Goal: Task Accomplishment & Management: Manage account settings

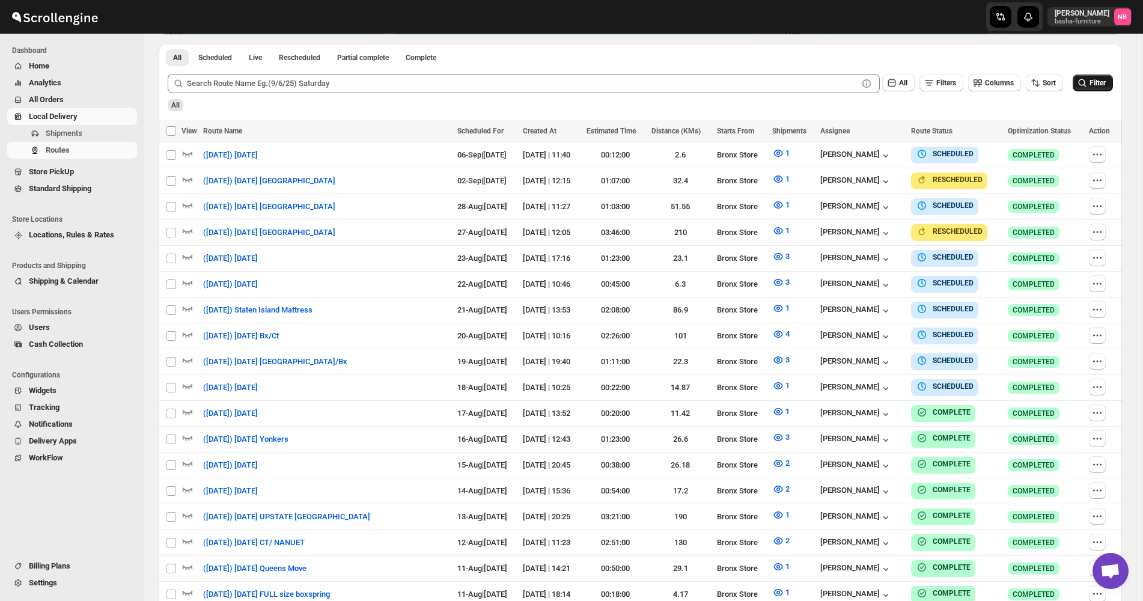
scroll to position [334, 0]
click at [1113, 84] on button "Filter" at bounding box center [1093, 83] width 40 height 17
click at [99, 94] on span "All Orders" at bounding box center [82, 100] width 106 height 12
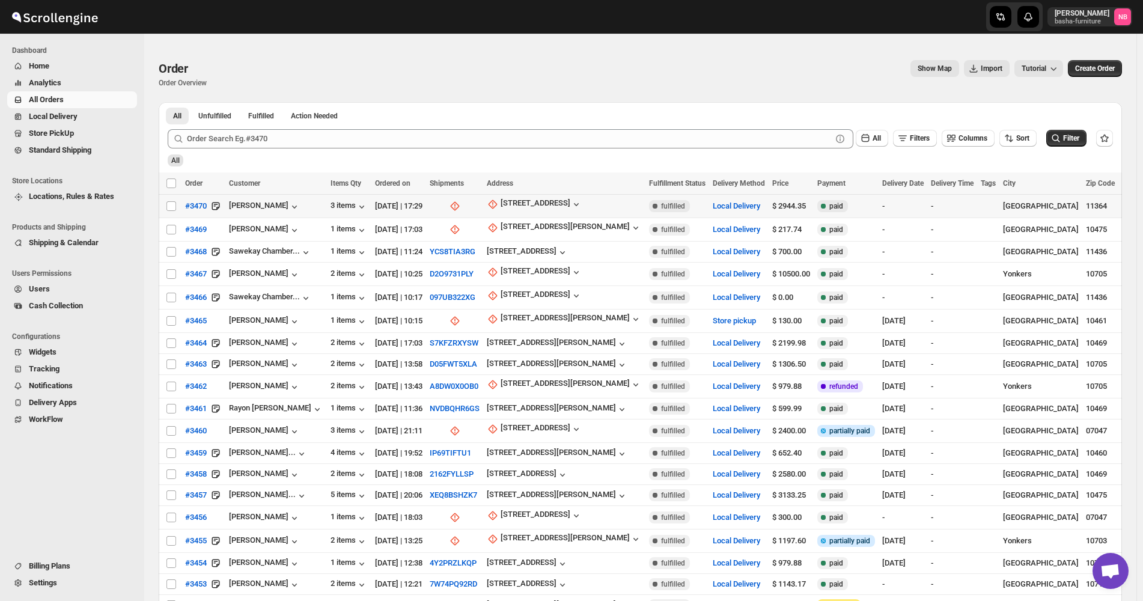
click at [561, 195] on td "[STREET_ADDRESS]" at bounding box center [564, 206] width 162 height 23
checkbox input "true"
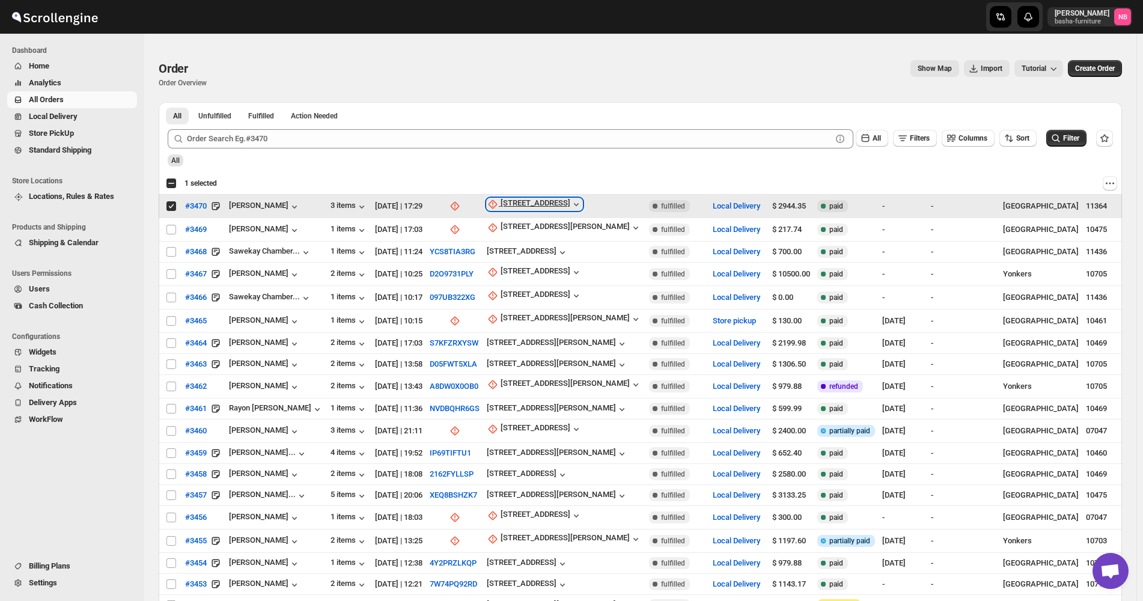
click at [560, 203] on div "[STREET_ADDRESS]" at bounding box center [536, 204] width 70 height 12
click at [554, 264] on span "Update manually" at bounding box center [555, 268] width 57 height 9
select select "US"
select select "[US_STATE]"
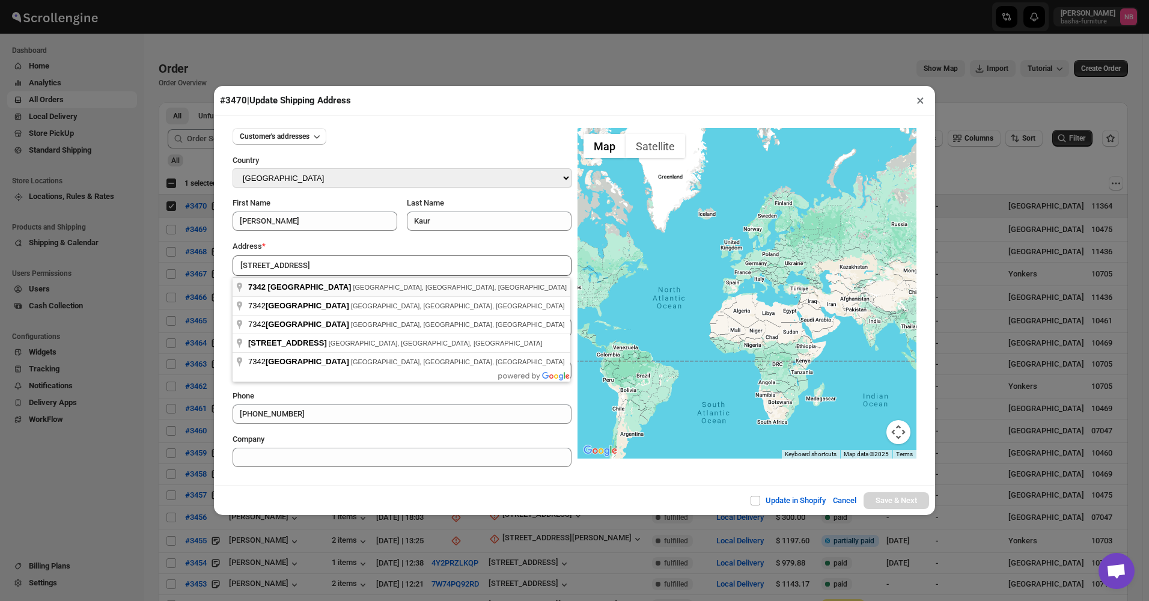
type input "[STREET_ADDRESS]"
type input "[GEOGRAPHIC_DATA]"
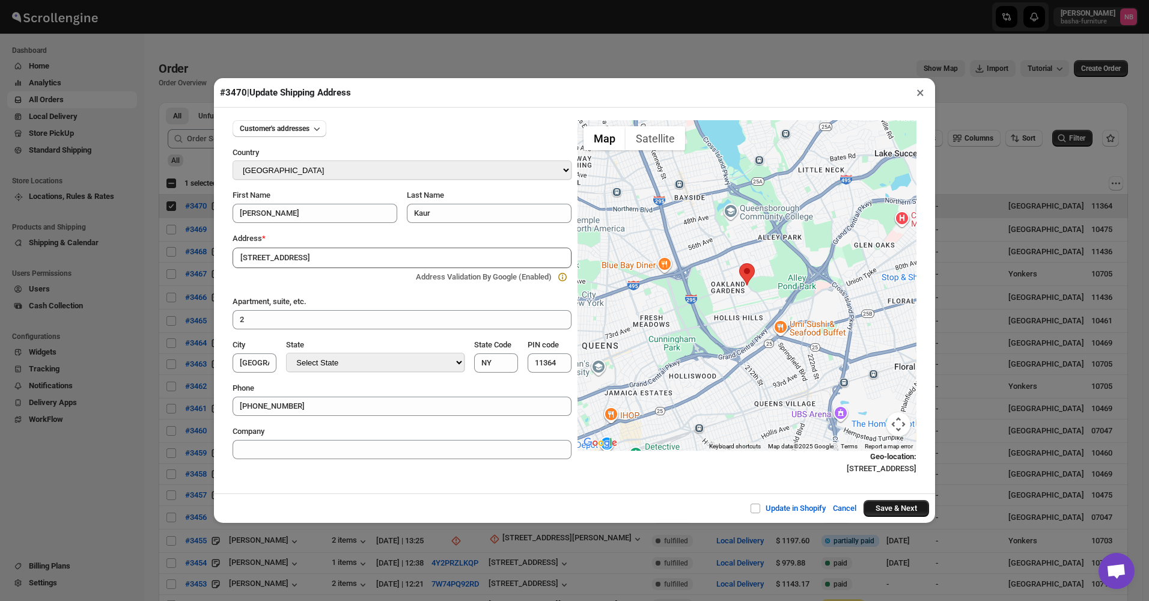
click at [896, 515] on button "Save & Next" at bounding box center [897, 508] width 66 height 17
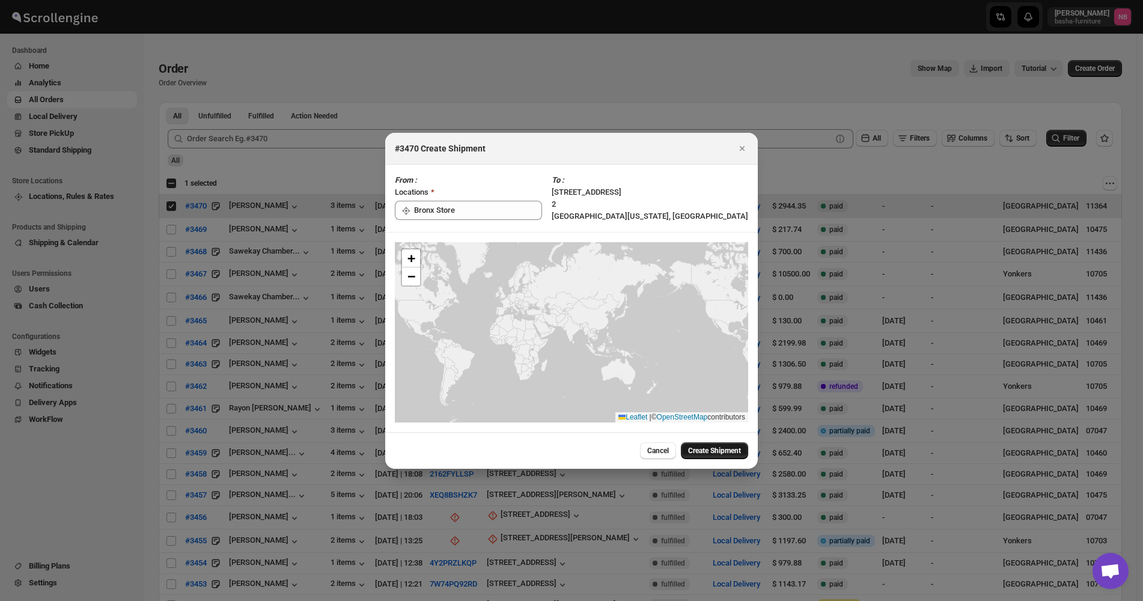
click at [708, 446] on span "Create Shipment" at bounding box center [714, 451] width 53 height 10
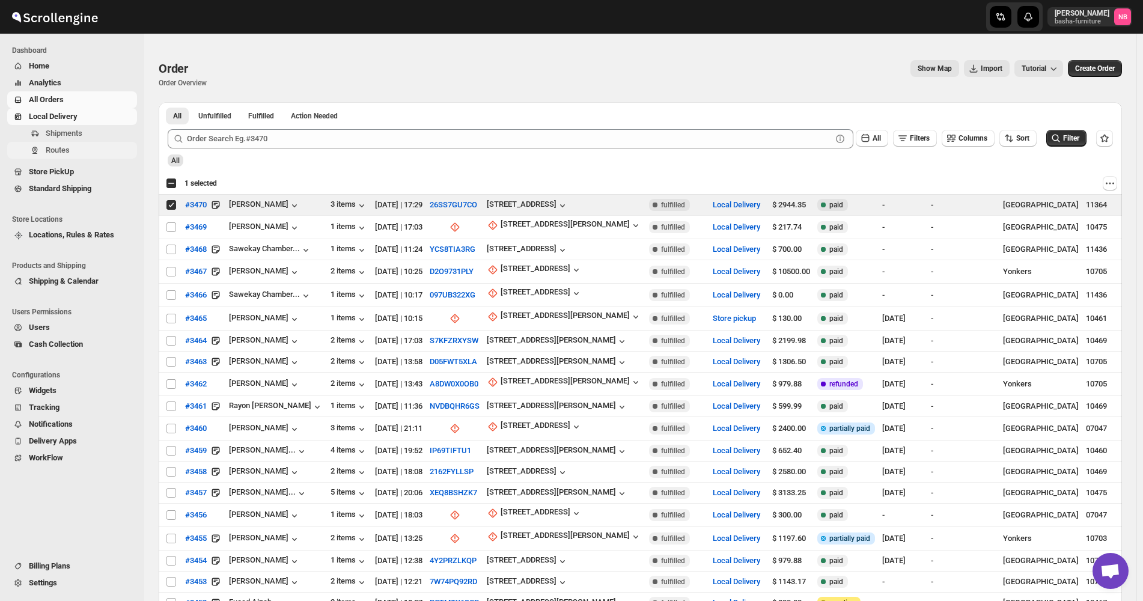
click at [70, 152] on span "Routes" at bounding box center [90, 150] width 89 height 12
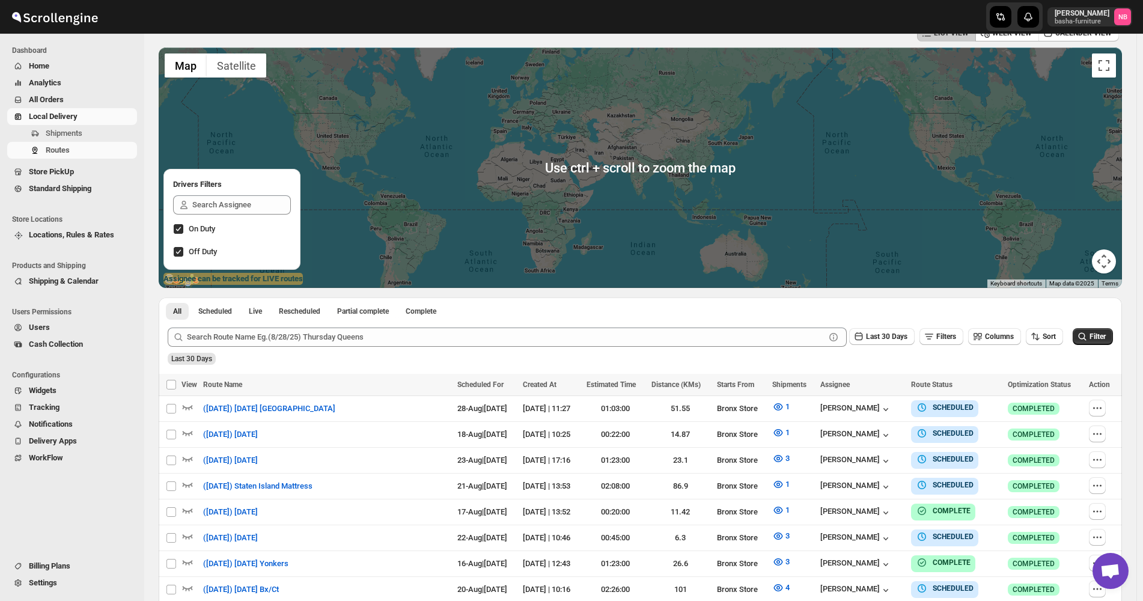
scroll to position [240, 0]
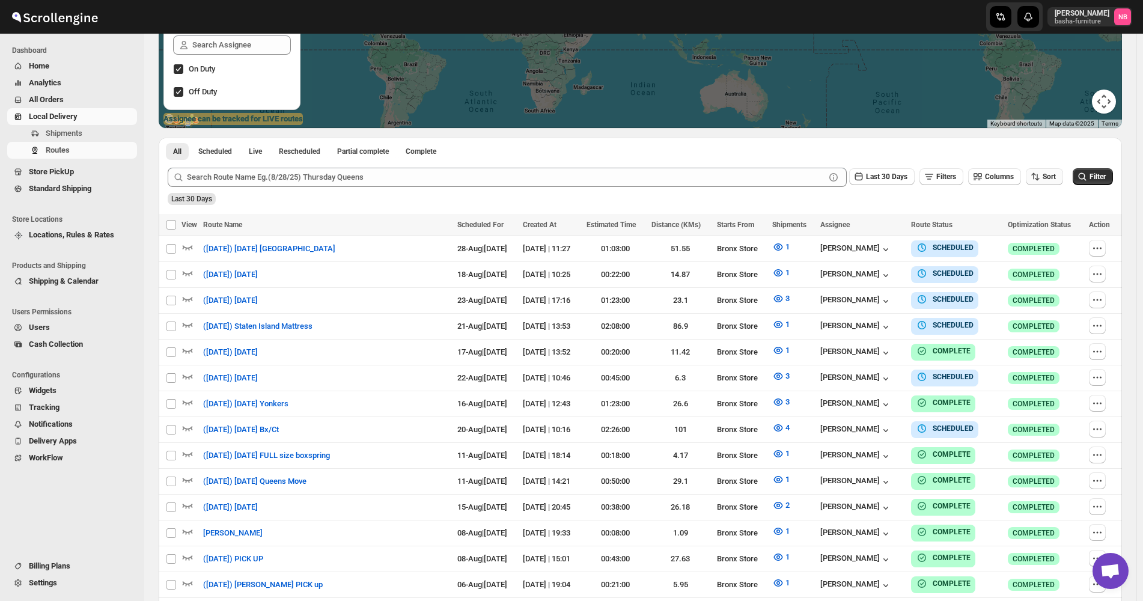
click at [1056, 180] on span "Sort" at bounding box center [1049, 177] width 13 height 8
click at [1055, 235] on button "Due Date" at bounding box center [1047, 241] width 73 height 19
click at [903, 179] on span "Last 30 Days" at bounding box center [886, 177] width 41 height 8
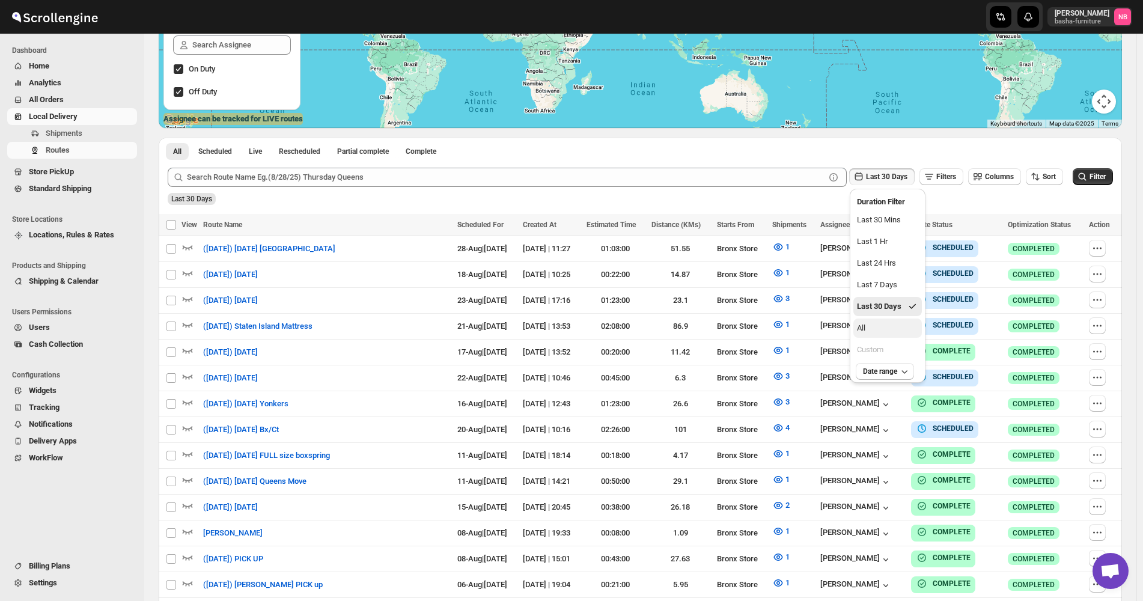
click at [899, 329] on button "All" at bounding box center [888, 328] width 69 height 19
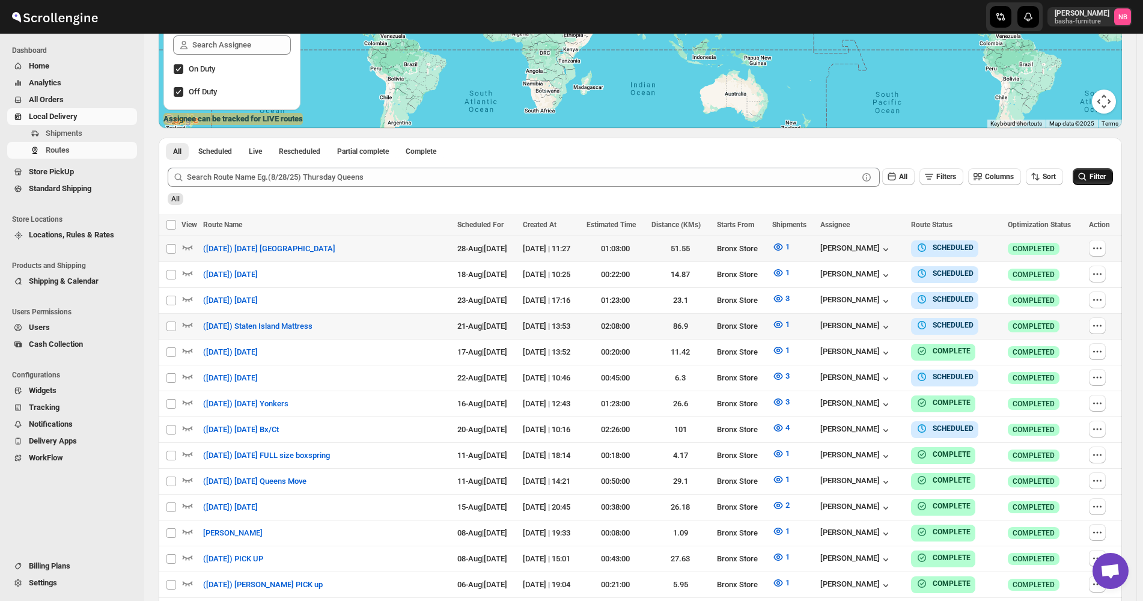
scroll to position [0, 0]
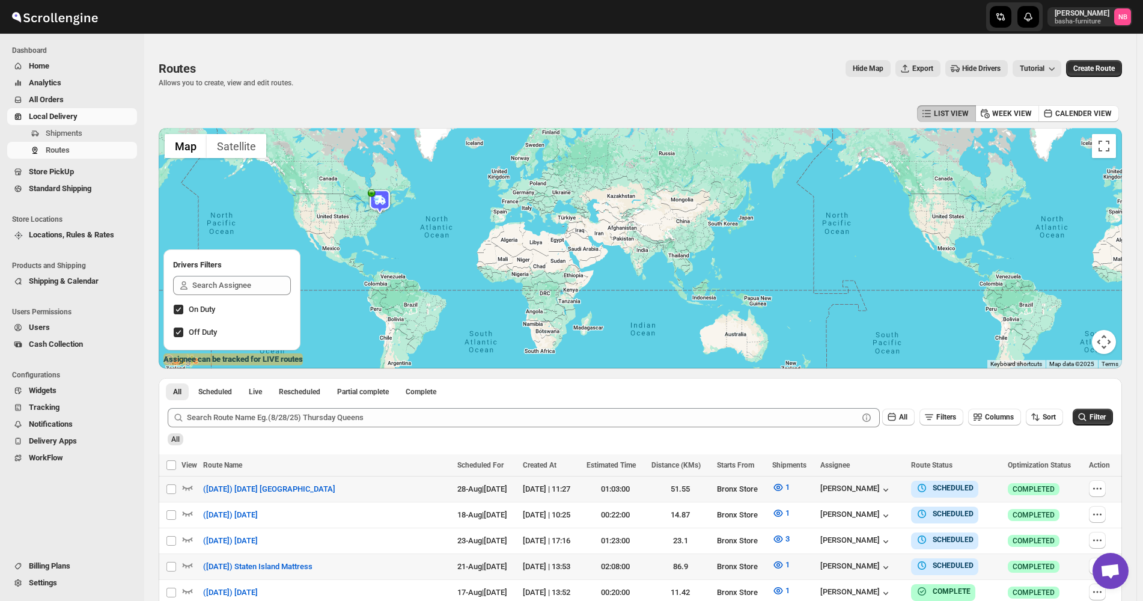
click at [81, 98] on span "All Orders" at bounding box center [82, 100] width 106 height 12
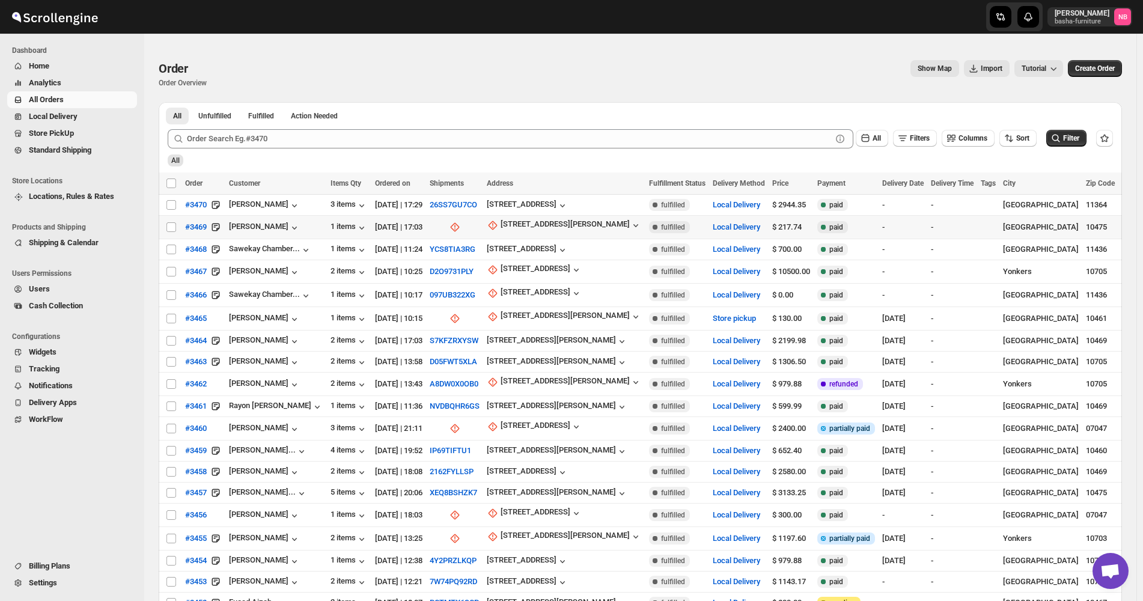
click at [541, 218] on td "[STREET_ADDRESS][PERSON_NAME]" at bounding box center [564, 227] width 162 height 23
checkbox input "true"
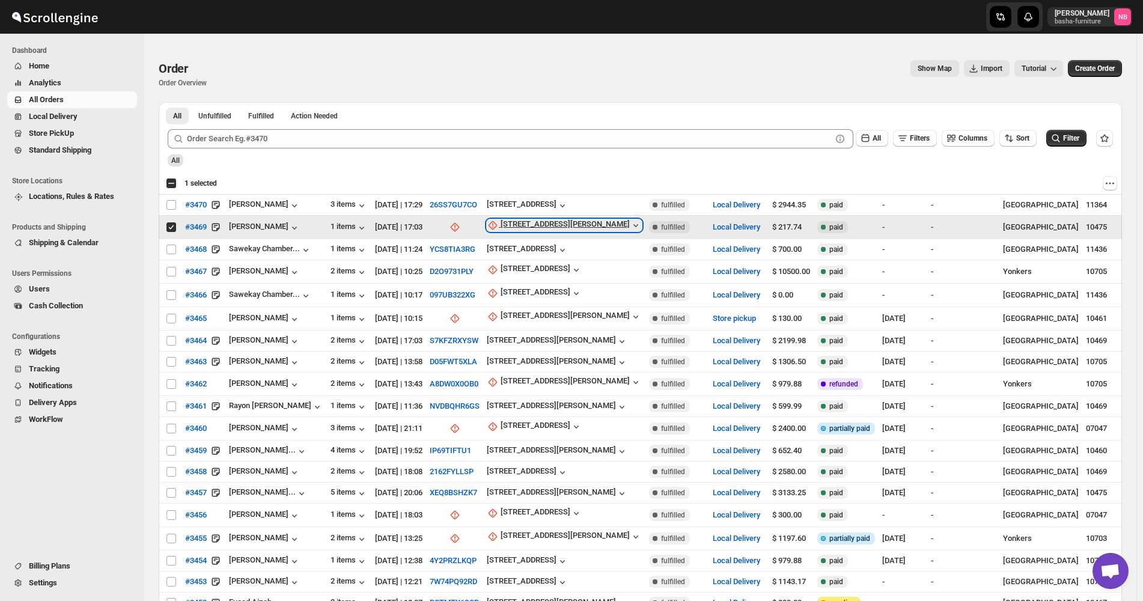
click at [548, 225] on div "[STREET_ADDRESS][PERSON_NAME]" at bounding box center [565, 225] width 129 height 12
click at [548, 294] on span "Update manually" at bounding box center [537, 289] width 57 height 9
select select "US"
select select "[US_STATE]"
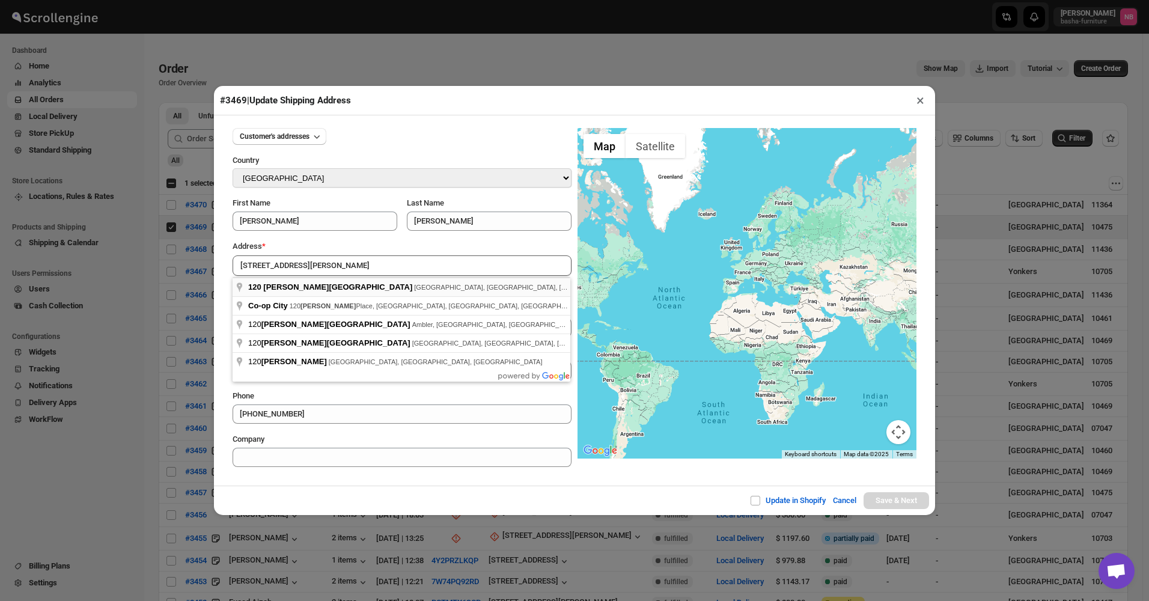
type input "[STREET_ADDRESS][PERSON_NAME]"
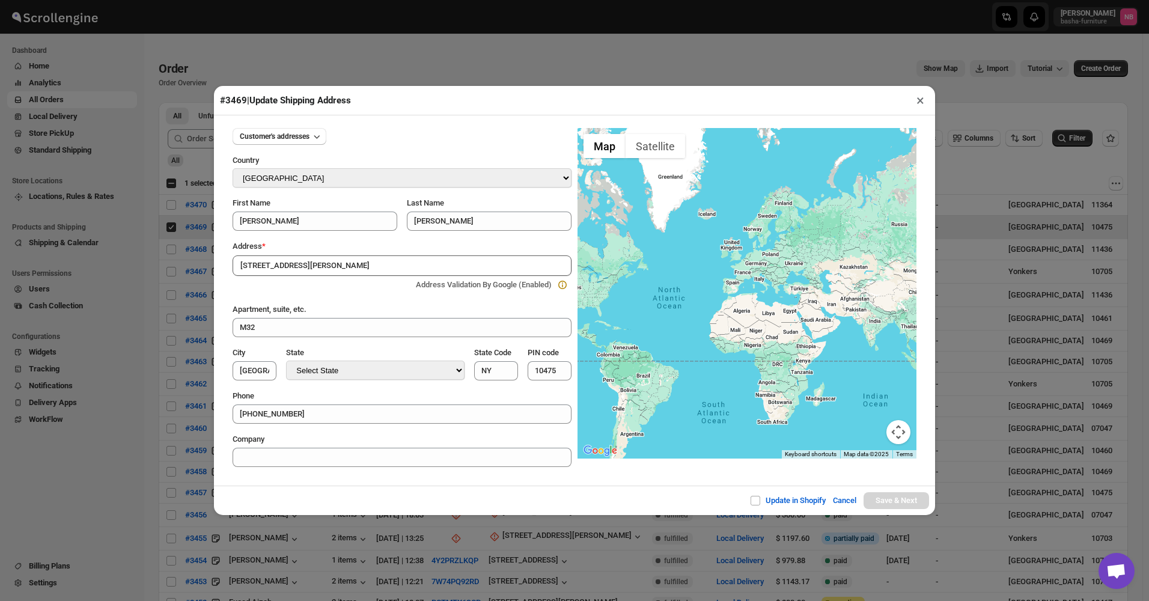
type input "[GEOGRAPHIC_DATA]"
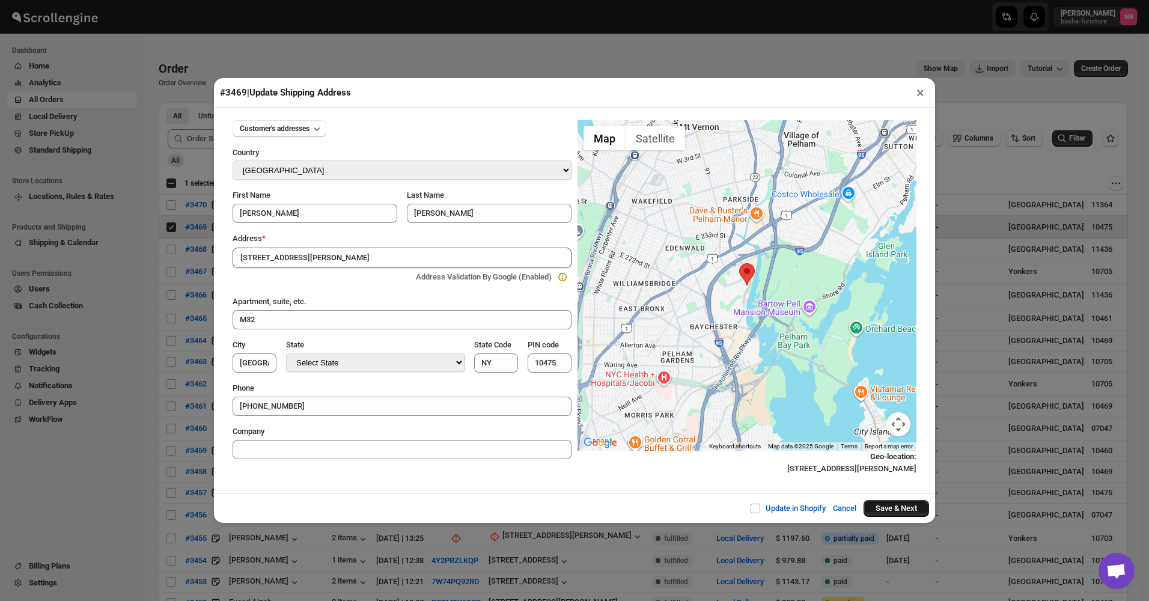
click at [896, 513] on button "Save & Next" at bounding box center [897, 508] width 66 height 17
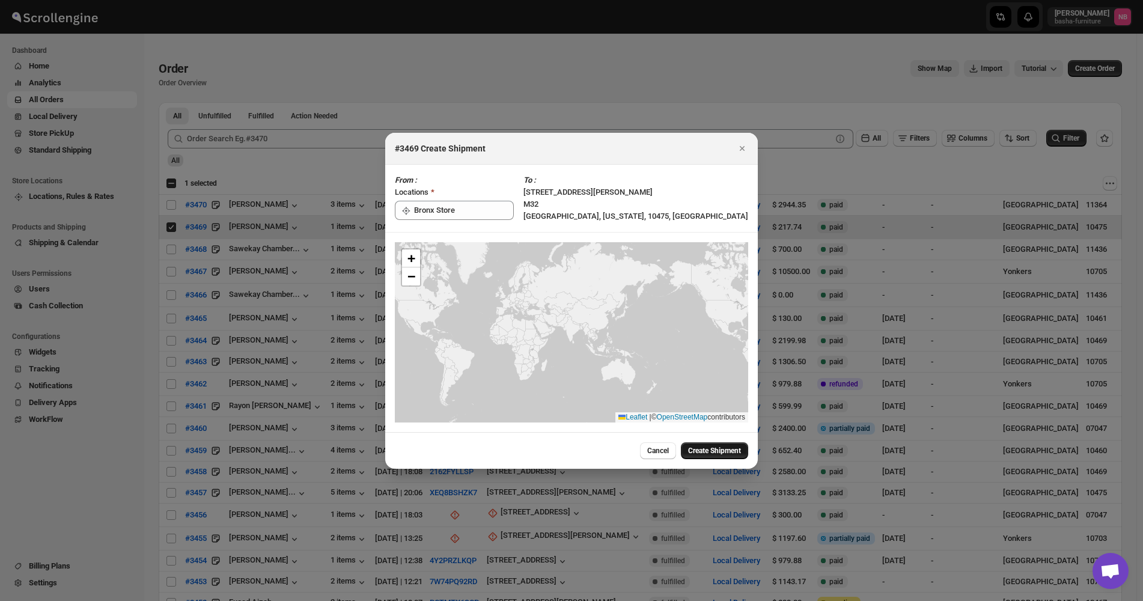
click at [707, 450] on span "Create Shipment" at bounding box center [714, 451] width 53 height 10
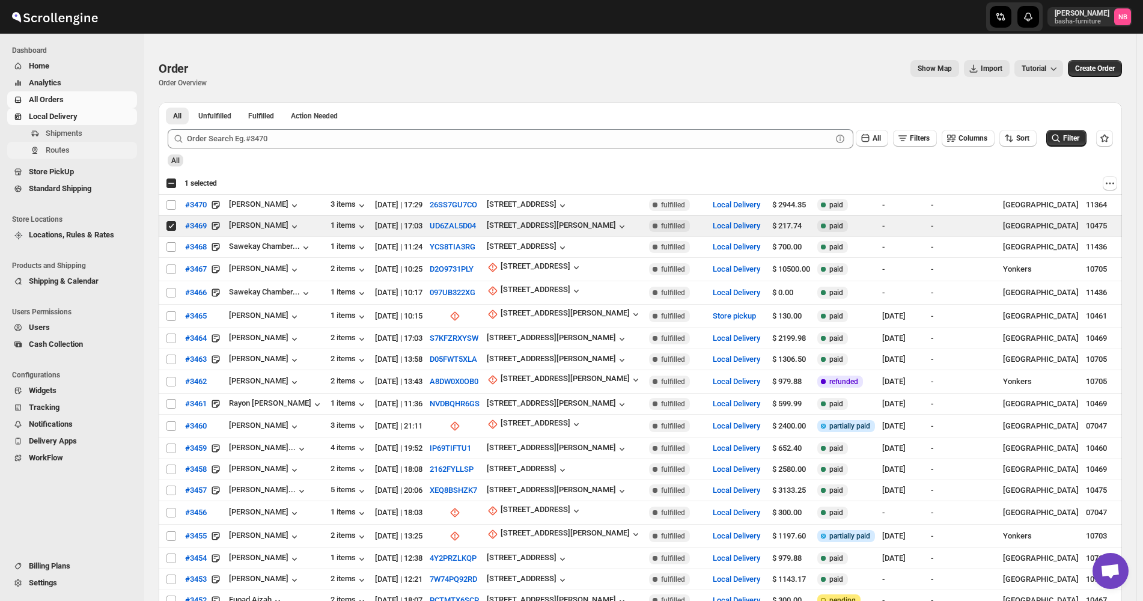
click at [76, 144] on button "Routes" at bounding box center [72, 150] width 130 height 17
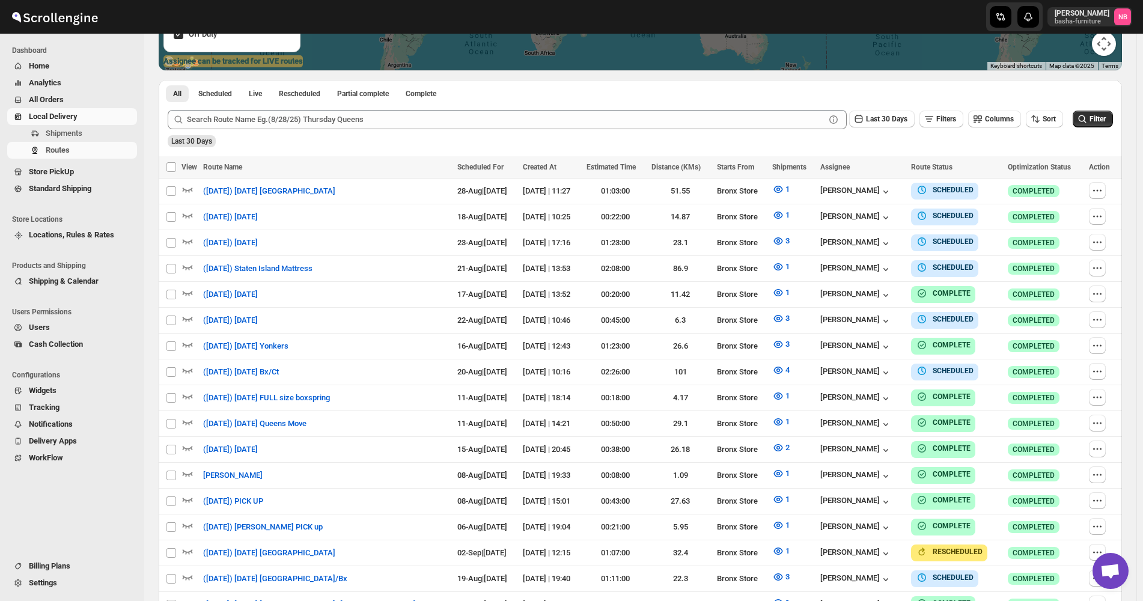
scroll to position [301, 0]
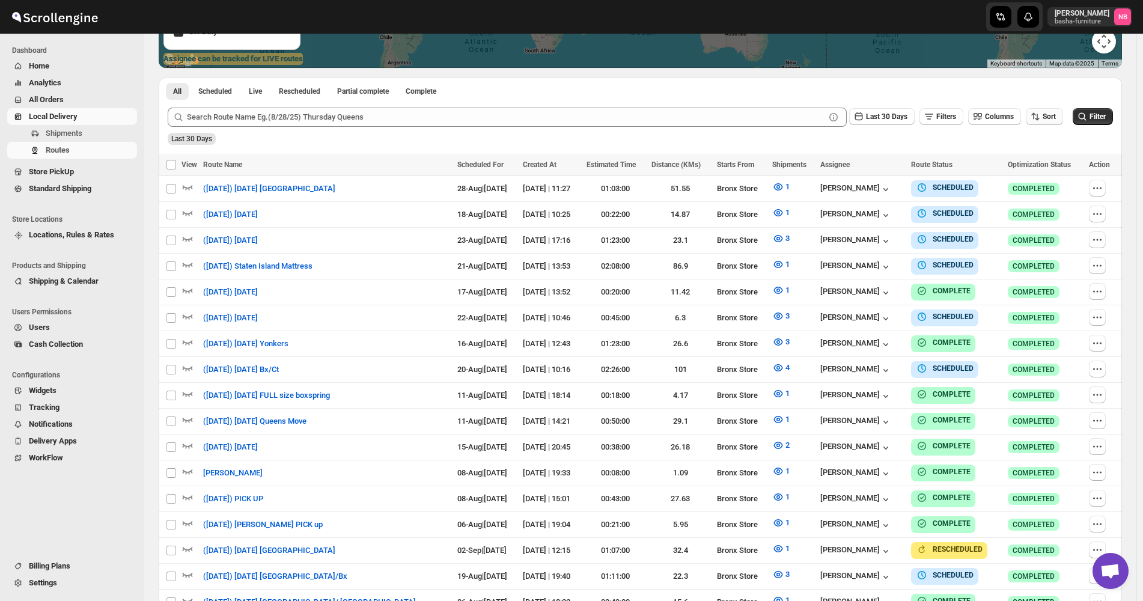
click at [1042, 117] on icon "button" at bounding box center [1036, 117] width 12 height 12
click at [1057, 177] on button "Due Date" at bounding box center [1047, 181] width 73 height 19
click at [890, 119] on span "Last 30 Days" at bounding box center [886, 116] width 41 height 8
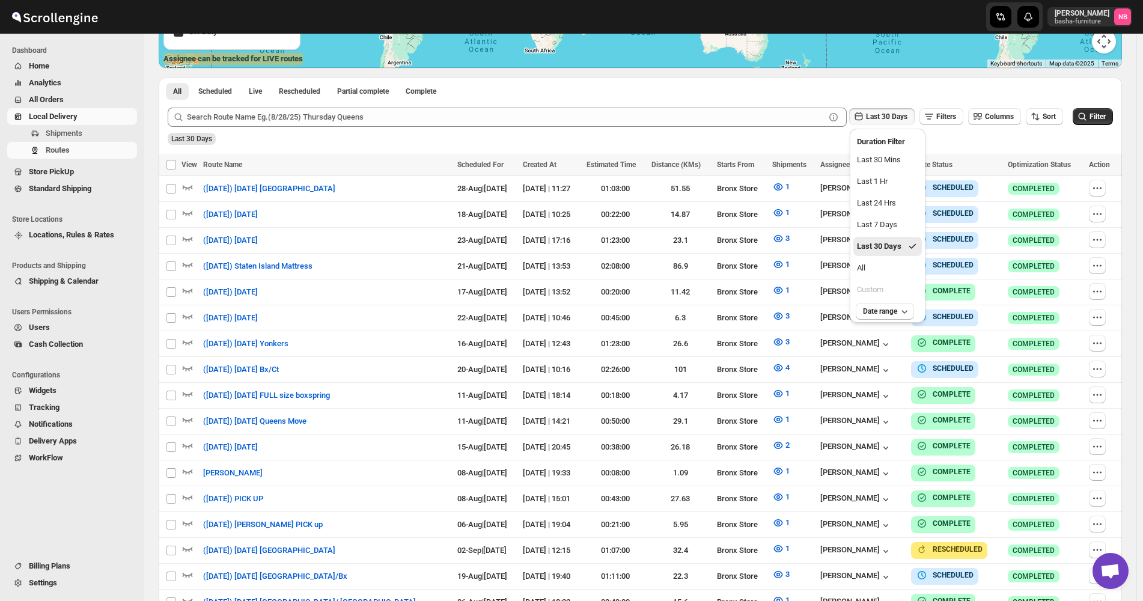
click at [891, 255] on button "Last 30 Days" at bounding box center [888, 246] width 69 height 19
click at [879, 126] on div "Last 30 Days Filters Columns Sort" at bounding box center [616, 117] width 896 height 19
drag, startPoint x: 879, startPoint y: 126, endPoint x: 879, endPoint y: 117, distance: 9.6
click at [879, 117] on span "Last 30 Days" at bounding box center [886, 116] width 41 height 8
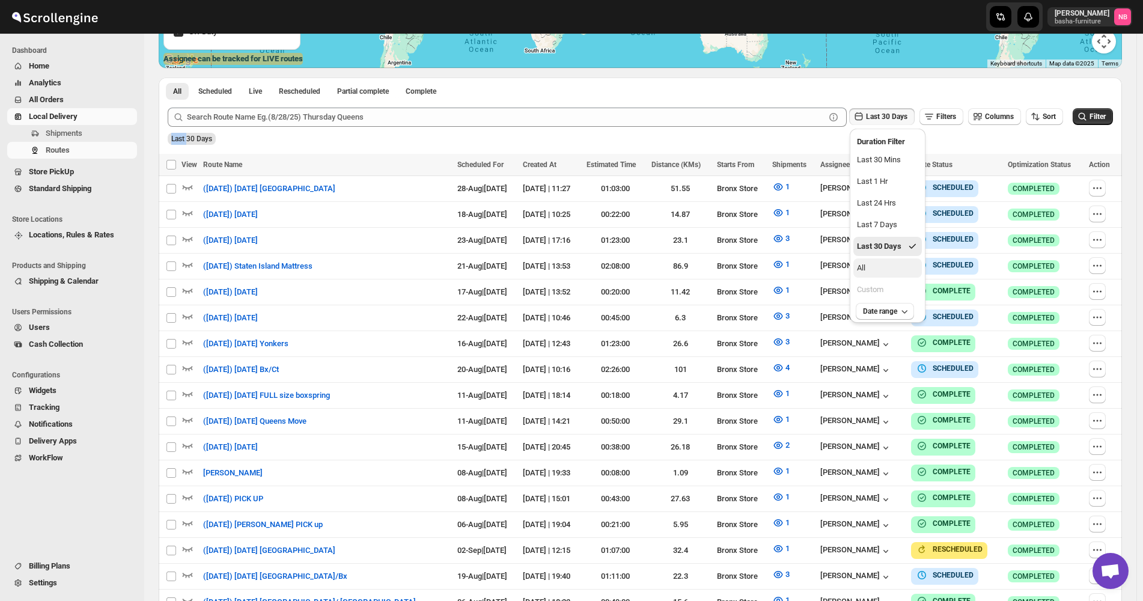
click at [877, 265] on button "All" at bounding box center [888, 267] width 69 height 19
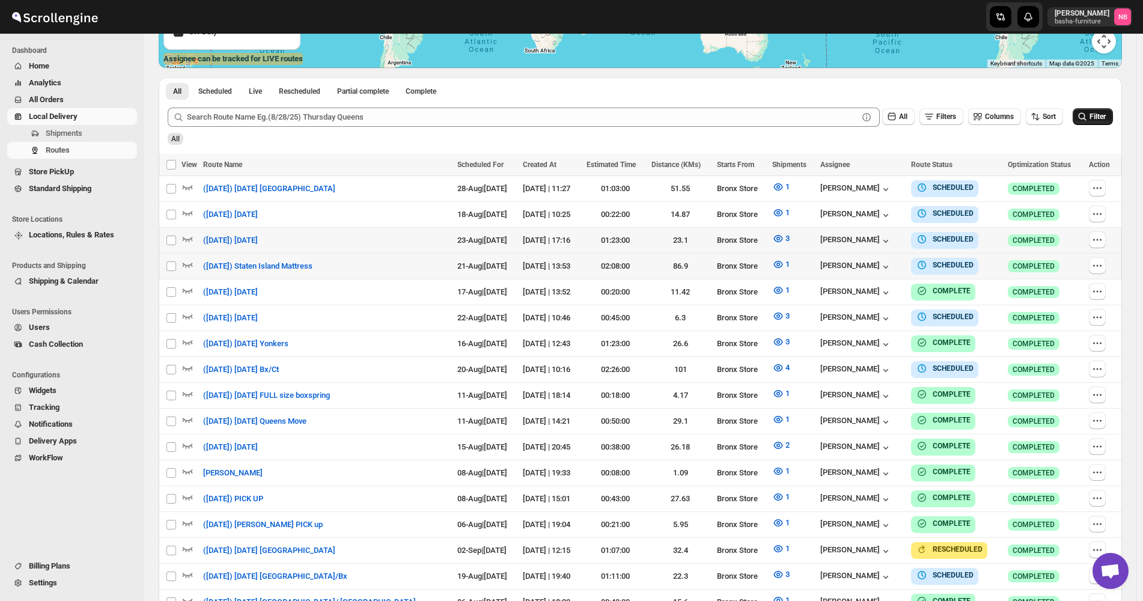
click at [1082, 124] on button "Filter" at bounding box center [1093, 116] width 40 height 17
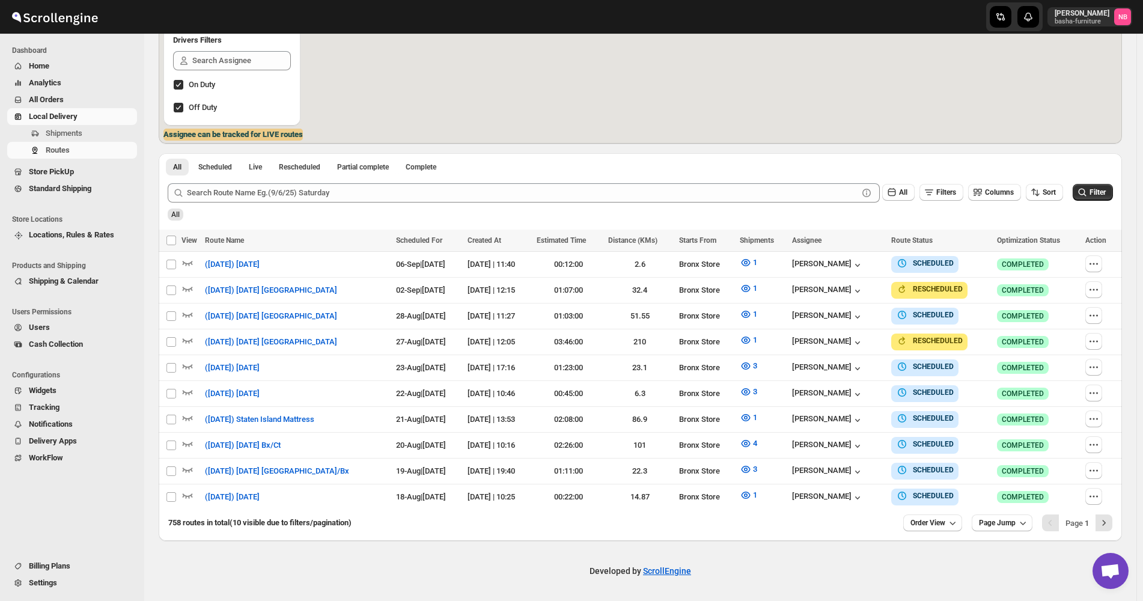
scroll to position [219, 0]
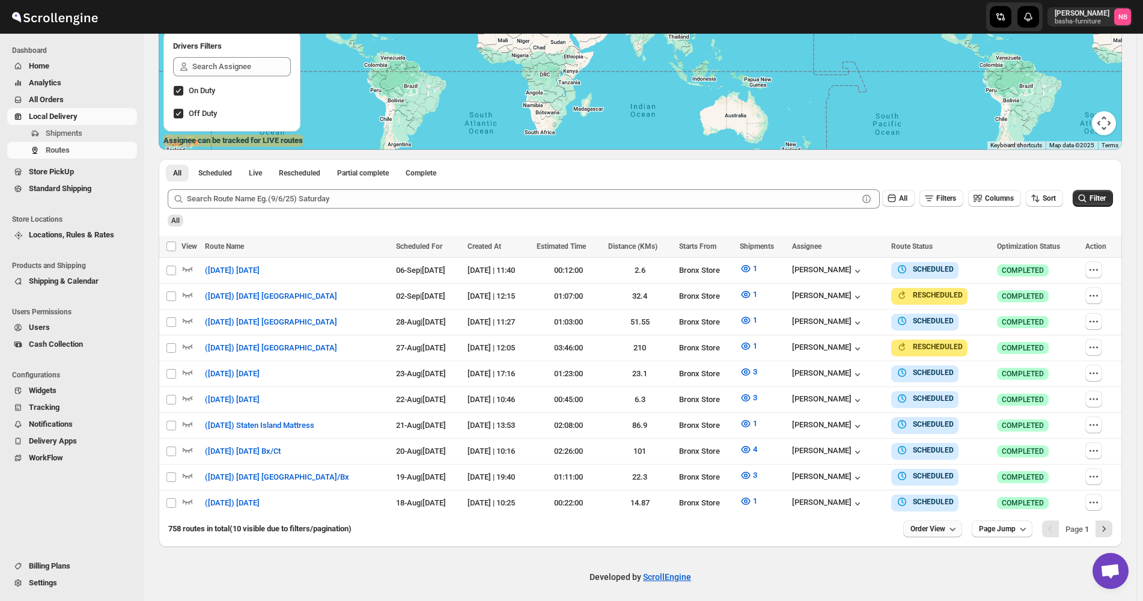
click at [940, 524] on span "Order View" at bounding box center [928, 529] width 35 height 10
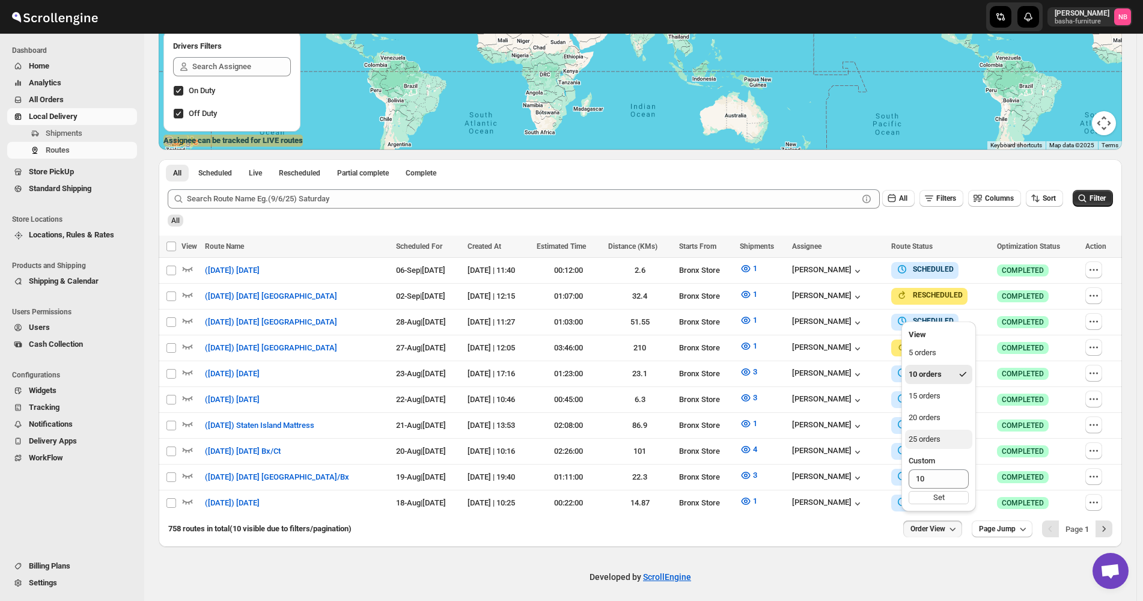
click at [944, 438] on button "25 orders" at bounding box center [938, 439] width 67 height 19
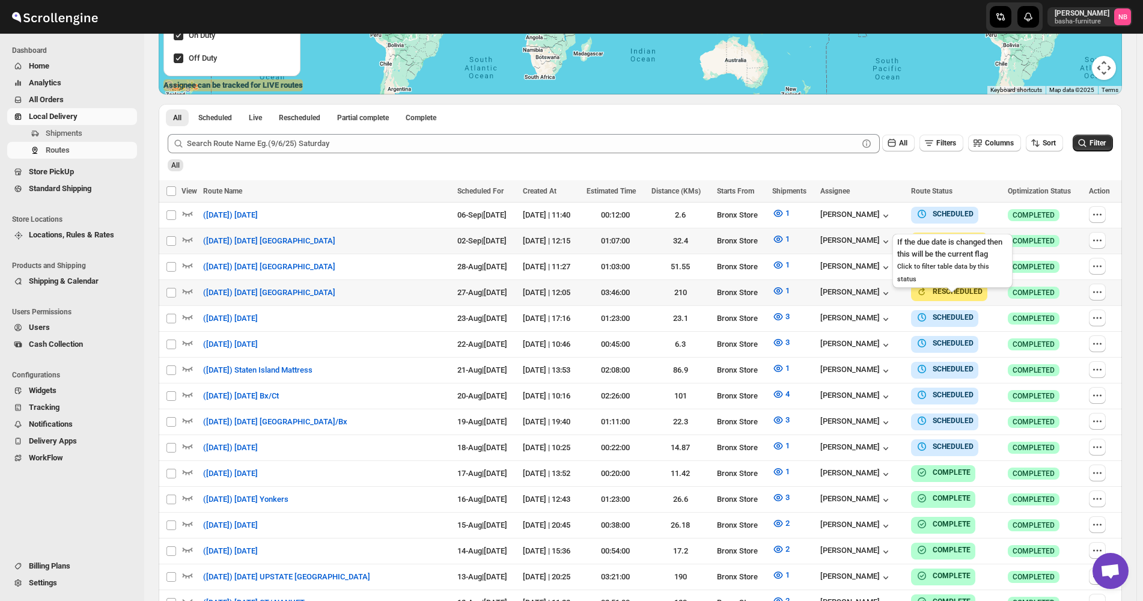
scroll to position [334, 0]
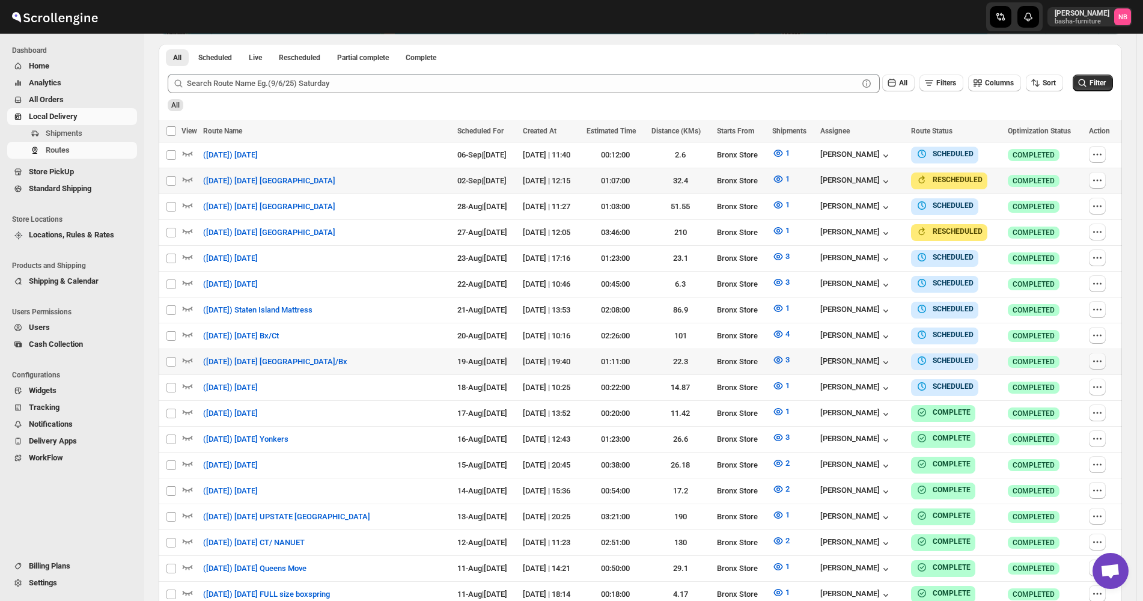
click at [1104, 355] on icon "button" at bounding box center [1098, 361] width 12 height 12
checkbox input "true"
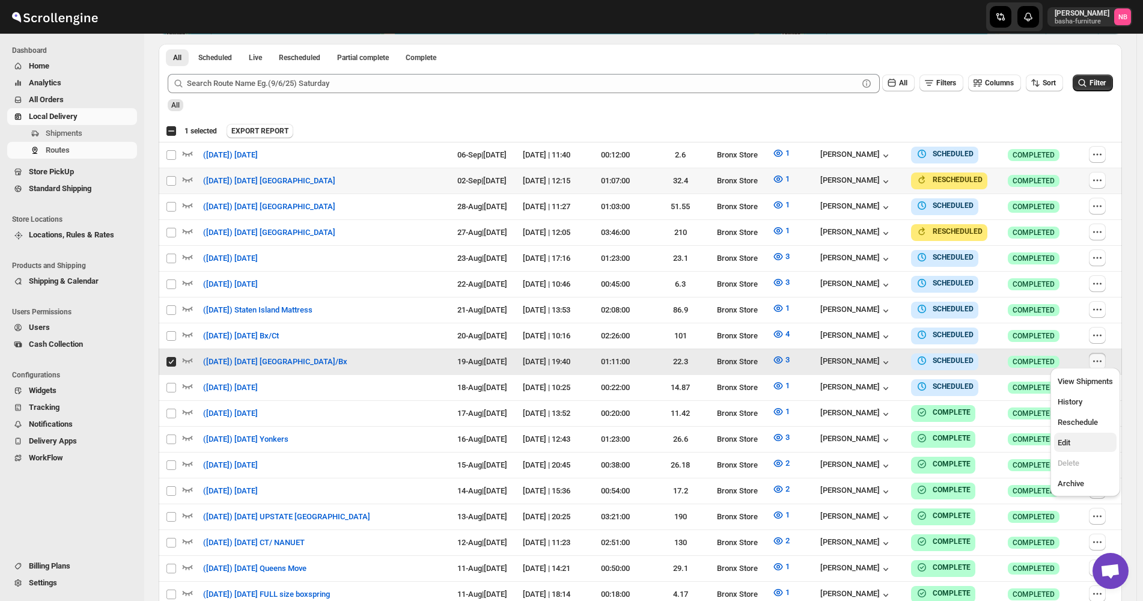
click at [1084, 445] on span "Edit" at bounding box center [1085, 443] width 55 height 12
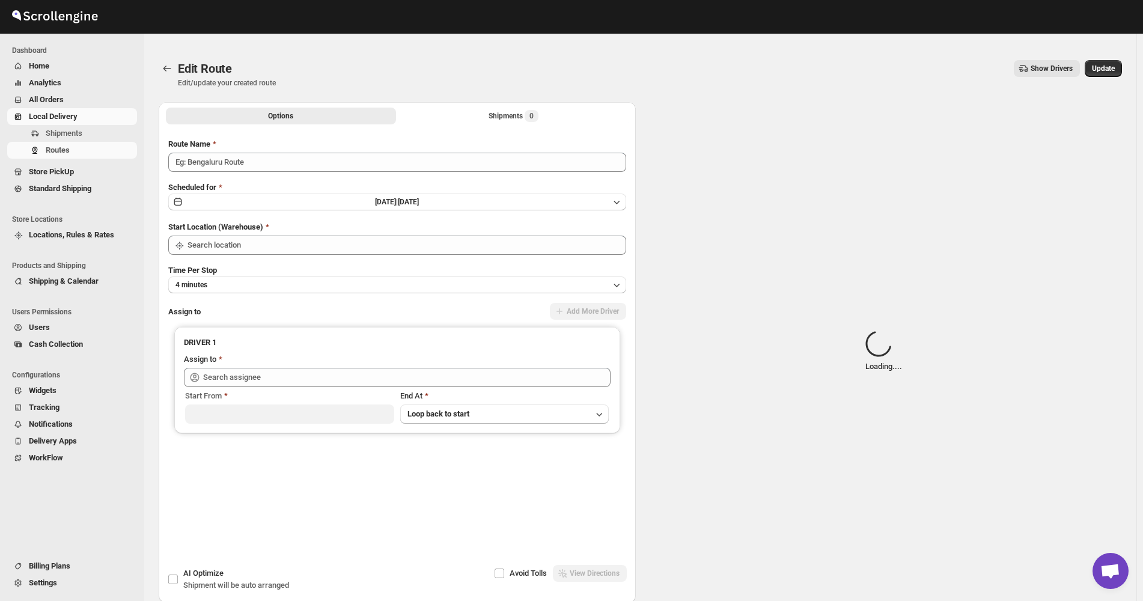
type input "([DATE]) [DATE] [GEOGRAPHIC_DATA]/Bx"
type input "Bronx Store"
type input "[PERSON_NAME] ([EMAIL_ADDRESS][DOMAIN_NAME])"
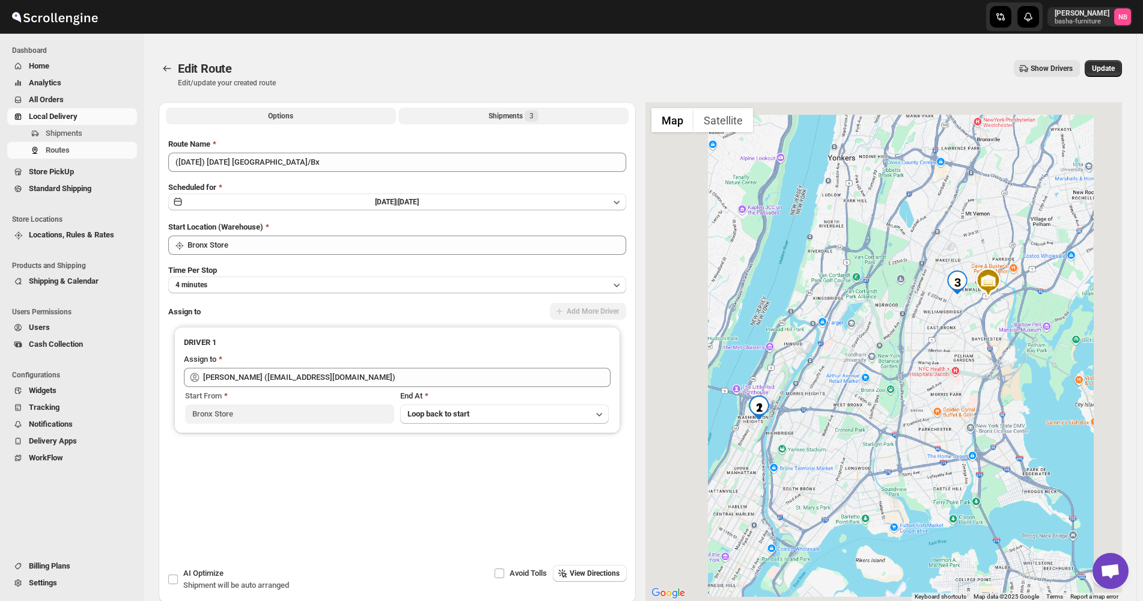
click at [465, 120] on button "Shipments 3" at bounding box center [514, 116] width 230 height 17
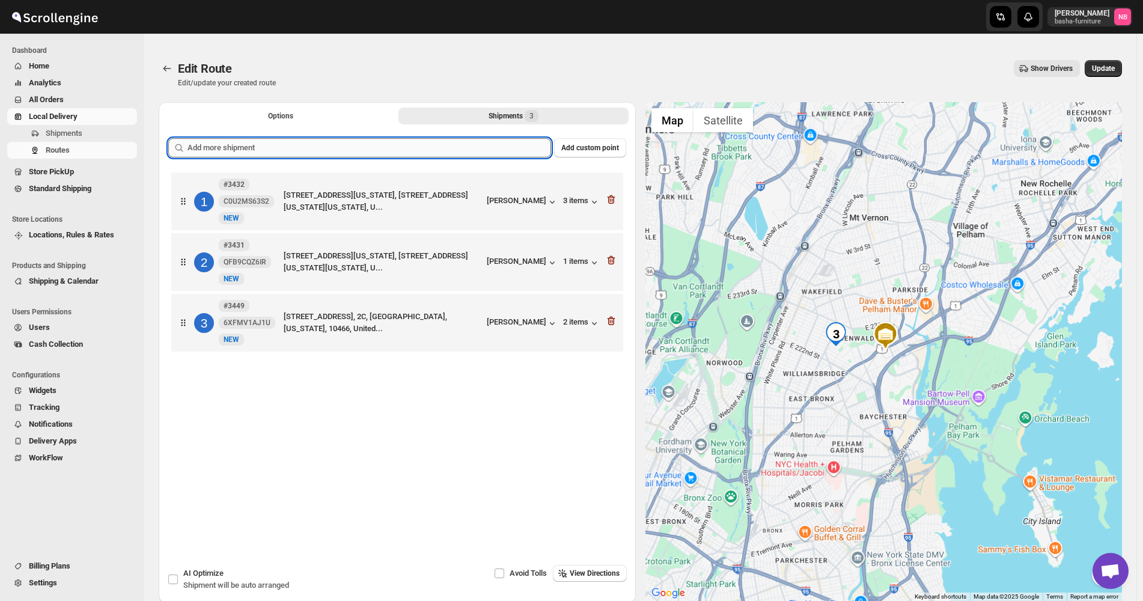
click at [445, 153] on input "text" at bounding box center [370, 147] width 364 height 19
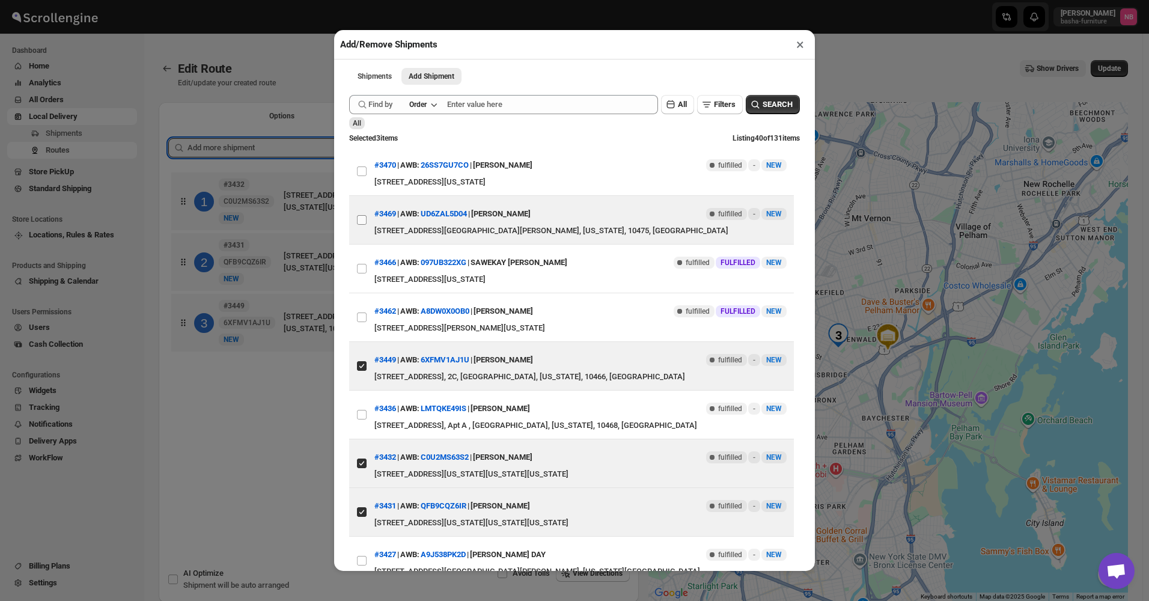
click at [365, 218] on input "View details for 68a39daefc41024ff29cb67b" at bounding box center [362, 220] width 10 height 10
checkbox input "true"
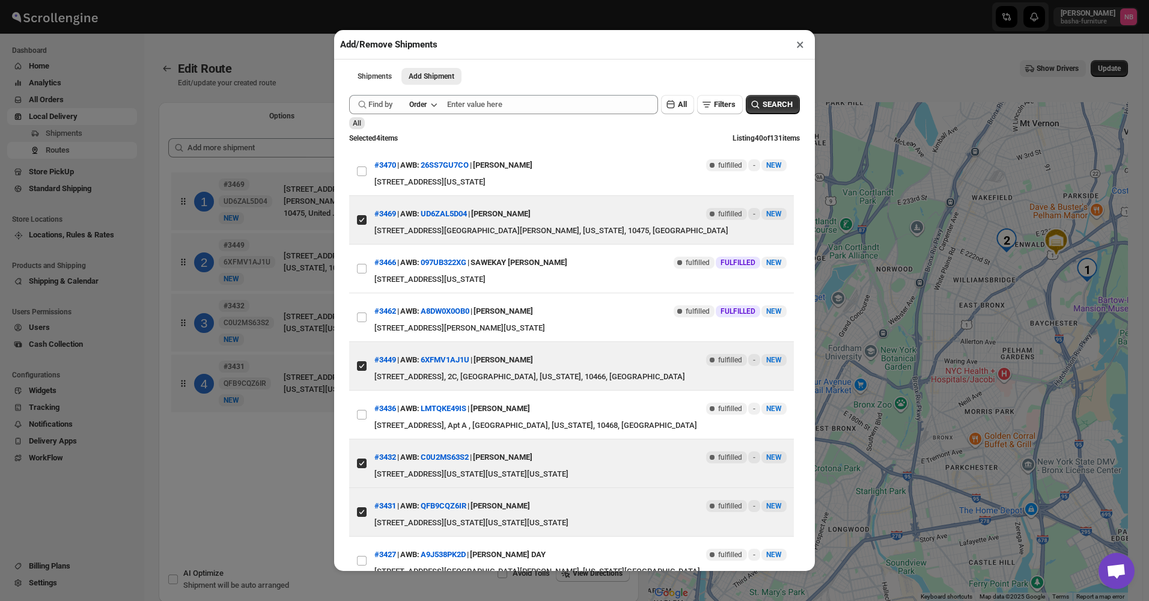
click at [290, 452] on div "Add/Remove Shipments × Shipments Add Shipment More views Shipments Add Shipment…" at bounding box center [574, 300] width 1149 height 601
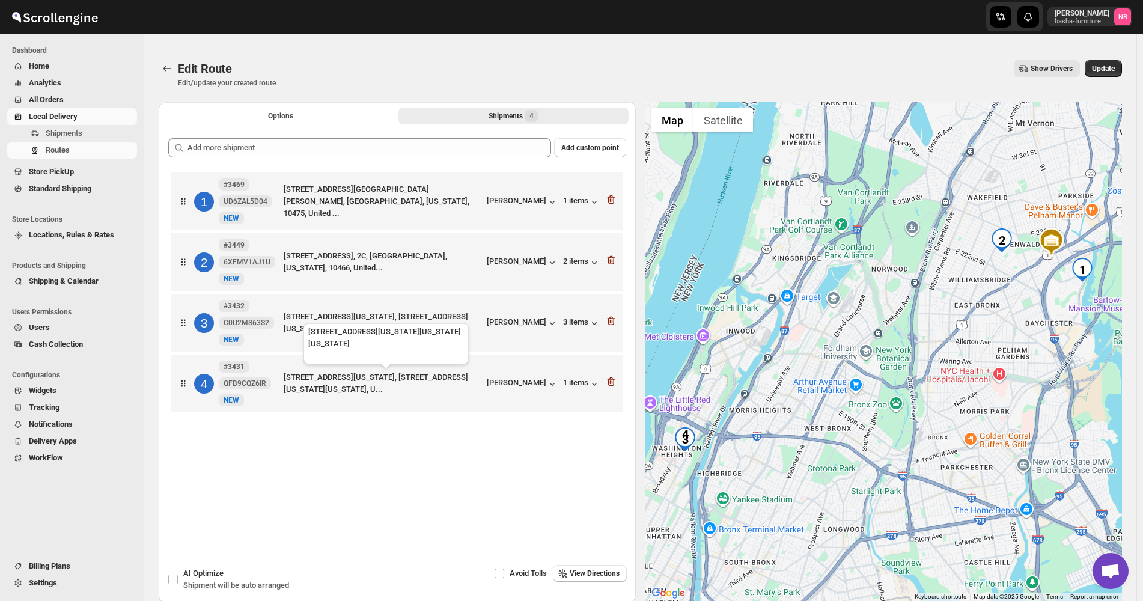
click at [459, 387] on div "[STREET_ADDRESS][US_STATE], [STREET_ADDRESS][US_STATE][US_STATE], U..." at bounding box center [383, 383] width 198 height 24
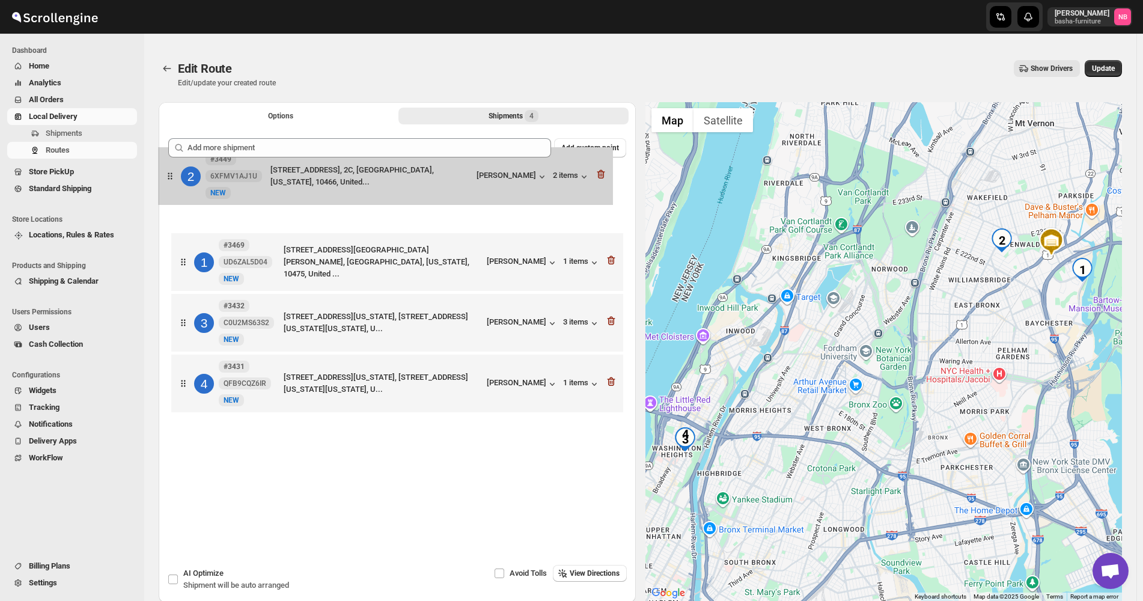
drag, startPoint x: 472, startPoint y: 280, endPoint x: 457, endPoint y: 193, distance: 87.8
click at [457, 182] on div "1 #3469 UD6ZAL5D04 New [GEOGRAPHIC_DATA][STREET_ADDRESS][PERSON_NAME], [US_STAT…" at bounding box center [397, 294] width 458 height 249
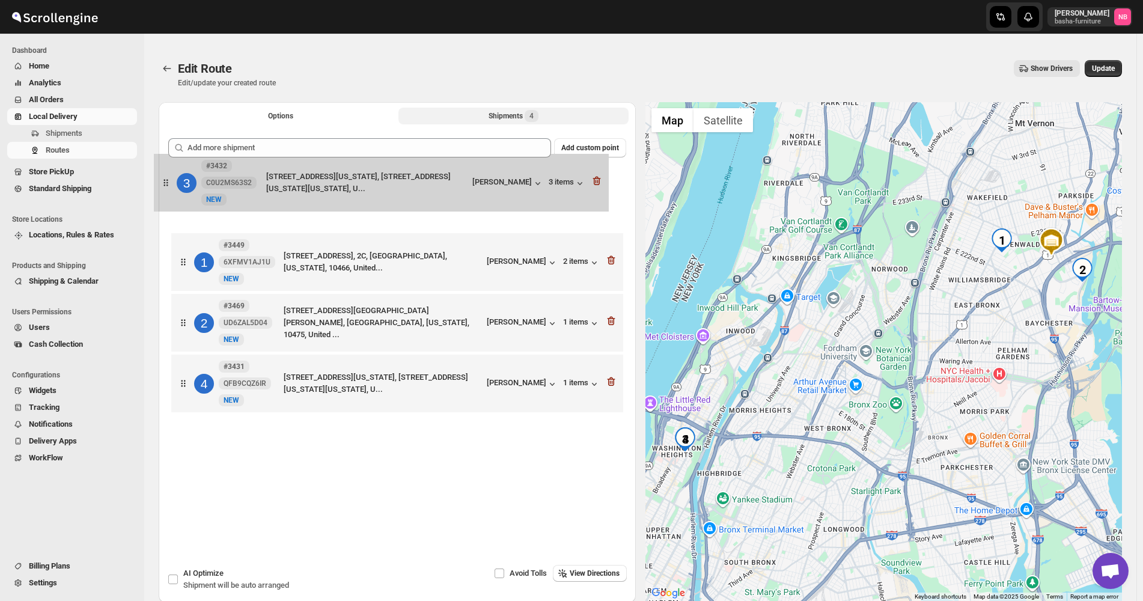
drag, startPoint x: 480, startPoint y: 320, endPoint x: 463, endPoint y: 182, distance: 138.8
click at [463, 182] on div "1 #3449 6XFMV1AJ1U New NEW [STREET_ADDRESS], 2C, [GEOGRAPHIC_DATA], [US_STATE],…" at bounding box center [397, 294] width 458 height 249
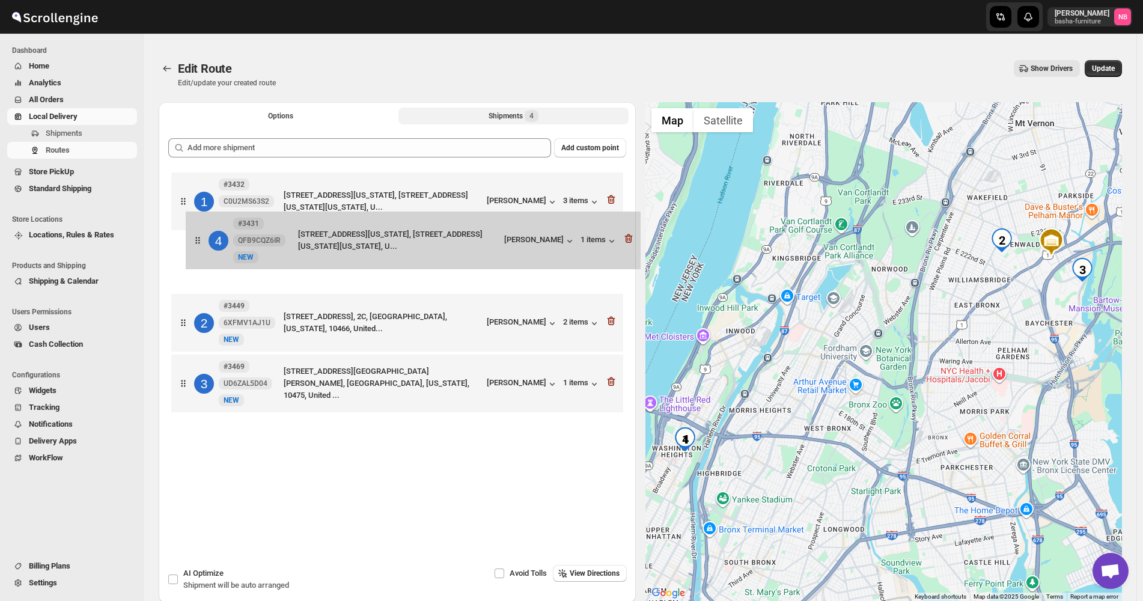
drag, startPoint x: 483, startPoint y: 392, endPoint x: 497, endPoint y: 242, distance: 150.9
click at [497, 242] on div "1 #3432 C0U2MS63S2 [GEOGRAPHIC_DATA][STREET_ADDRESS][US_STATE][STREET_ADDRESS][…" at bounding box center [397, 294] width 458 height 249
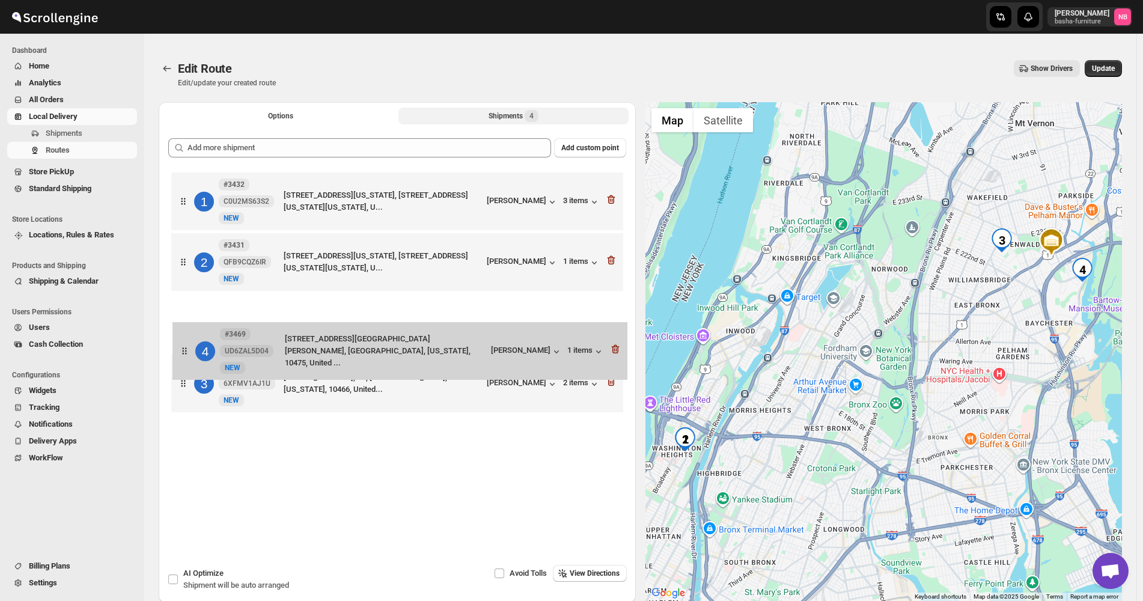
drag, startPoint x: 456, startPoint y: 387, endPoint x: 457, endPoint y: 350, distance: 36.7
click at [457, 350] on div "1 #3432 C0U2MS63S2 [GEOGRAPHIC_DATA][STREET_ADDRESS][US_STATE], [STREET_ADDRESS…" at bounding box center [397, 294] width 458 height 249
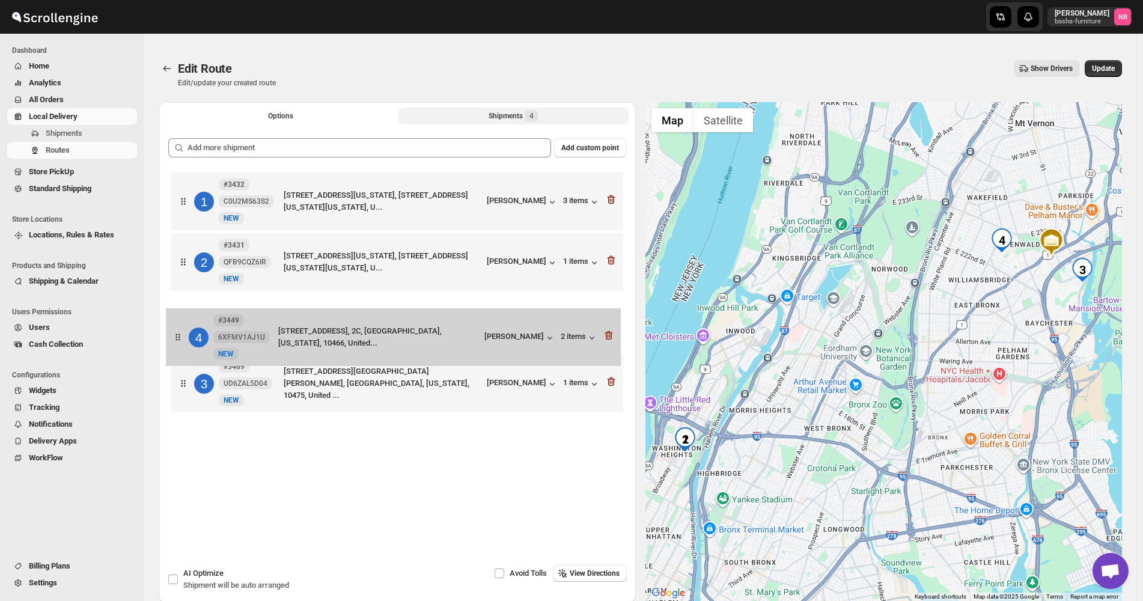
drag, startPoint x: 441, startPoint y: 394, endPoint x: 435, endPoint y: 342, distance: 52.0
click at [435, 342] on div "1 #3432 C0U2MS63S2 [GEOGRAPHIC_DATA][STREET_ADDRESS][US_STATE], [STREET_ADDRESS…" at bounding box center [397, 294] width 458 height 249
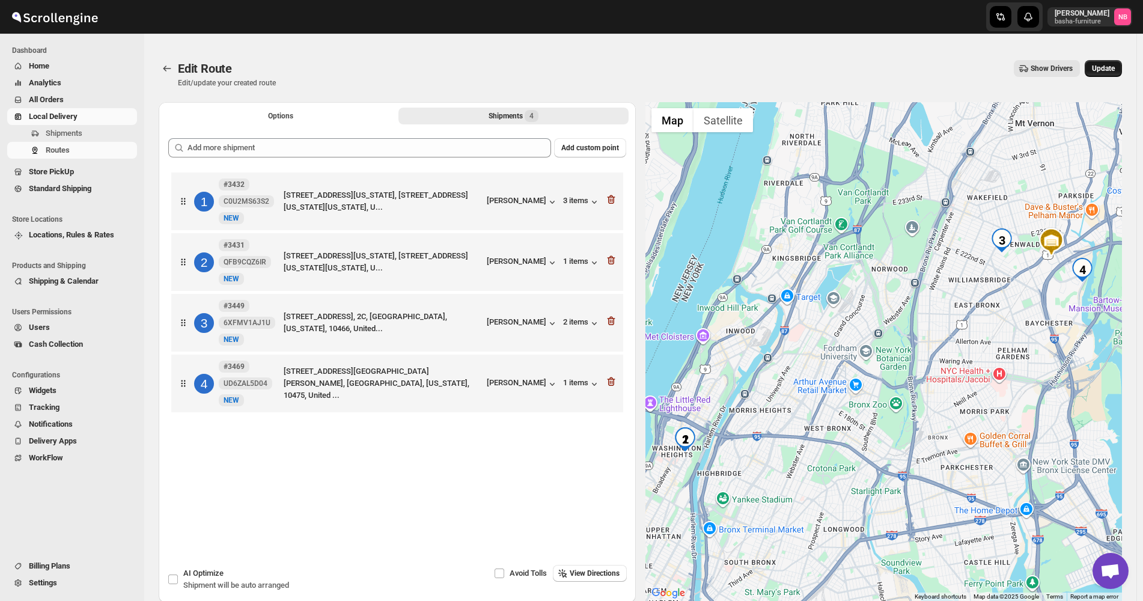
click at [1112, 76] on button "Update" at bounding box center [1103, 68] width 37 height 17
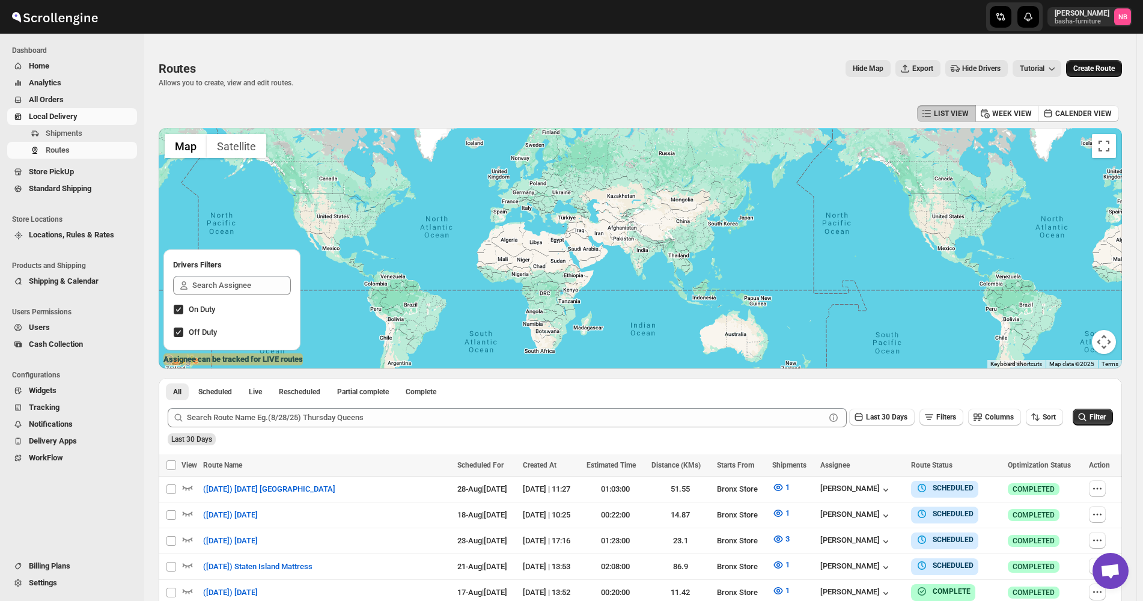
click at [1103, 66] on span "Create Route" at bounding box center [1094, 69] width 41 height 10
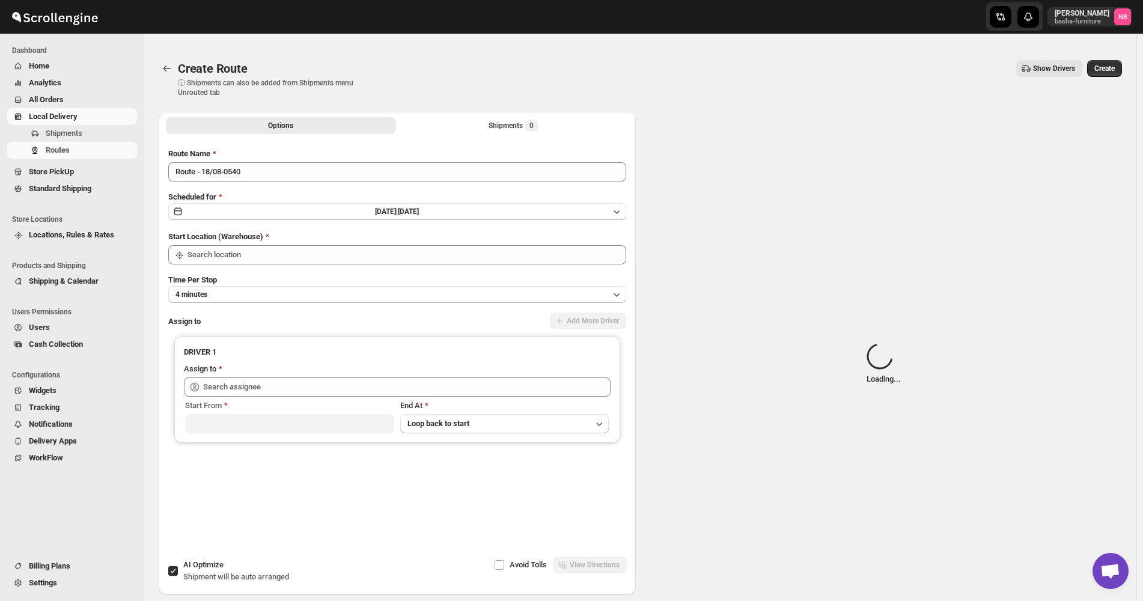
type input "Not Available"
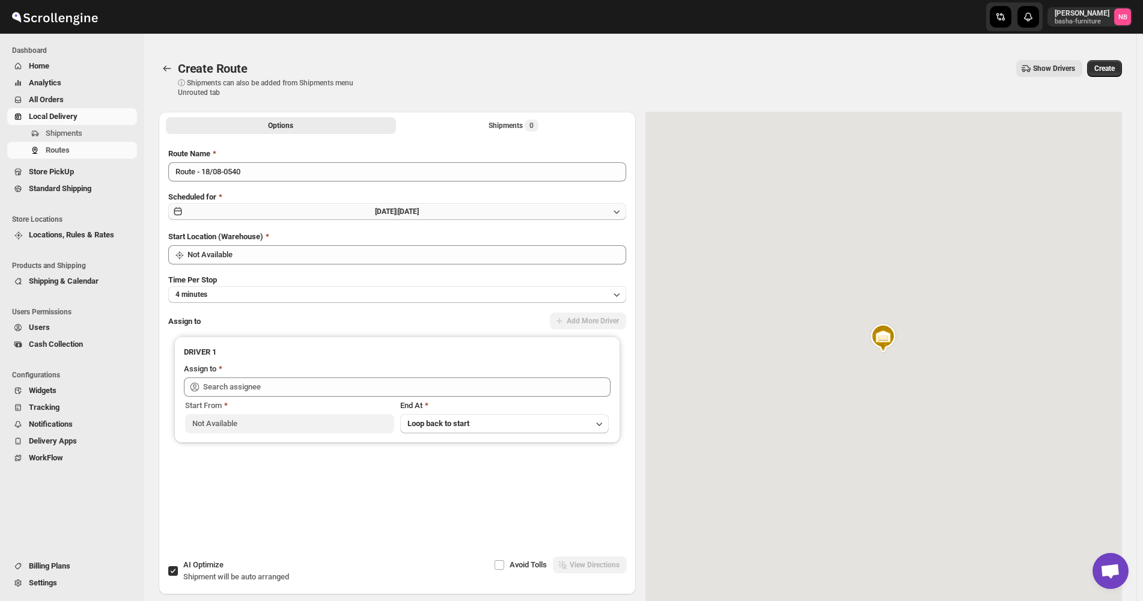
click at [469, 218] on button "[DATE] | [DATE]" at bounding box center [397, 211] width 458 height 17
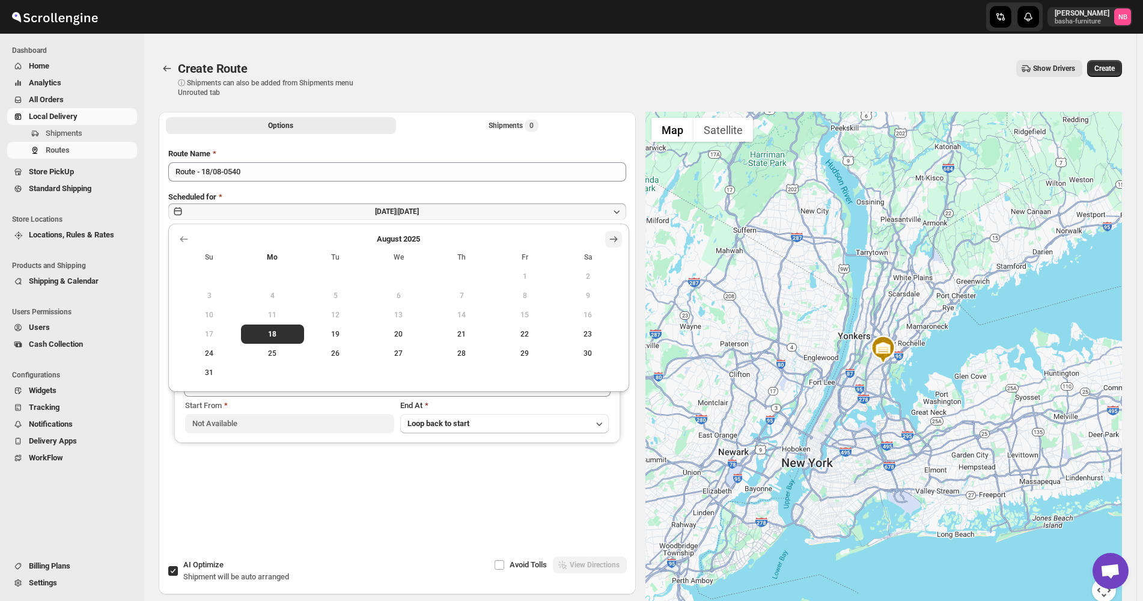
click at [613, 242] on icon "Show next month, September 2025" at bounding box center [614, 239] width 12 height 12
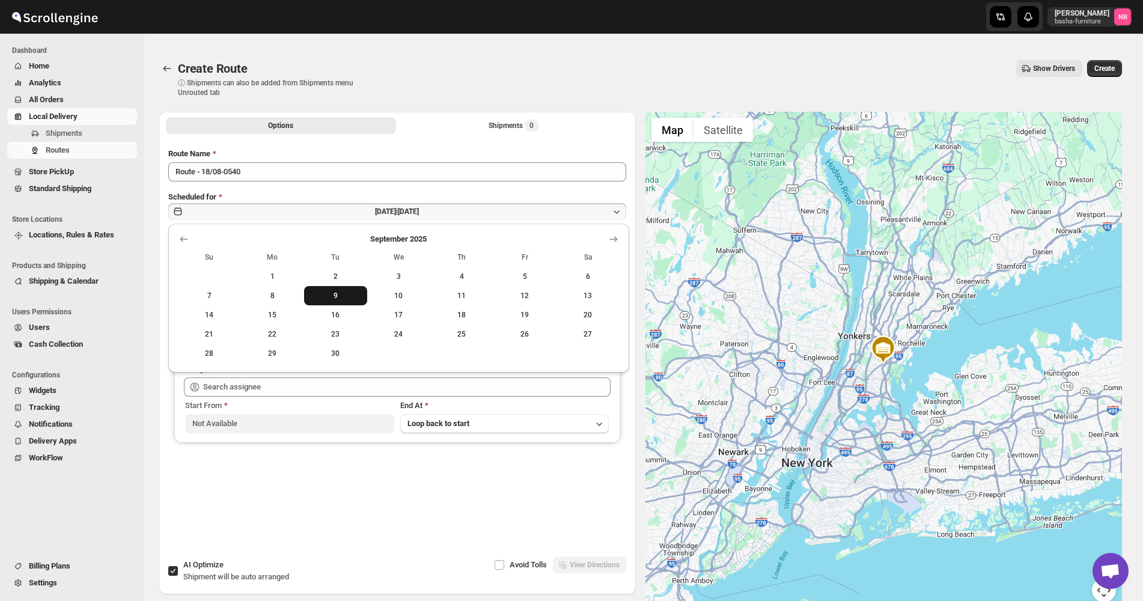
click at [344, 287] on button "9" at bounding box center [335, 295] width 63 height 19
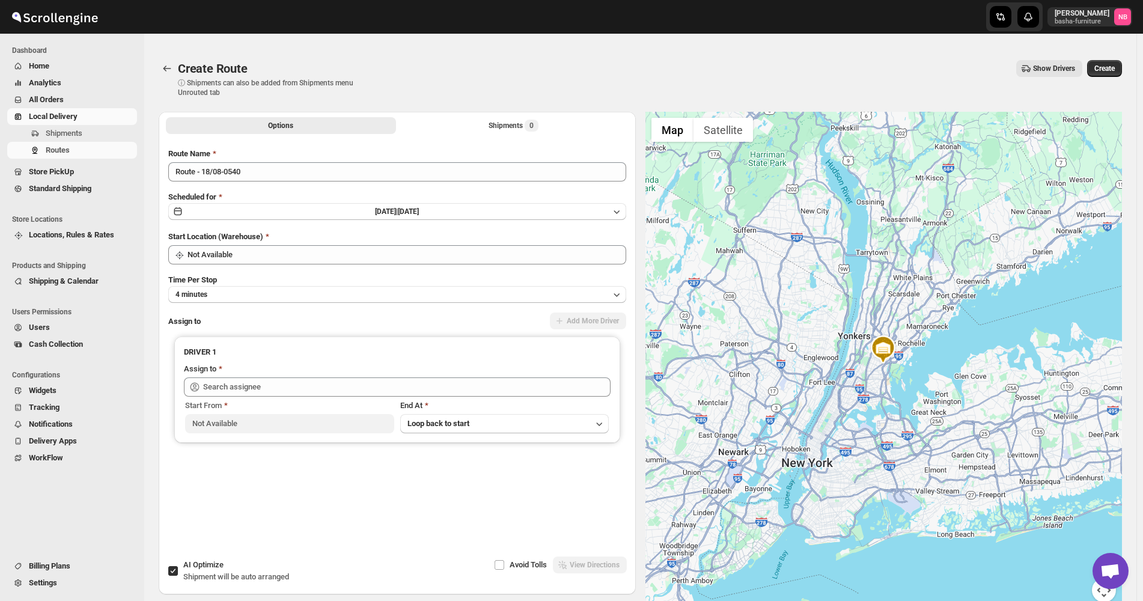
click at [336, 186] on div "Route Name Route - 18/08-0540 Scheduled for [DATE] | [DATE] Start Location (War…" at bounding box center [397, 338] width 458 height 381
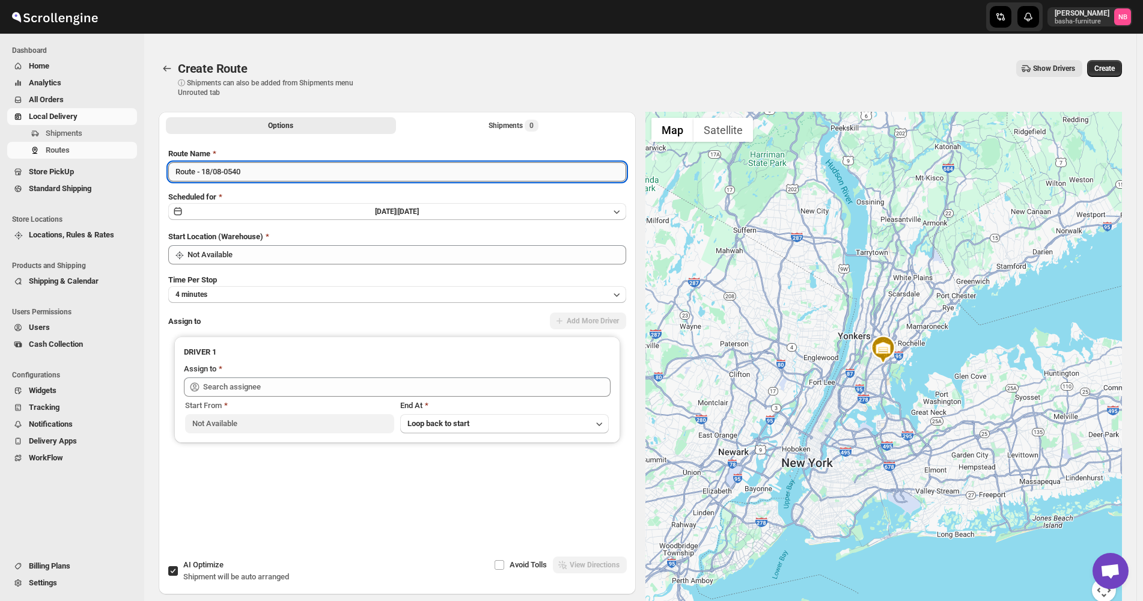
click at [333, 179] on input "Route - 18/08-0540" at bounding box center [397, 171] width 458 height 19
type input "([DATE]) [DATE]"
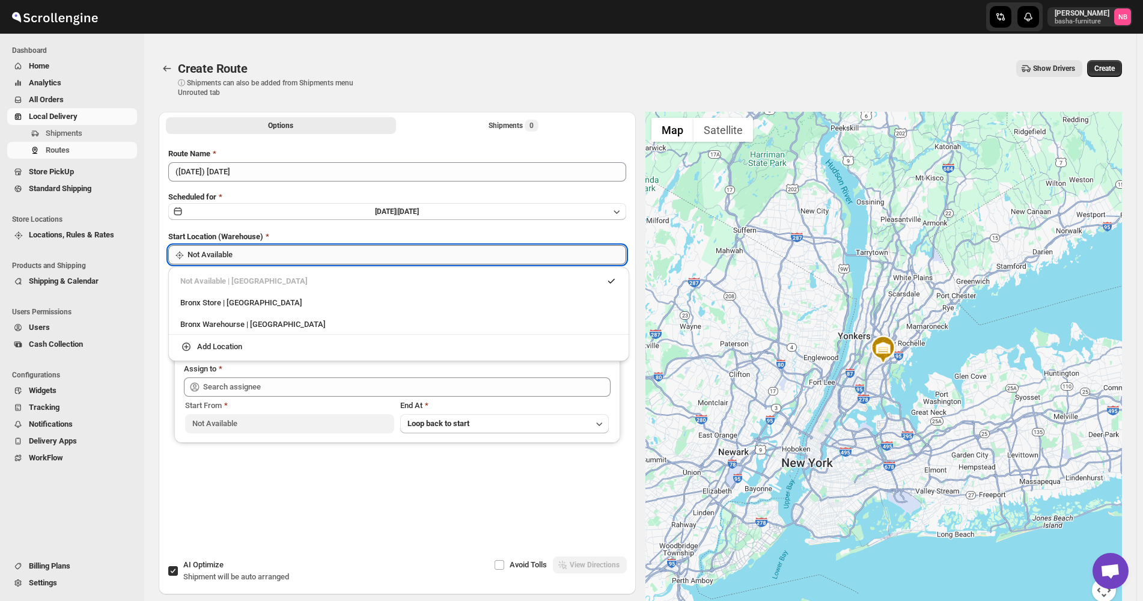
click at [274, 254] on input "Not Available" at bounding box center [407, 254] width 439 height 19
click at [257, 301] on div "Bronx Store | [GEOGRAPHIC_DATA]" at bounding box center [398, 303] width 437 height 12
type input "Bronx Store"
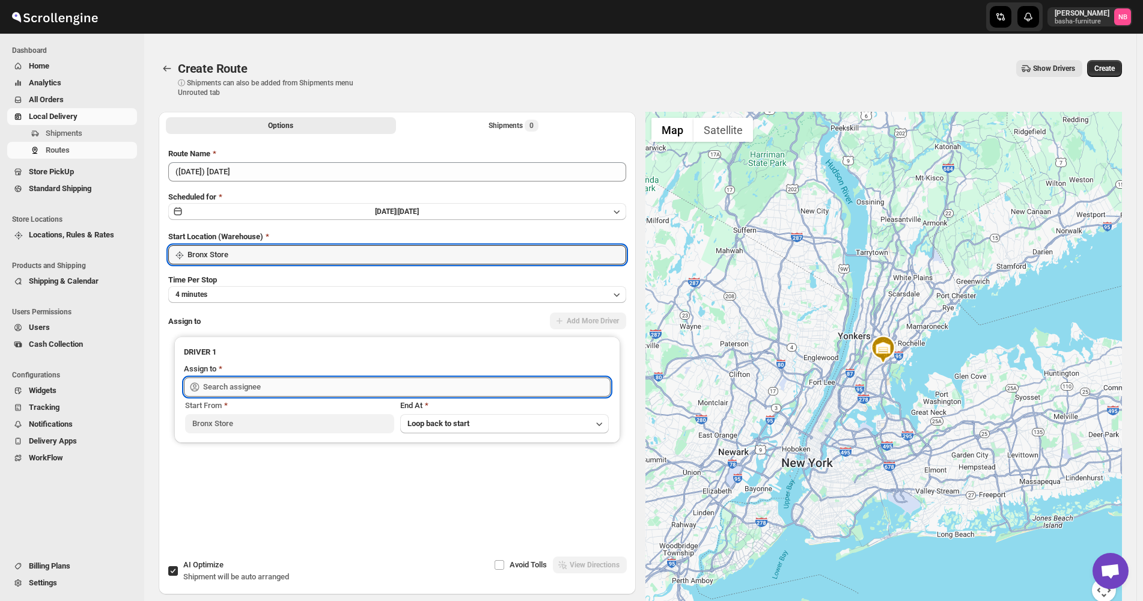
click at [253, 382] on input "text" at bounding box center [407, 387] width 408 height 19
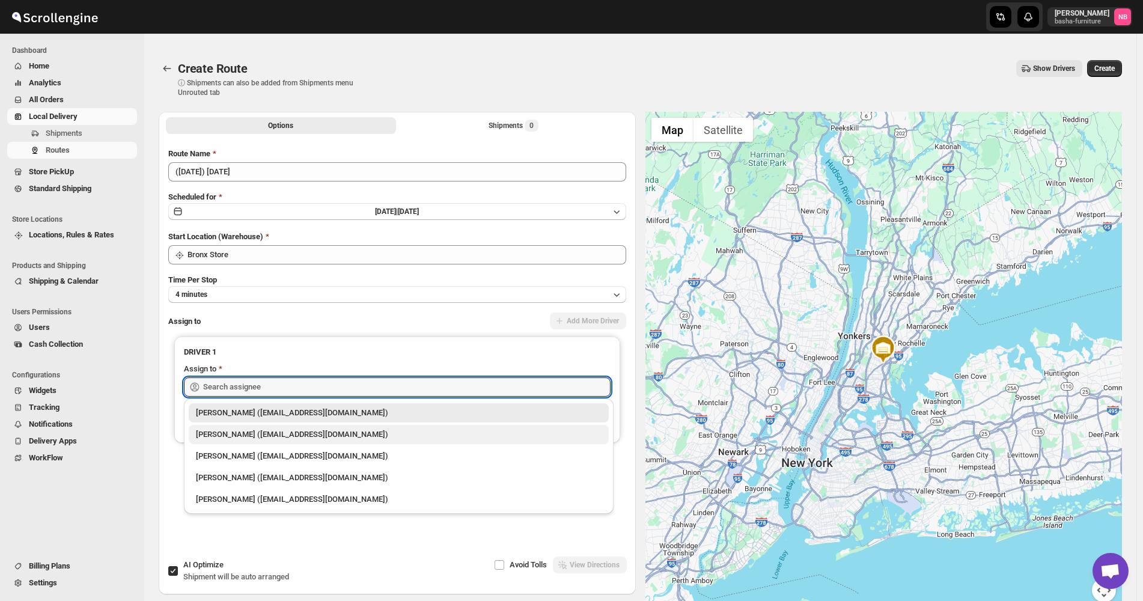
drag, startPoint x: 251, startPoint y: 424, endPoint x: 251, endPoint y: 438, distance: 13.2
click at [251, 438] on li "[PERSON_NAME] ([EMAIL_ADDRESS][DOMAIN_NAME])" at bounding box center [399, 434] width 430 height 22
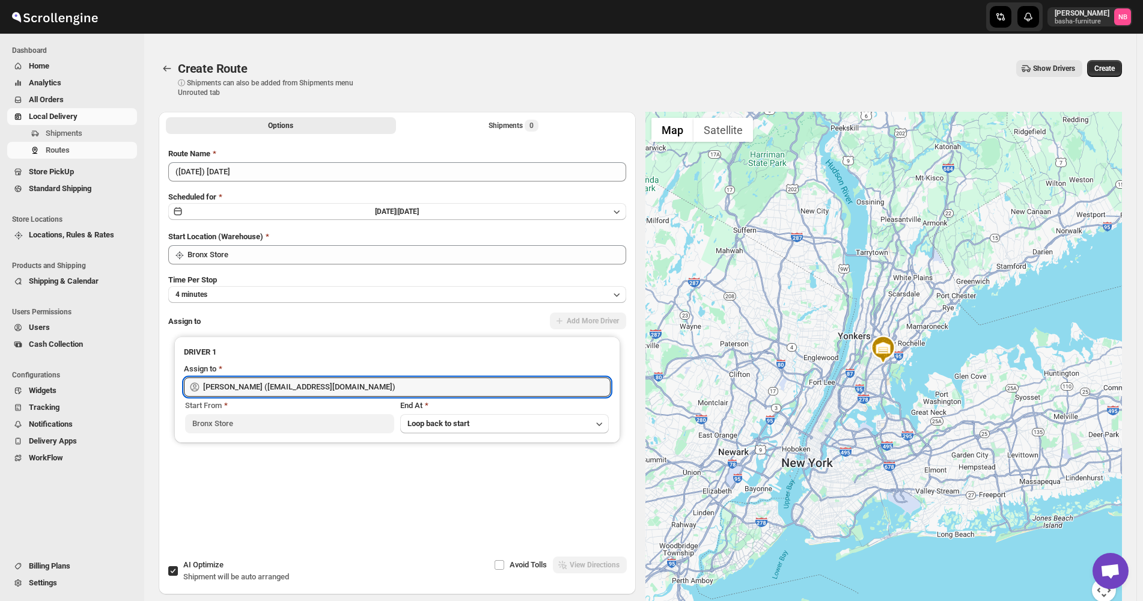
type input "[PERSON_NAME] ([EMAIL_ADDRESS][DOMAIN_NAME])"
click at [381, 184] on div "Route Name ([DATE]) [DATE] Scheduled for [DATE] | [DATE] Start Location (Wareho…" at bounding box center [397, 338] width 458 height 381
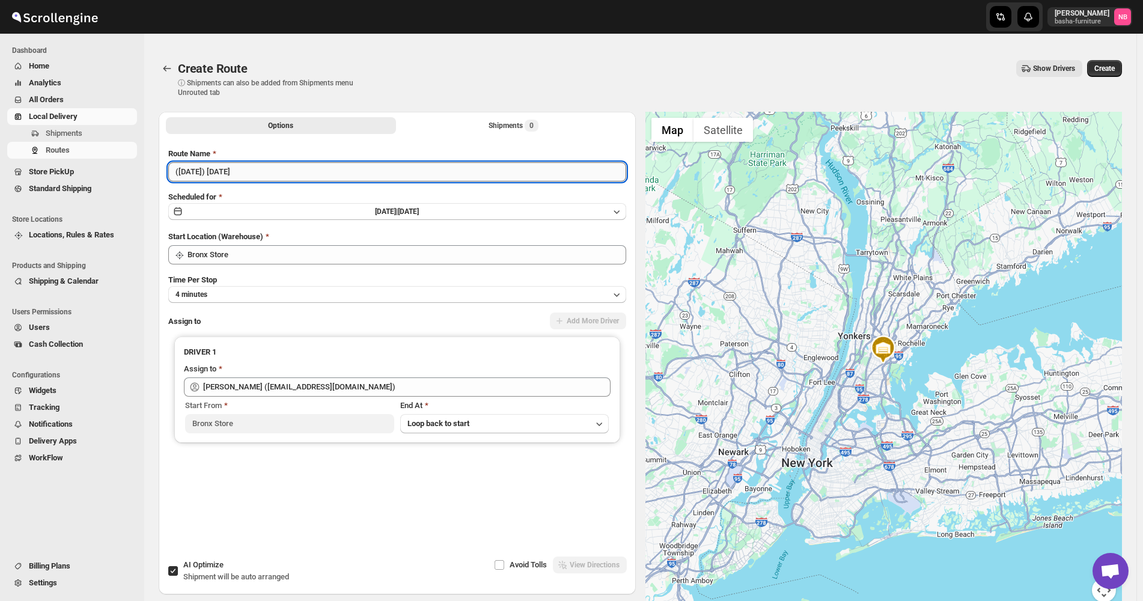
click at [344, 169] on input "([DATE]) [DATE]" at bounding box center [397, 171] width 458 height 19
type input "([DATE]) [DATE] [GEOGRAPHIC_DATA]"
click at [447, 129] on button "Shipments 0" at bounding box center [514, 125] width 230 height 17
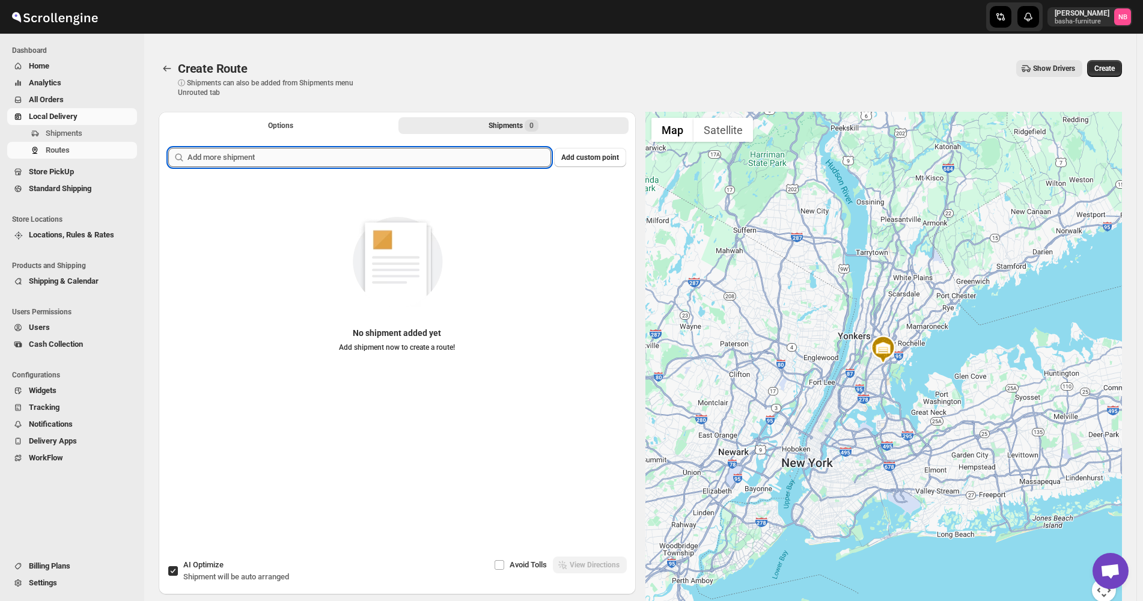
click at [441, 161] on input "text" at bounding box center [370, 157] width 364 height 19
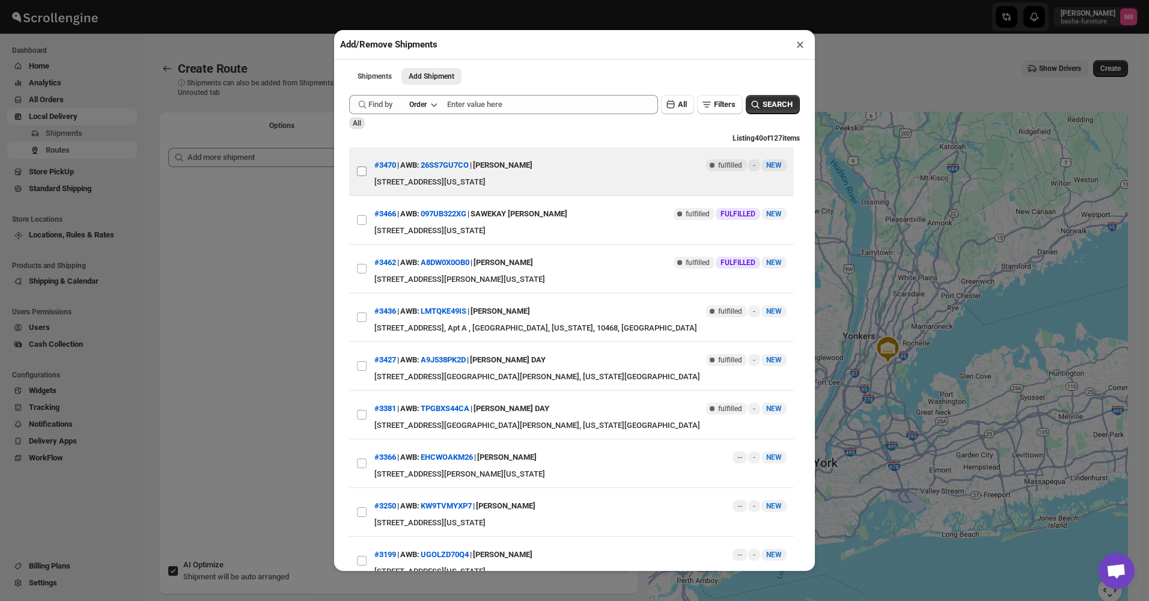
click at [358, 171] on input "View details for 68a39d76fc41024ff29cb679" at bounding box center [362, 172] width 10 height 10
checkbox input "true"
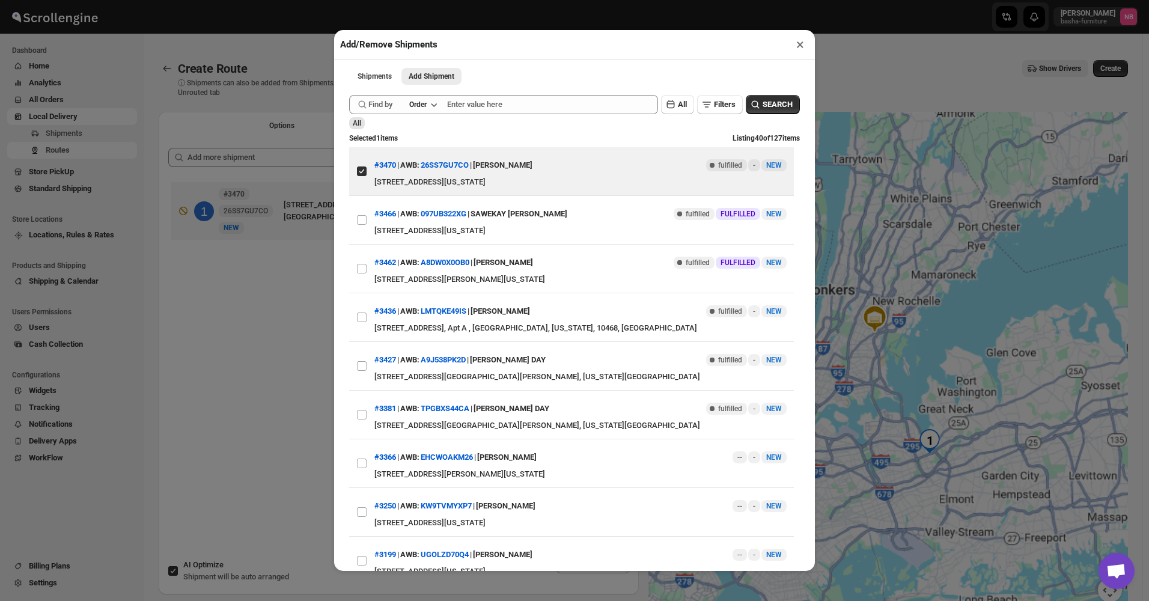
click at [275, 302] on div "Add/Remove Shipments × Shipments Add Shipment More views Shipments Add Shipment…" at bounding box center [574, 300] width 1149 height 601
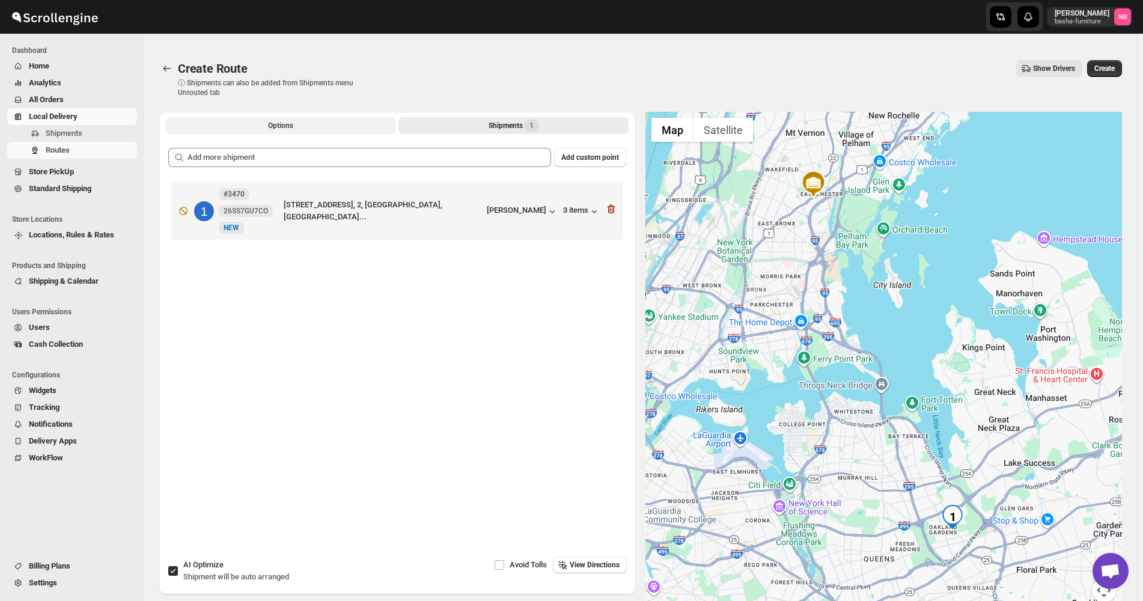
click at [290, 127] on span "Options" at bounding box center [280, 126] width 25 height 10
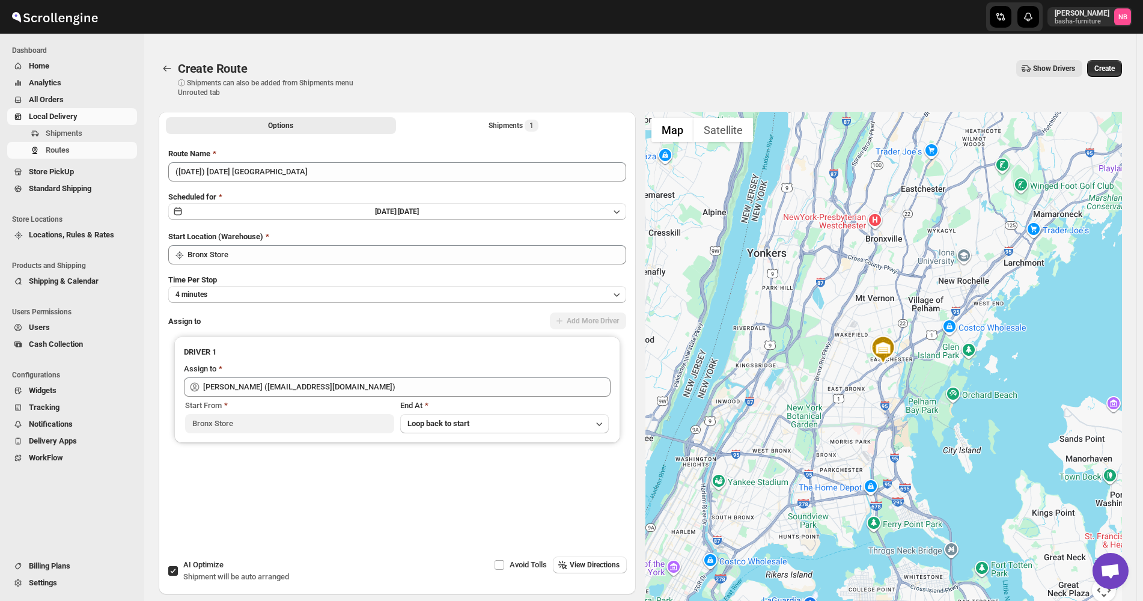
drag, startPoint x: 601, startPoint y: 87, endPoint x: 637, endPoint y: 89, distance: 35.5
click at [605, 87] on div "Create Route ⓘ Shipments can also be added from Shipments menu Unrouted tab Sho…" at bounding box center [641, 78] width 964 height 37
click at [1099, 65] on span "Create" at bounding box center [1105, 69] width 20 height 10
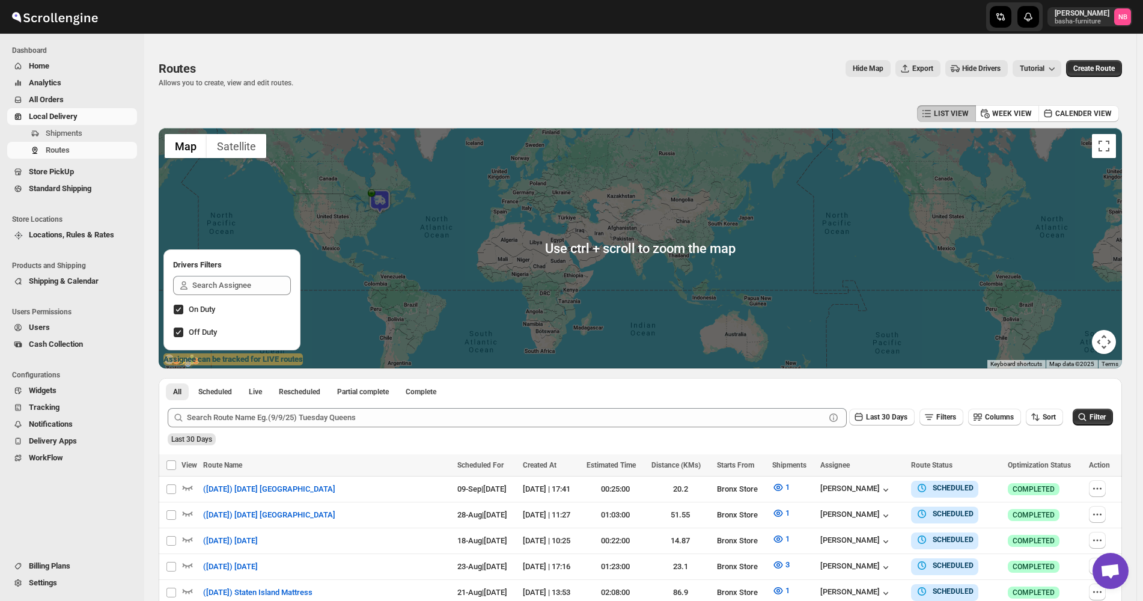
scroll to position [240, 0]
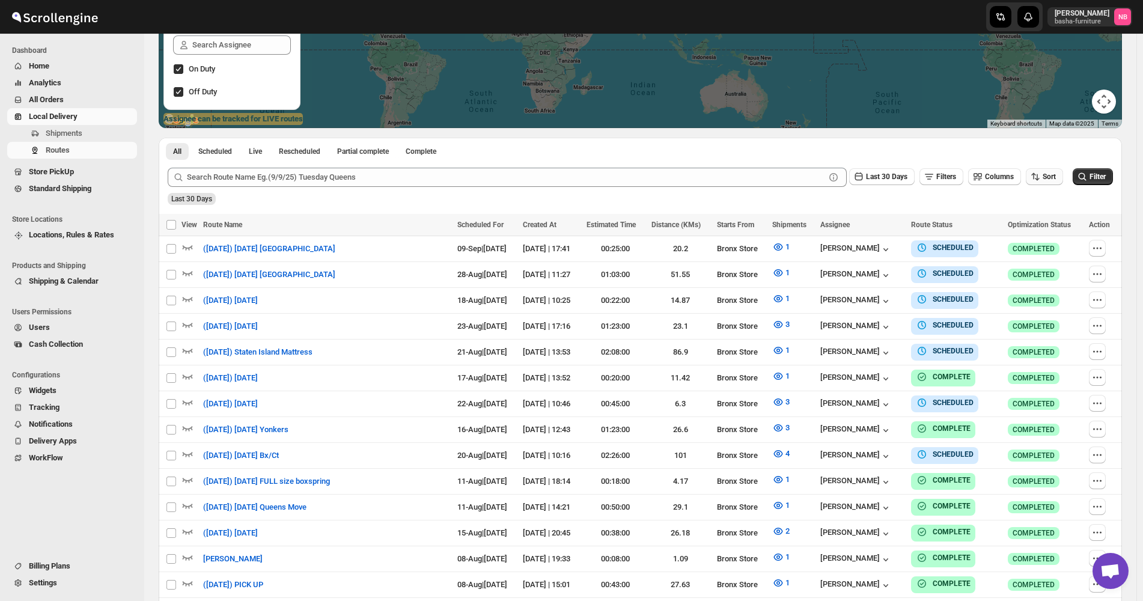
click at [1048, 174] on span "Sort" at bounding box center [1049, 177] width 13 height 8
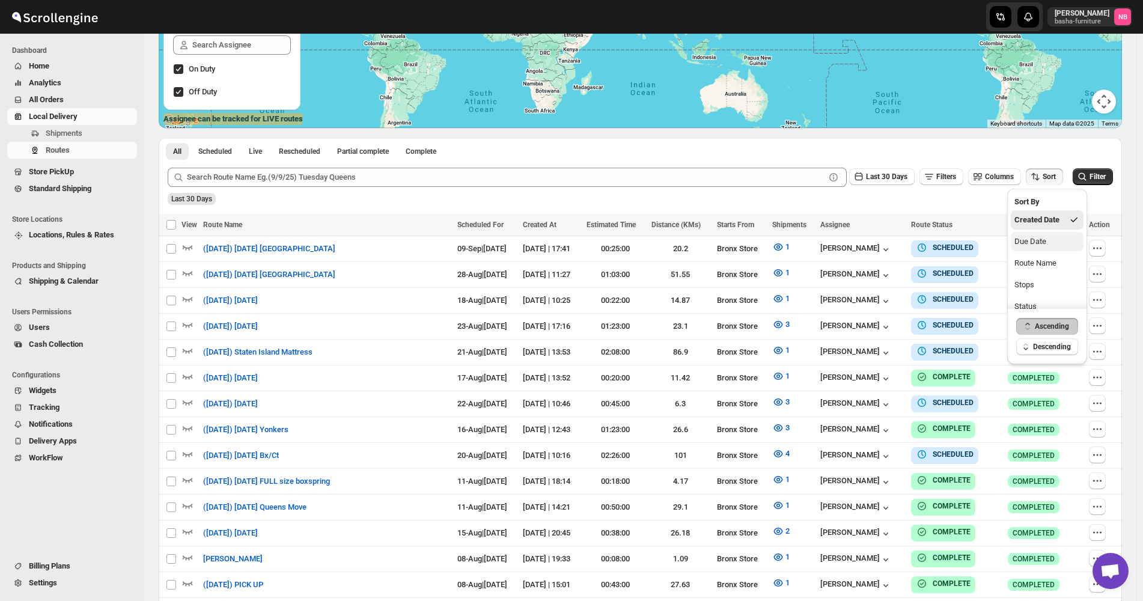
click at [1040, 242] on div "Due Date" at bounding box center [1031, 242] width 32 height 12
click at [908, 175] on span "Last 30 Days" at bounding box center [886, 177] width 41 height 8
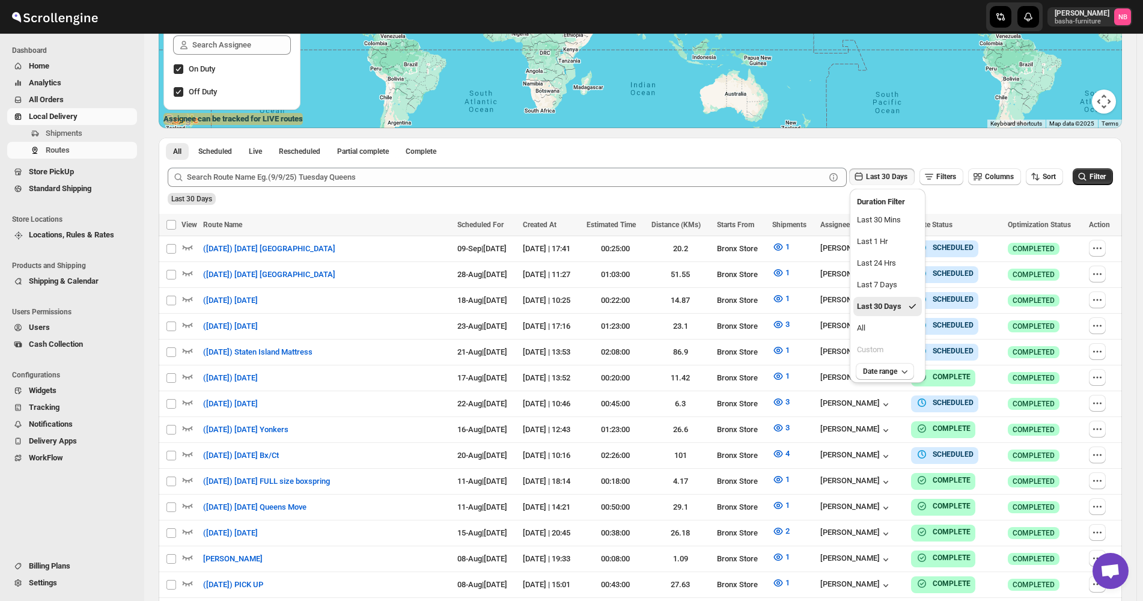
click at [887, 339] on ul "Last 30 Mins Last 1 Hr Last 24 Hrs Last 7 Days Last 30 Days All Custom" at bounding box center [888, 284] width 69 height 149
click at [892, 328] on button "All" at bounding box center [888, 328] width 69 height 19
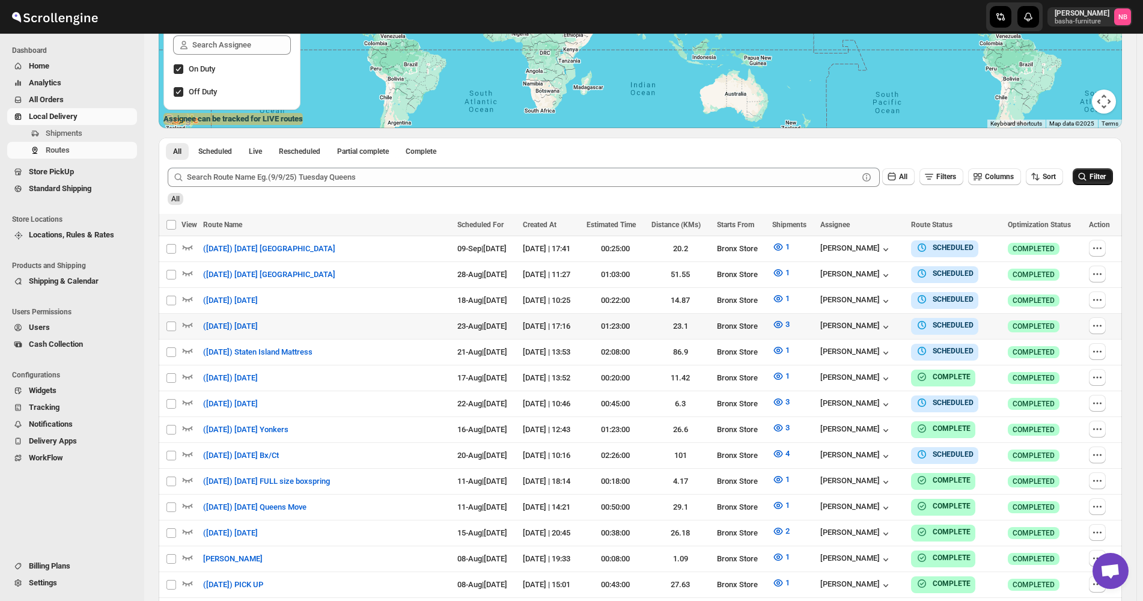
click at [1085, 180] on icon "submit" at bounding box center [1083, 177] width 12 height 12
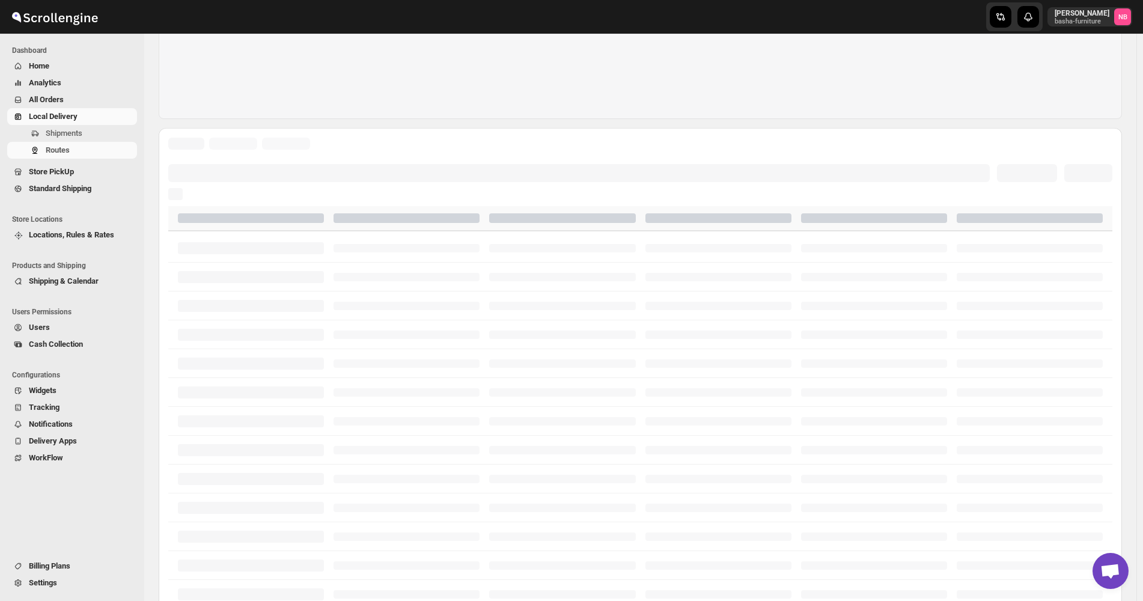
scroll to position [219, 0]
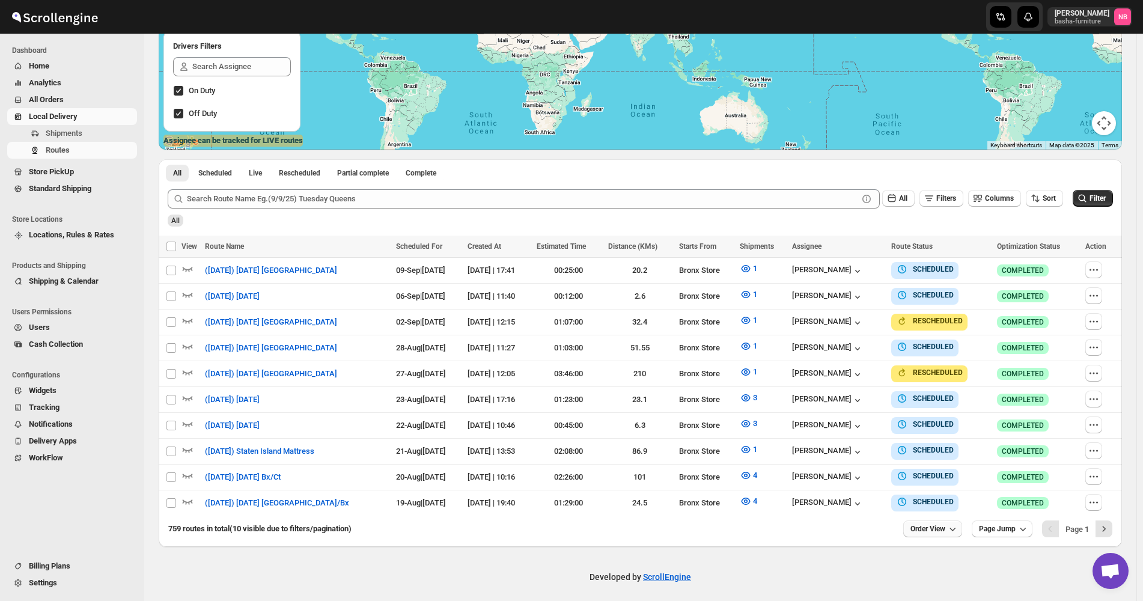
click at [935, 528] on button "Order View" at bounding box center [932, 529] width 59 height 17
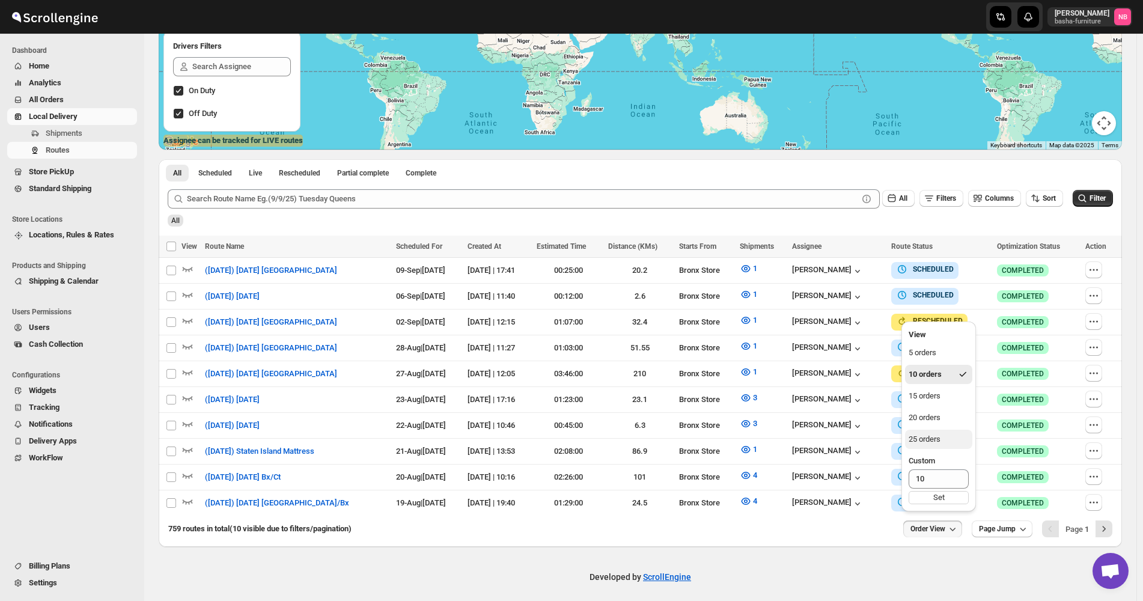
click at [942, 438] on button "25 orders" at bounding box center [938, 439] width 67 height 19
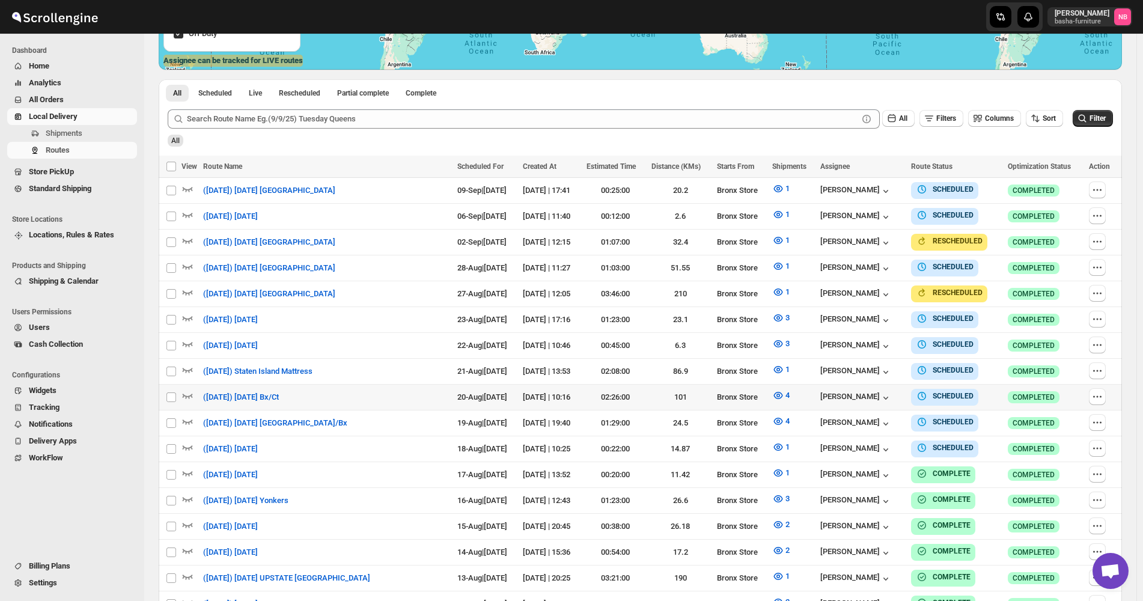
scroll to position [313, 0]
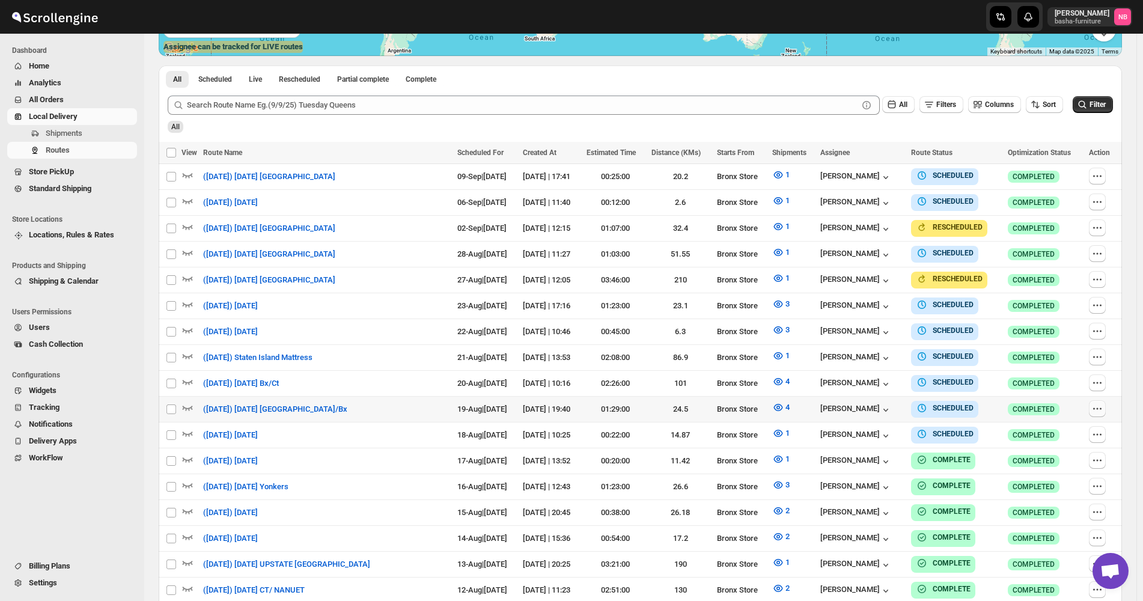
click at [1099, 405] on icon "button" at bounding box center [1098, 409] width 12 height 12
checkbox input "true"
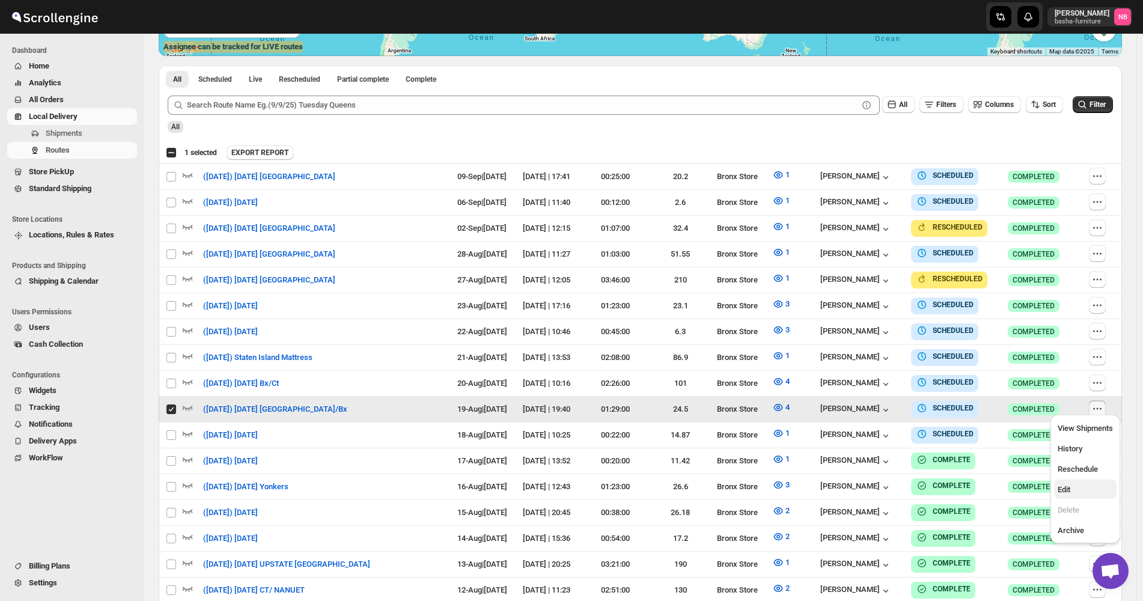
click at [1065, 485] on span "Edit" at bounding box center [1064, 489] width 13 height 9
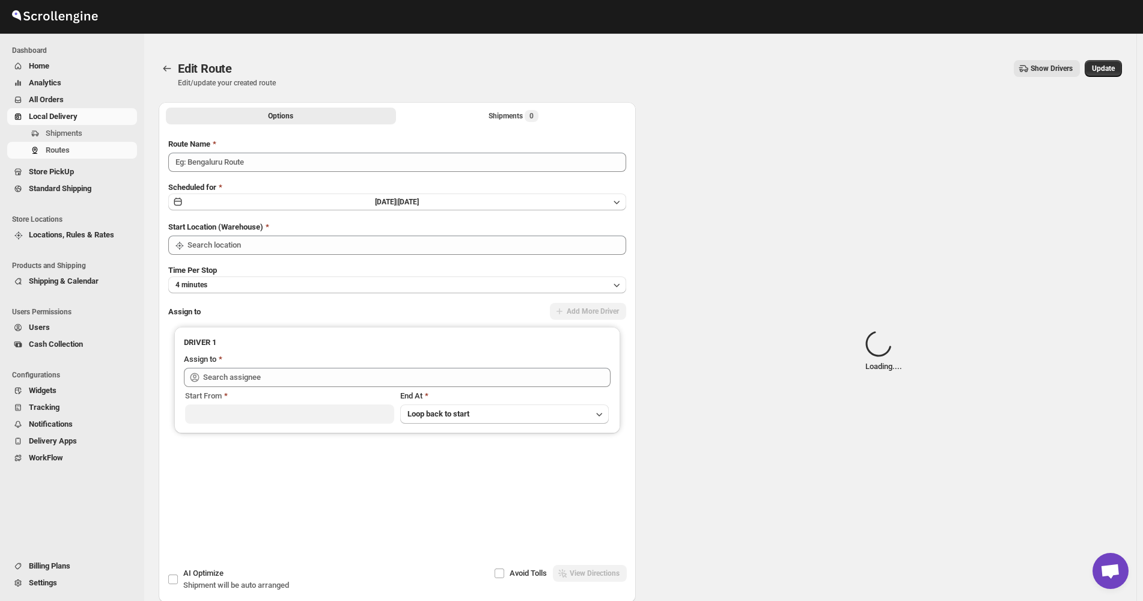
type input "([DATE]) [DATE] [GEOGRAPHIC_DATA]/Bx"
click at [410, 197] on button "[DATE] | [DATE]" at bounding box center [397, 202] width 458 height 17
type input "Bronx Store"
type input "[PERSON_NAME] ([EMAIL_ADDRESS][DOMAIN_NAME])"
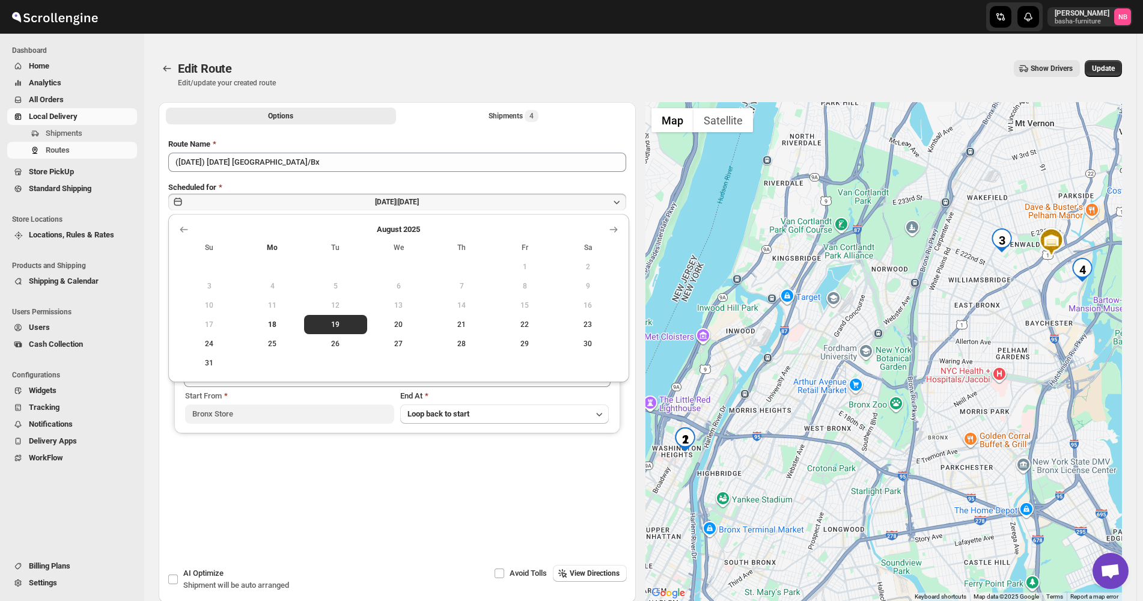
click at [526, 126] on div "Options Shipments 4 More views Options Shipments 4 More views" at bounding box center [397, 115] width 477 height 26
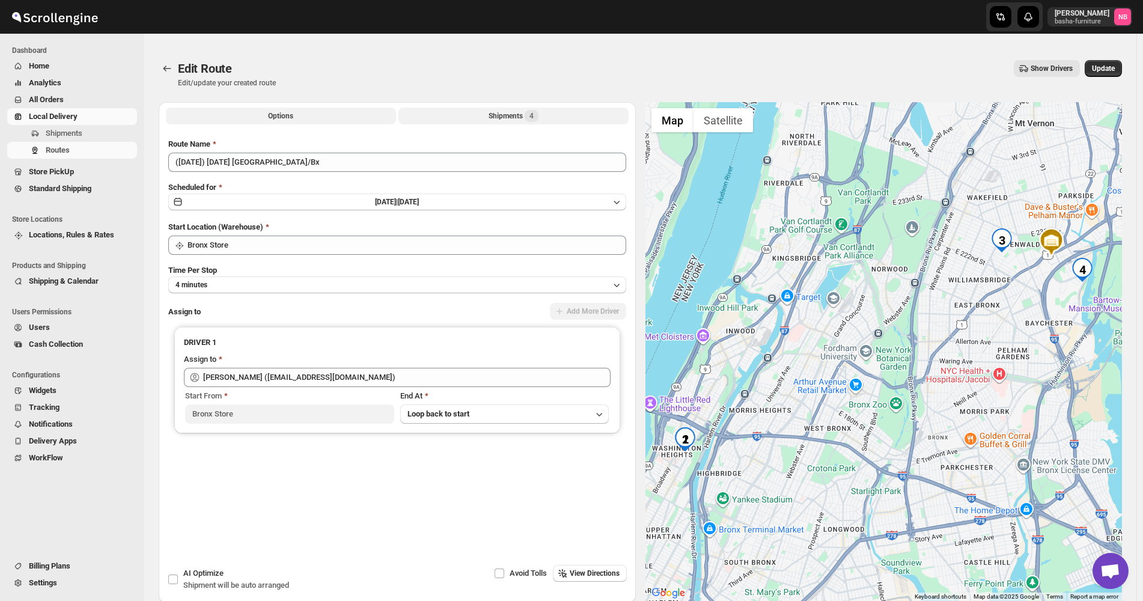
click at [522, 114] on div "Shipments 4" at bounding box center [514, 116] width 50 height 12
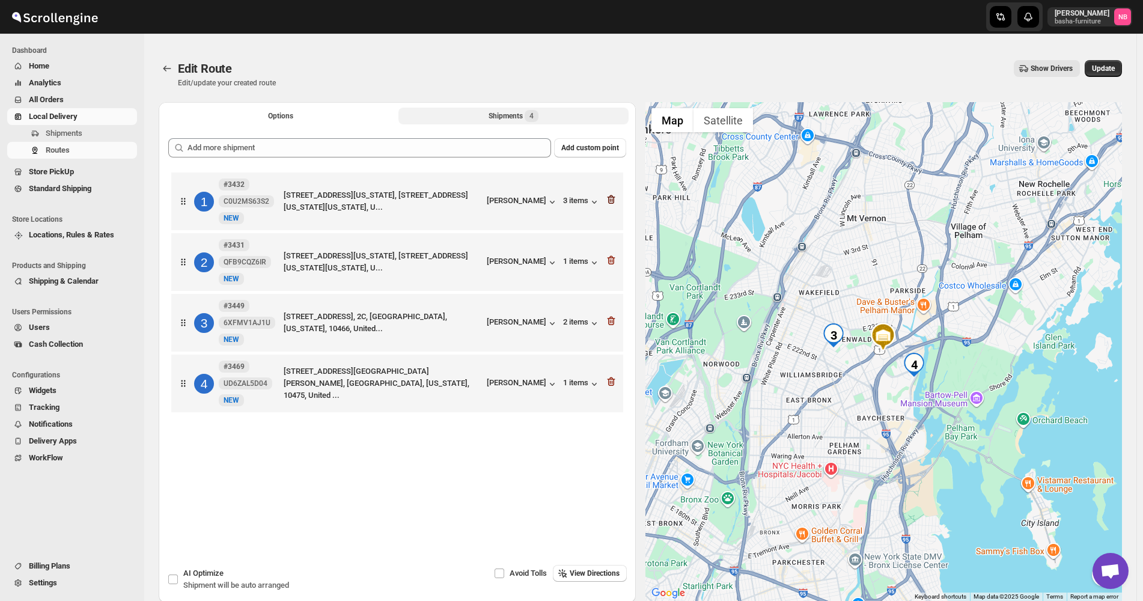
click at [614, 201] on icon "button" at bounding box center [611, 200] width 12 height 12
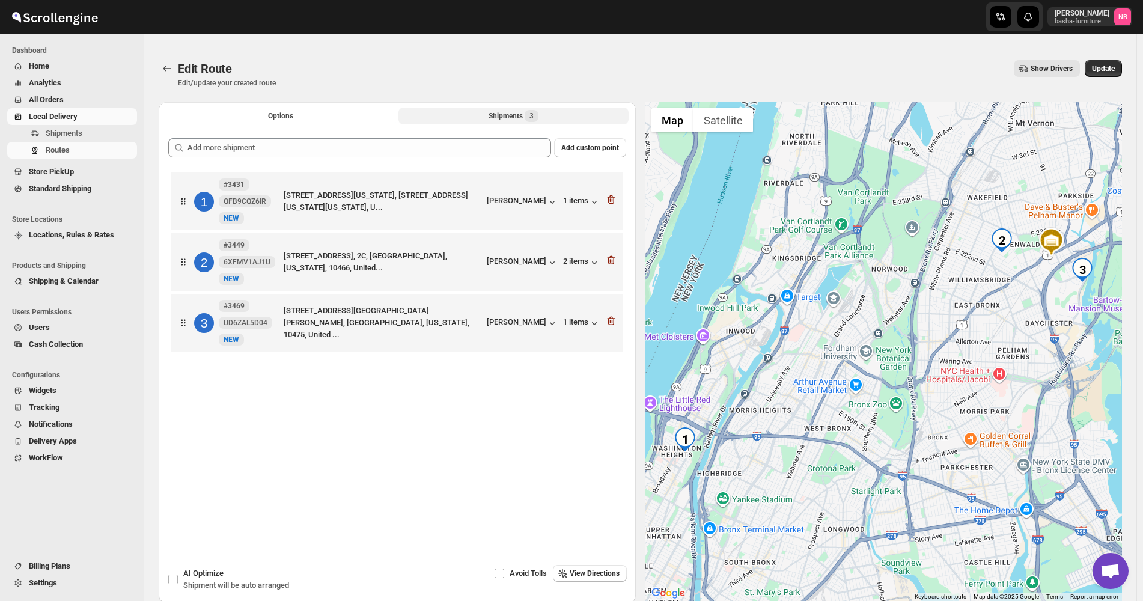
click at [614, 201] on icon "button" at bounding box center [611, 200] width 12 height 12
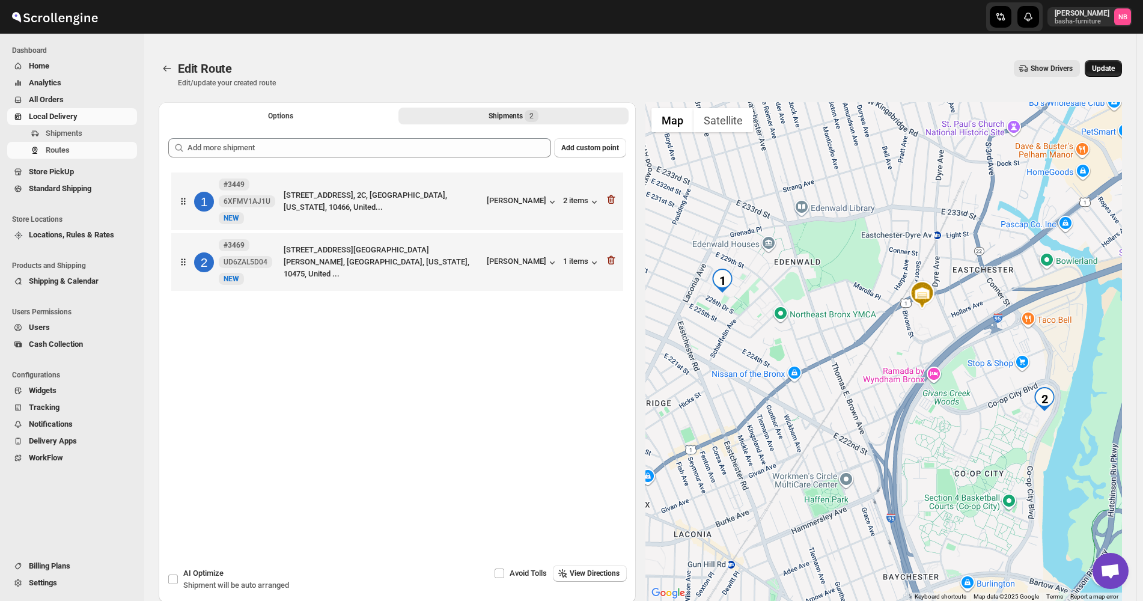
click at [1115, 68] on span "Update" at bounding box center [1103, 69] width 23 height 10
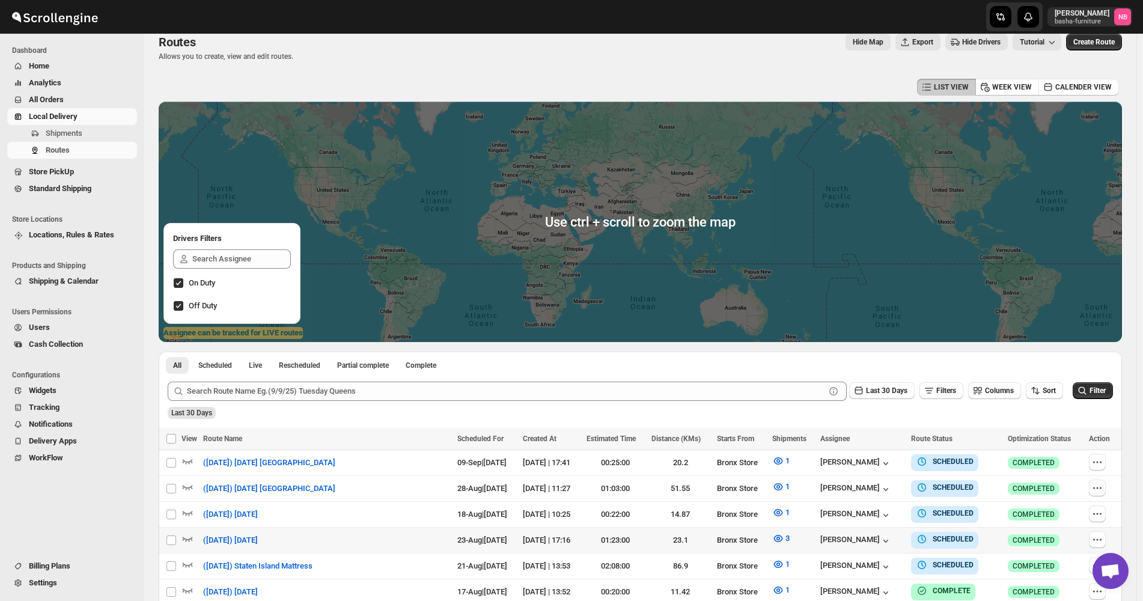
scroll to position [301, 0]
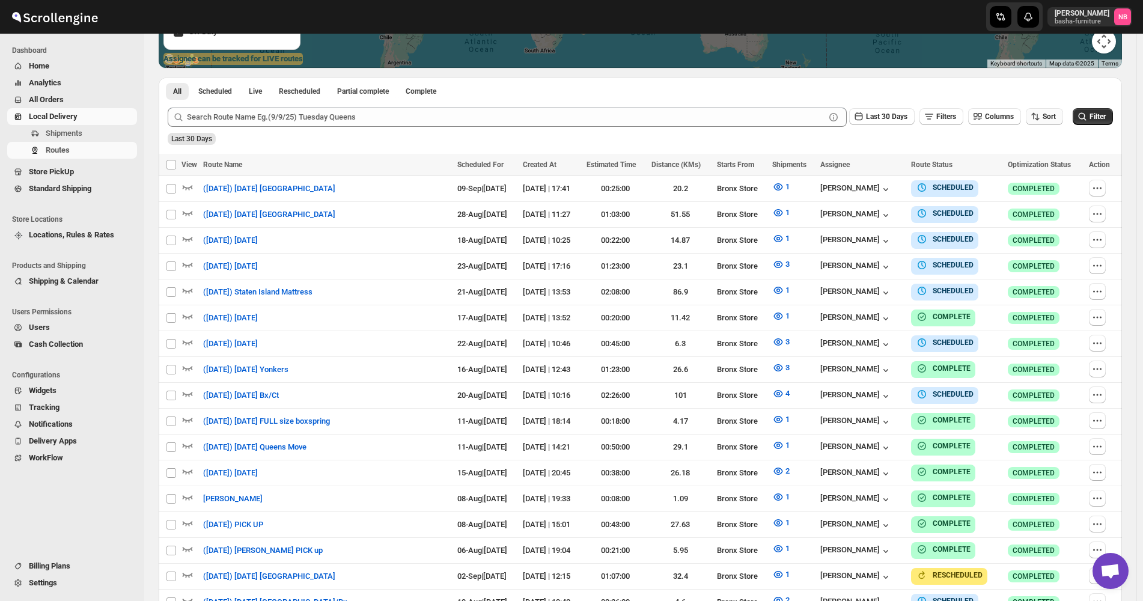
click at [1051, 122] on button "Sort" at bounding box center [1044, 116] width 37 height 17
click at [1047, 176] on div "Due Date" at bounding box center [1031, 182] width 32 height 12
click at [901, 118] on span "Last 30 Days" at bounding box center [886, 116] width 41 height 8
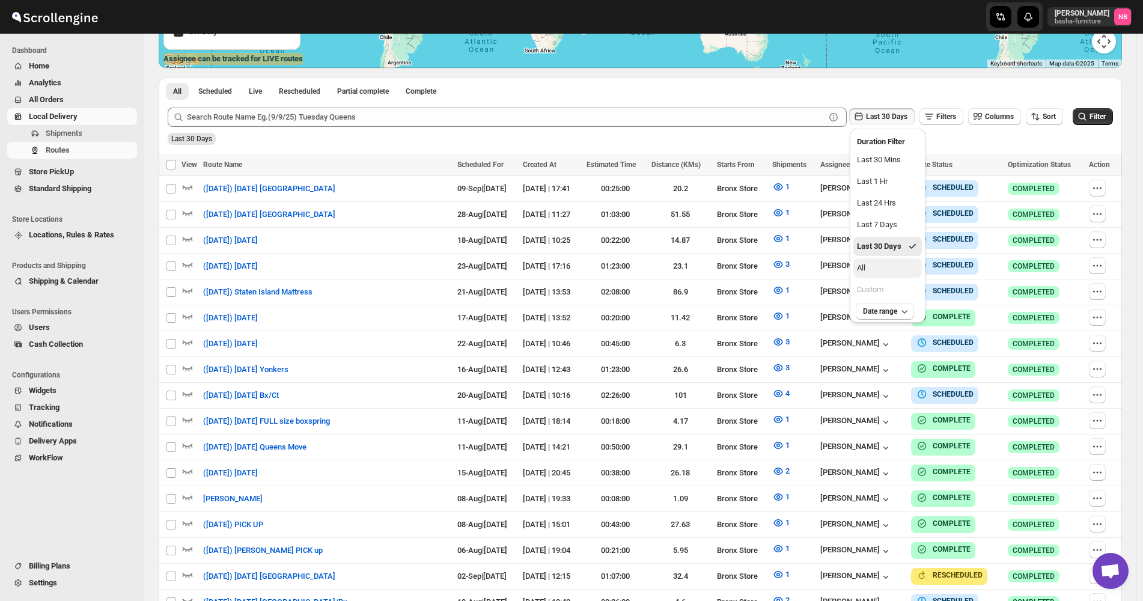
click at [886, 258] on button "All" at bounding box center [888, 267] width 69 height 19
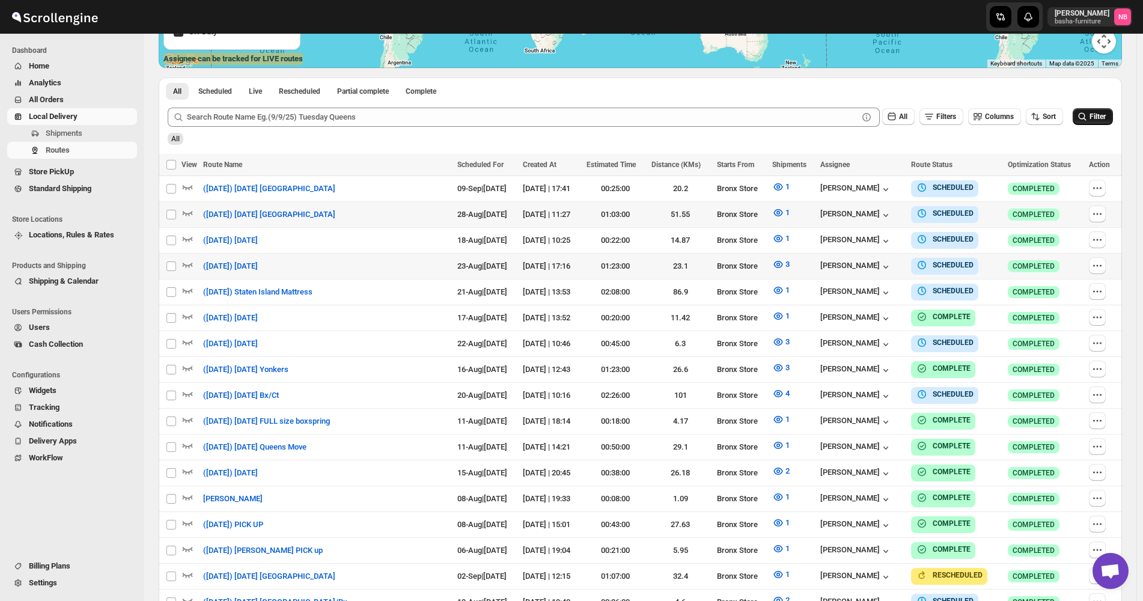
click at [1103, 121] on span "Filter" at bounding box center [1098, 116] width 16 height 8
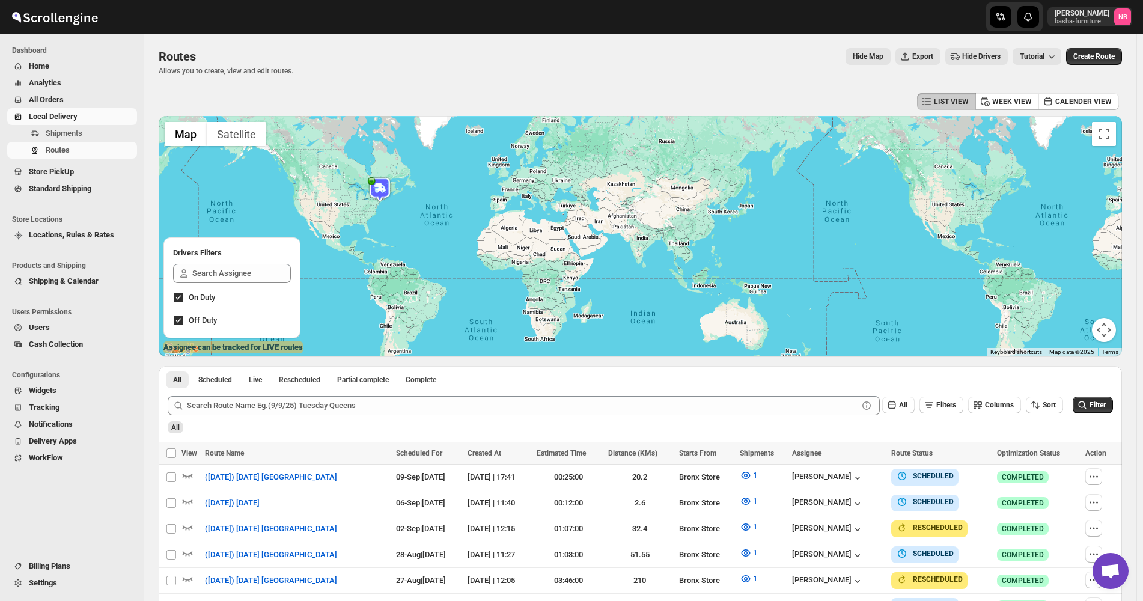
scroll to position [0, 0]
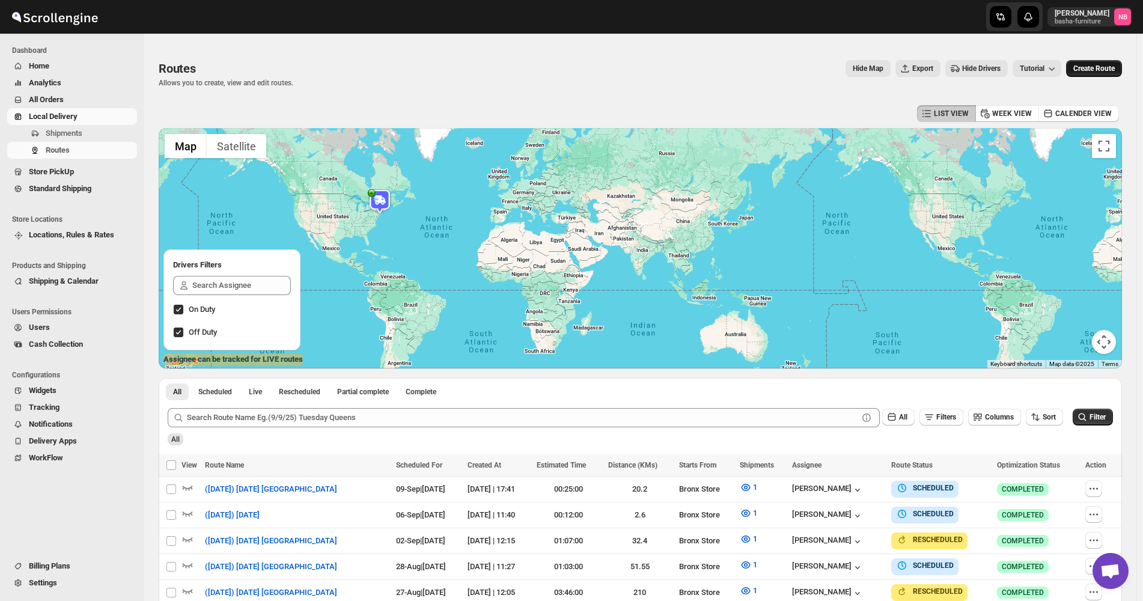
click at [1093, 62] on button "Create Route" at bounding box center [1094, 68] width 56 height 17
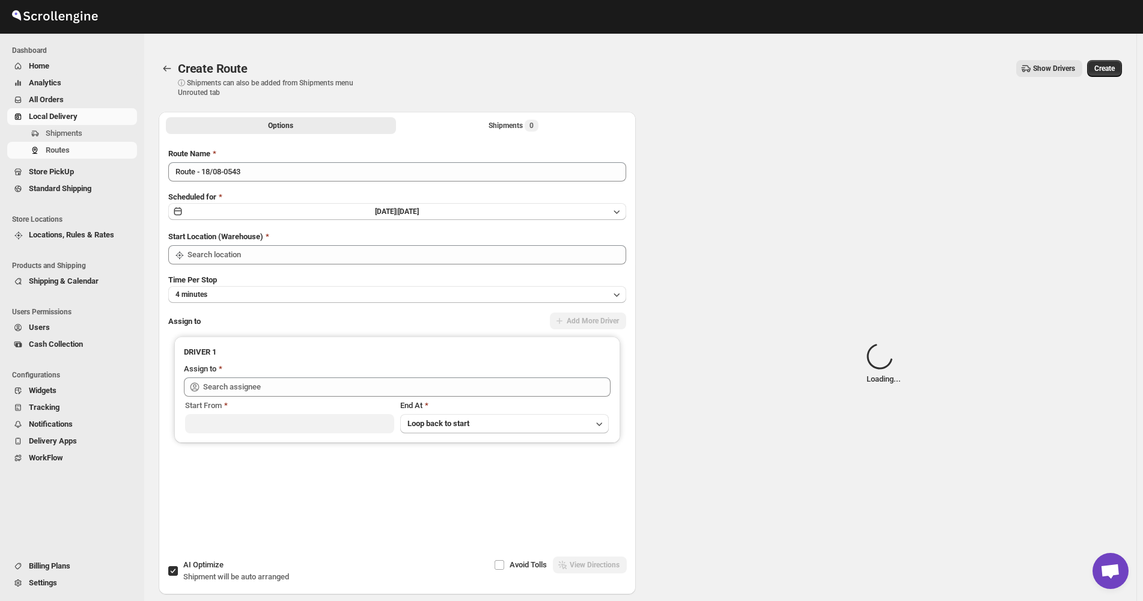
type input "Not Available"
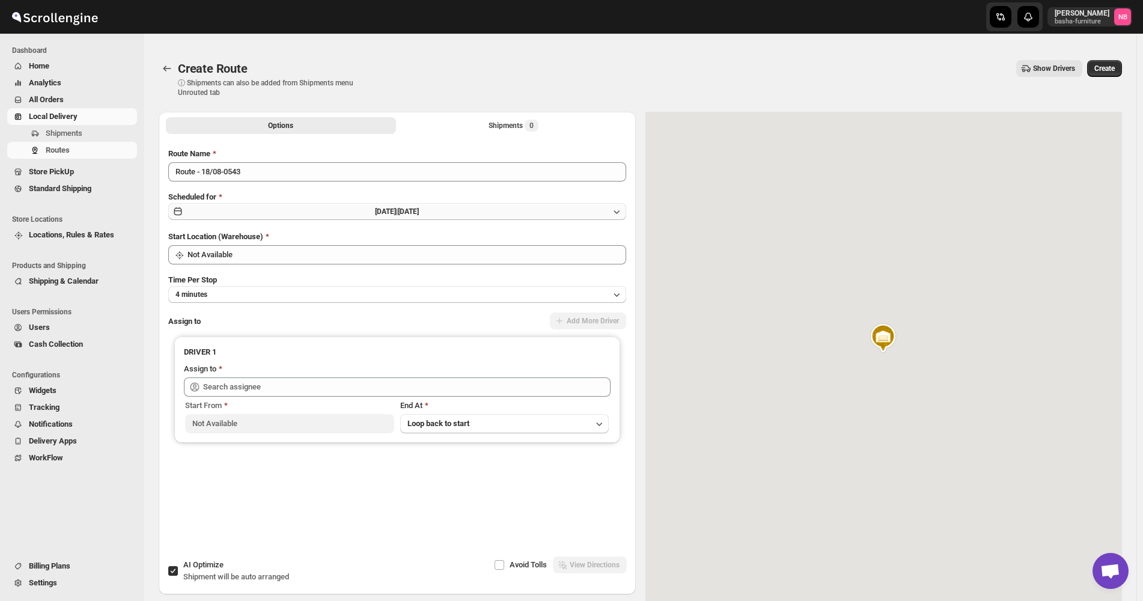
click at [433, 205] on button "[DATE] | [DATE]" at bounding box center [397, 211] width 458 height 17
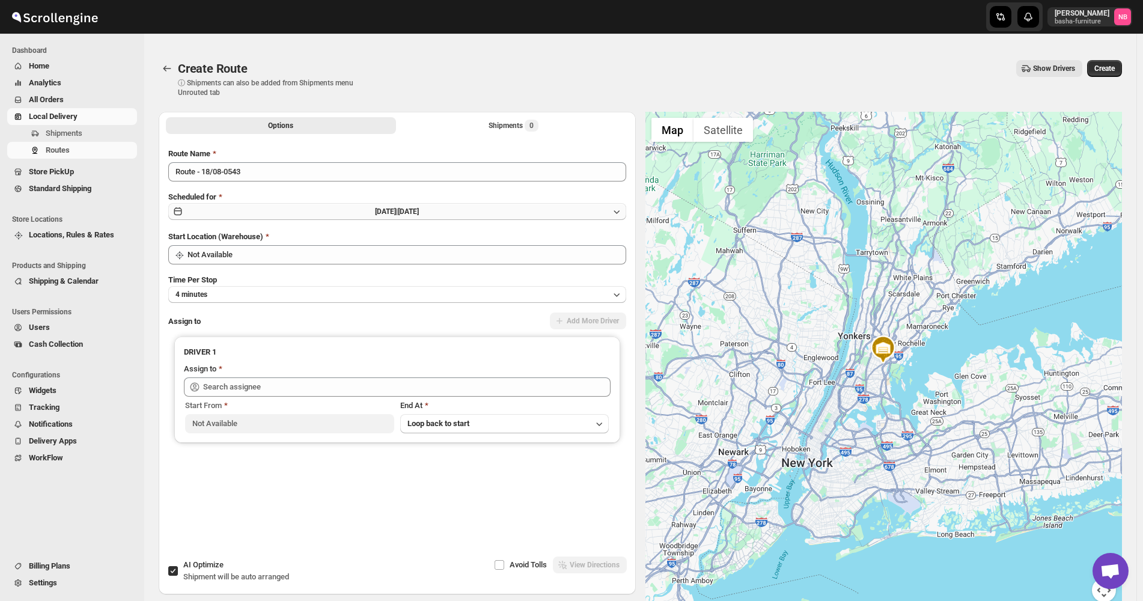
click at [438, 218] on button "[DATE] | [DATE]" at bounding box center [397, 211] width 458 height 17
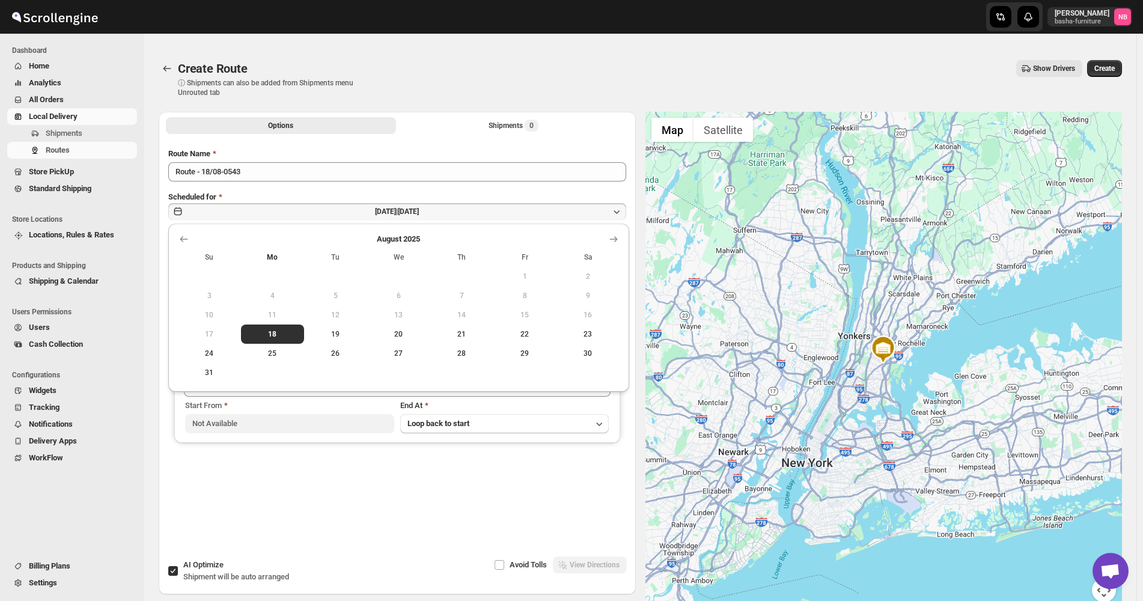
click at [548, 381] on td at bounding box center [525, 372] width 63 height 19
click at [591, 362] on button "30" at bounding box center [588, 353] width 63 height 19
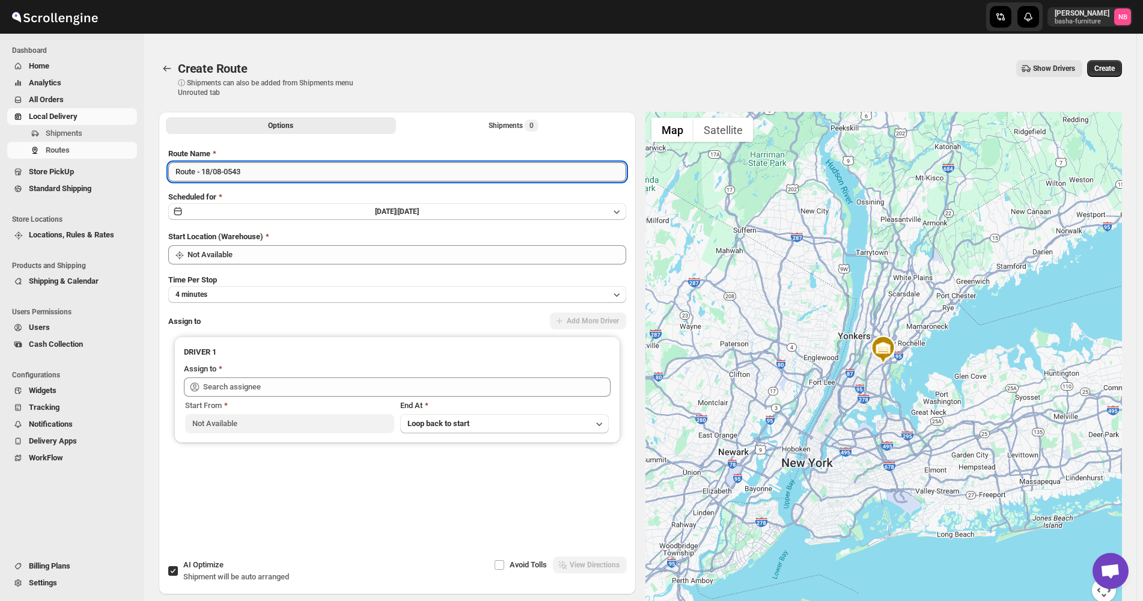
click at [350, 171] on input "Route - 18/08-0543" at bounding box center [397, 171] width 458 height 19
type input "*"
type input "([DATE]) [DATE] Manhatten"
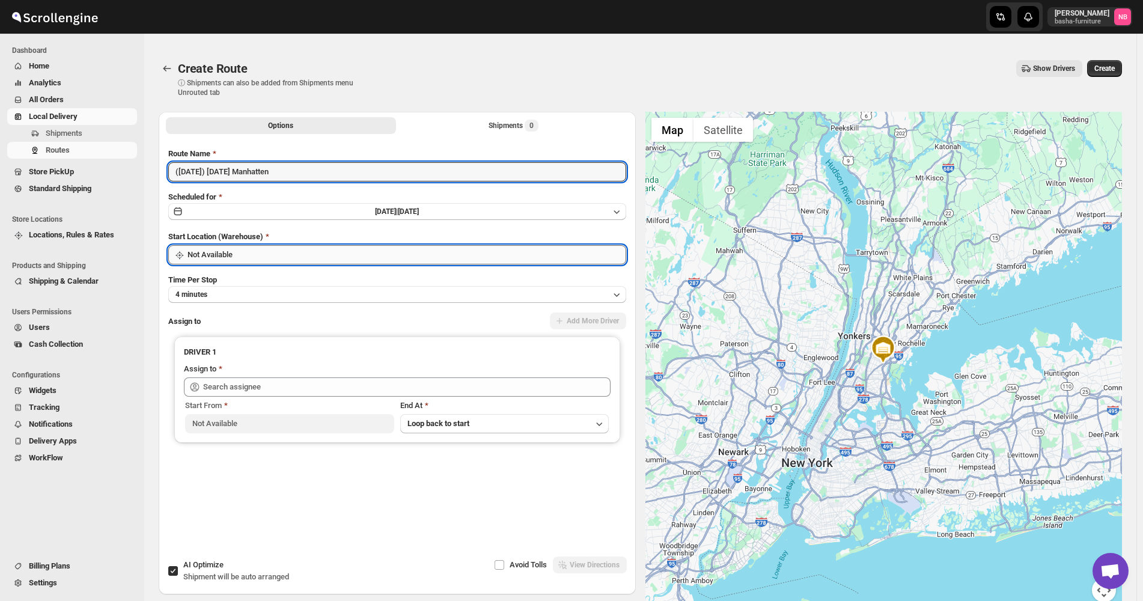
click at [479, 257] on input "Not Available" at bounding box center [407, 254] width 439 height 19
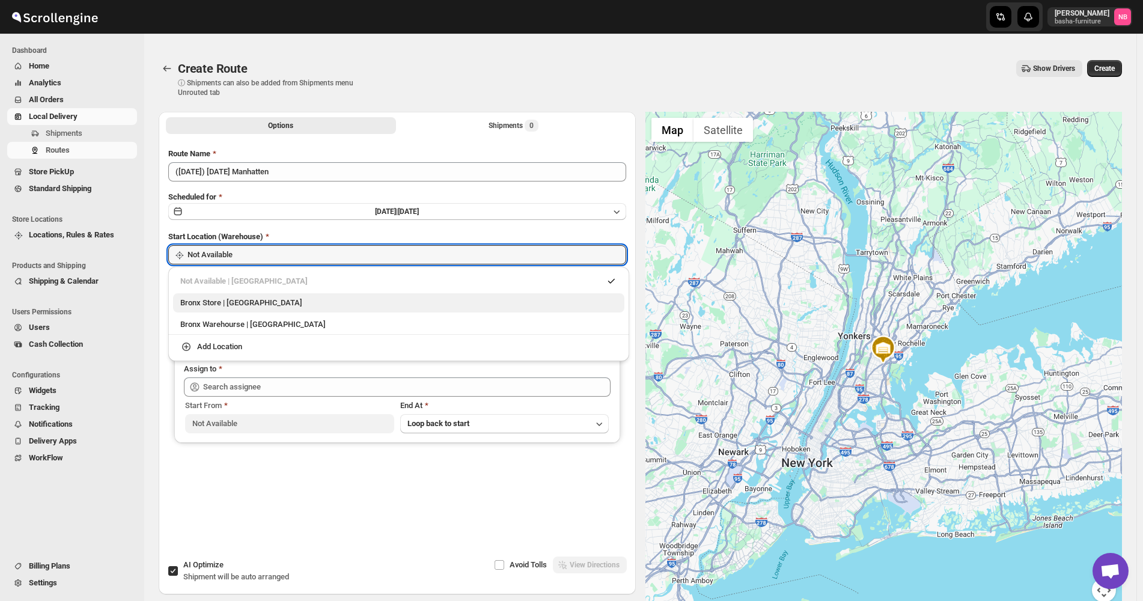
click at [420, 296] on div "Bronx Store | [GEOGRAPHIC_DATA]" at bounding box center [398, 302] width 451 height 19
type input "Bronx Store"
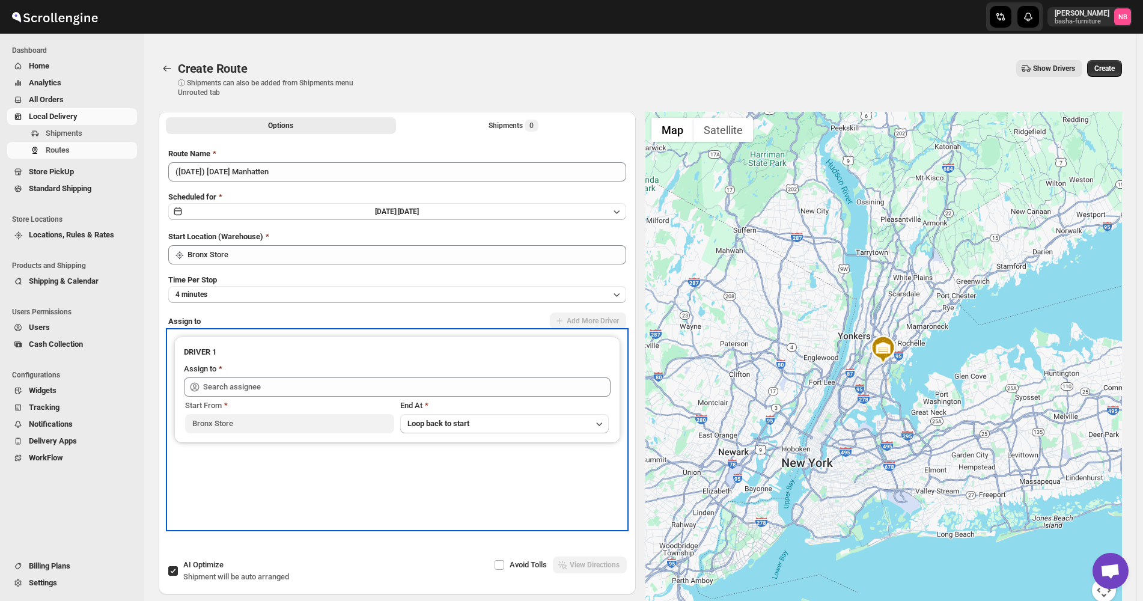
click at [348, 398] on div "Start From [GEOGRAPHIC_DATA] At Loop back to start" at bounding box center [397, 415] width 427 height 37
click at [346, 397] on div "Start From [GEOGRAPHIC_DATA] At Loop back to start" at bounding box center [397, 415] width 427 height 37
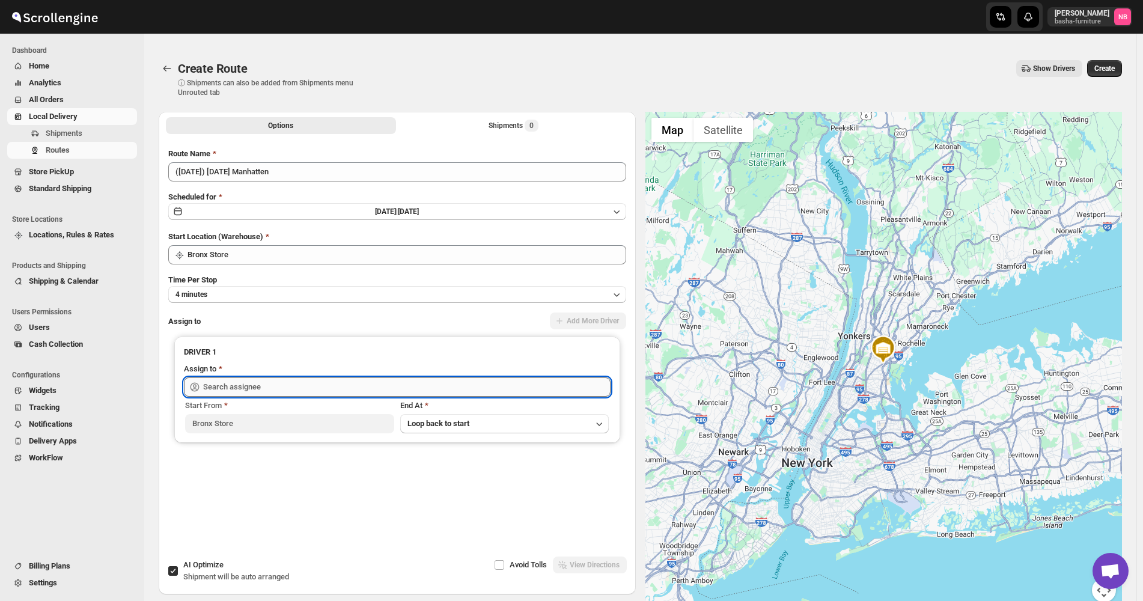
click at [331, 379] on input "text" at bounding box center [407, 387] width 408 height 19
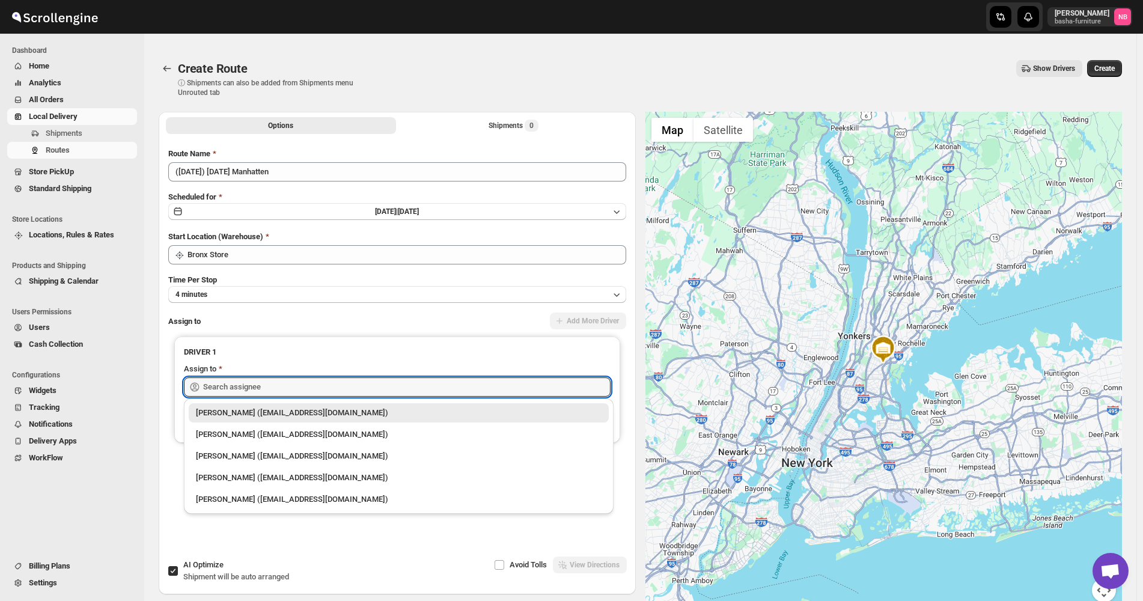
click at [290, 429] on div "[PERSON_NAME] ([EMAIL_ADDRESS][DOMAIN_NAME])" at bounding box center [399, 435] width 406 height 12
type input "[PERSON_NAME] ([EMAIL_ADDRESS][DOMAIN_NAME])"
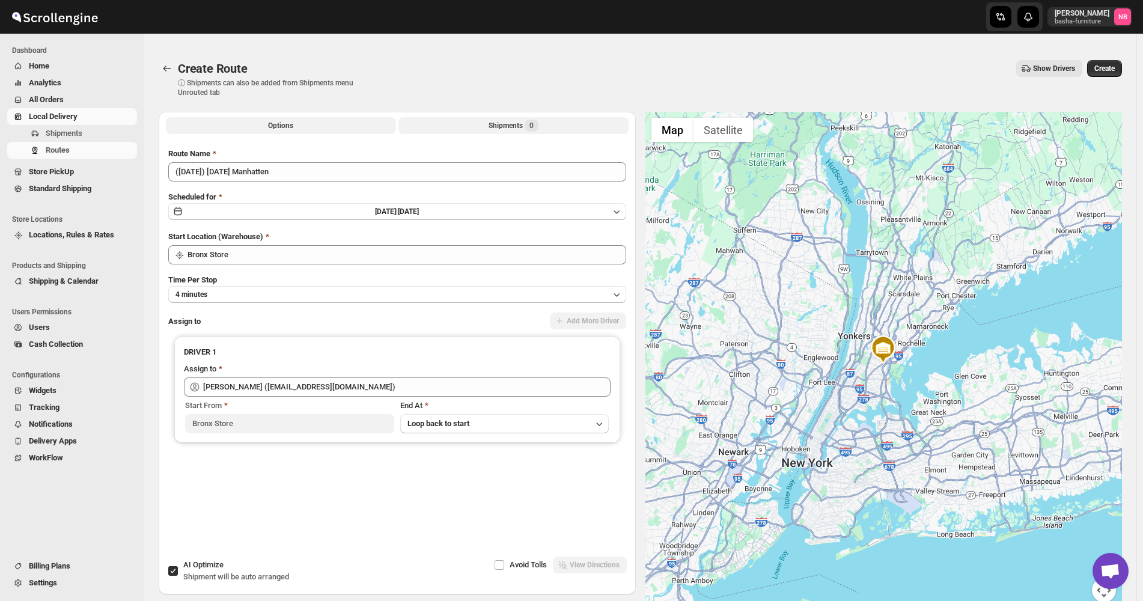
click at [489, 122] on button "Shipments 0" at bounding box center [514, 125] width 230 height 17
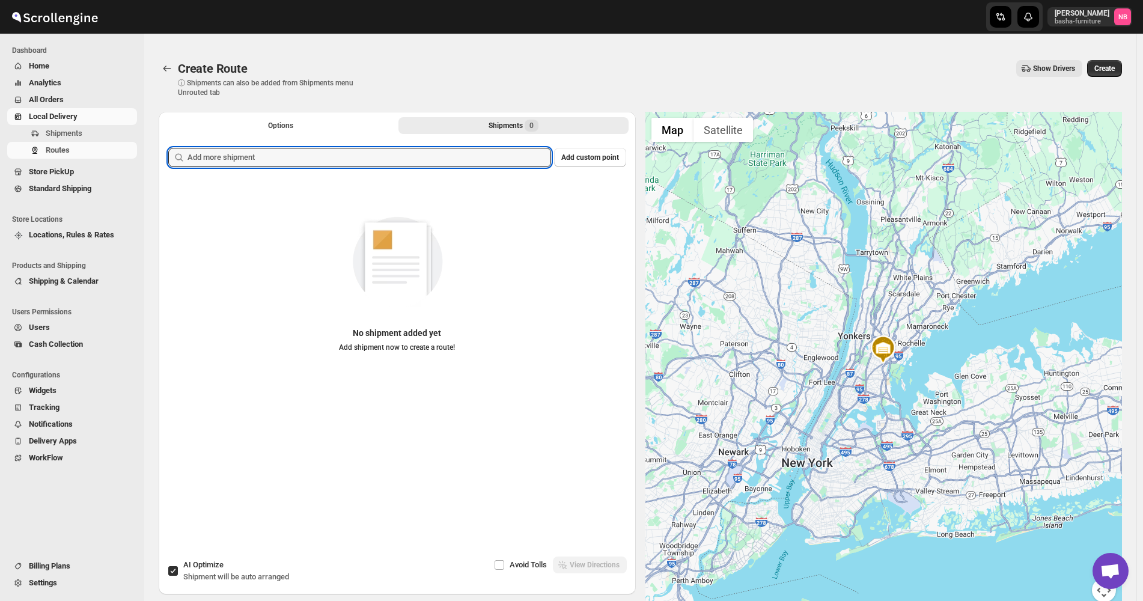
click at [473, 161] on input "text" at bounding box center [370, 157] width 364 height 19
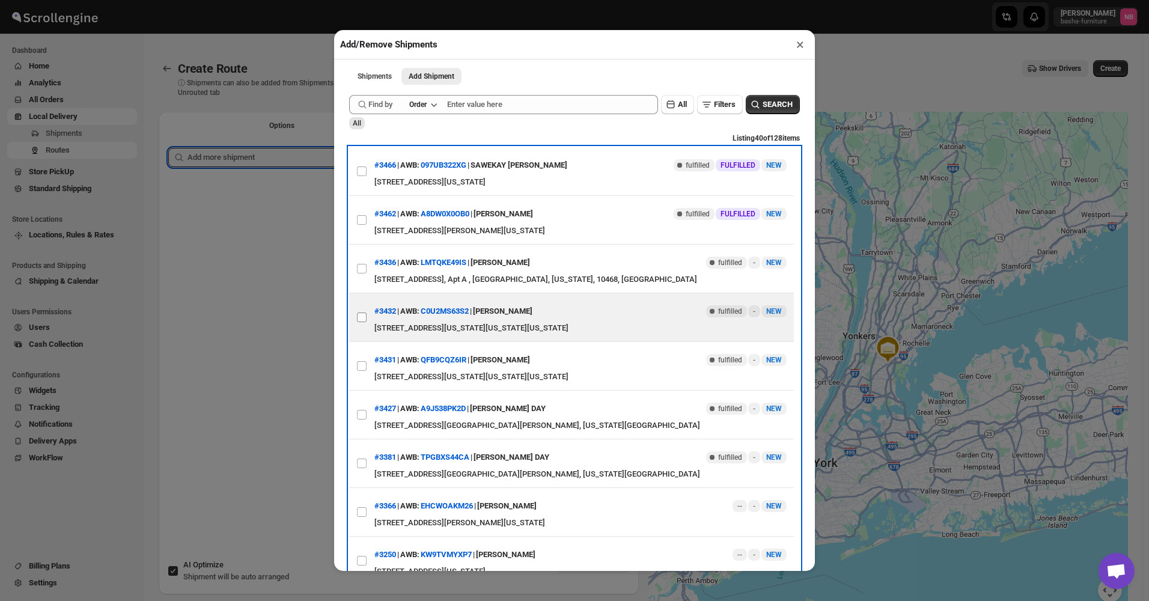
click at [368, 319] on label "View details for 6892964af7cd3703b5a8fdea" at bounding box center [361, 317] width 25 height 48
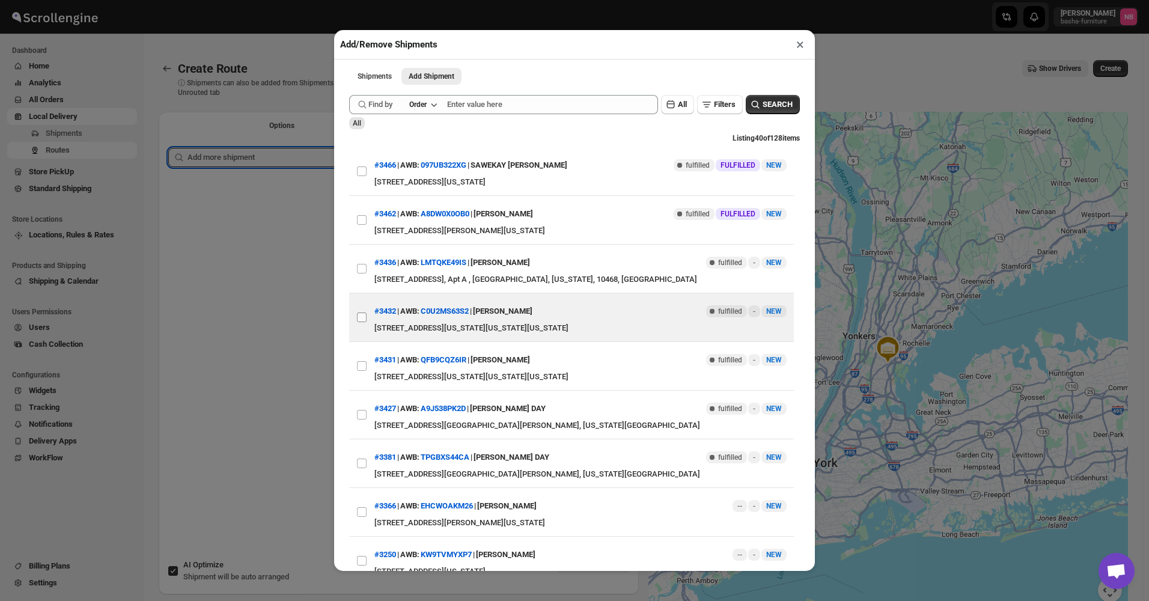
click at [367, 319] on input "View details for 6892964af7cd3703b5a8fdea" at bounding box center [362, 318] width 10 height 10
checkbox input "true"
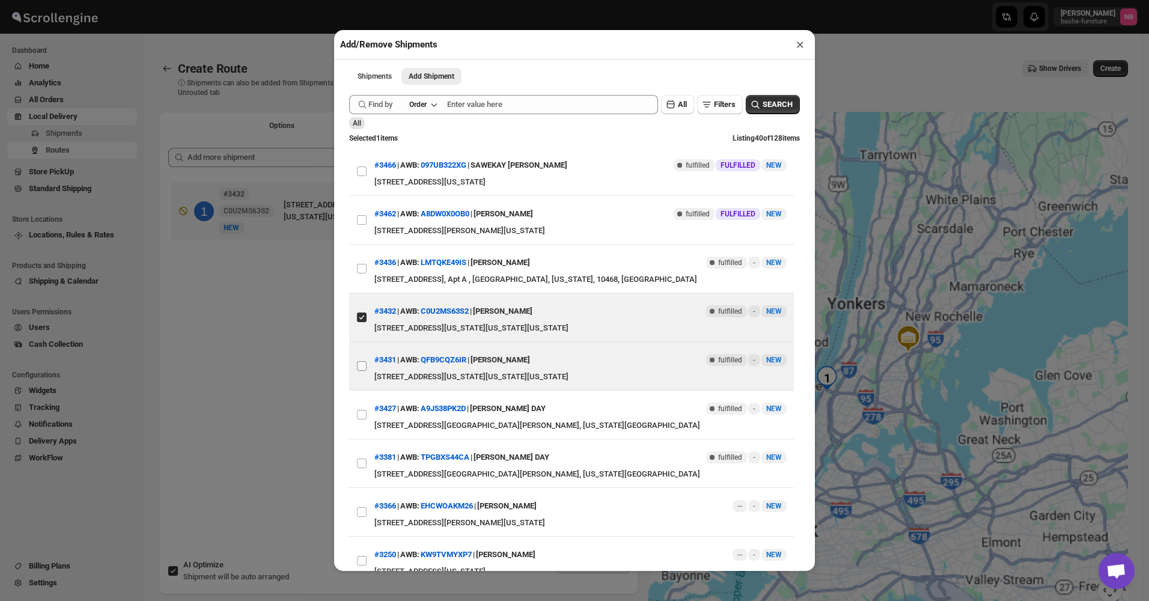
click at [359, 371] on input "View details for 68929655f7cd3703b5a8fdeb" at bounding box center [362, 366] width 10 height 10
checkbox input "true"
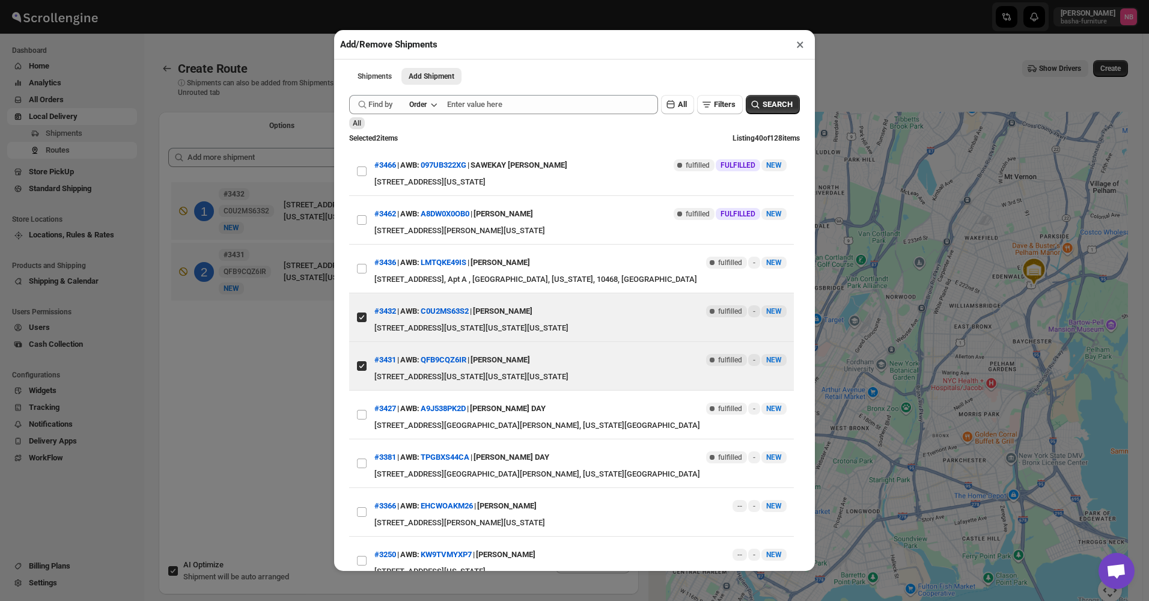
click at [305, 382] on div "Add/Remove Shipments × Shipments Add Shipment More views Shipments Add Shipment…" at bounding box center [574, 300] width 1149 height 601
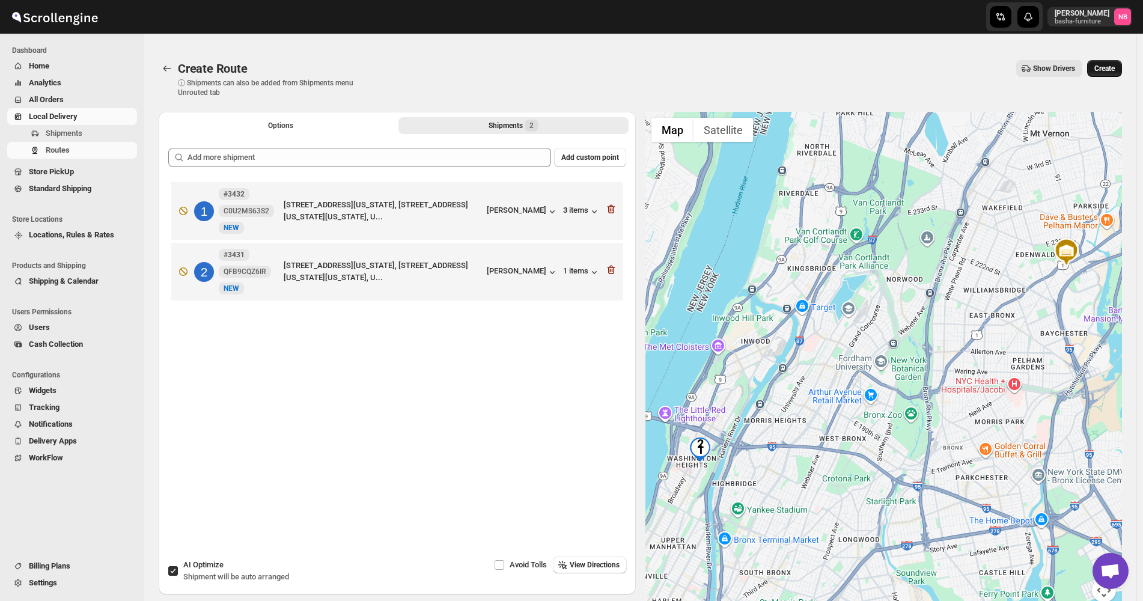
click at [1103, 76] on button "Create" at bounding box center [1104, 68] width 35 height 17
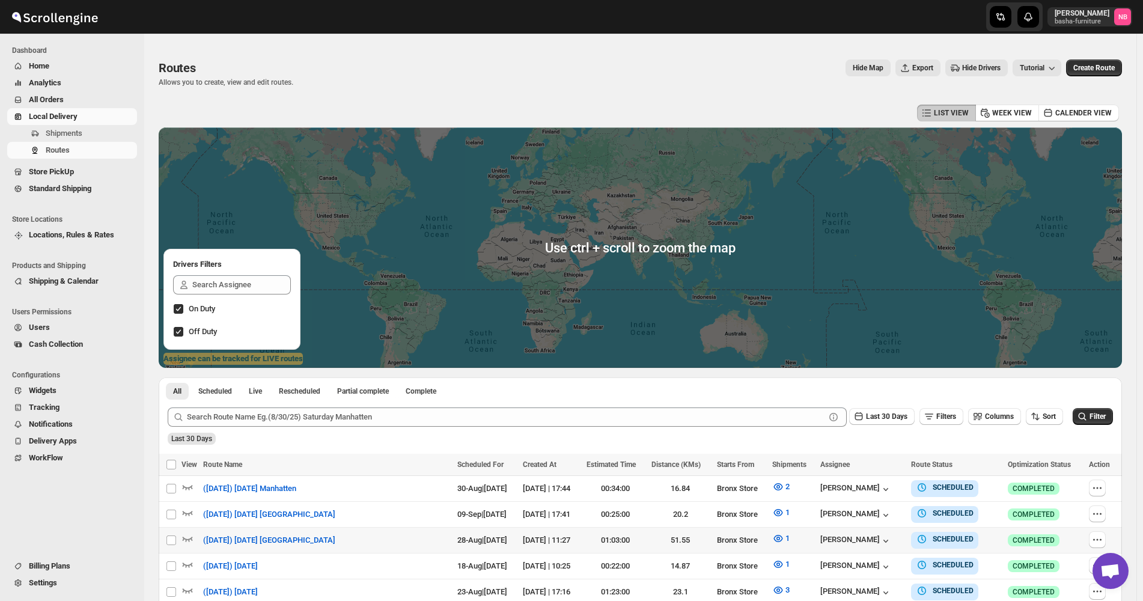
scroll to position [301, 0]
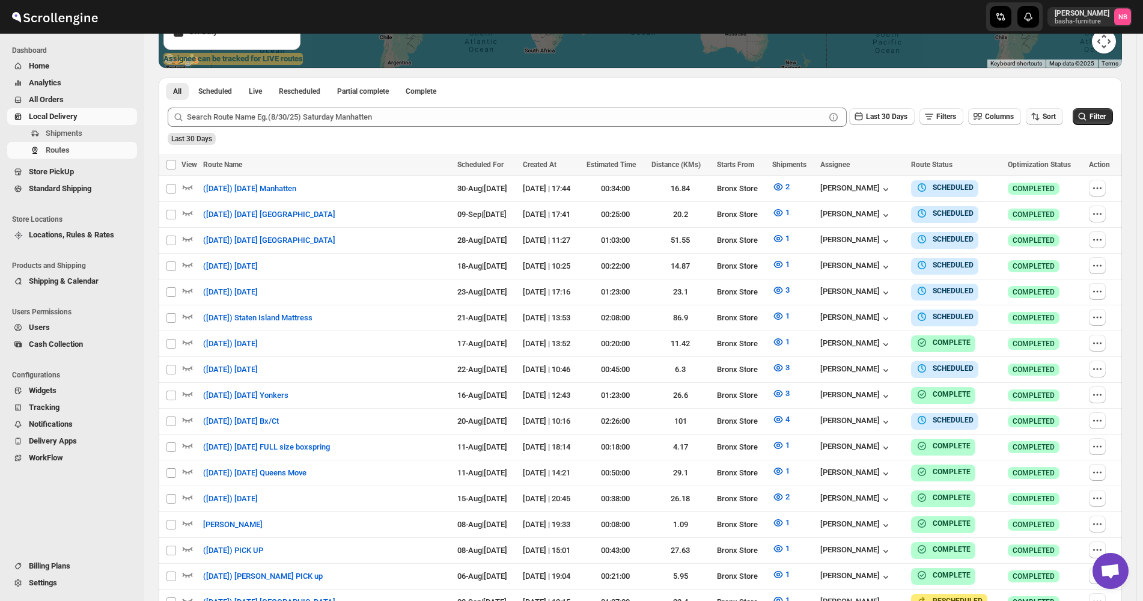
click at [1063, 116] on button "Sort" at bounding box center [1044, 116] width 37 height 17
click at [1048, 183] on button "Due Date" at bounding box center [1047, 181] width 73 height 19
click at [892, 120] on span "Last 30 Days" at bounding box center [886, 116] width 41 height 8
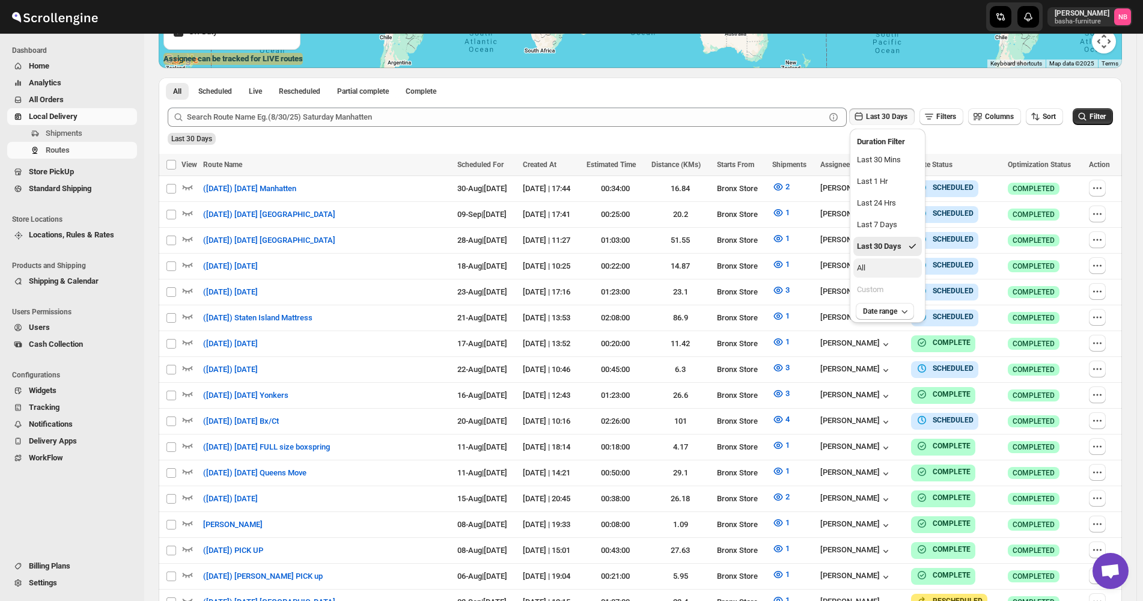
click at [888, 272] on button "All" at bounding box center [888, 267] width 69 height 19
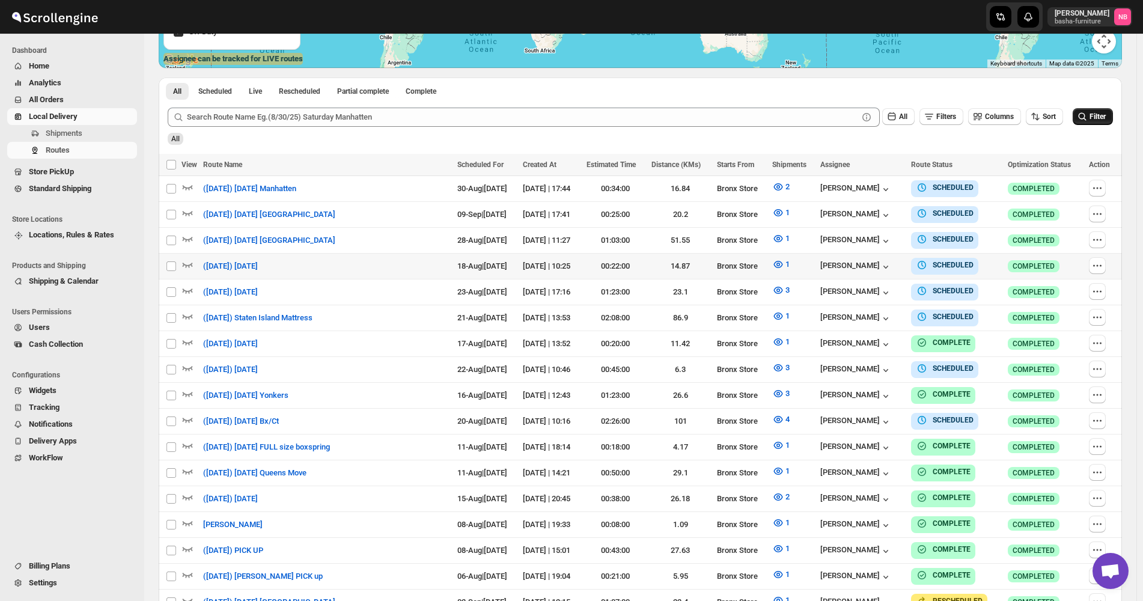
click at [1087, 115] on icon "submit" at bounding box center [1083, 117] width 12 height 12
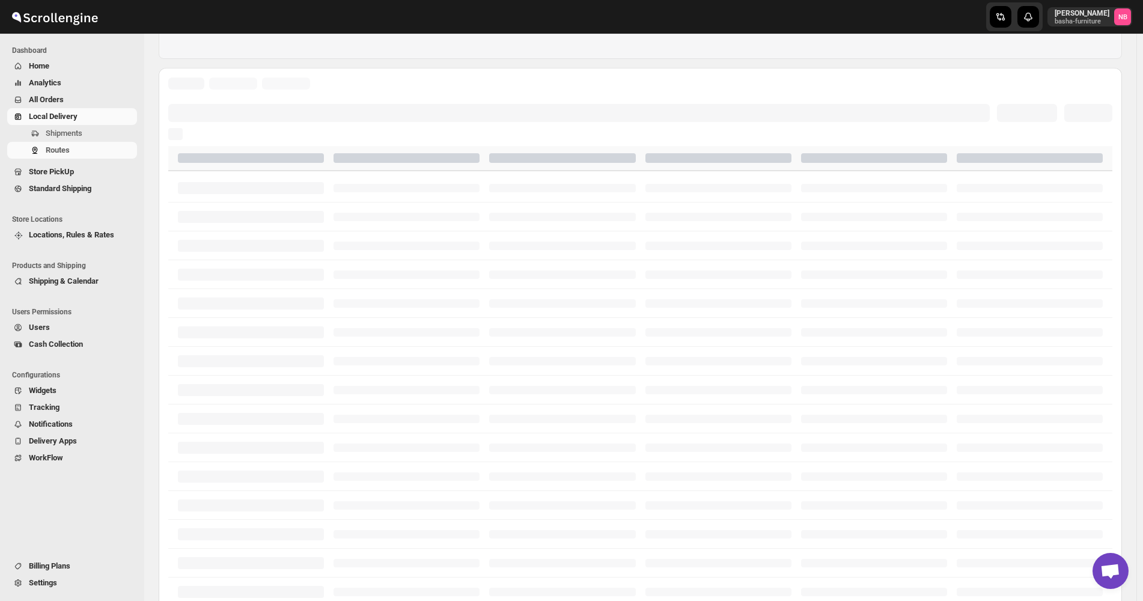
scroll to position [219, 0]
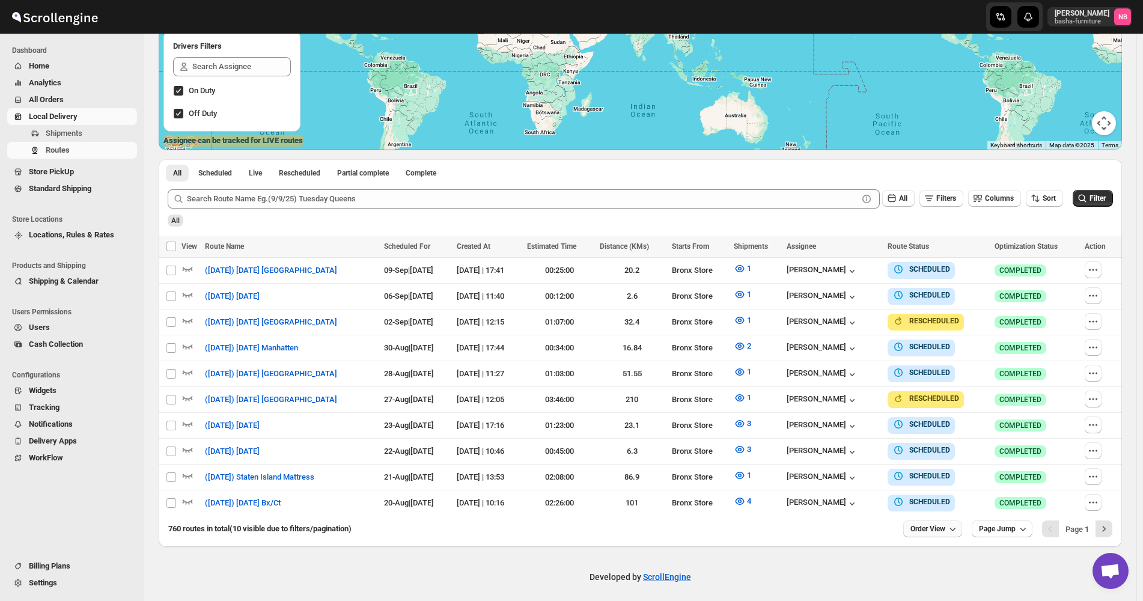
click at [933, 521] on button "Order View" at bounding box center [932, 529] width 59 height 17
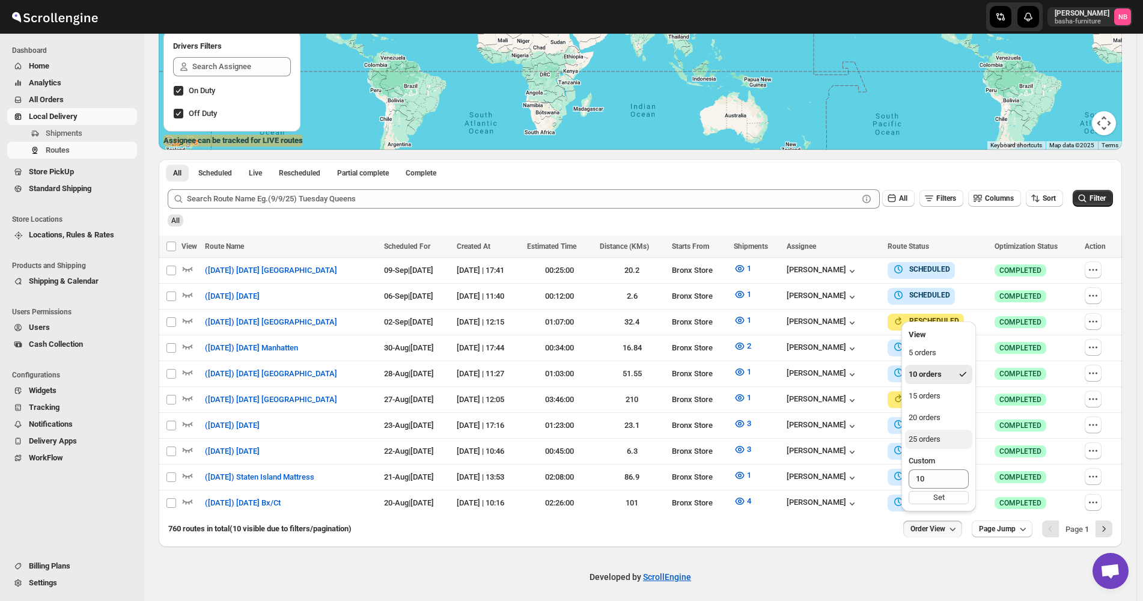
drag, startPoint x: 934, startPoint y: 454, endPoint x: 931, endPoint y: 439, distance: 15.8
click at [931, 439] on ul "5 orders 10 orders 15 orders 20 orders 25 orders Custom 10 Set" at bounding box center [938, 425] width 67 height 165
click at [931, 438] on div "25 orders" at bounding box center [925, 439] width 32 height 12
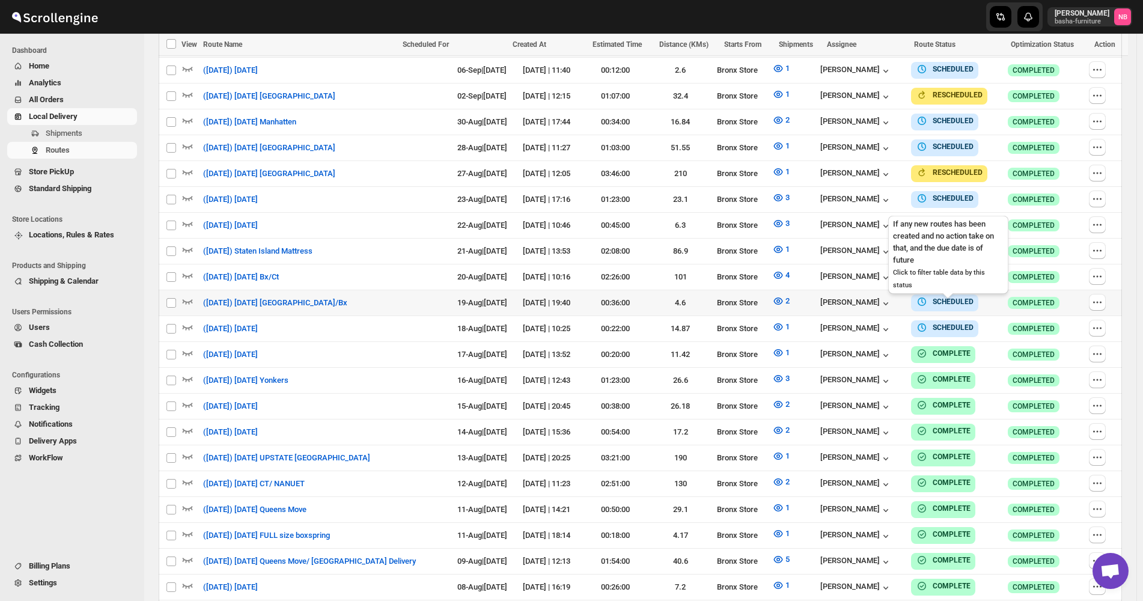
scroll to position [493, 0]
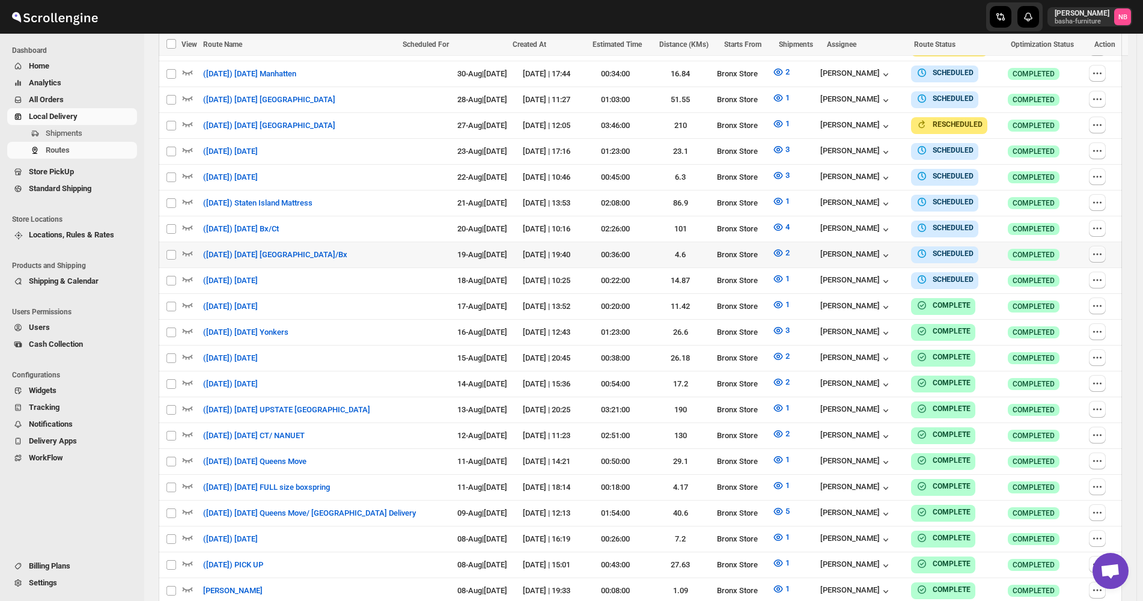
click at [1104, 248] on icon "button" at bounding box center [1098, 254] width 12 height 12
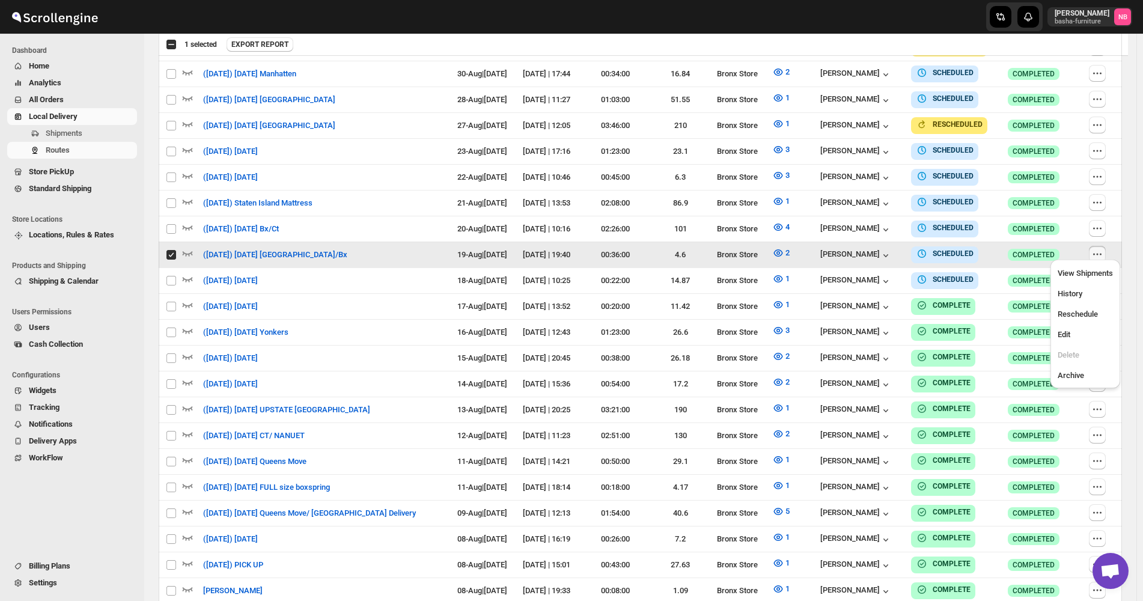
click at [1099, 344] on ul "View Shipments History Reschedule Edit Delete Archive" at bounding box center [1085, 323] width 63 height 121
checkbox input "false"
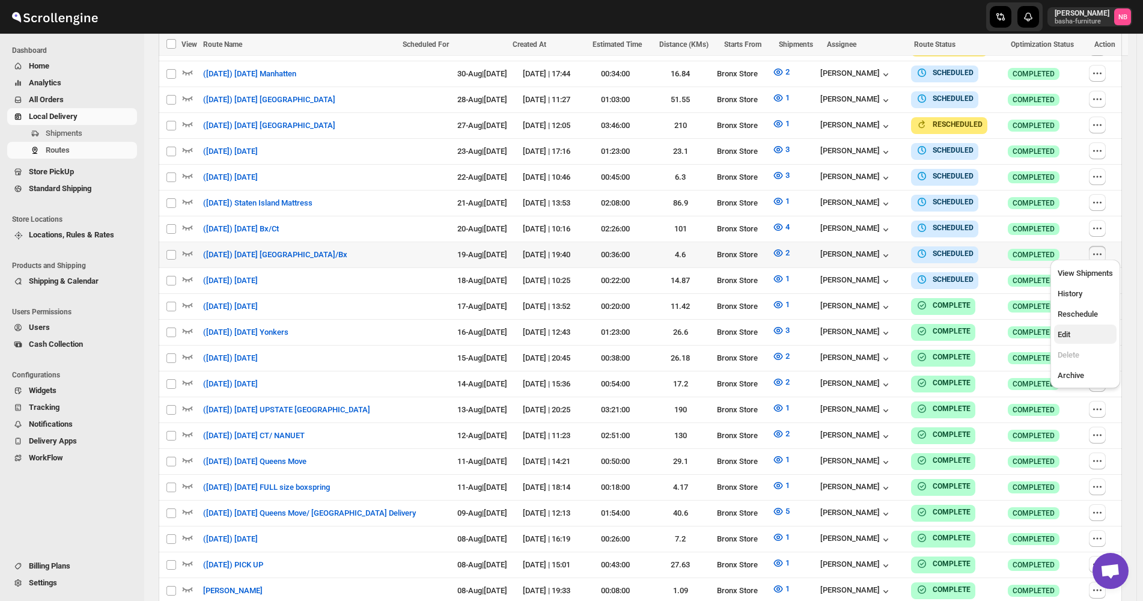
click at [1097, 340] on span "Edit" at bounding box center [1085, 335] width 55 height 12
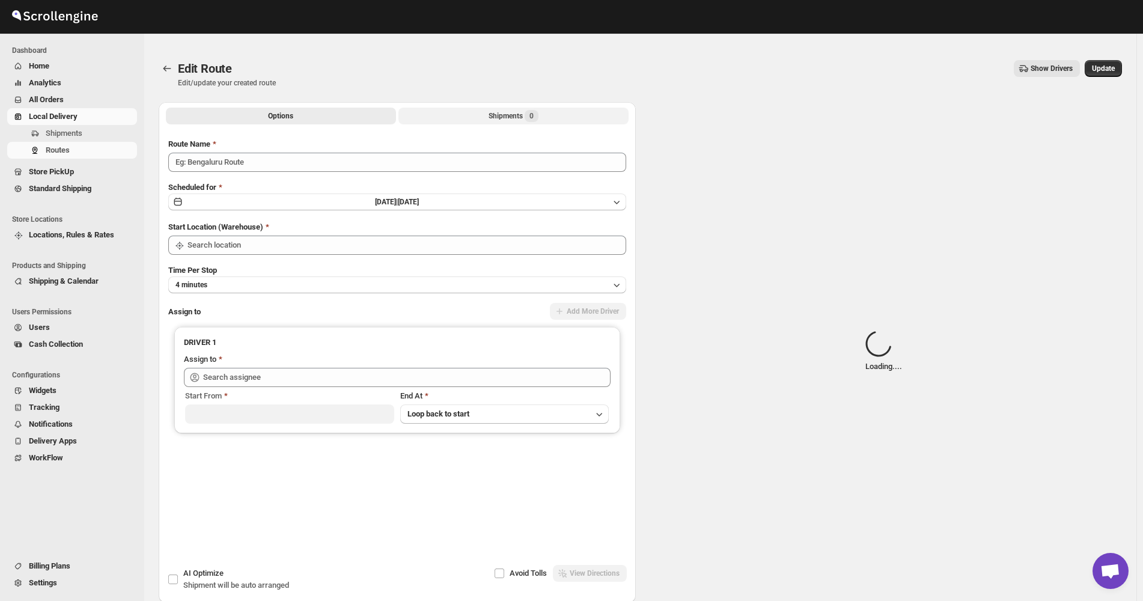
type input "([DATE]) [DATE] [GEOGRAPHIC_DATA]/Bx"
type input "Bronx Store"
type input "[PERSON_NAME] ([EMAIL_ADDRESS][DOMAIN_NAME])"
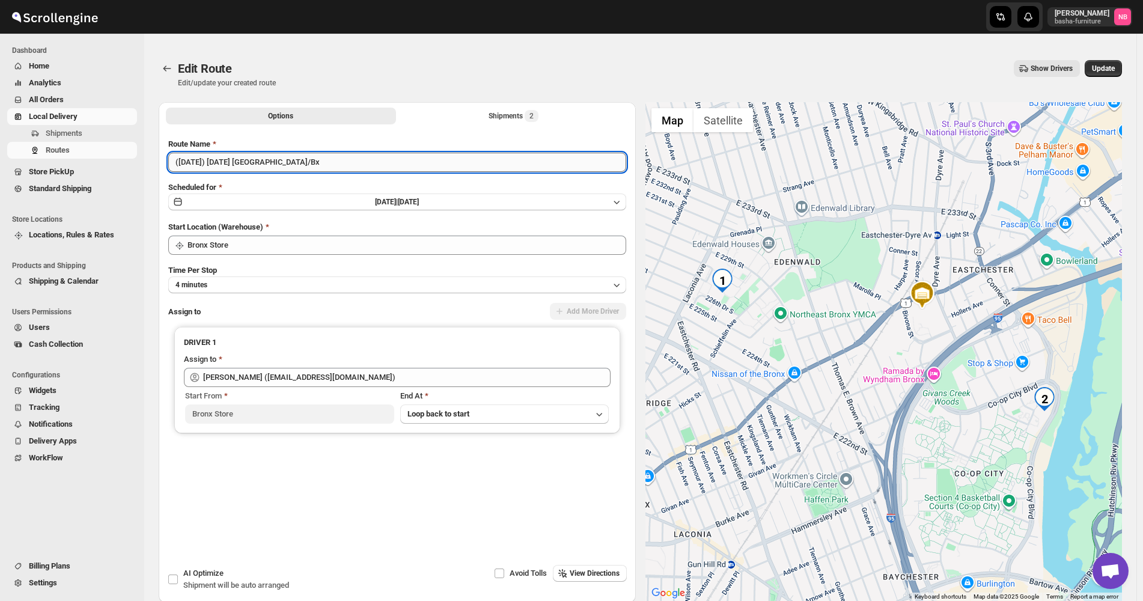
drag, startPoint x: 308, startPoint y: 157, endPoint x: 240, endPoint y: 153, distance: 67.4
click at [240, 153] on input "([DATE]) [DATE] [GEOGRAPHIC_DATA]/Bx" at bounding box center [397, 162] width 458 height 19
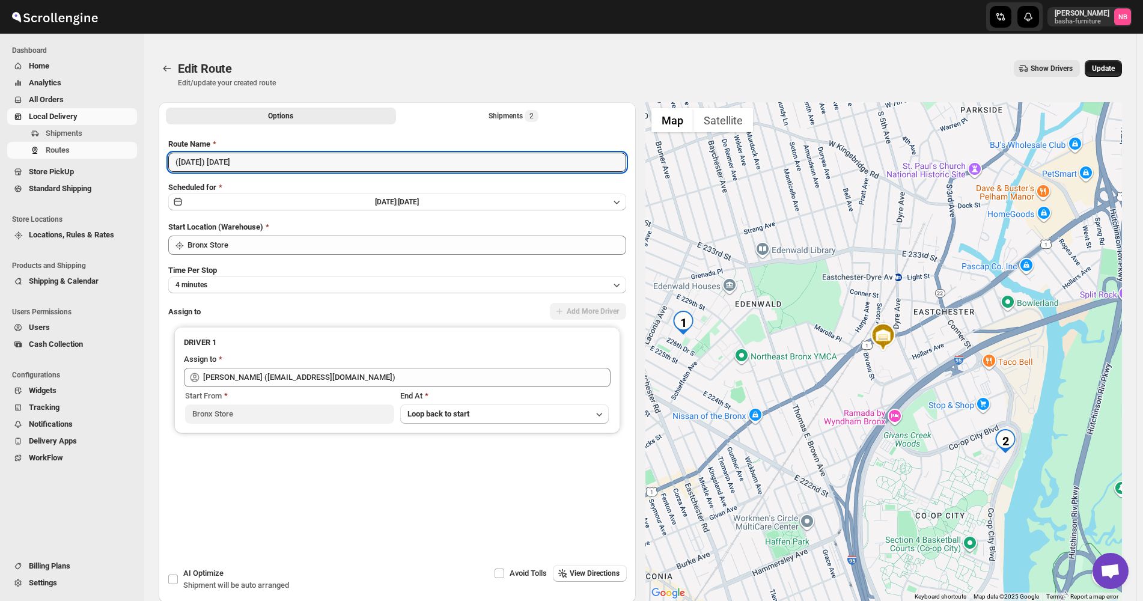
type input "([DATE]) [DATE]"
click at [1104, 70] on span "Update" at bounding box center [1103, 69] width 23 height 10
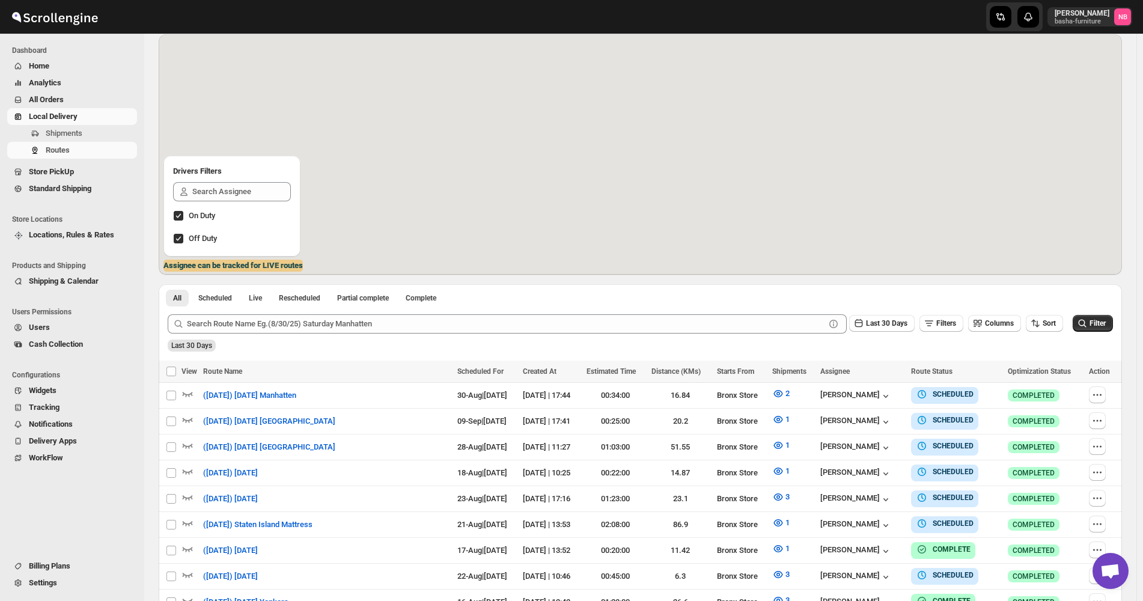
scroll to position [240, 0]
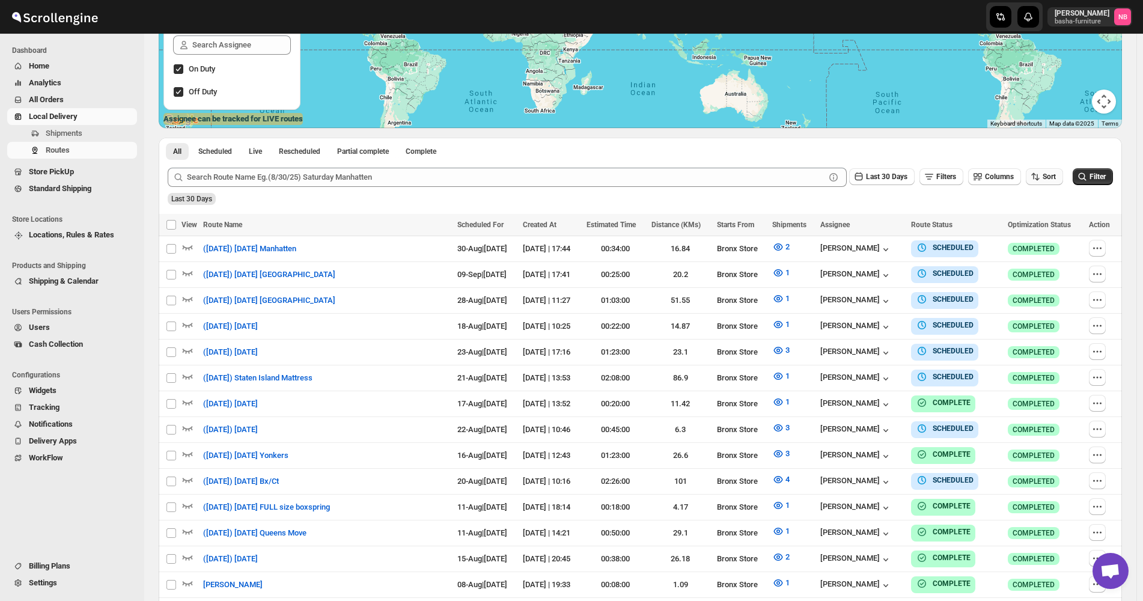
click at [1036, 176] on icon "button" at bounding box center [1036, 177] width 12 height 12
click at [1046, 239] on div "Due Date" at bounding box center [1031, 242] width 32 height 12
click at [899, 175] on span "Last 30 Days" at bounding box center [886, 177] width 41 height 8
click at [884, 336] on button "All" at bounding box center [888, 328] width 69 height 19
click at [1110, 170] on button "Filter" at bounding box center [1093, 176] width 40 height 17
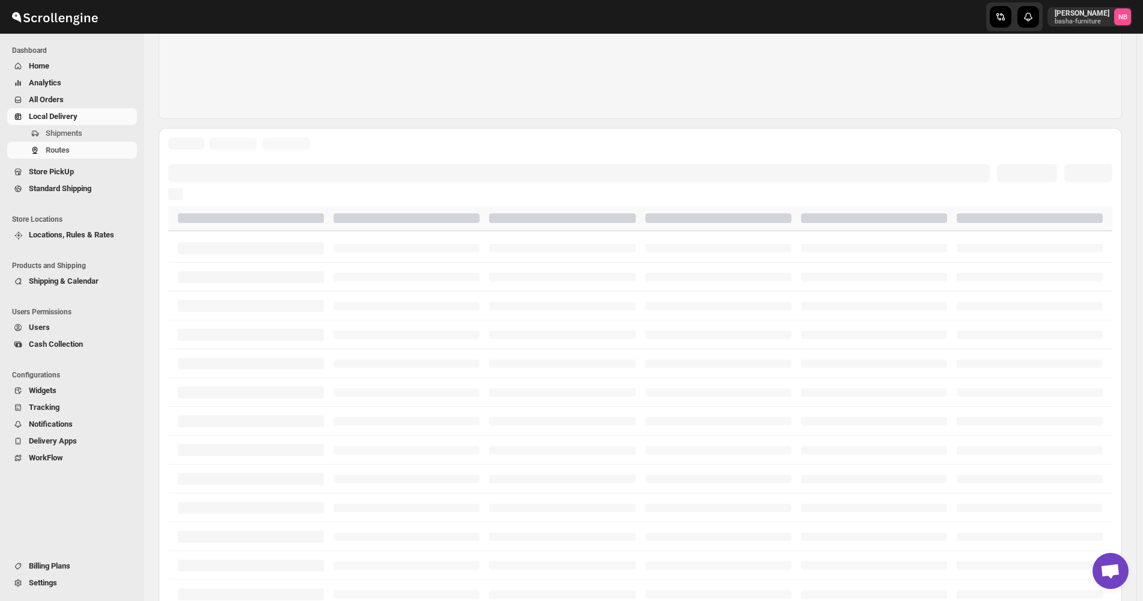
scroll to position [219, 0]
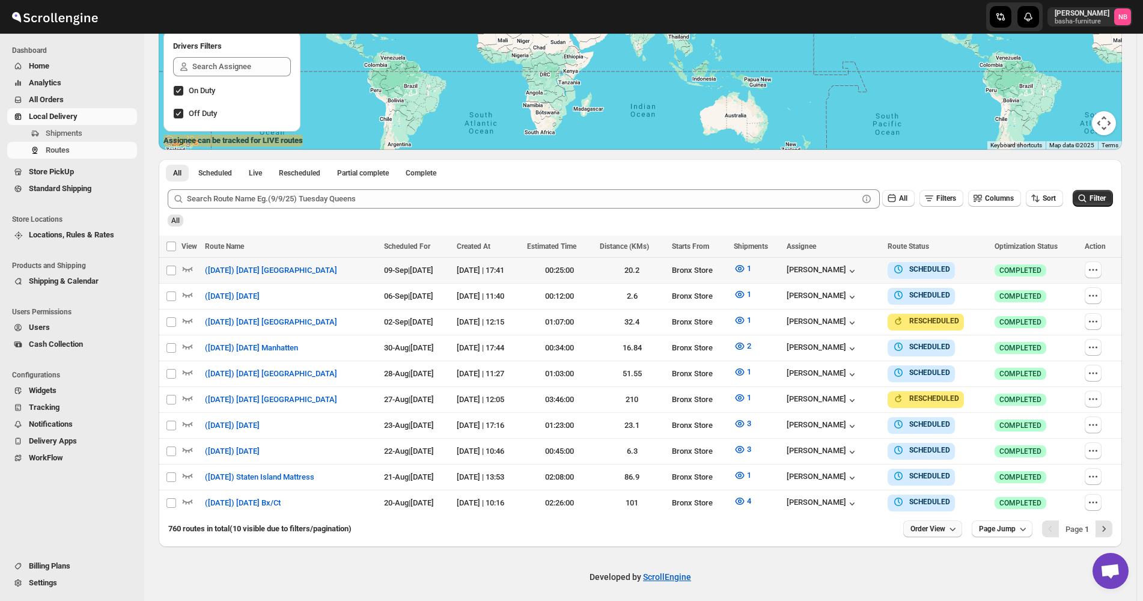
click at [922, 524] on span "Order View" at bounding box center [928, 529] width 35 height 10
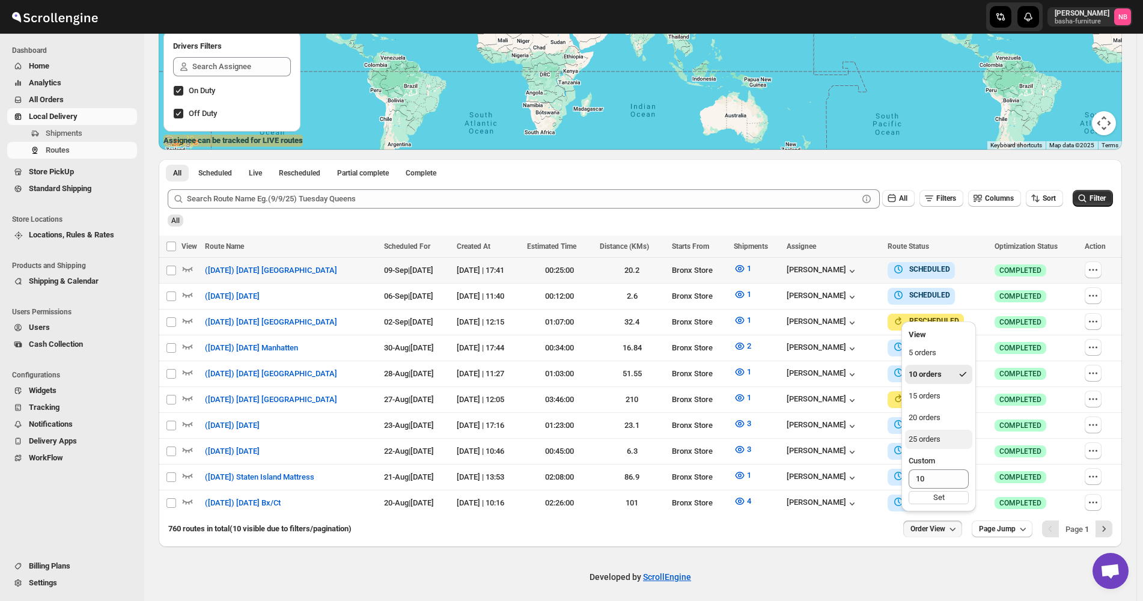
click at [940, 442] on div "25 orders" at bounding box center [925, 439] width 32 height 12
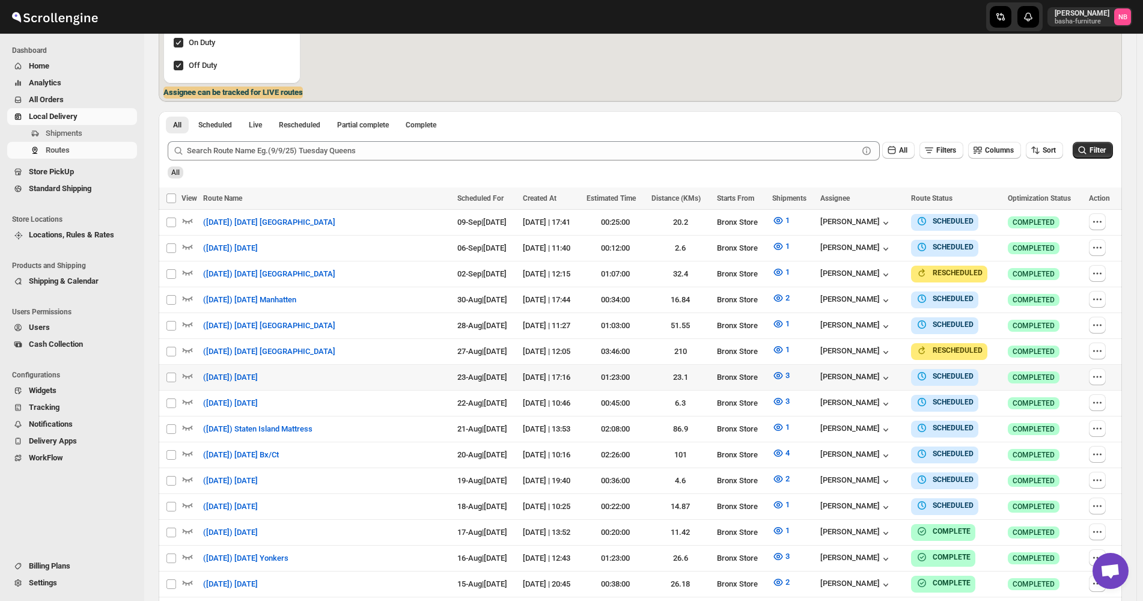
scroll to position [373, 0]
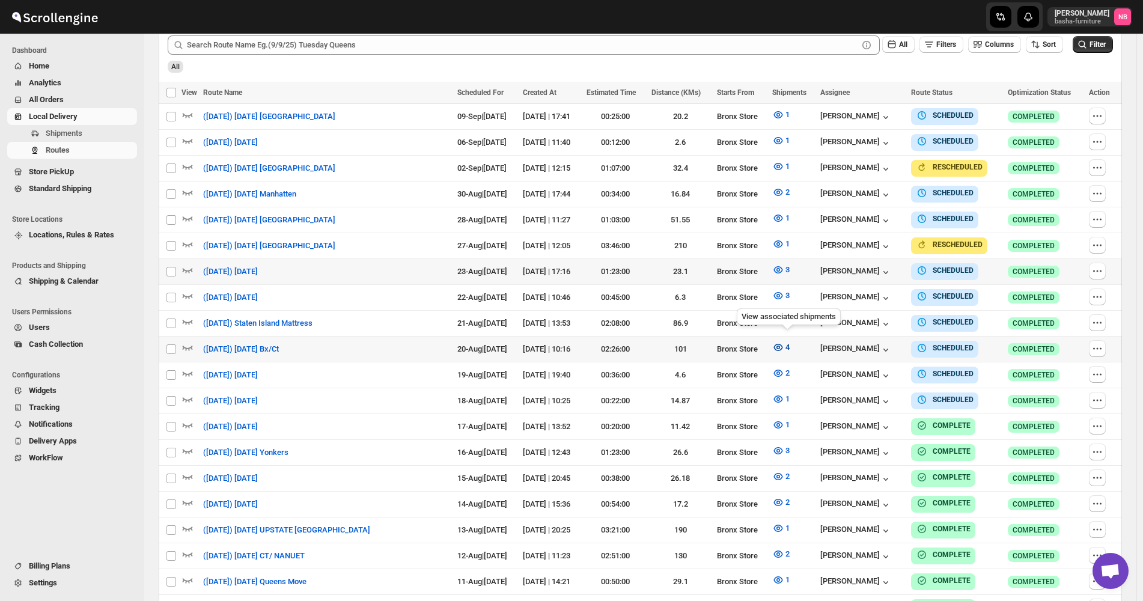
click at [792, 339] on button "4" at bounding box center [781, 347] width 32 height 19
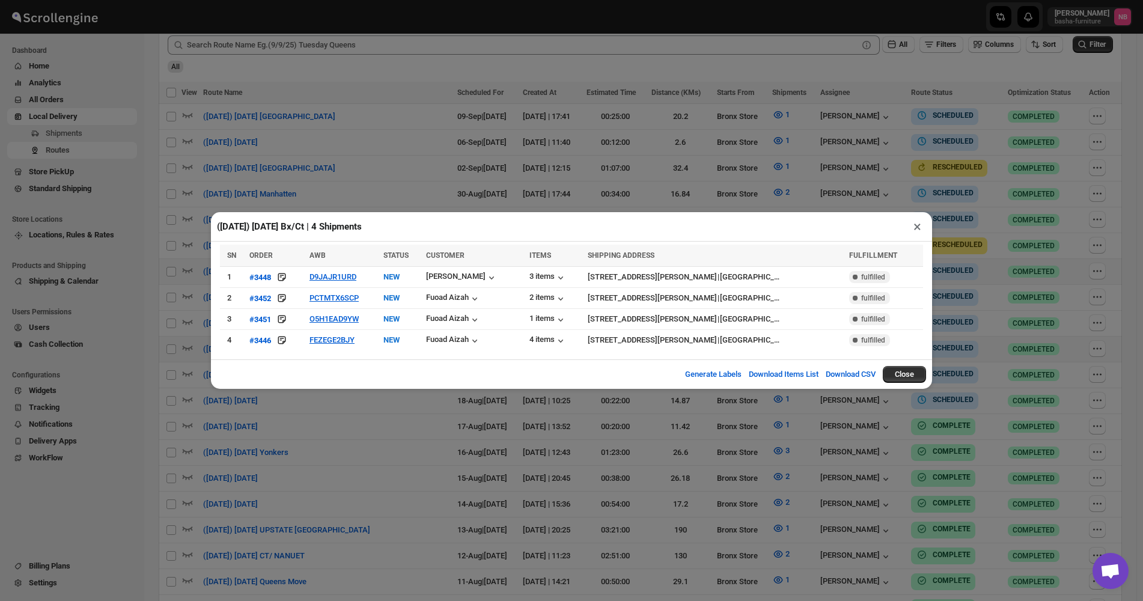
click at [558, 221] on div "([DATE]) [DATE] Bx/Ct | 4 Shipments ×" at bounding box center [571, 226] width 721 height 29
click at [919, 222] on button "×" at bounding box center [917, 226] width 17 height 17
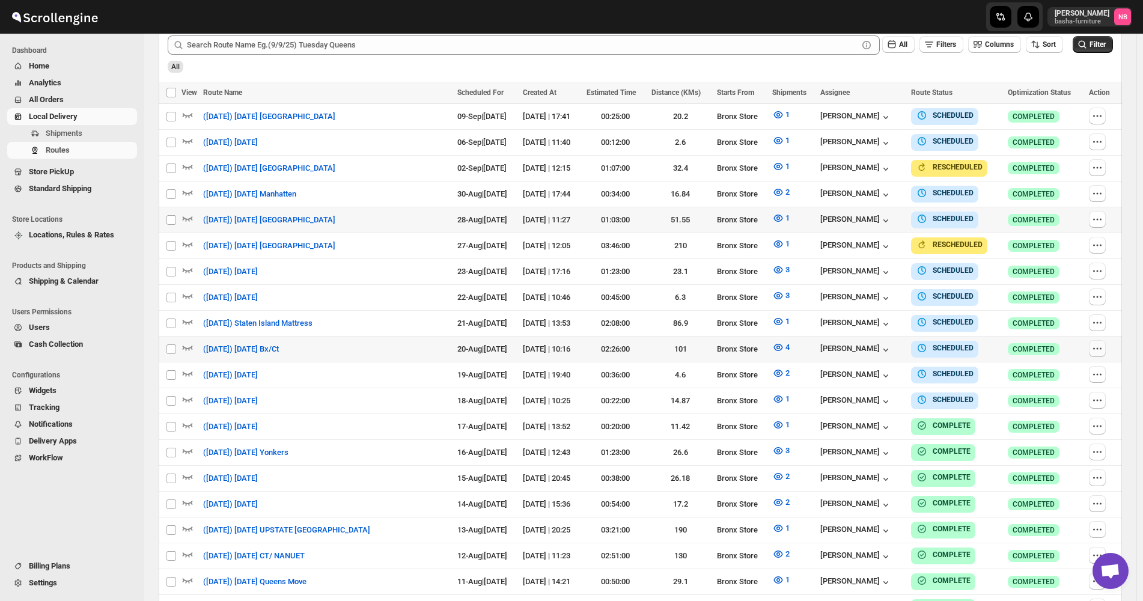
click at [1104, 343] on icon "button" at bounding box center [1098, 349] width 12 height 12
checkbox input "true"
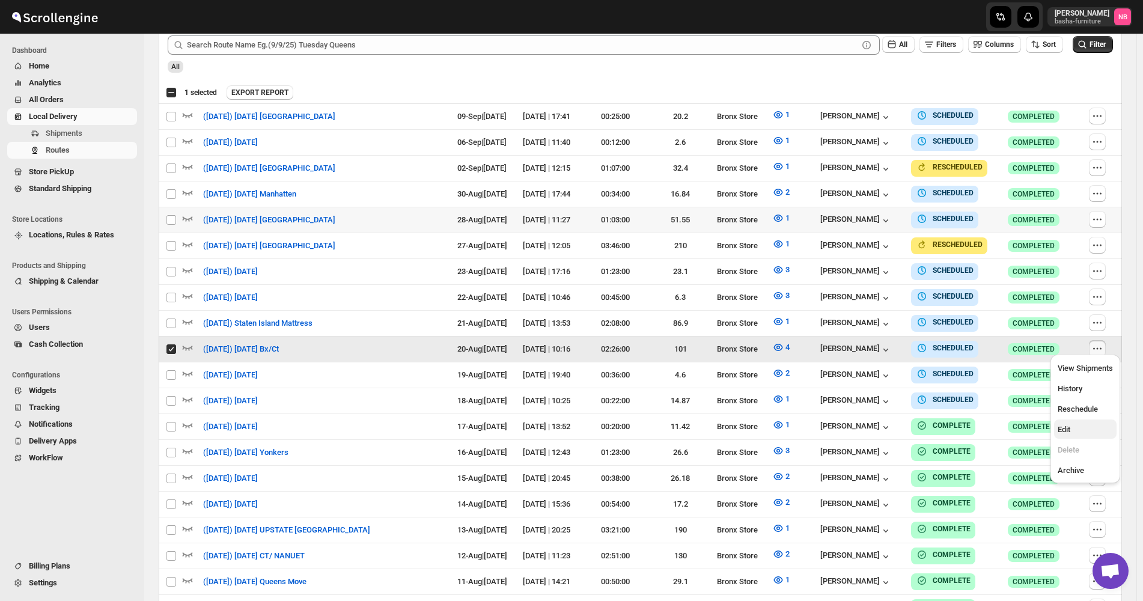
click at [1096, 426] on span "Edit" at bounding box center [1085, 430] width 55 height 12
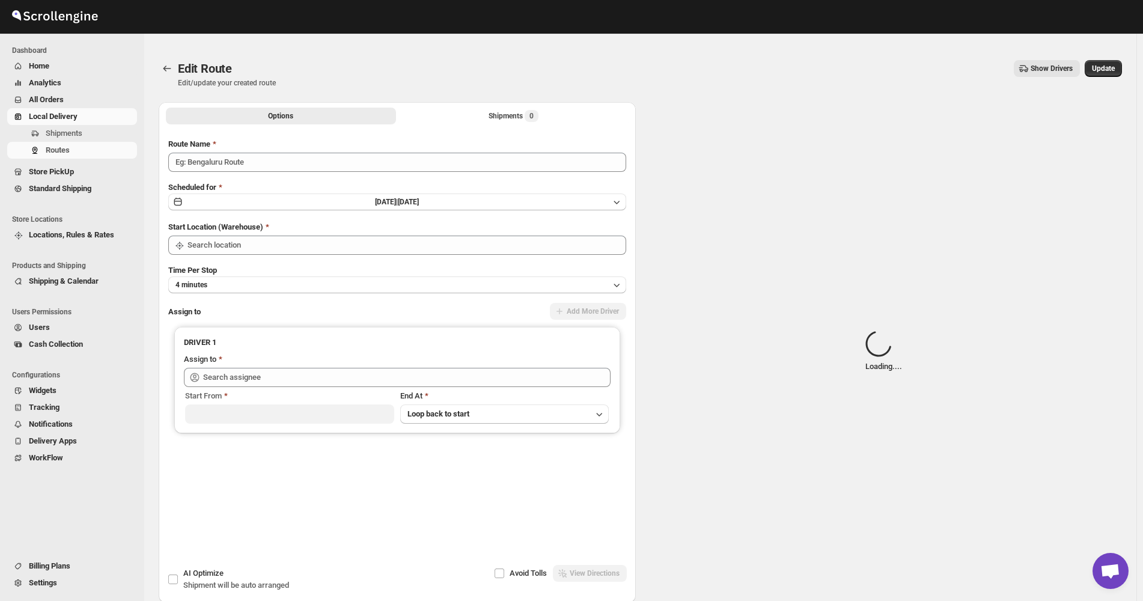
type input "([DATE]) [DATE] Bx/Ct"
type input "Bronx Store"
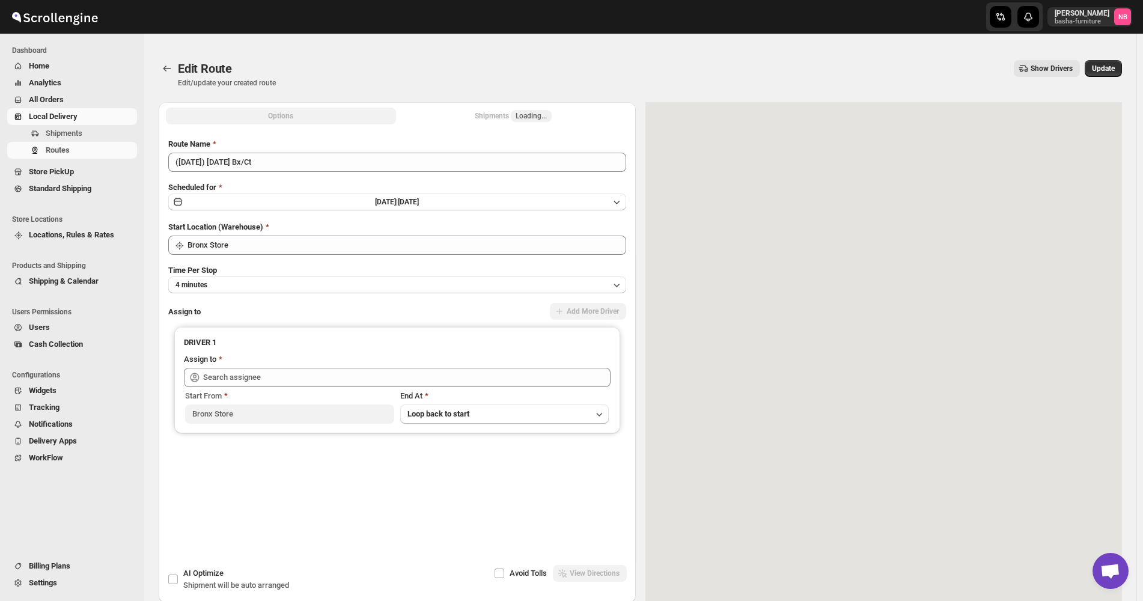
type input "[PERSON_NAME] ([EMAIL_ADDRESS][DOMAIN_NAME])"
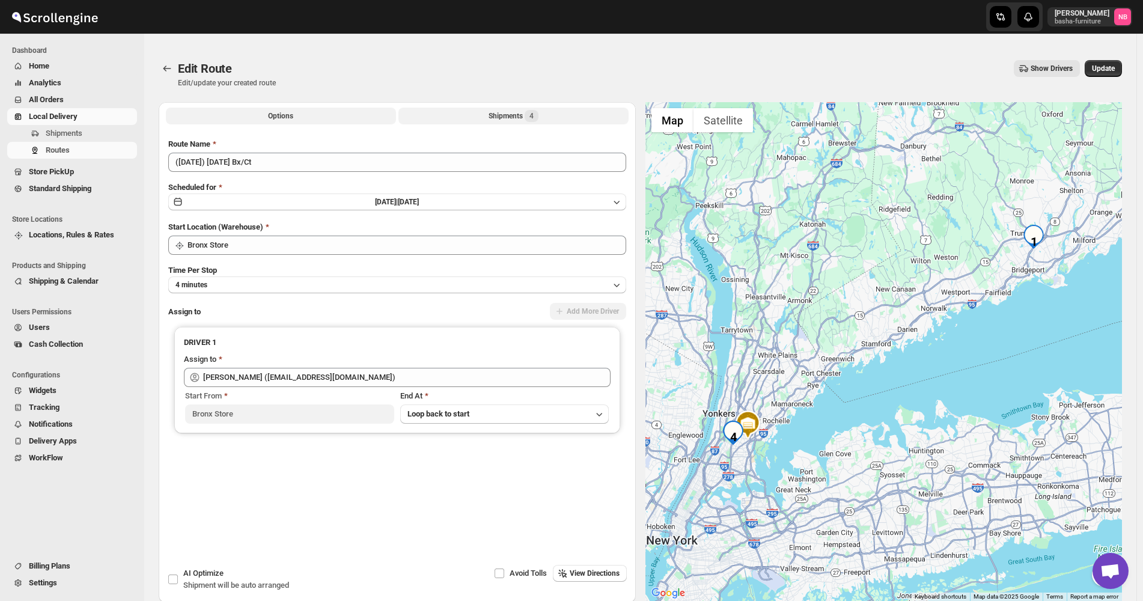
click at [493, 110] on div "Shipments 4" at bounding box center [514, 116] width 50 height 12
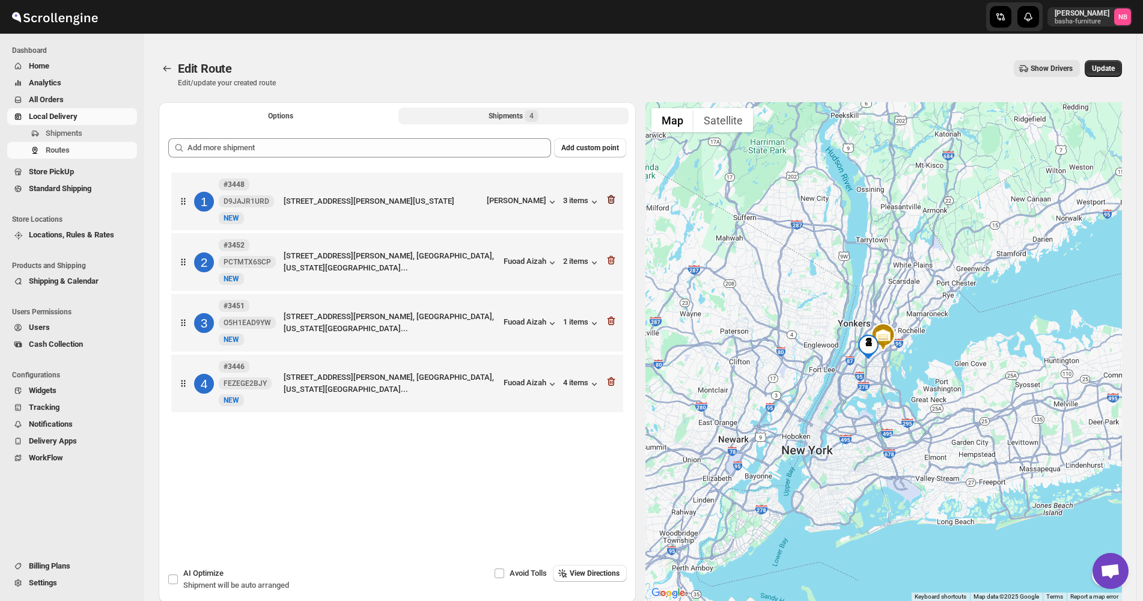
click at [613, 198] on icon "button" at bounding box center [611, 199] width 8 height 9
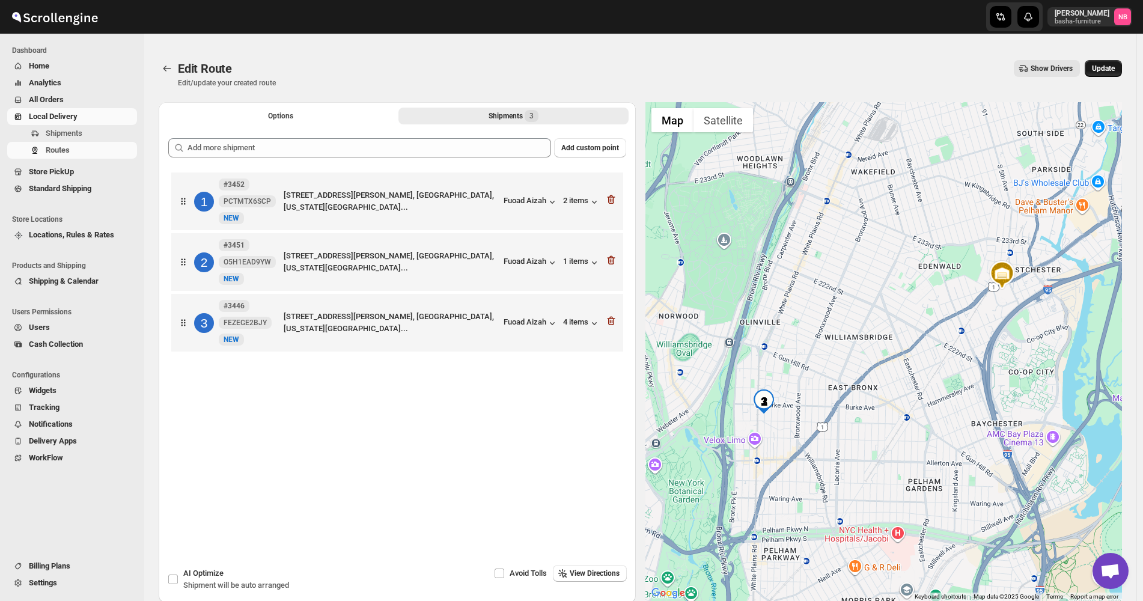
click at [1100, 72] on span "Update" at bounding box center [1103, 69] width 23 height 10
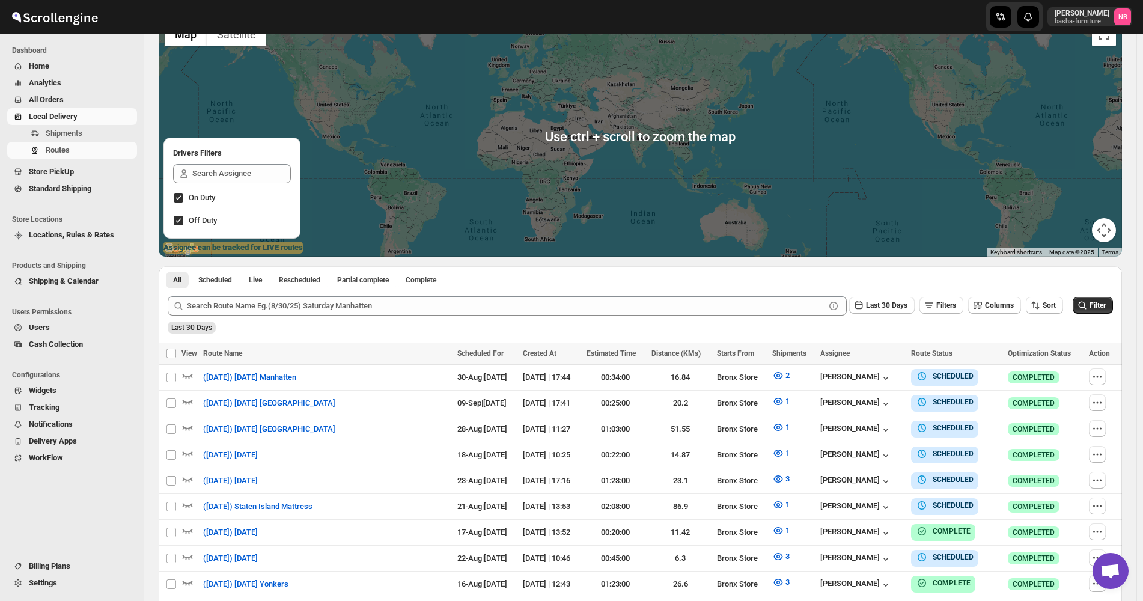
scroll to position [301, 0]
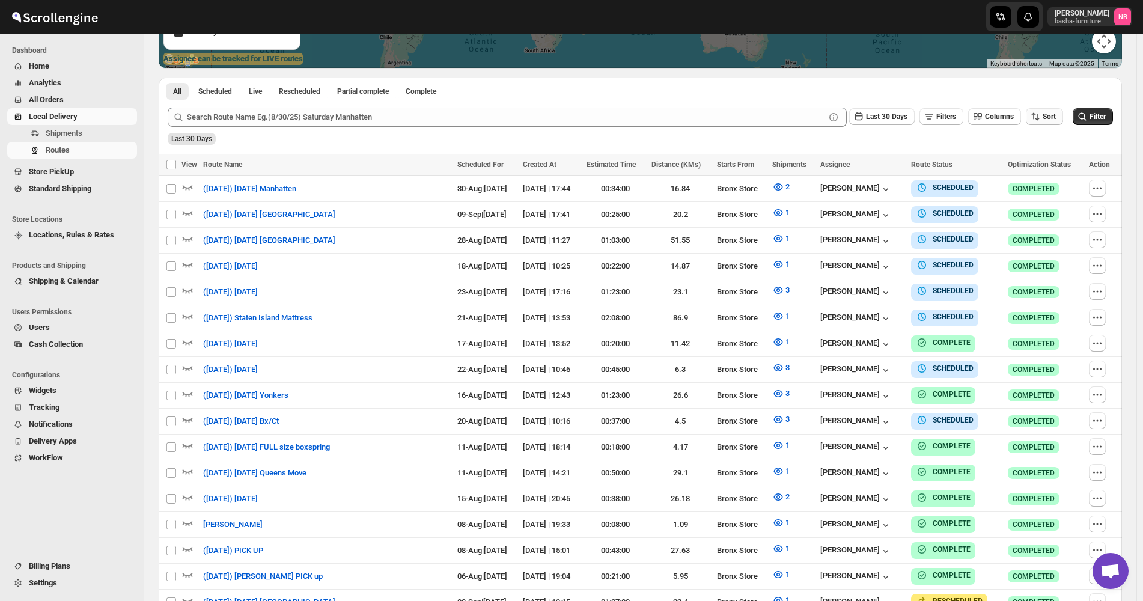
click at [1051, 117] on span "Sort" at bounding box center [1049, 116] width 13 height 8
click at [1036, 189] on button "Due Date" at bounding box center [1047, 181] width 73 height 19
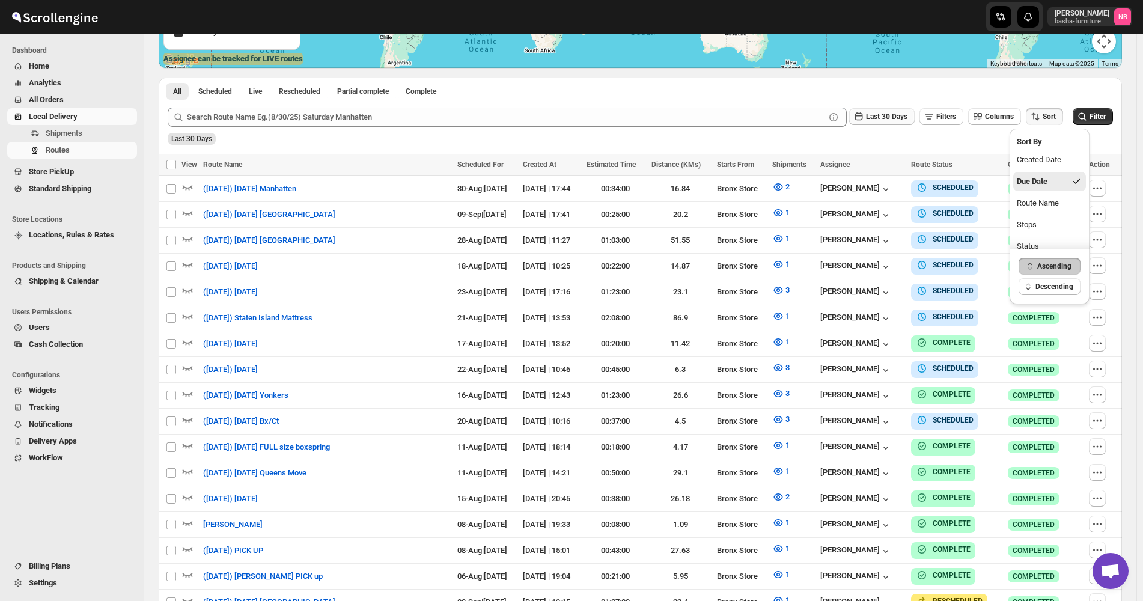
click at [885, 114] on span "Last 30 Days" at bounding box center [886, 116] width 41 height 8
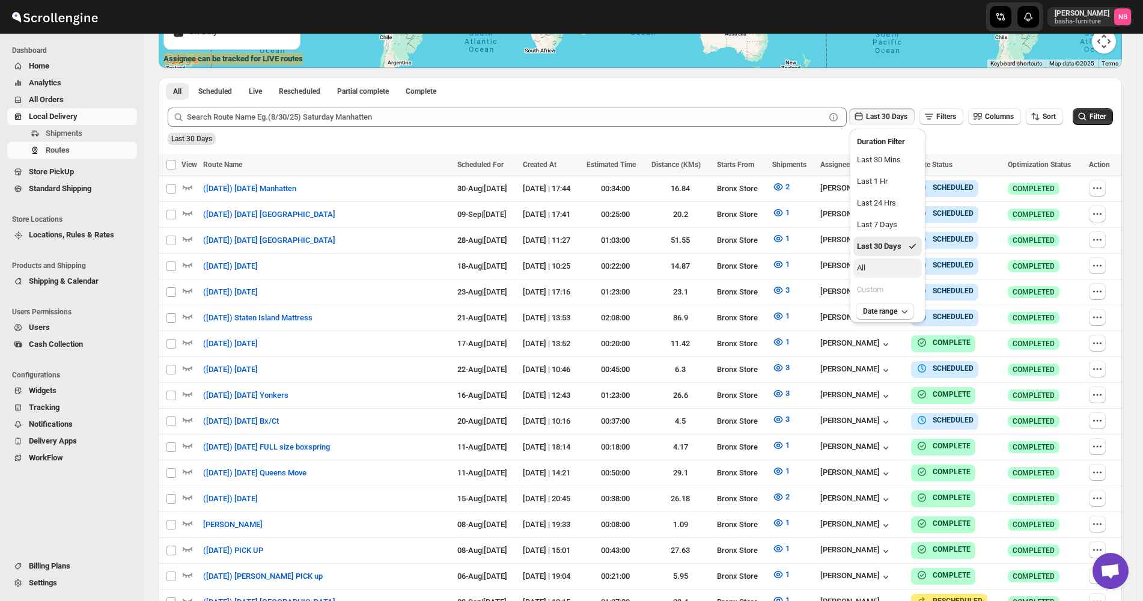
click at [891, 270] on button "All" at bounding box center [888, 267] width 69 height 19
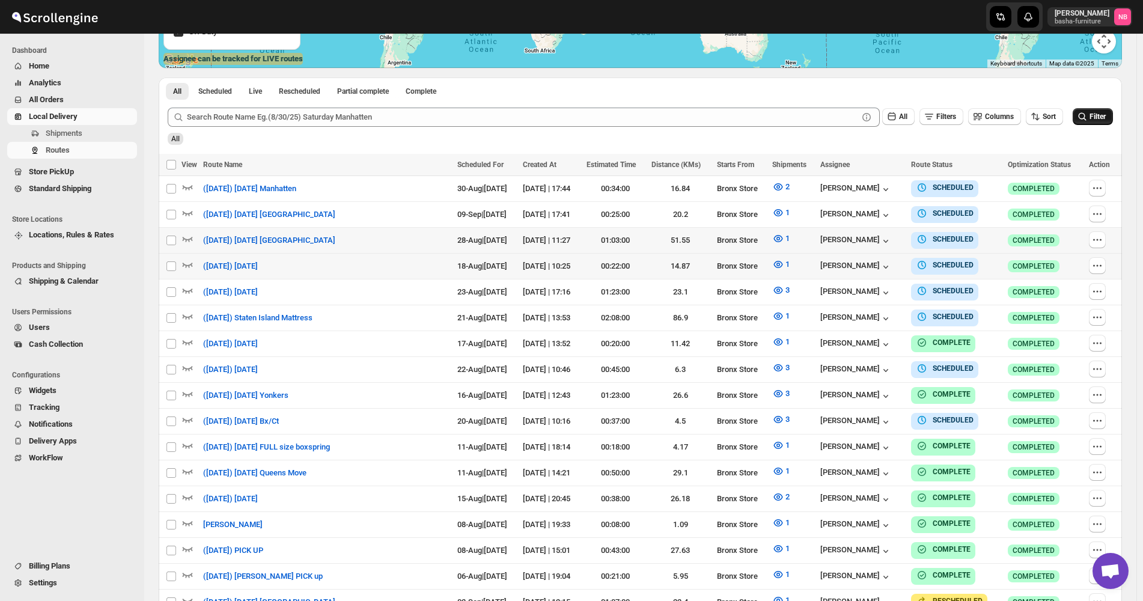
click at [1104, 117] on span "Filter" at bounding box center [1098, 116] width 16 height 8
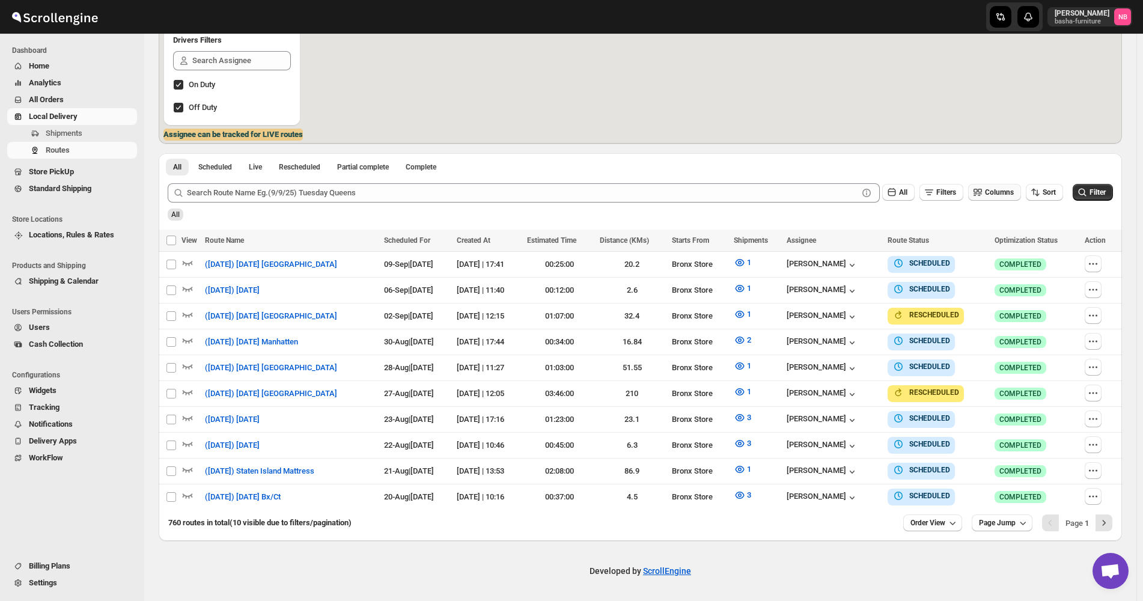
scroll to position [219, 0]
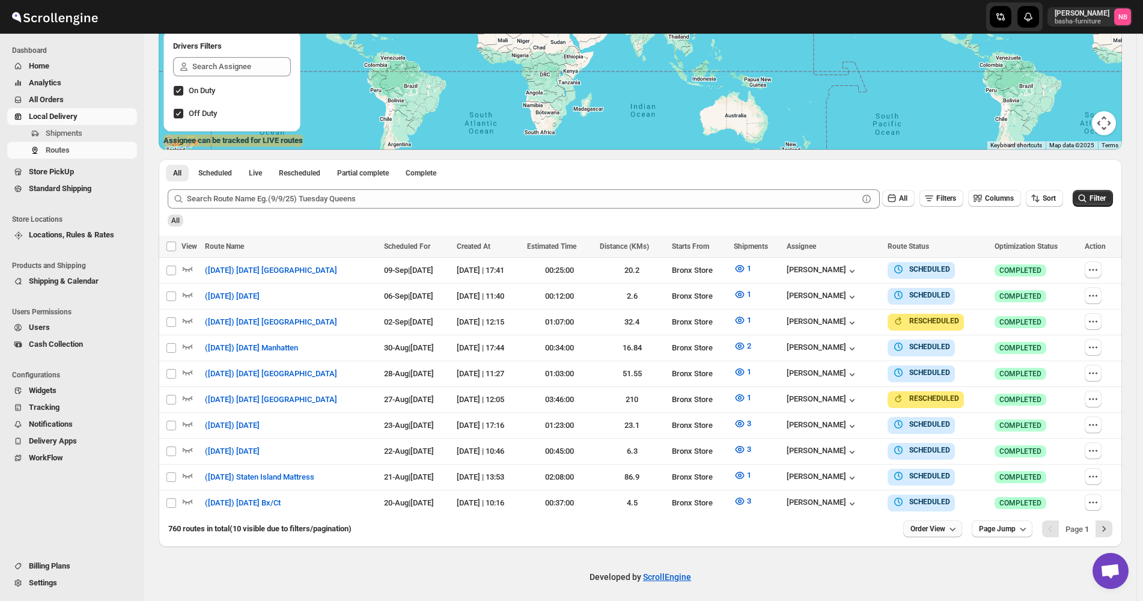
click at [917, 524] on span "Order View" at bounding box center [928, 529] width 35 height 10
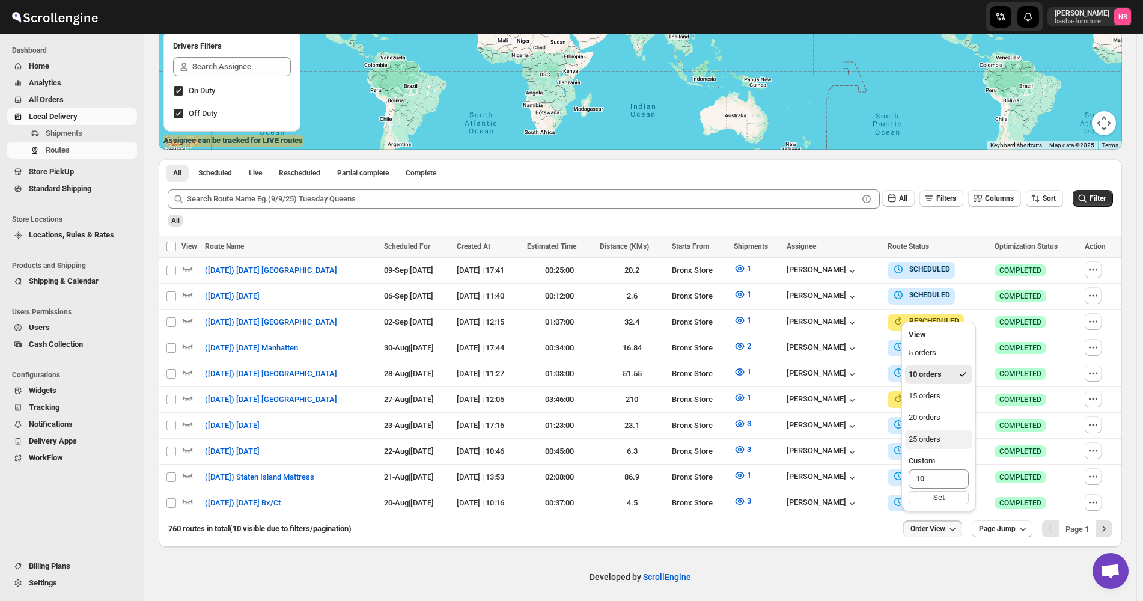
click at [926, 436] on div "25 orders" at bounding box center [925, 439] width 32 height 12
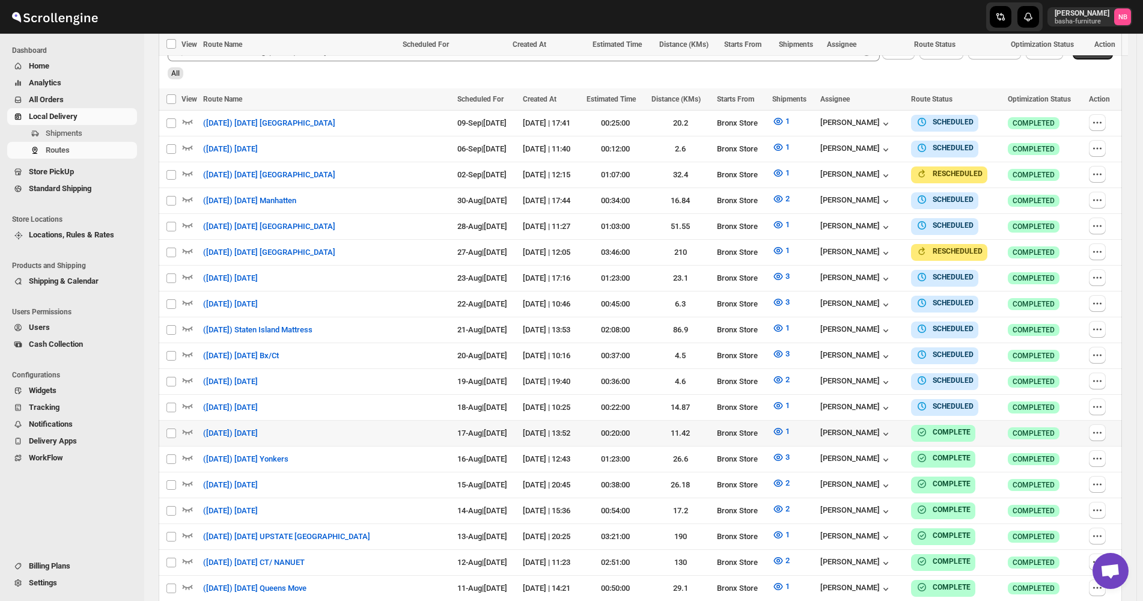
scroll to position [454, 0]
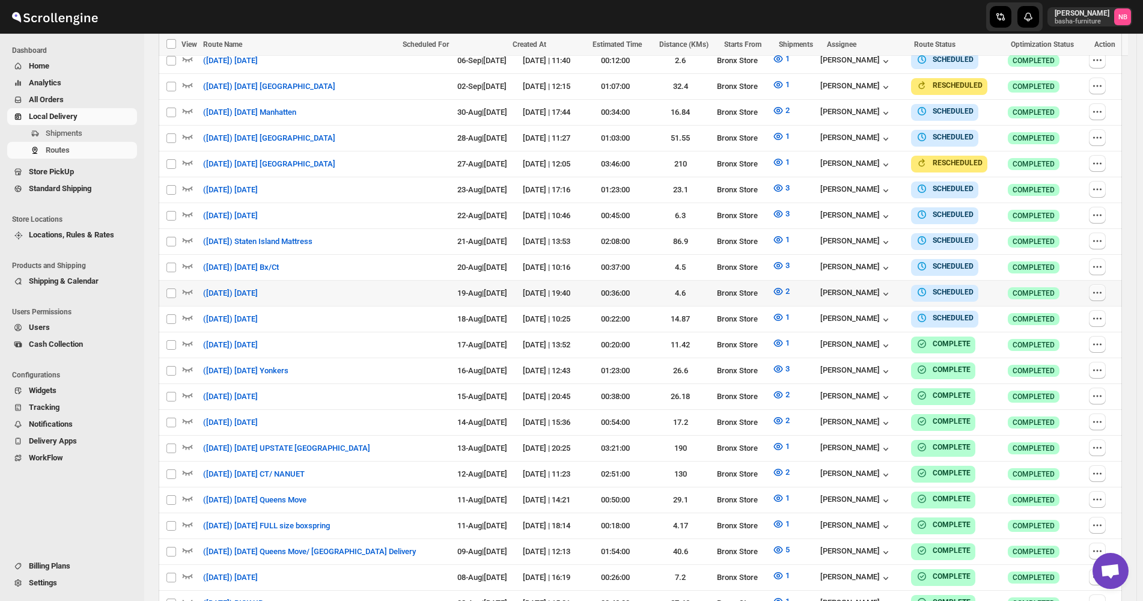
click at [1104, 288] on icon "button" at bounding box center [1098, 293] width 12 height 12
checkbox input "true"
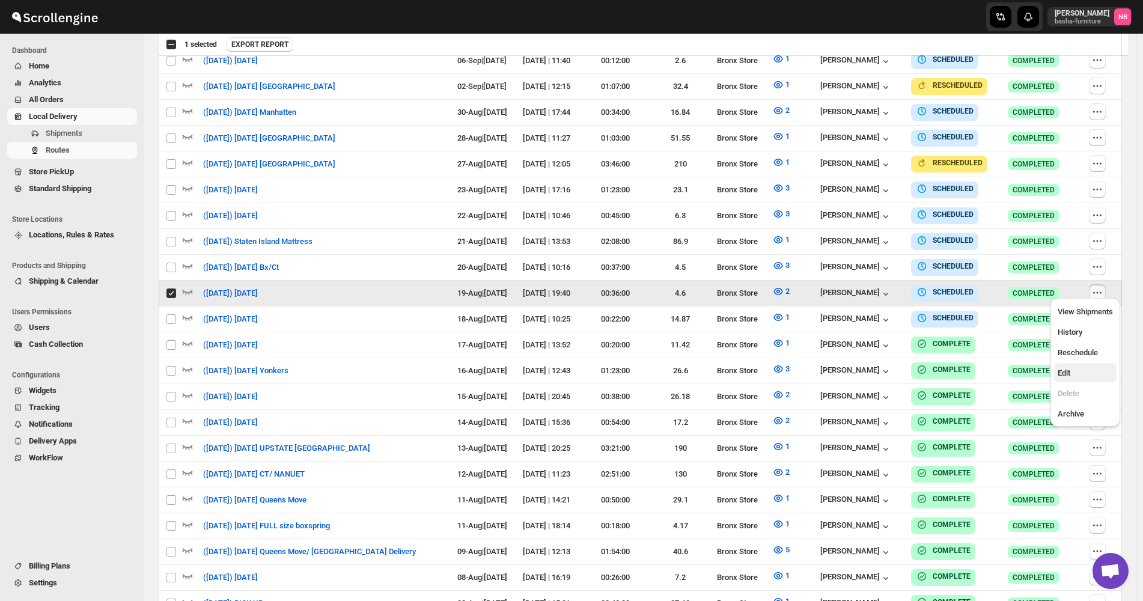
click at [1082, 375] on span "Edit" at bounding box center [1085, 373] width 55 height 12
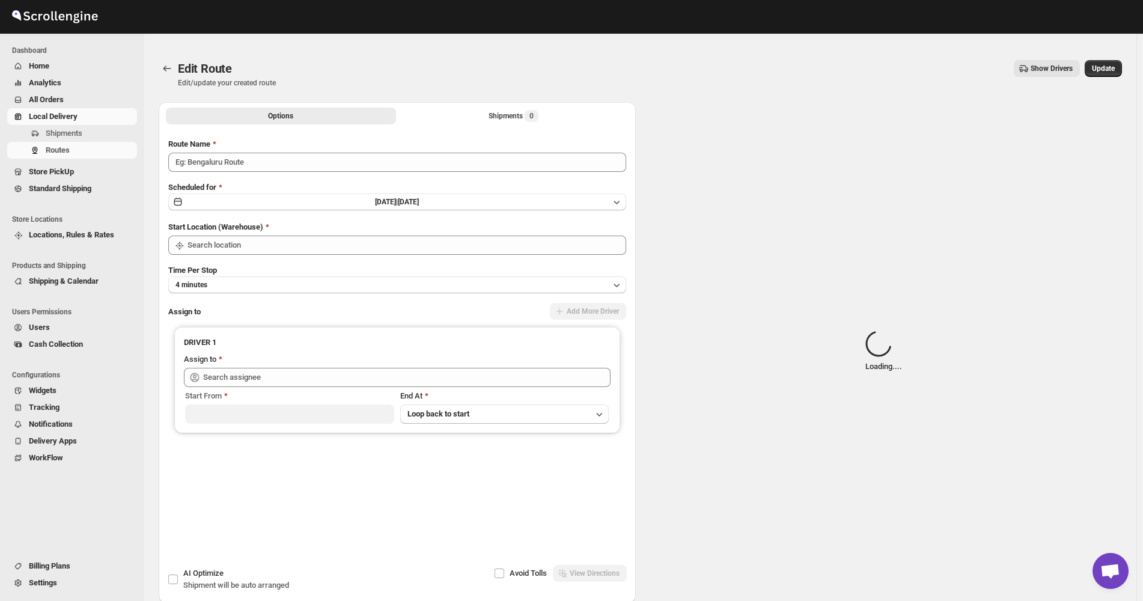
type input "([DATE]) [DATE]"
type input "Bronx Store"
type input "[PERSON_NAME] ([EMAIL_ADDRESS][DOMAIN_NAME])"
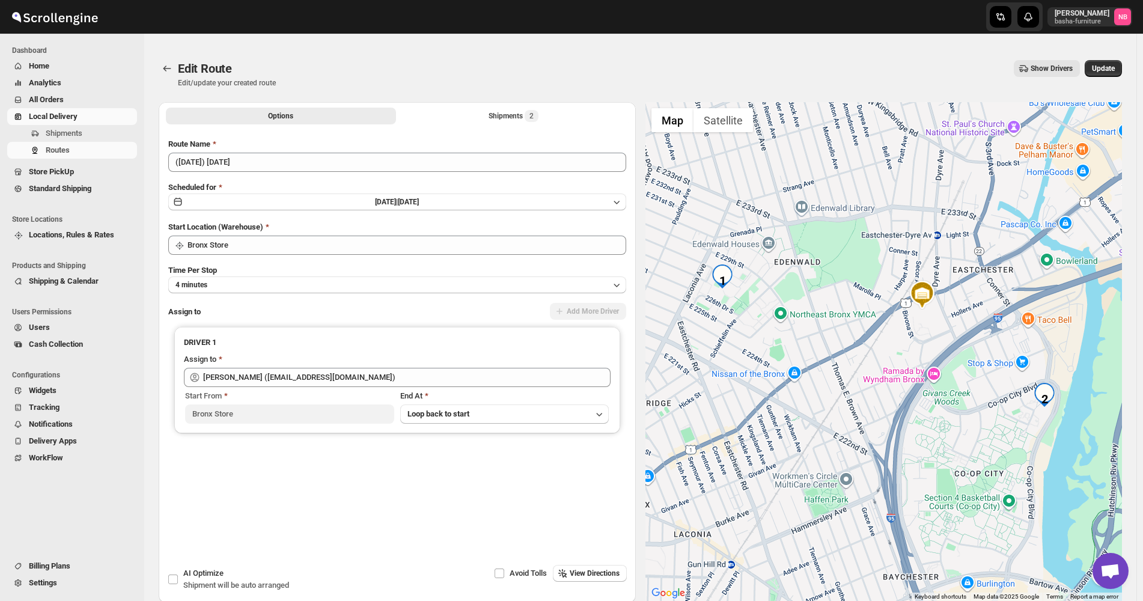
click at [504, 105] on div "Options Shipments 2 More views Options Shipments 2 More views" at bounding box center [397, 115] width 477 height 26
click at [498, 116] on div "Shipments 2" at bounding box center [514, 116] width 50 height 12
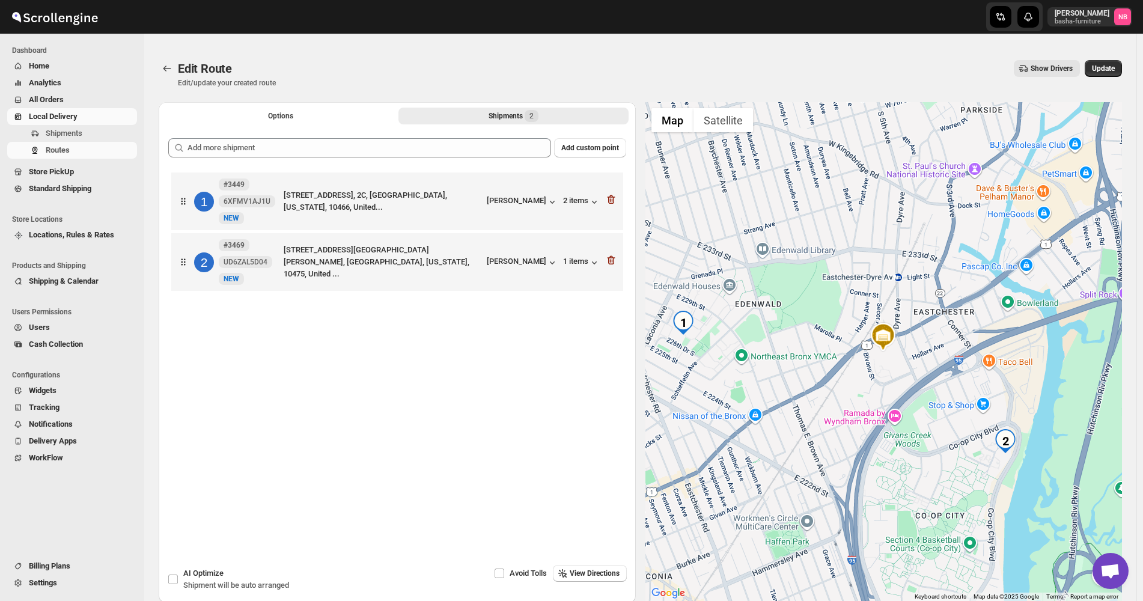
click at [455, 159] on div "Add custom point 1 #3449 6XFMV1AJ1U New NEW [STREET_ADDRESS][GEOGRAPHIC_DATA], …" at bounding box center [397, 328] width 458 height 380
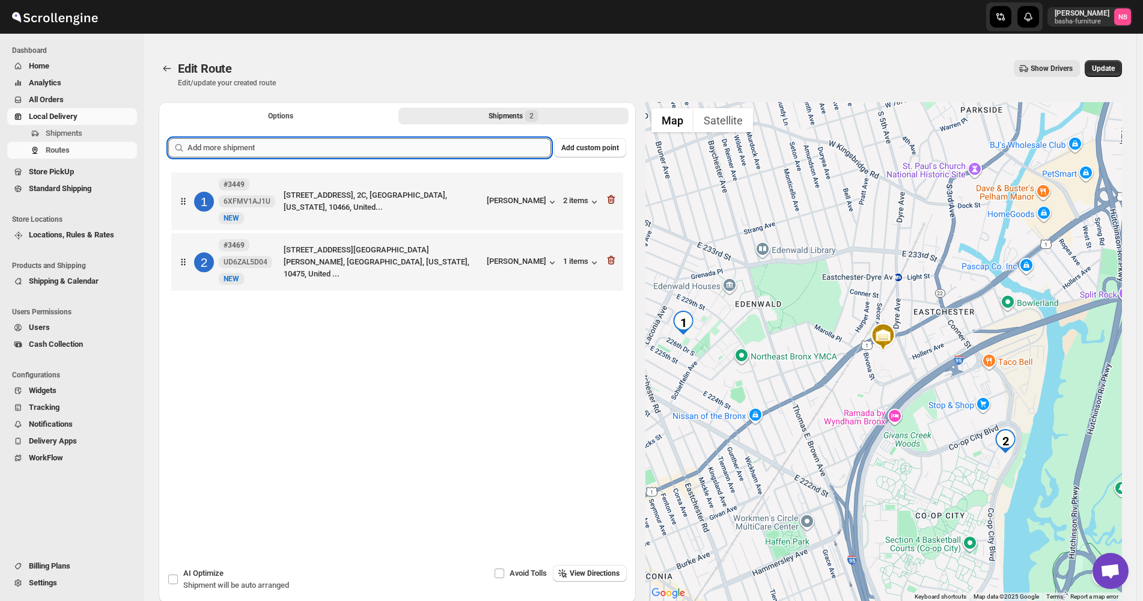
click at [441, 149] on input "text" at bounding box center [370, 147] width 364 height 19
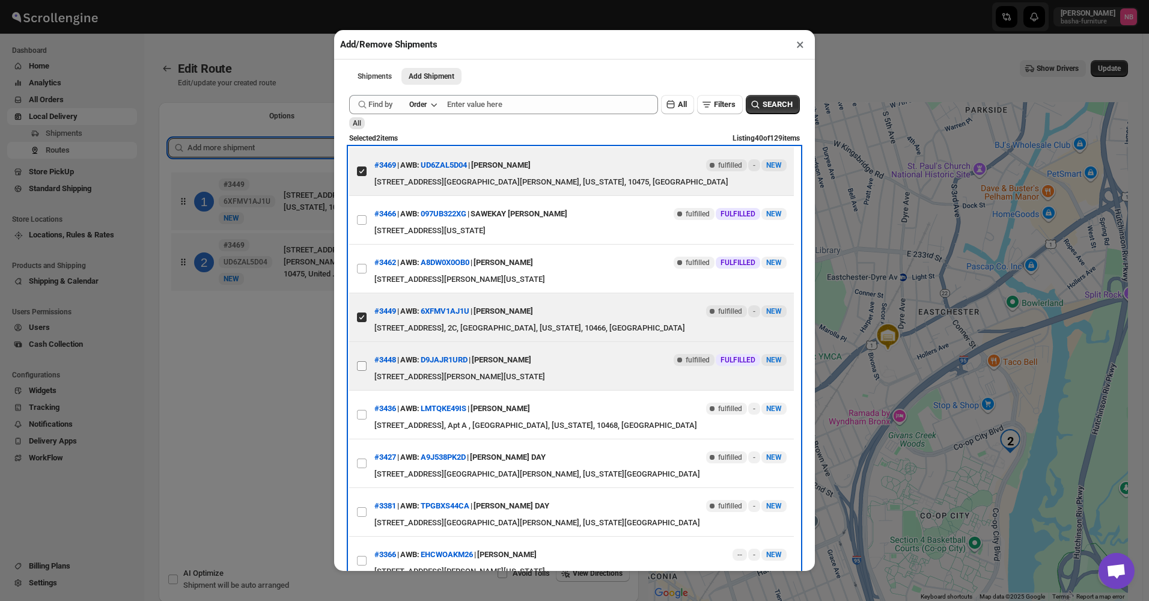
click at [365, 375] on label "View details for 689b67cef7cd3703b5a9ea55" at bounding box center [361, 366] width 25 height 48
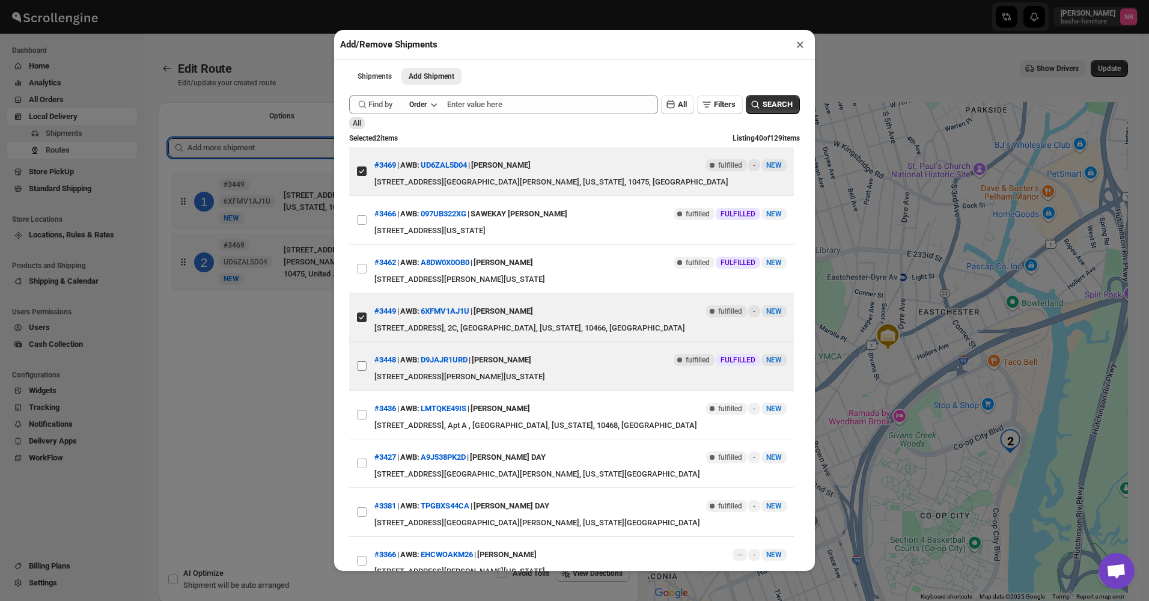
click at [365, 371] on input "View details for 689b67cef7cd3703b5a9ea55" at bounding box center [362, 366] width 10 height 10
checkbox input "true"
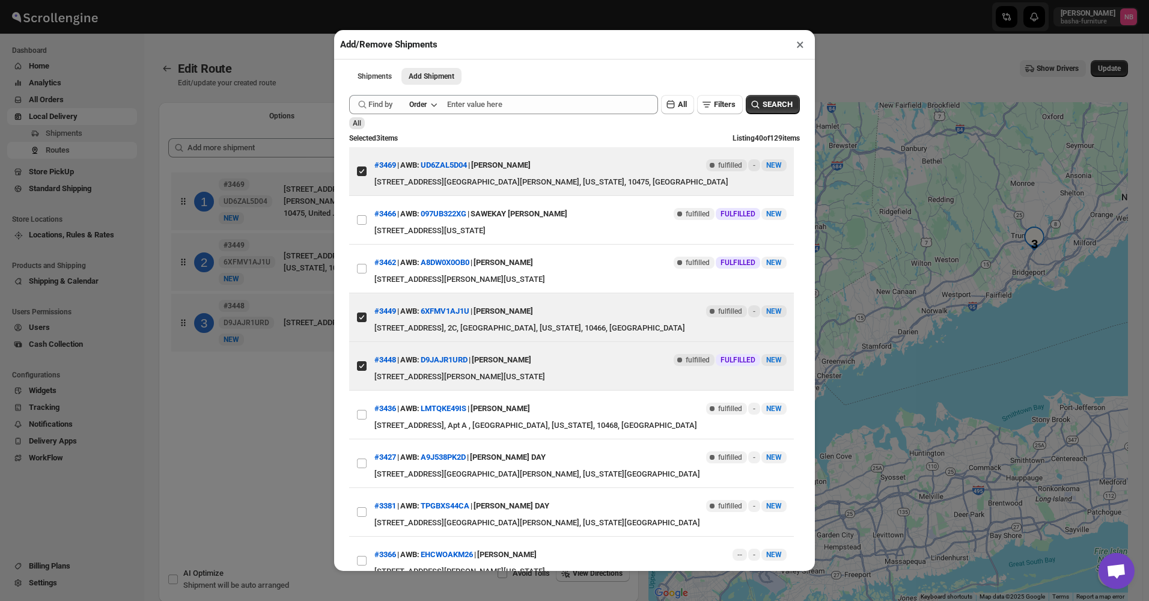
click at [307, 420] on div "Add/Remove Shipments × Shipments Add Shipment More views Shipments Add Shipment…" at bounding box center [574, 300] width 1149 height 601
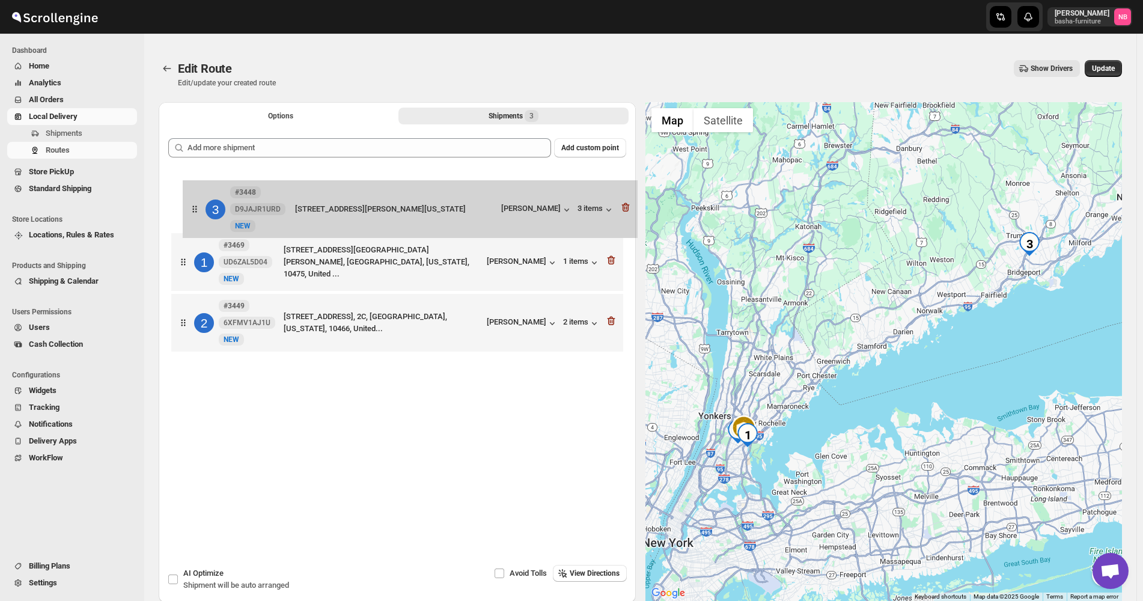
drag, startPoint x: 347, startPoint y: 317, endPoint x: 347, endPoint y: 174, distance: 143.7
click at [352, 180] on div "1 #3469 UD6ZAL5D04 New [GEOGRAPHIC_DATA][STREET_ADDRESS][PERSON_NAME], [US_STAT…" at bounding box center [397, 264] width 458 height 188
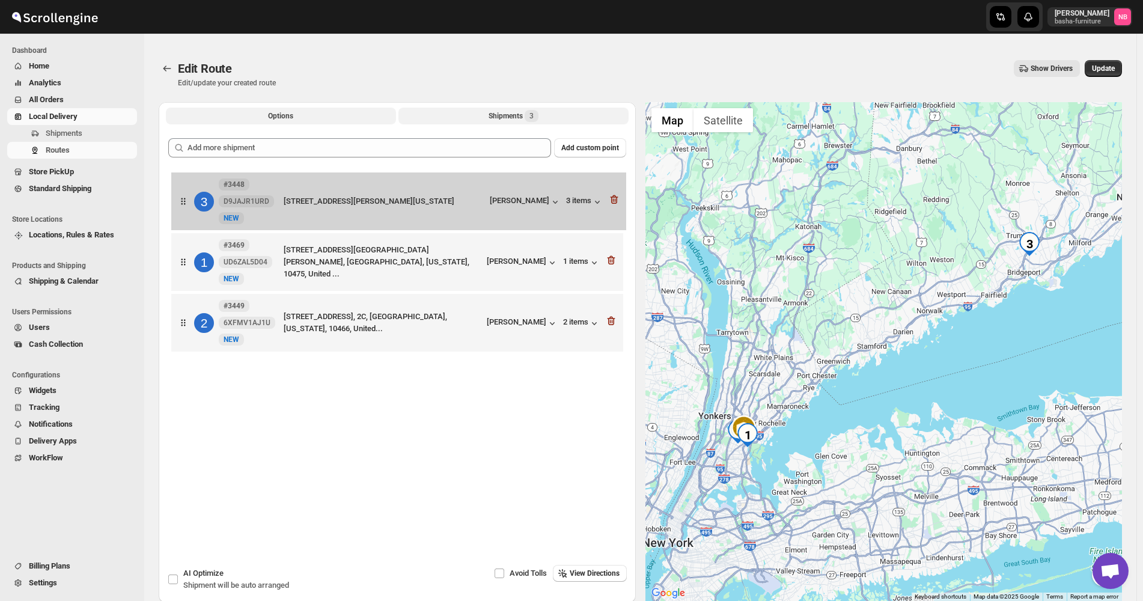
click at [300, 114] on button "Options" at bounding box center [281, 116] width 230 height 17
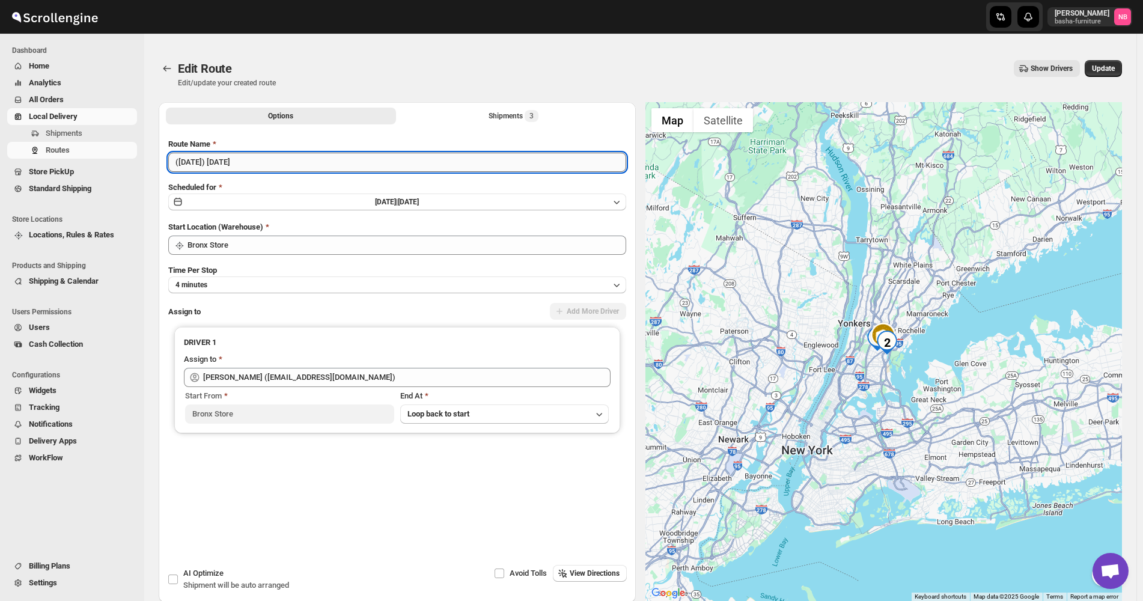
click at [285, 162] on input "([DATE]) [DATE]" at bounding box center [397, 162] width 458 height 19
type input "([DATE]) [DATE] CT/BX"
click at [500, 109] on button "Shipments 3" at bounding box center [514, 116] width 230 height 17
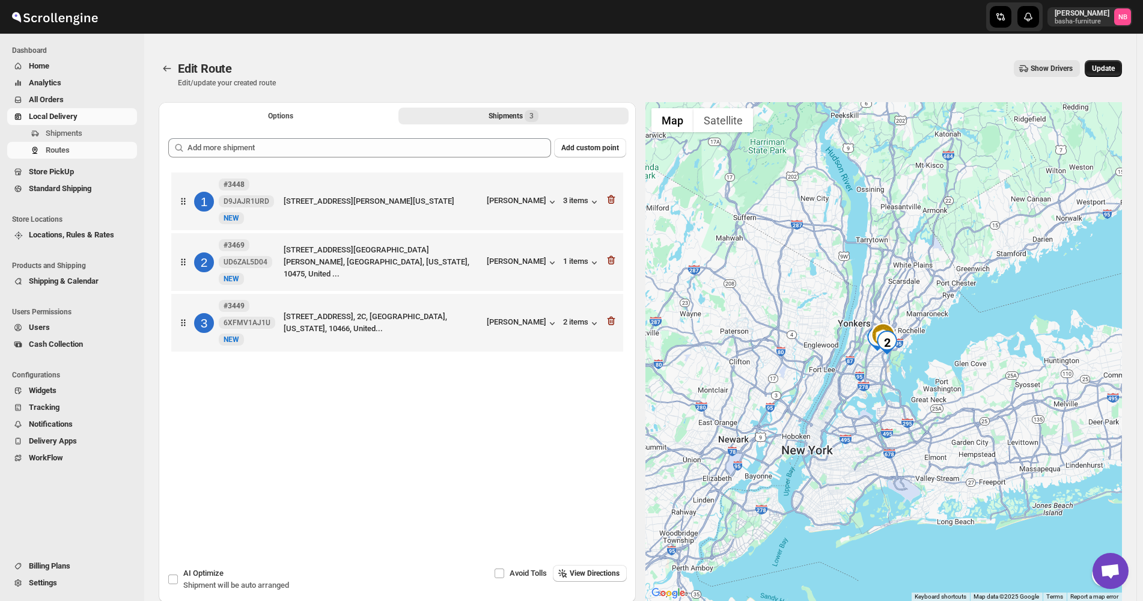
click at [1103, 75] on button "Update" at bounding box center [1103, 68] width 37 height 17
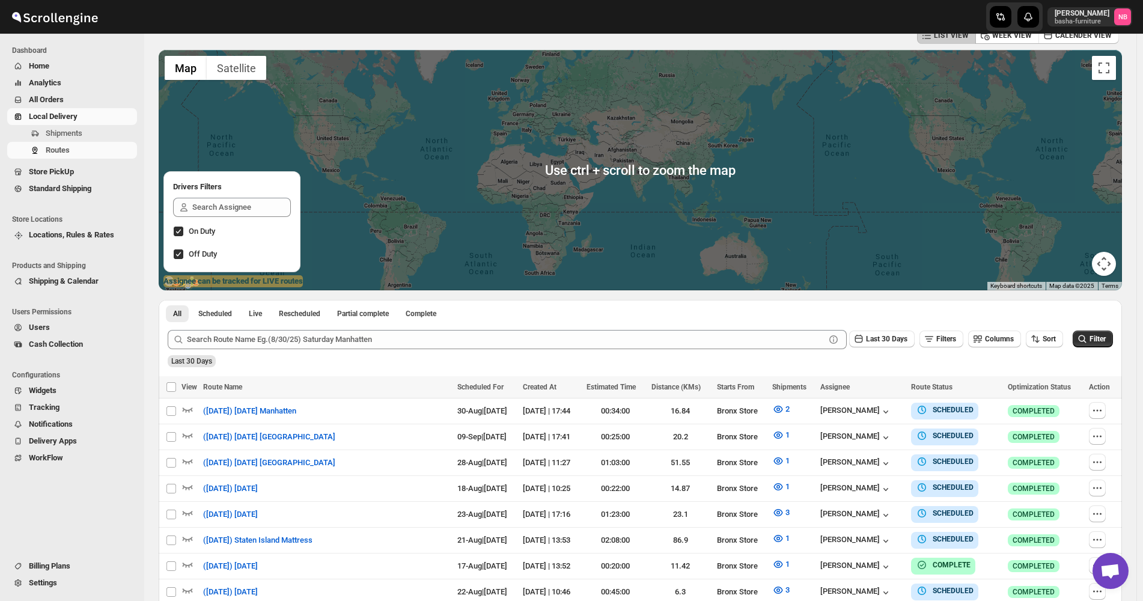
scroll to position [240, 0]
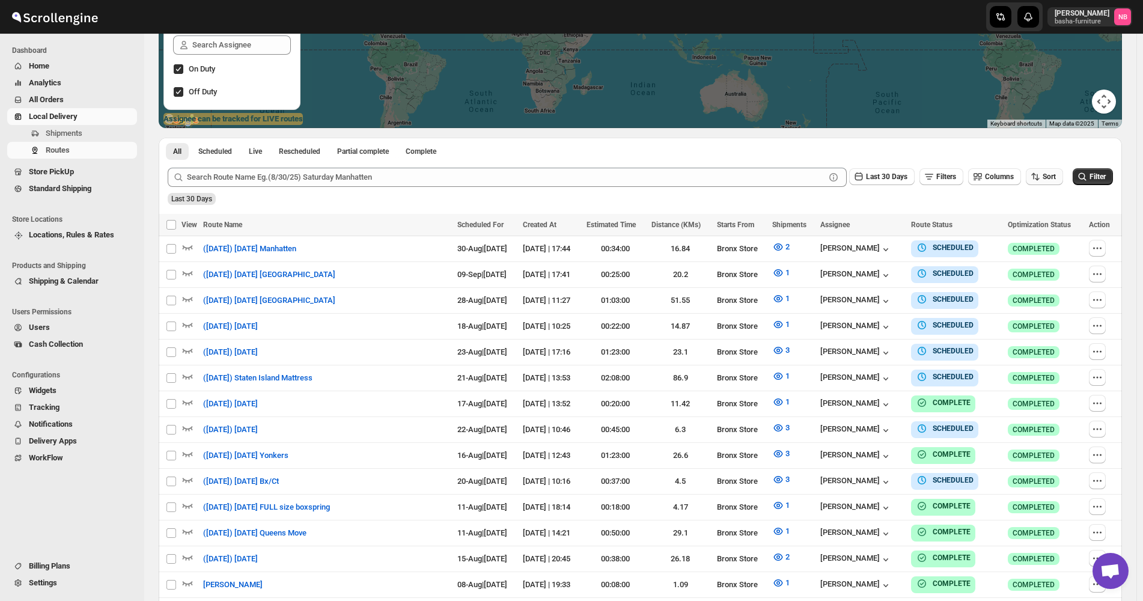
click at [1062, 169] on button "Sort" at bounding box center [1044, 176] width 37 height 17
click at [1031, 245] on div "Due Date" at bounding box center [1031, 242] width 32 height 12
click at [880, 179] on span "Last 30 Days" at bounding box center [886, 177] width 41 height 8
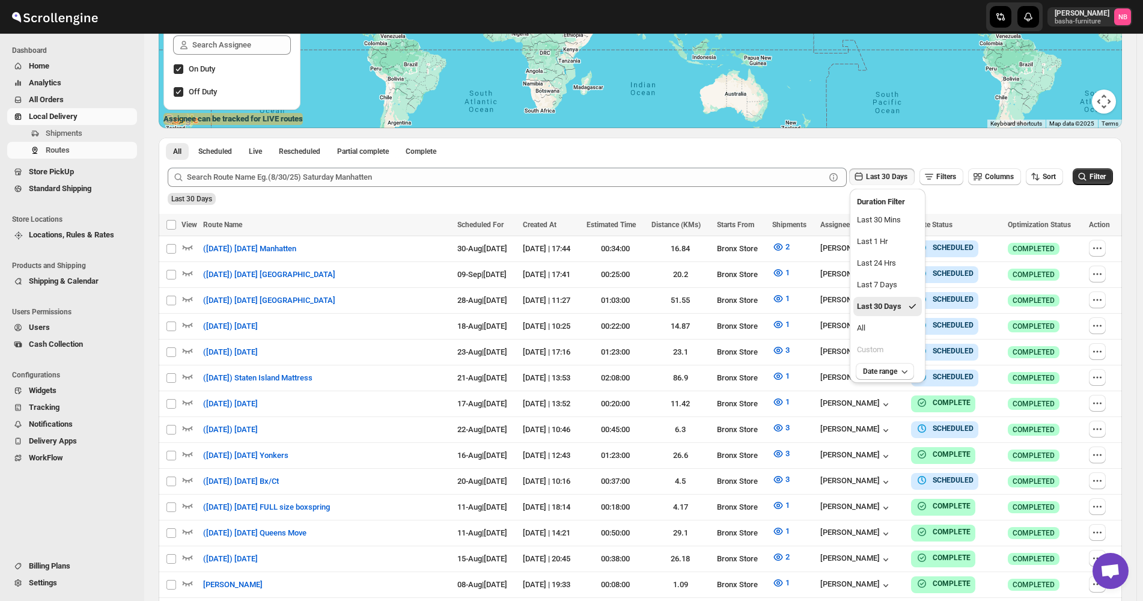
click at [888, 338] on ul "Last 30 Mins Last 1 Hr Last 24 Hrs Last 7 Days Last 30 Days All Custom" at bounding box center [888, 284] width 69 height 149
click at [889, 326] on button "All" at bounding box center [888, 328] width 69 height 19
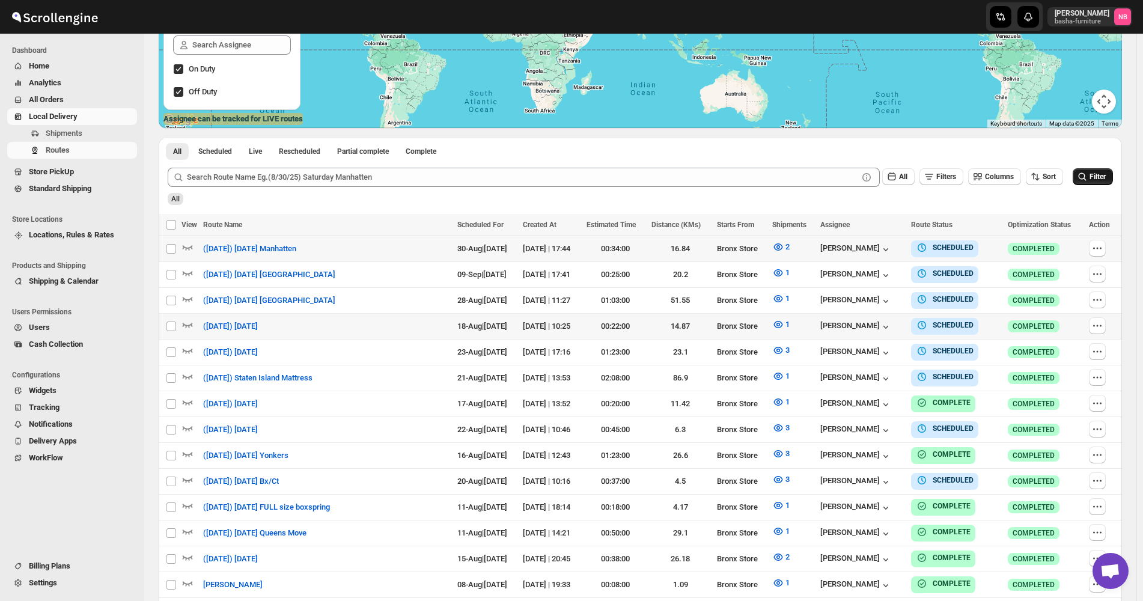
click at [1089, 174] on icon "submit" at bounding box center [1083, 177] width 12 height 12
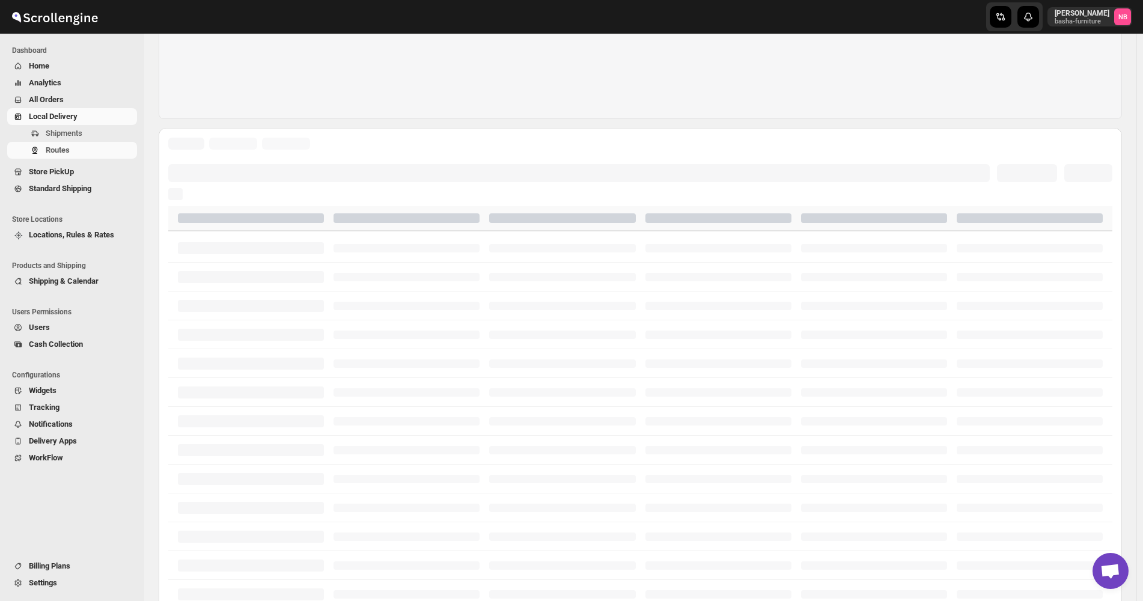
scroll to position [219, 0]
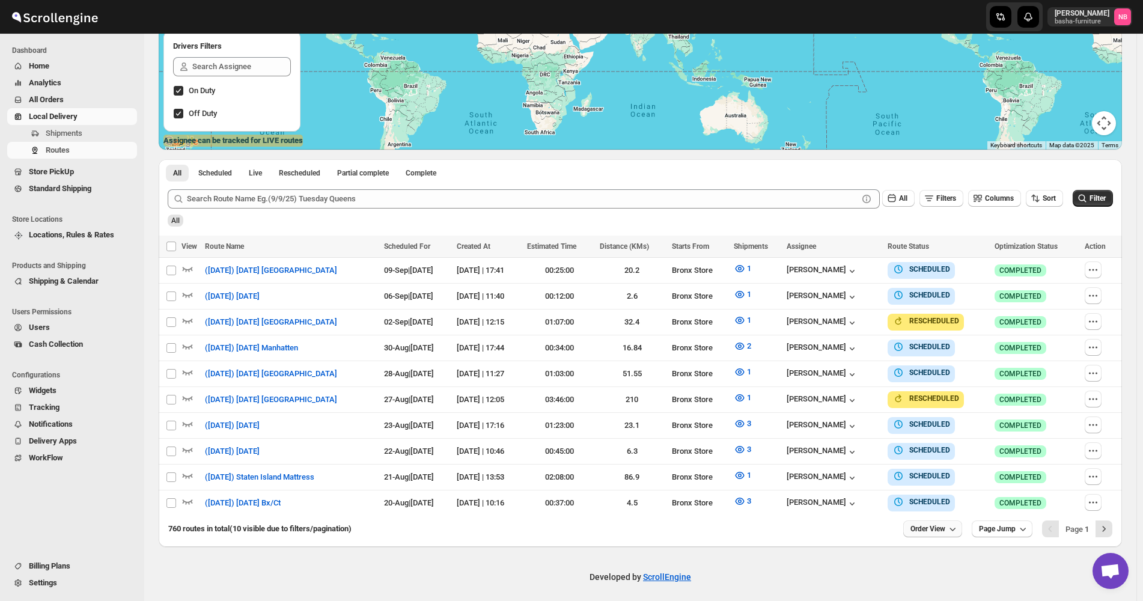
click at [946, 524] on span "Order View" at bounding box center [928, 529] width 35 height 10
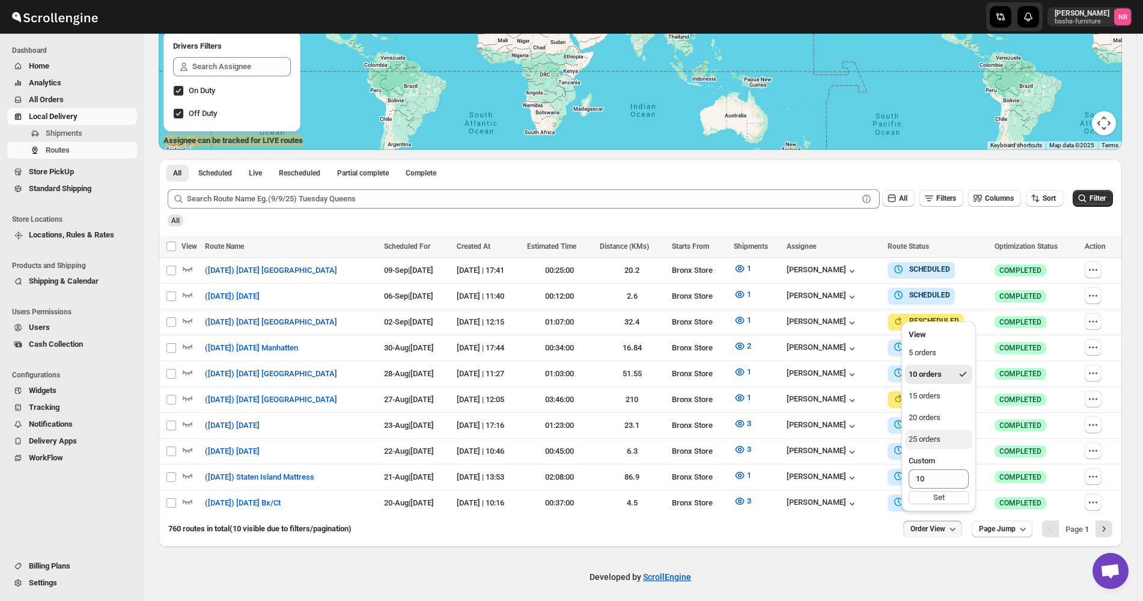
click at [957, 432] on button "25 orders" at bounding box center [938, 439] width 67 height 19
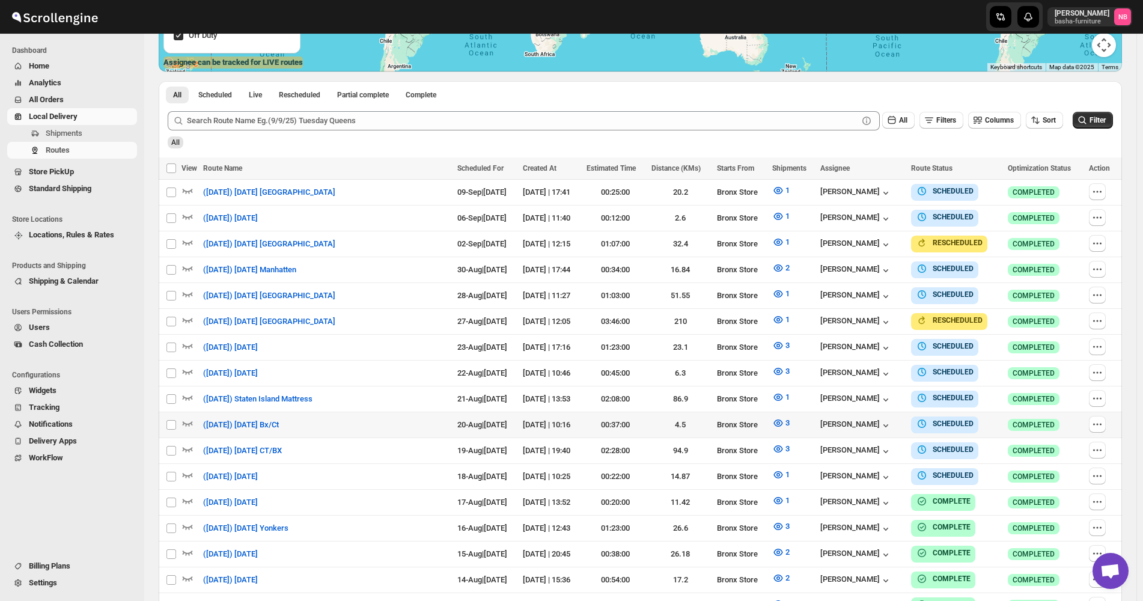
scroll to position [313, 0]
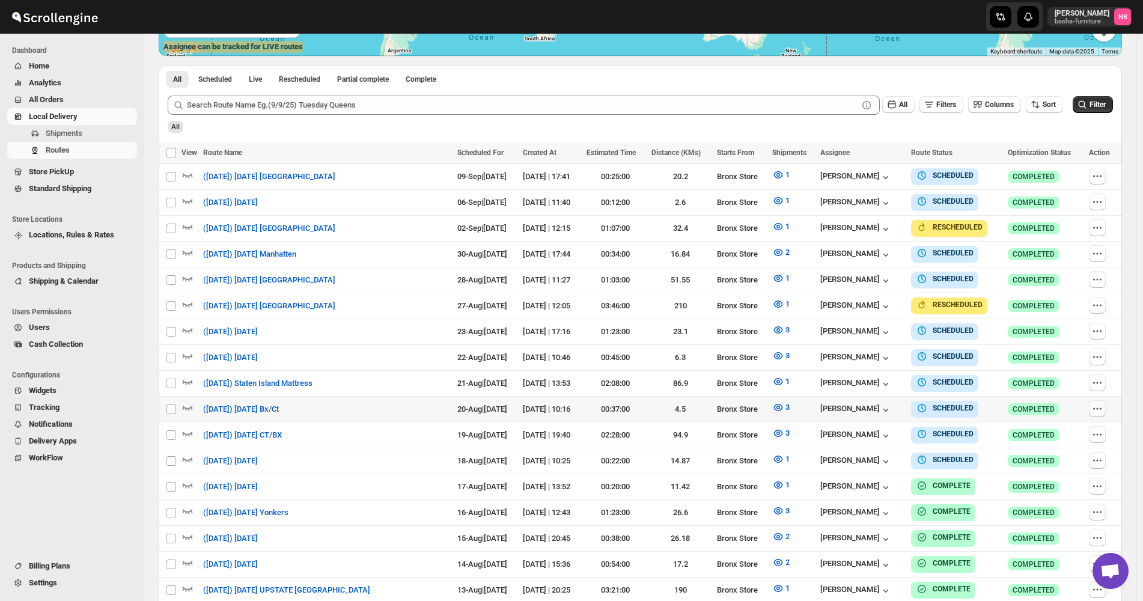
click at [1098, 405] on icon "button" at bounding box center [1098, 409] width 12 height 12
checkbox input "true"
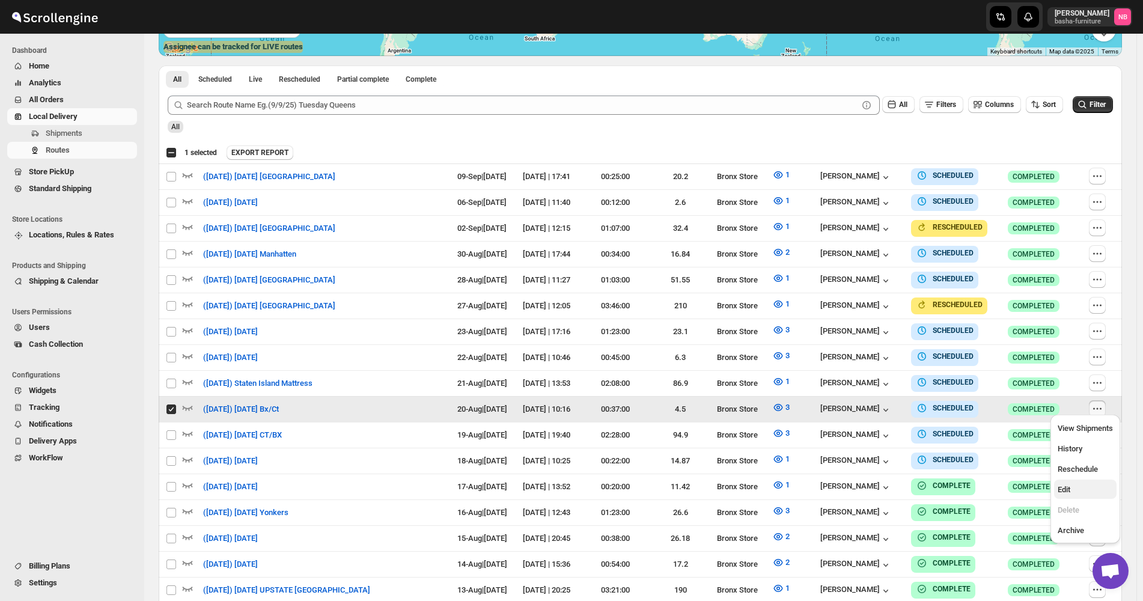
click at [1085, 484] on span "Edit" at bounding box center [1085, 490] width 55 height 12
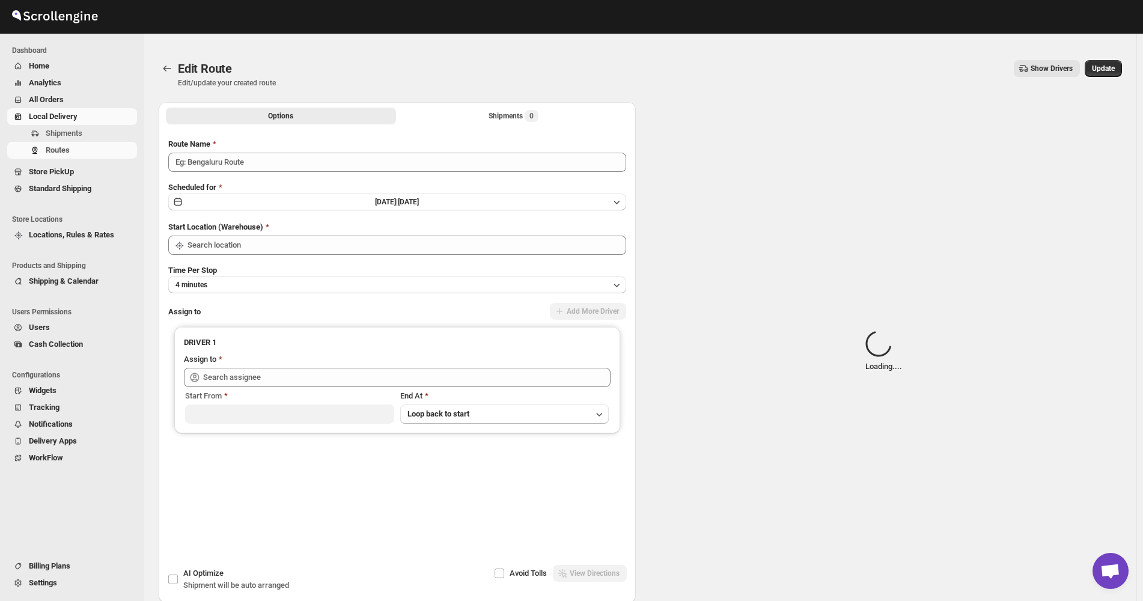
type input "([DATE]) [DATE] Bx/Ct"
type input "Bronx Store"
type input "[PERSON_NAME] ([EMAIL_ADDRESS][DOMAIN_NAME])"
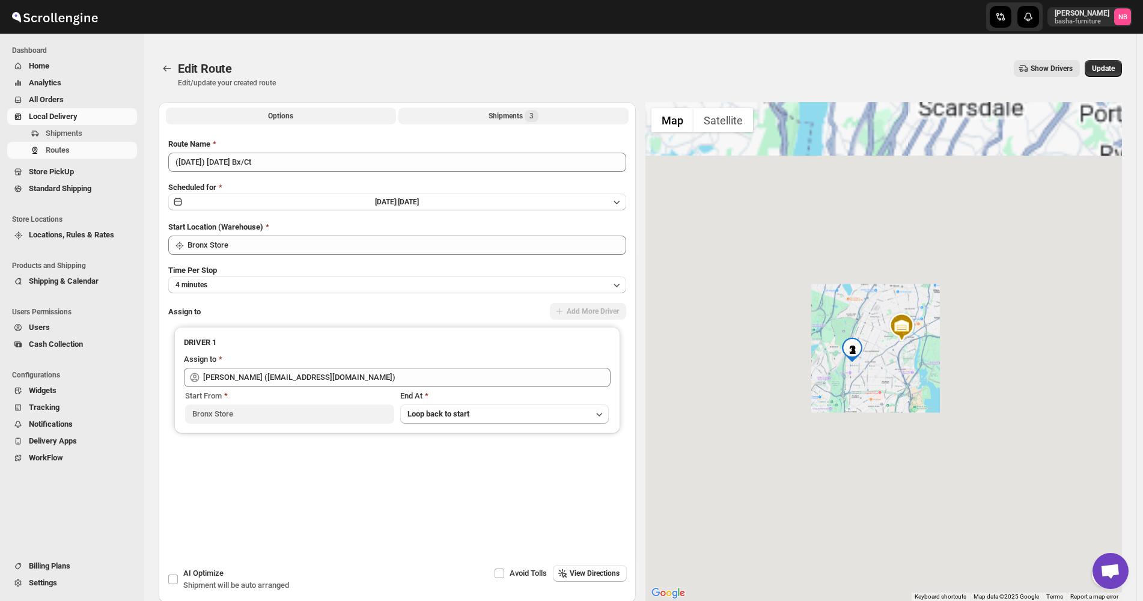
click at [467, 122] on button "Shipments 3" at bounding box center [514, 116] width 230 height 17
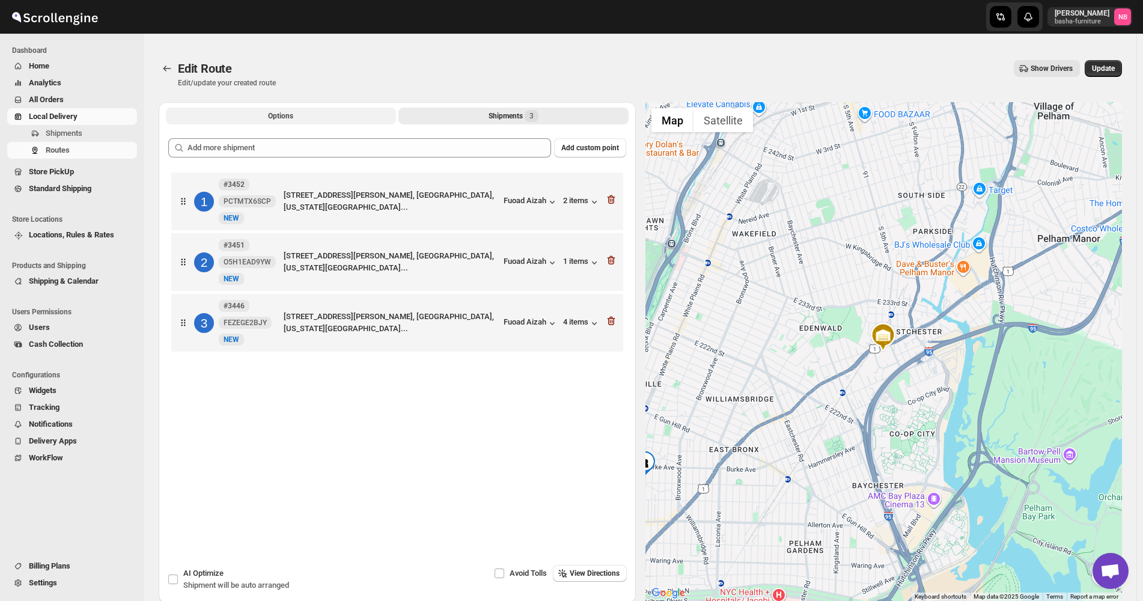
click at [289, 118] on span "Options" at bounding box center [280, 116] width 25 height 10
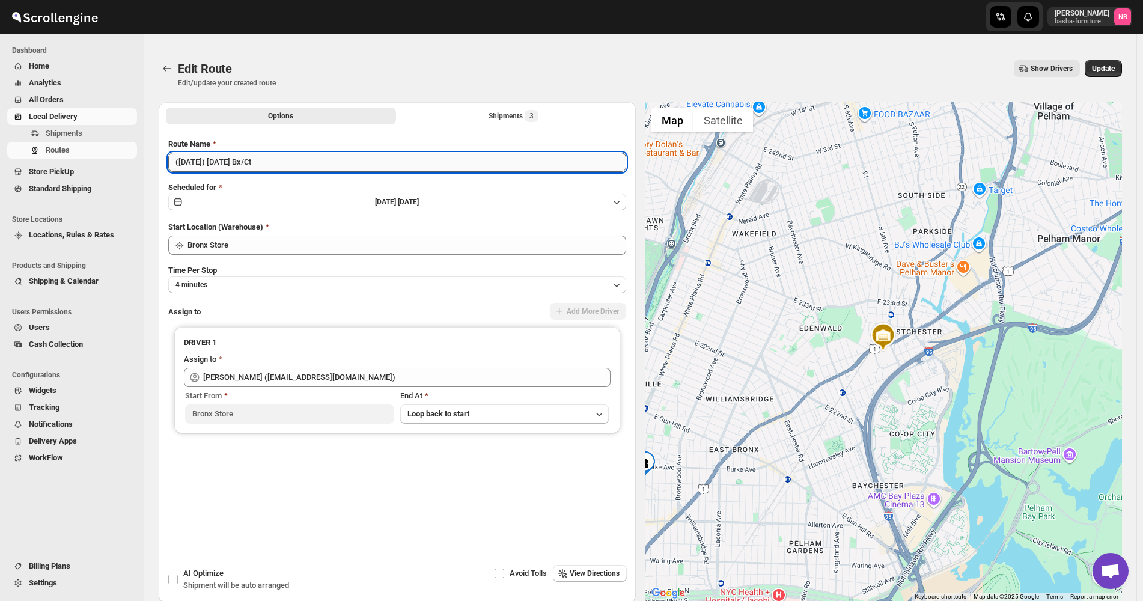
drag, startPoint x: 295, startPoint y: 164, endPoint x: 254, endPoint y: 159, distance: 41.8
click at [254, 159] on input "([DATE]) [DATE] Bx/Ct" at bounding box center [397, 162] width 458 height 19
type input "([DATE]) [DATE]"
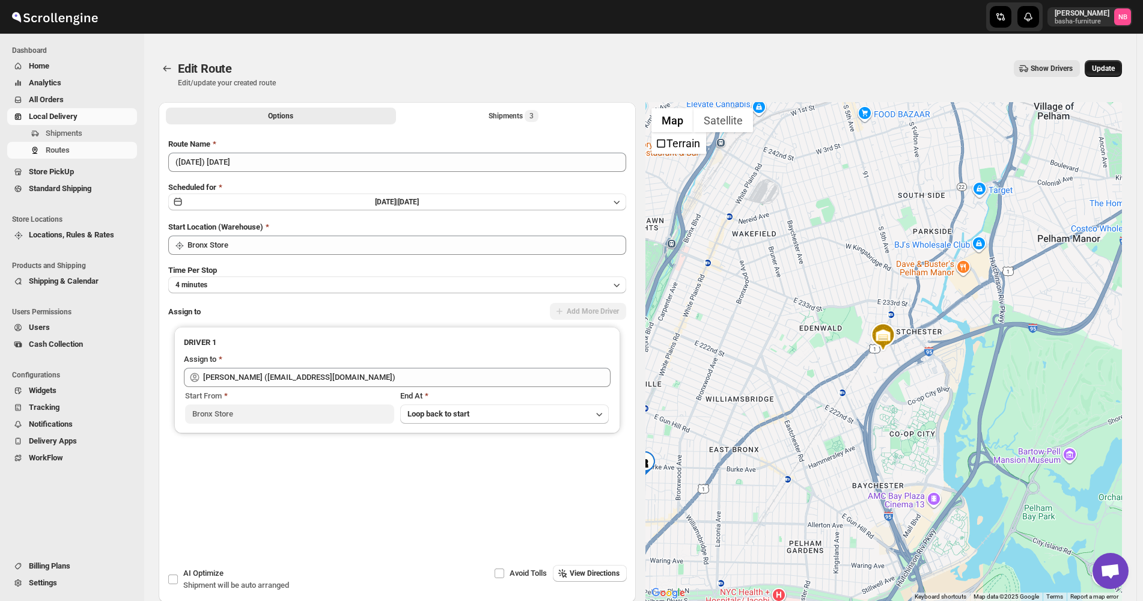
click at [1101, 63] on button "Update" at bounding box center [1103, 68] width 37 height 17
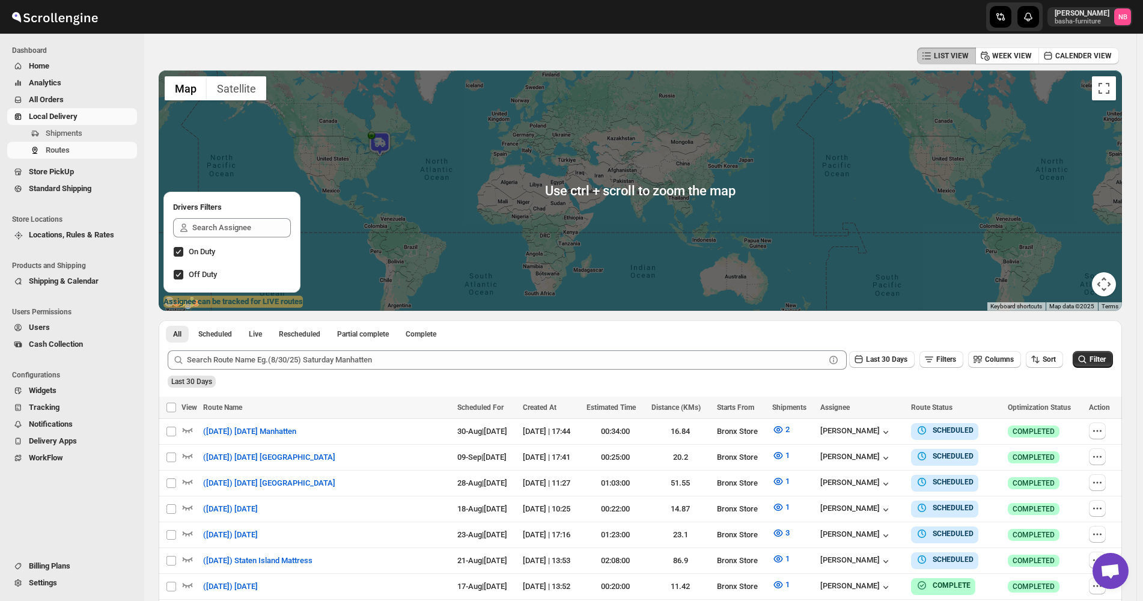
scroll to position [180, 0]
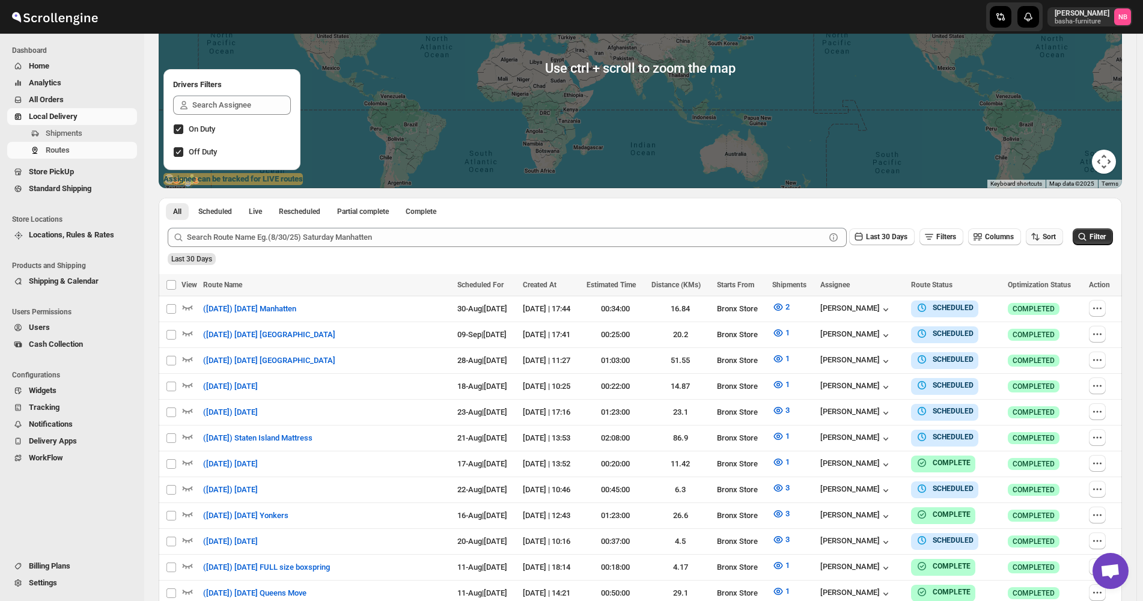
click at [1056, 236] on span "Sort" at bounding box center [1049, 237] width 13 height 8
click at [1050, 290] on ul "Created Date Due Date Route Name Stops Status" at bounding box center [1047, 324] width 73 height 106
click at [1036, 312] on ul "Created Date Due Date Route Name Stops Status" at bounding box center [1047, 324] width 73 height 106
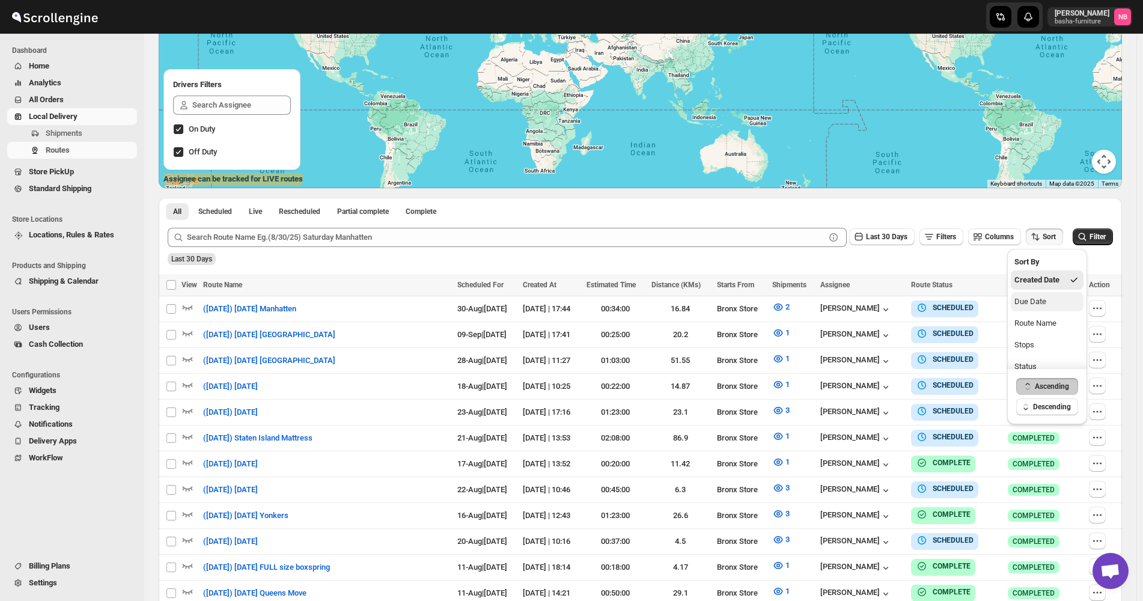
click at [1035, 305] on div "Due Date" at bounding box center [1031, 302] width 32 height 12
click at [897, 239] on span "Last 30 Days" at bounding box center [886, 237] width 41 height 8
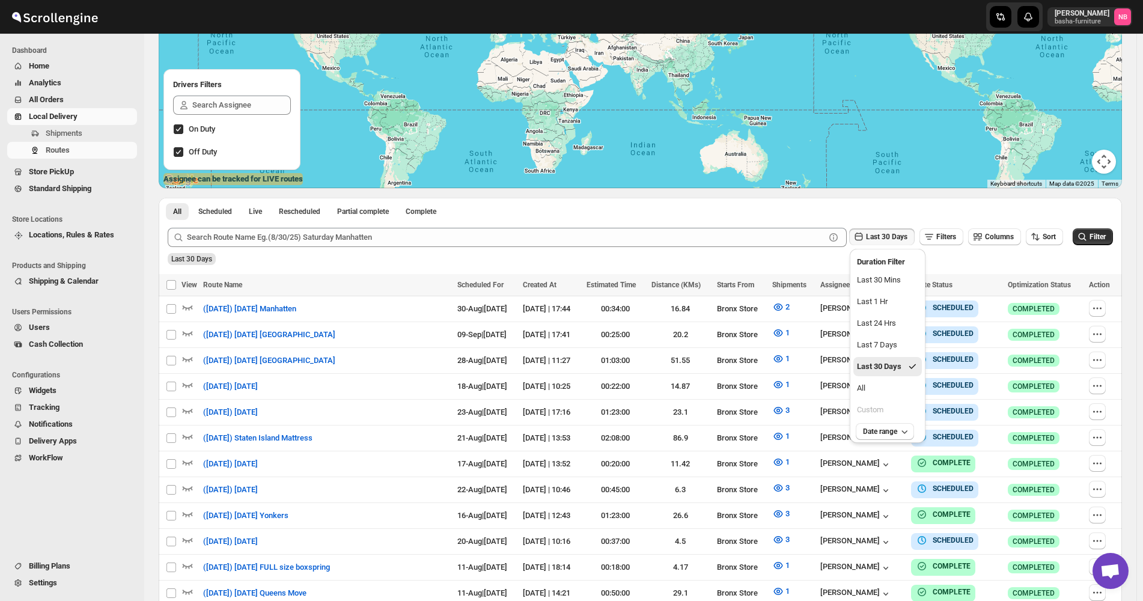
drag, startPoint x: 894, startPoint y: 384, endPoint x: 954, endPoint y: 346, distance: 71.0
click at [896, 383] on button "All" at bounding box center [888, 388] width 69 height 19
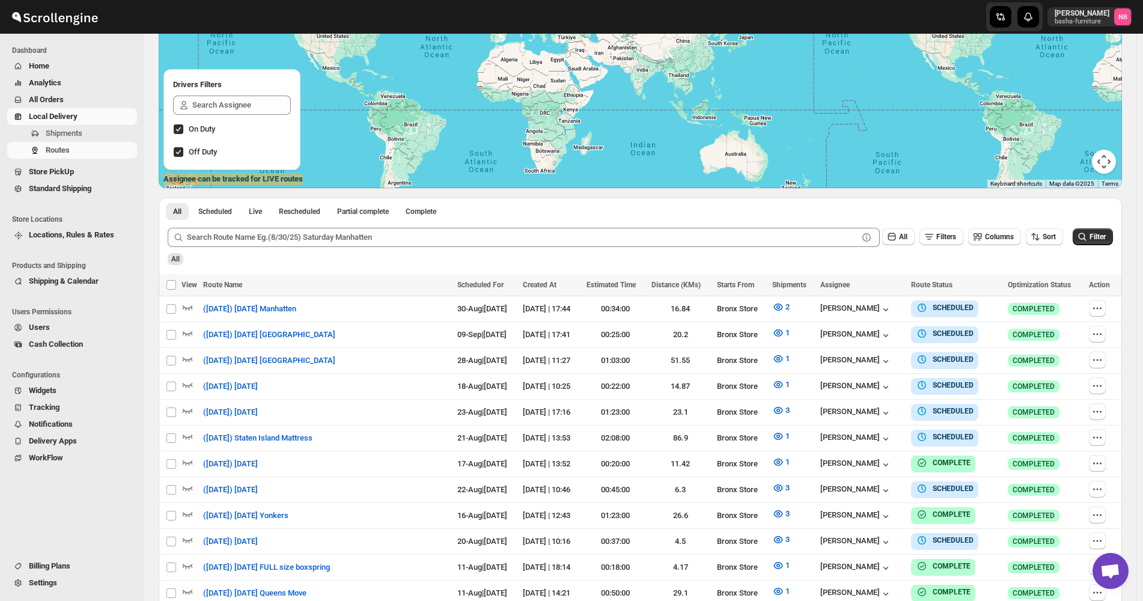
click at [1093, 225] on div "All Filters Columns Sort Filter" at bounding box center [635, 232] width 955 height 29
click at [1089, 234] on icon "submit" at bounding box center [1083, 237] width 12 height 12
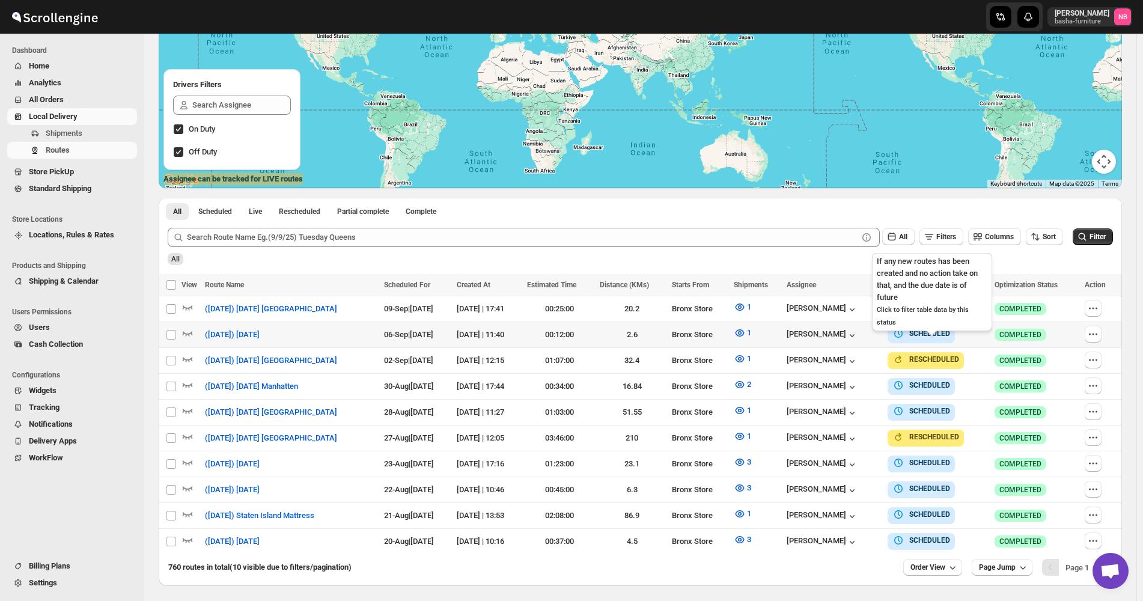
scroll to position [219, 0]
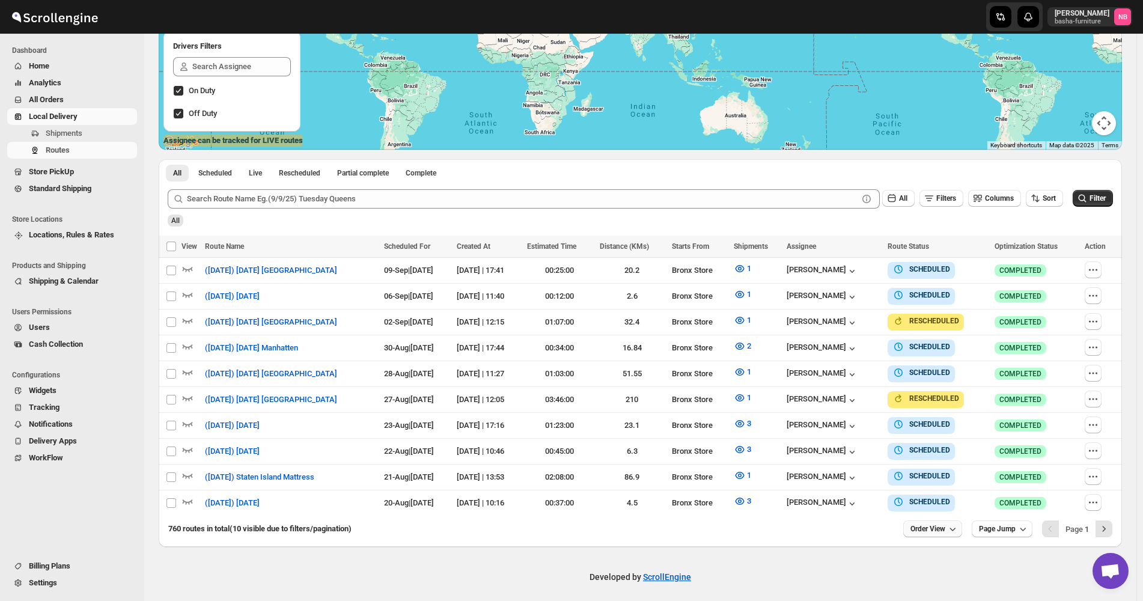
click at [946, 527] on span "Order View" at bounding box center [928, 529] width 35 height 10
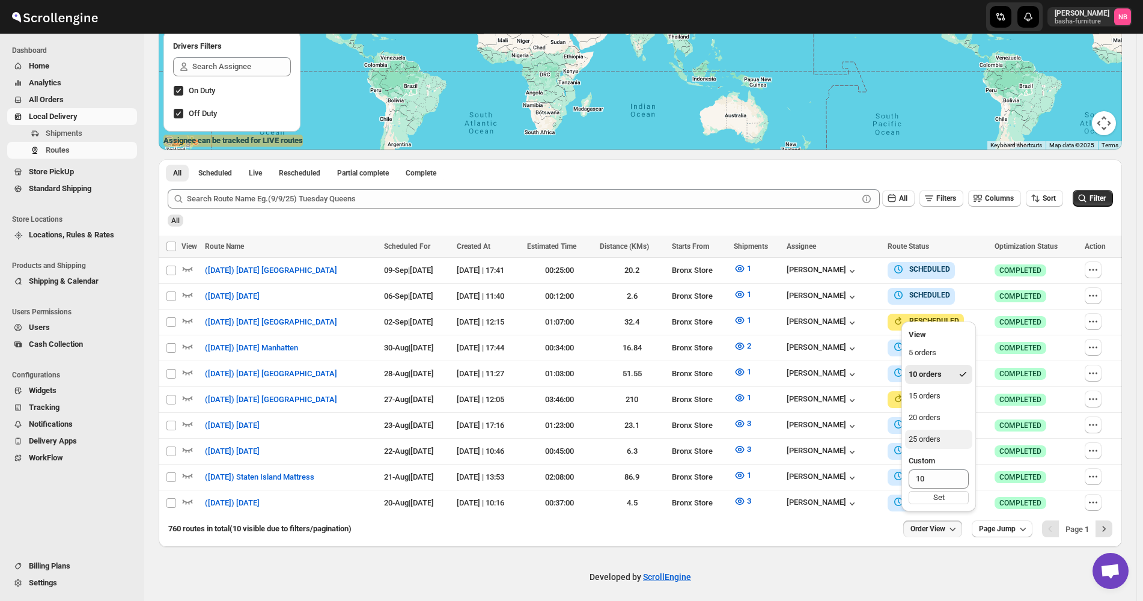
click at [940, 446] on button "25 orders" at bounding box center [938, 439] width 67 height 19
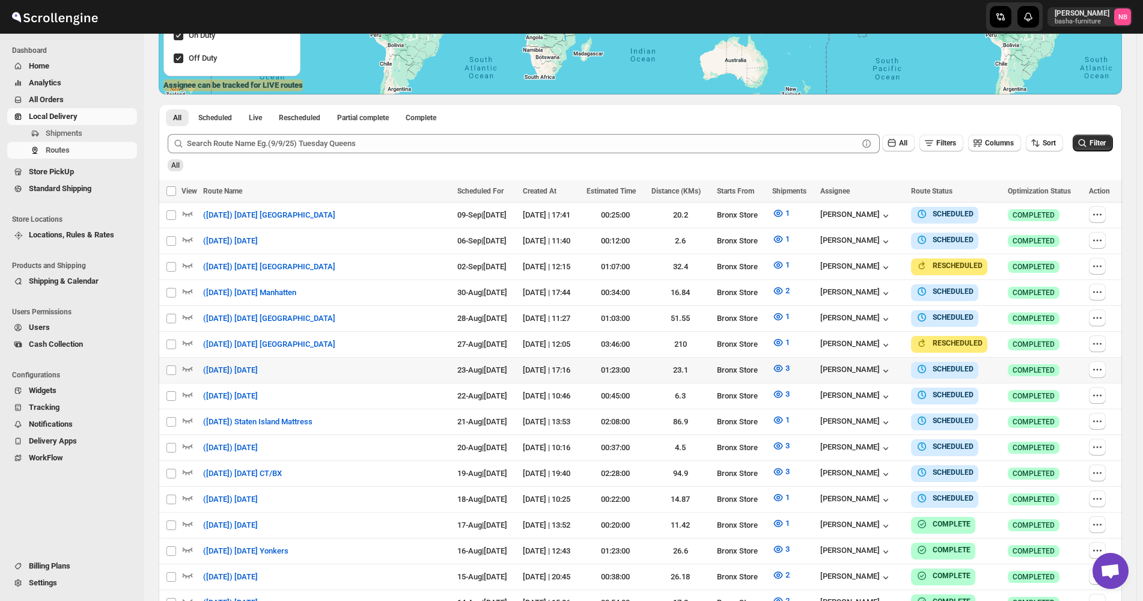
scroll to position [334, 0]
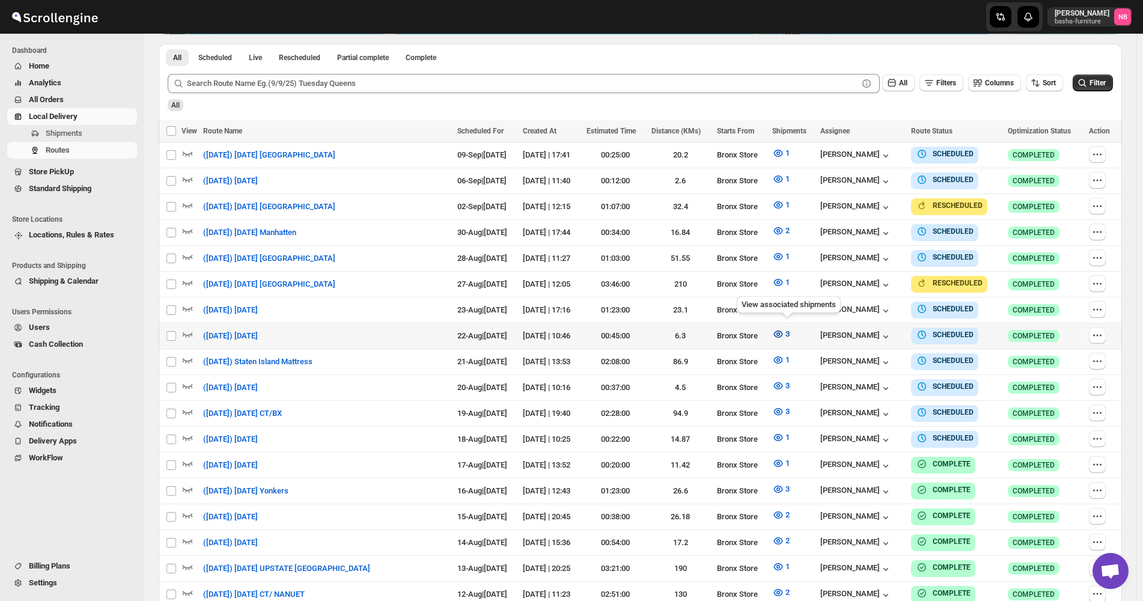
click at [784, 334] on icon "button" at bounding box center [778, 334] width 12 height 12
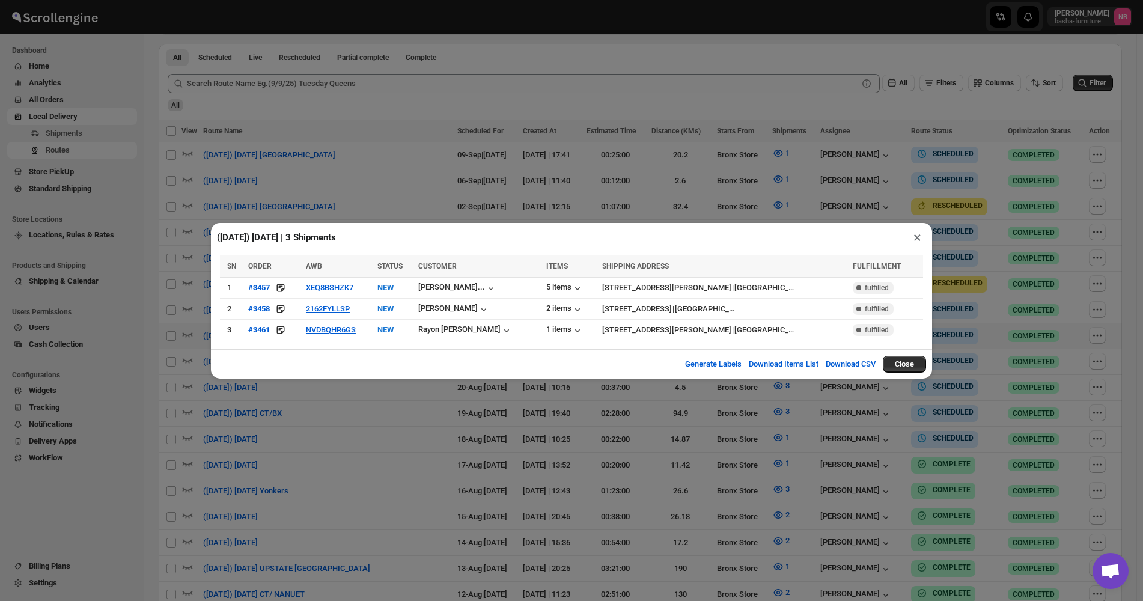
click at [544, 444] on div "([DATE]) [DATE] | 3 Shipments × SN ORDER AWB STATUS CUSTOMER ITEMS SHIPPING ADD…" at bounding box center [571, 300] width 1143 height 601
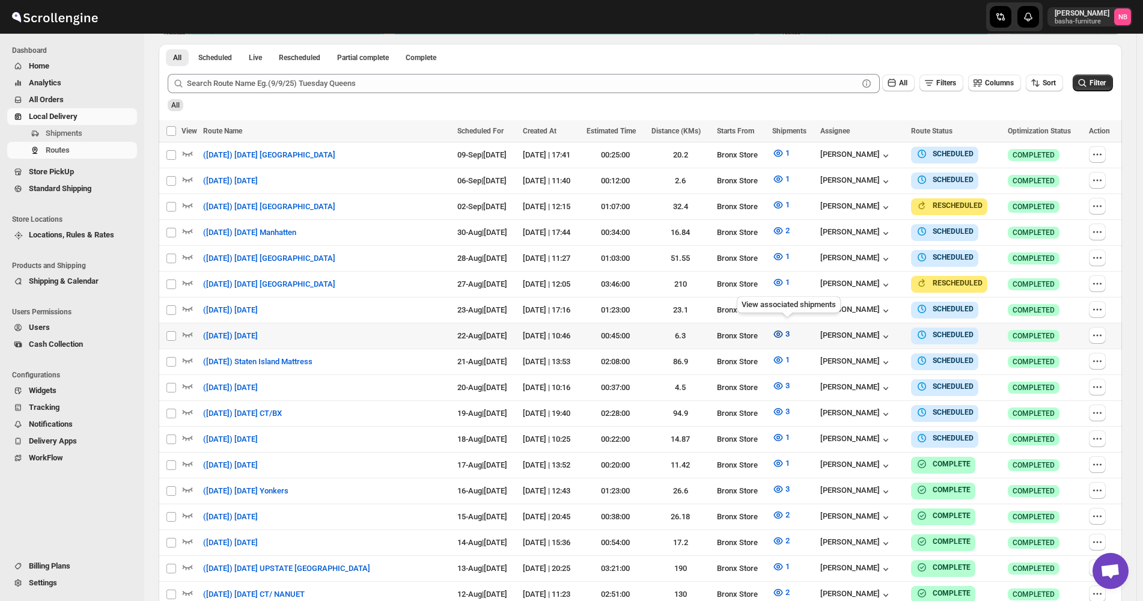
click at [784, 328] on icon "button" at bounding box center [778, 334] width 12 height 12
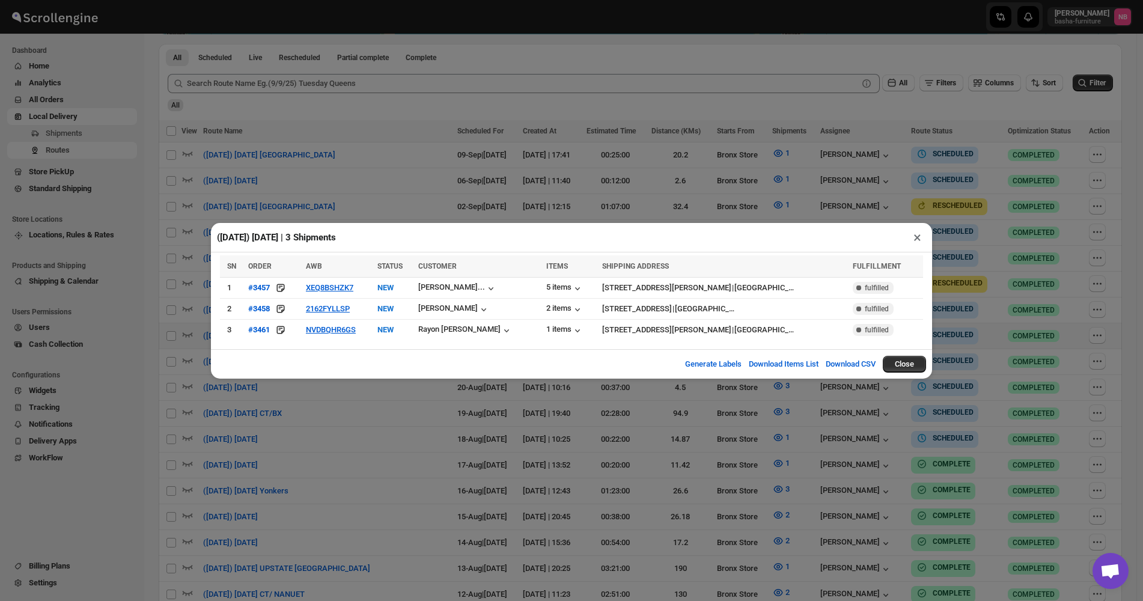
click at [444, 466] on div "([DATE]) [DATE] | 3 Shipments × SN ORDER AWB STATUS CUSTOMER ITEMS SHIPPING ADD…" at bounding box center [571, 300] width 1143 height 601
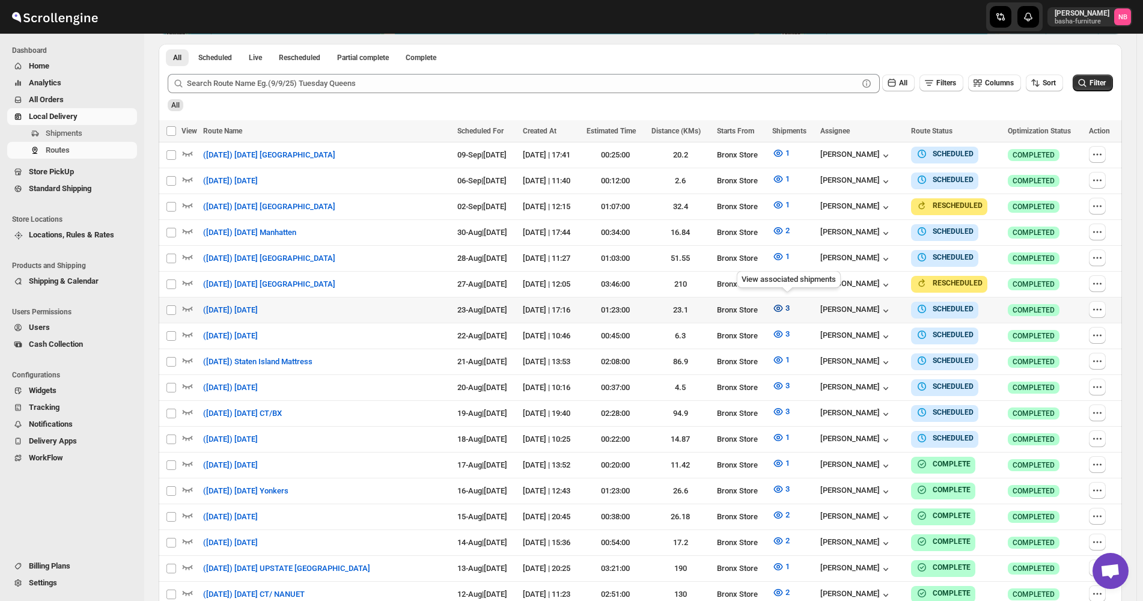
click at [783, 305] on icon "button" at bounding box center [778, 308] width 12 height 12
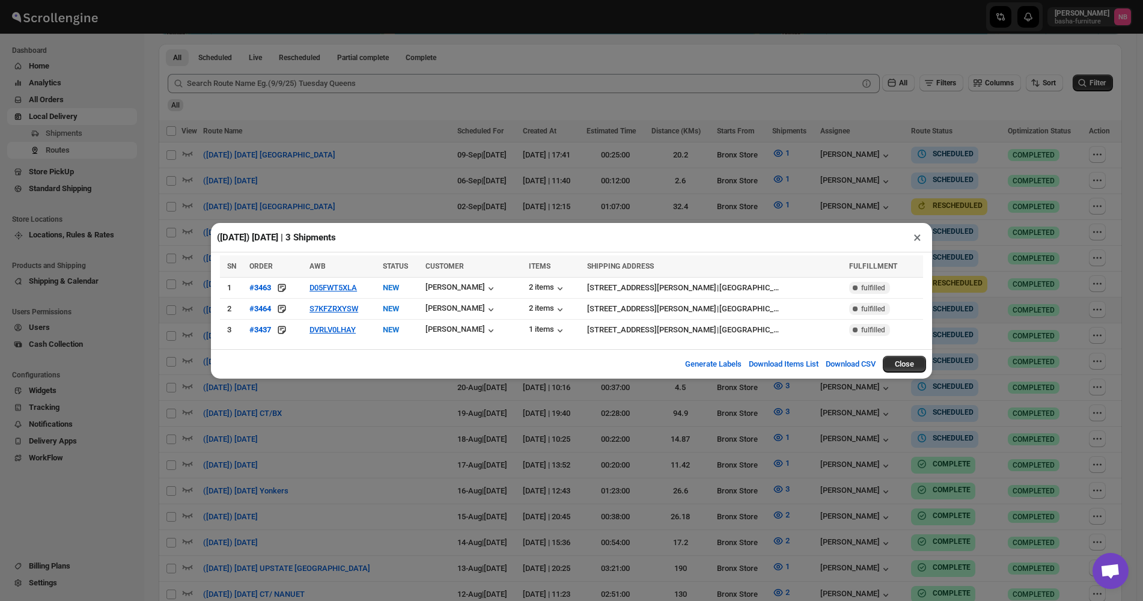
drag, startPoint x: 894, startPoint y: 213, endPoint x: 938, endPoint y: 192, distance: 48.4
click at [895, 213] on div "([DATE]) [DATE] | 3 Shipments × SN ORDER AWB STATUS CUSTOMER ITEMS SHIPPING ADD…" at bounding box center [571, 300] width 1143 height 601
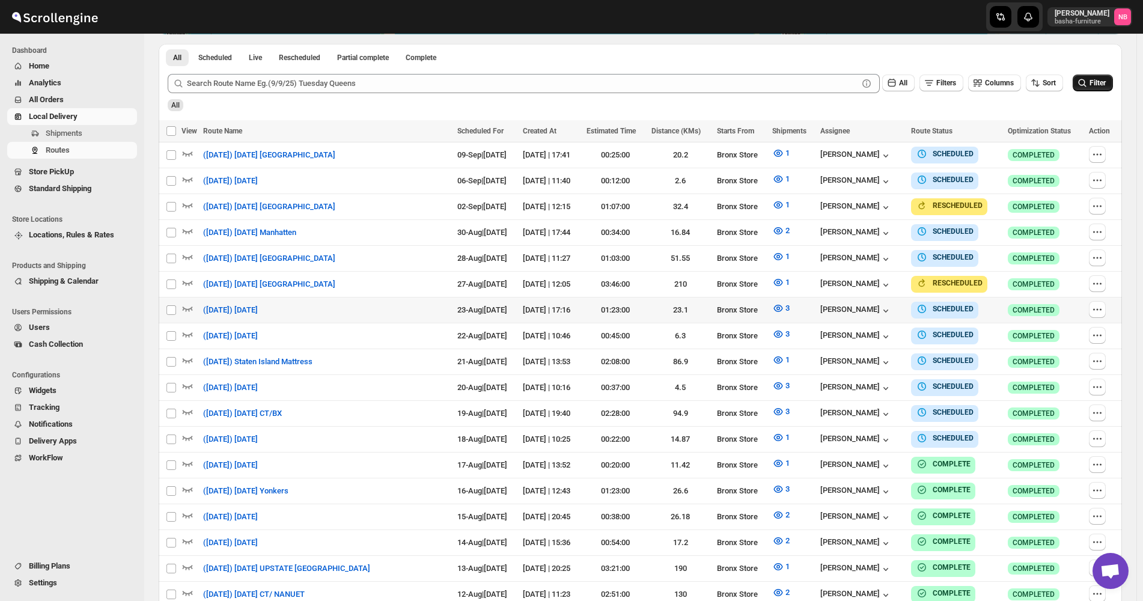
click at [1089, 88] on icon "submit" at bounding box center [1083, 83] width 12 height 12
click at [87, 102] on span "All Orders" at bounding box center [82, 100] width 106 height 12
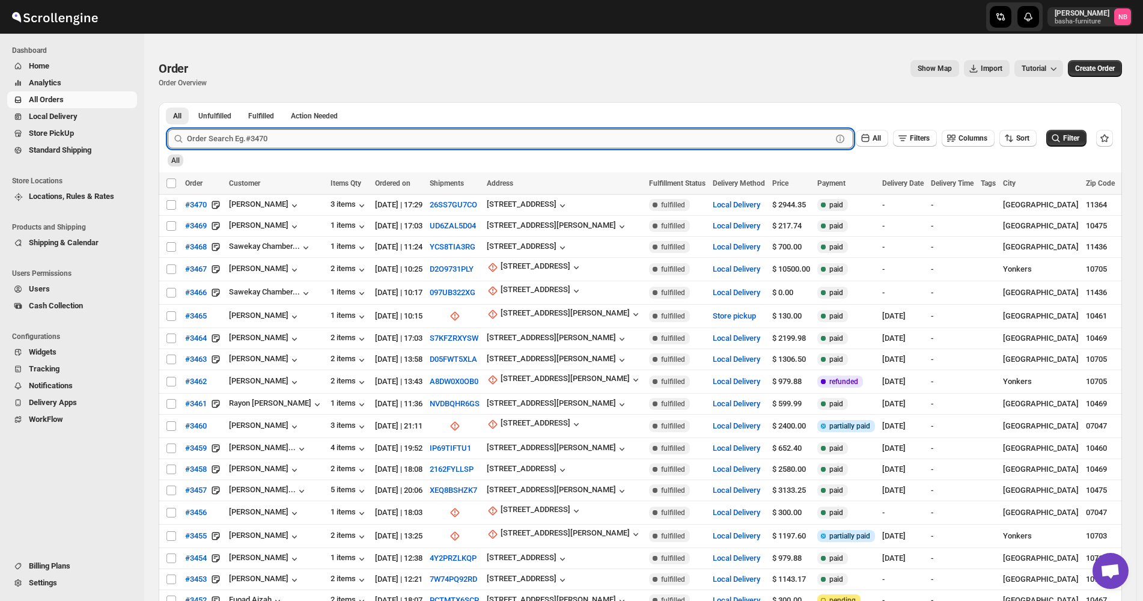
click at [415, 135] on input "text" at bounding box center [509, 138] width 645 height 19
type input "3249"
click button "Submit" at bounding box center [185, 108] width 34 height 13
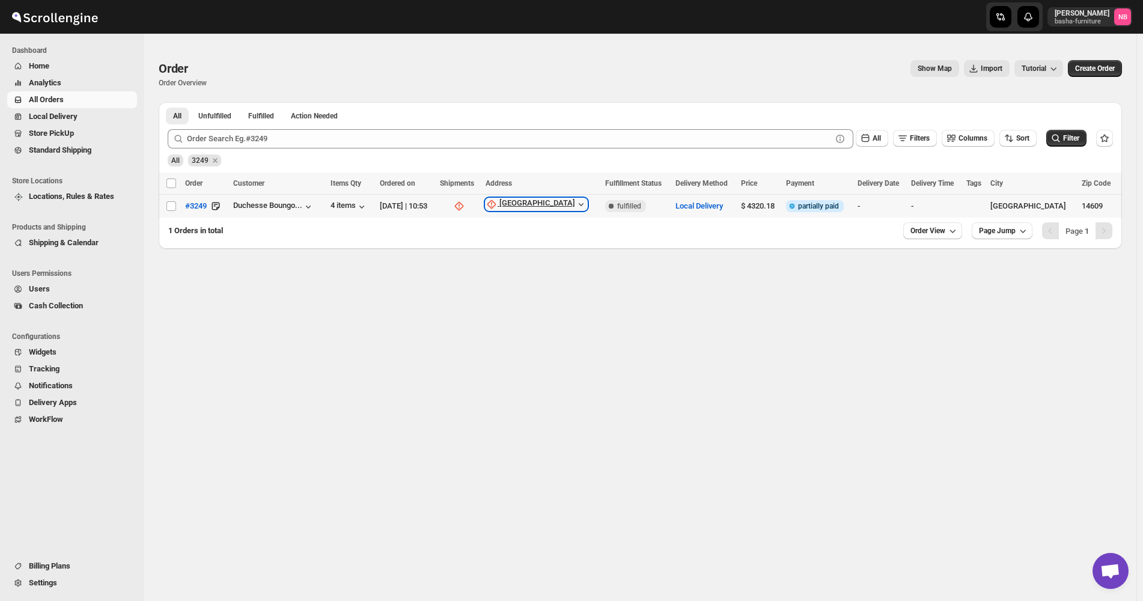
click at [561, 203] on div "[GEOGRAPHIC_DATA]" at bounding box center [538, 204] width 76 height 12
click at [545, 266] on span "Update manually" at bounding box center [565, 268] width 57 height 9
select select "US"
select select "[US_STATE]"
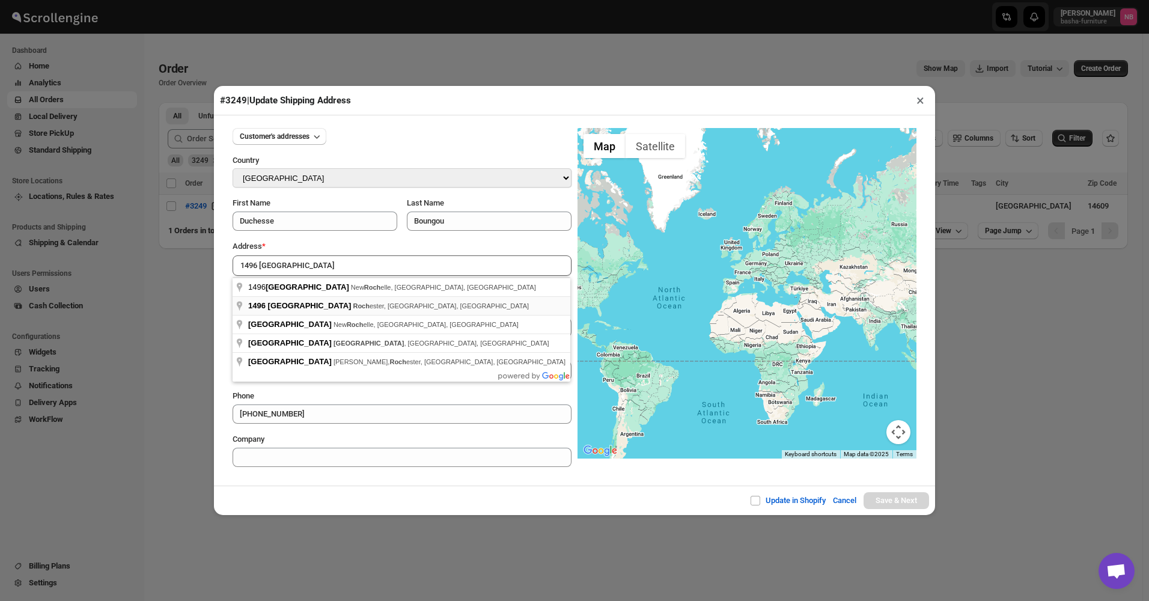
type input "[GEOGRAPHIC_DATA], [GEOGRAPHIC_DATA], [GEOGRAPHIC_DATA], [GEOGRAPHIC_DATA]"
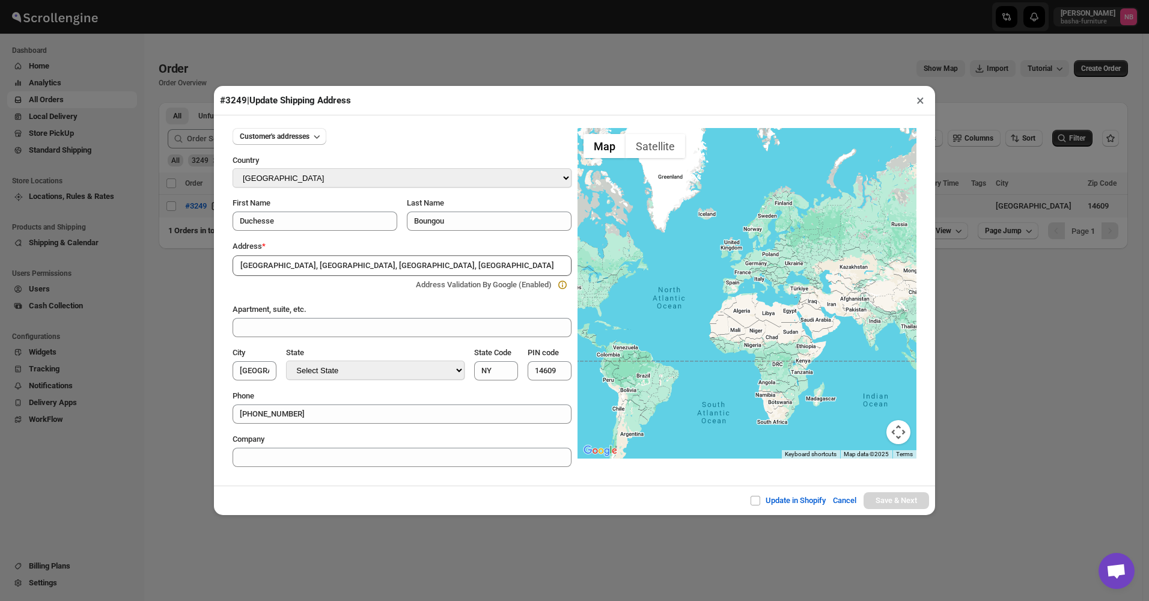
type input "[GEOGRAPHIC_DATA]"
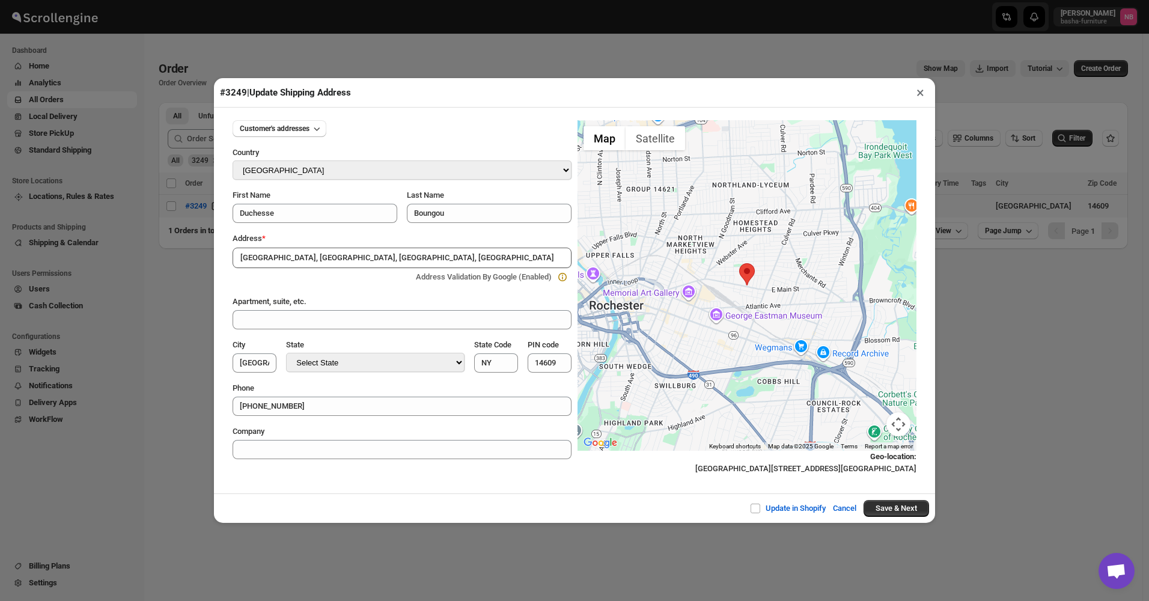
click at [902, 520] on div "Update in Shopify Cancel Save & Next" at bounding box center [574, 508] width 721 height 29
click at [902, 511] on button "Save & Next" at bounding box center [897, 508] width 66 height 17
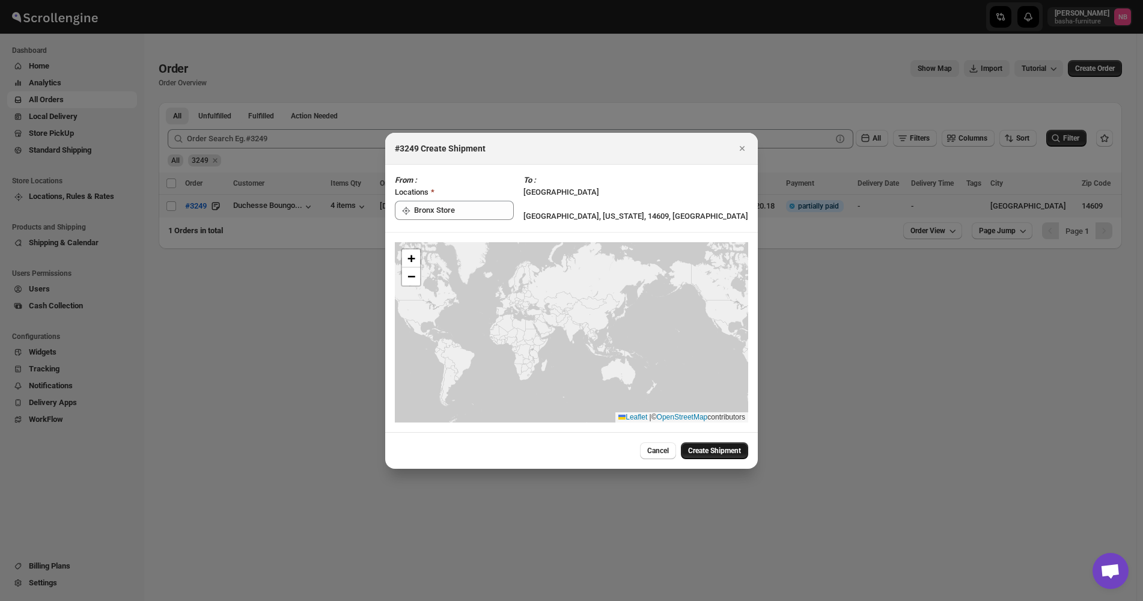
click at [714, 453] on span "Create Shipment" at bounding box center [714, 451] width 53 height 10
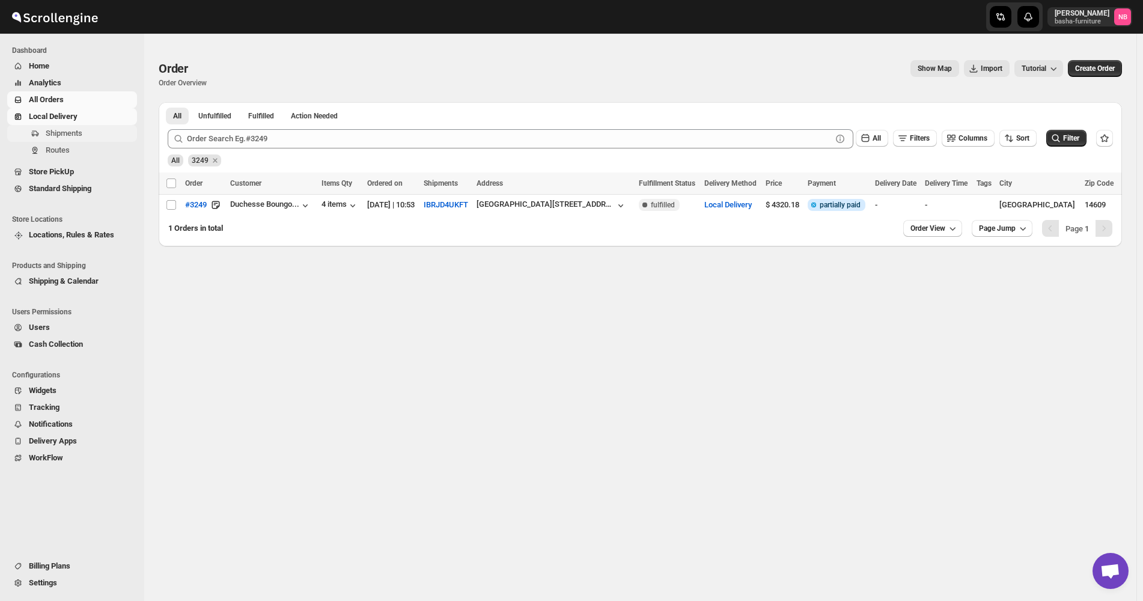
click at [91, 141] on button "Shipments" at bounding box center [72, 133] width 130 height 17
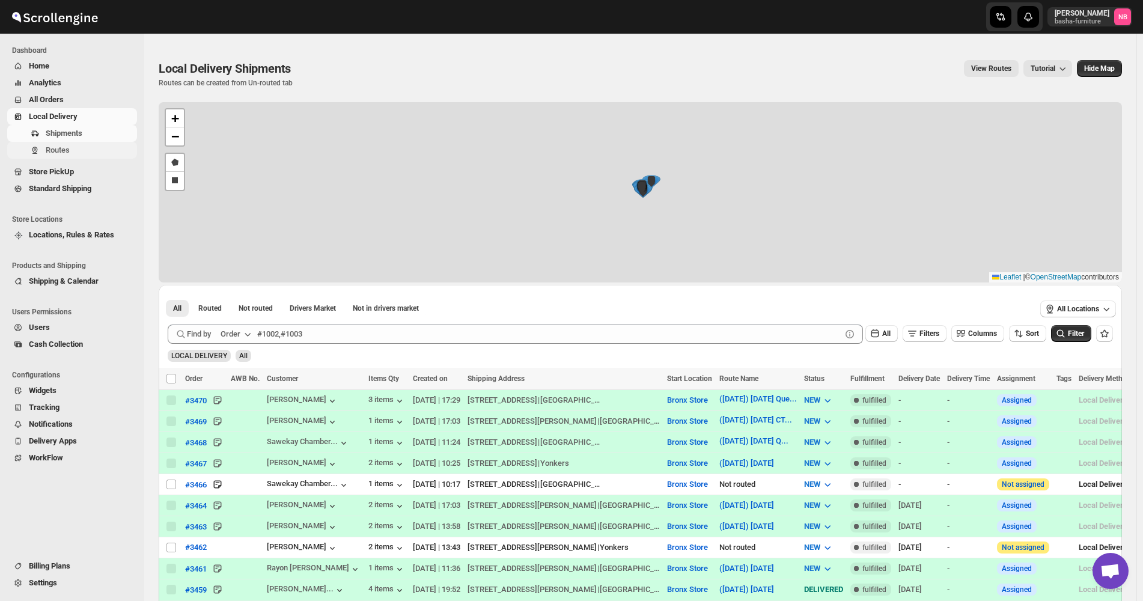
click at [95, 155] on span "Routes" at bounding box center [90, 150] width 89 height 12
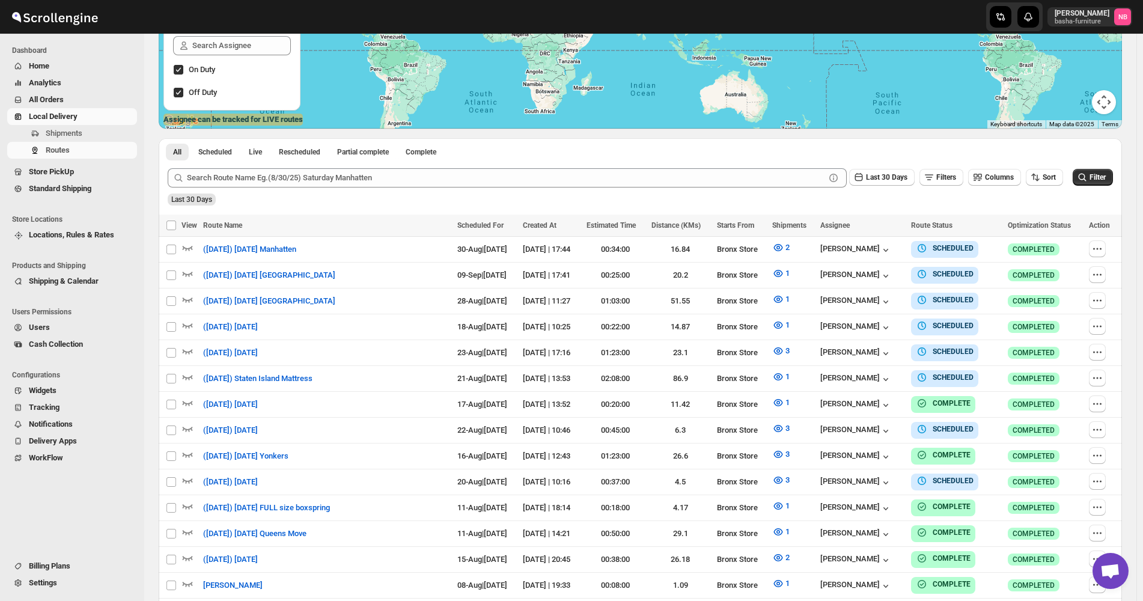
scroll to position [240, 0]
click at [1041, 184] on button "Sort" at bounding box center [1044, 176] width 37 height 17
click at [1034, 239] on div "Due Date" at bounding box center [1031, 242] width 32 height 12
click at [908, 177] on span "Last 30 Days" at bounding box center [886, 177] width 41 height 8
click at [884, 317] on ul "Last 30 Mins Last 1 Hr Last 24 Hrs Last 7 Days Last 30 Days All Custom" at bounding box center [888, 284] width 69 height 149
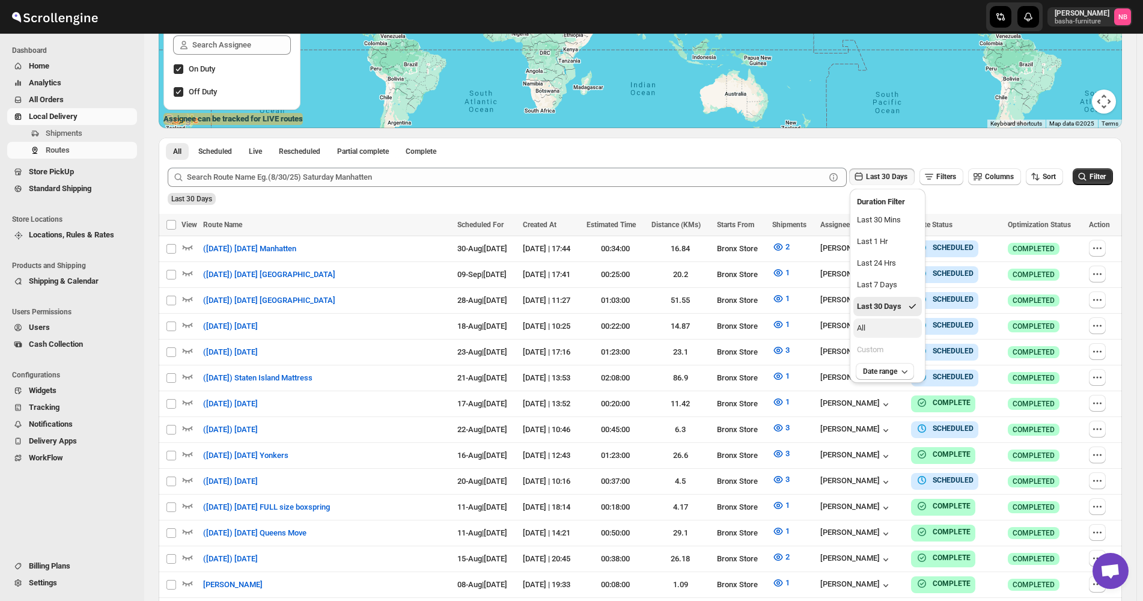
click at [884, 319] on button "All" at bounding box center [888, 328] width 69 height 19
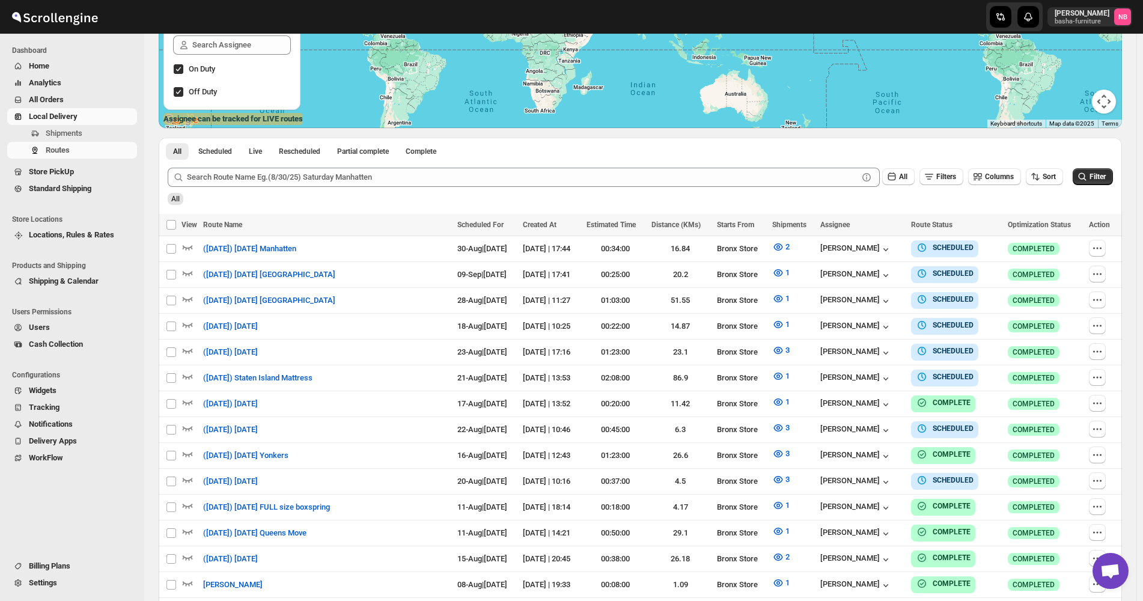
click at [1090, 188] on div "All" at bounding box center [639, 195] width 948 height 20
click at [1087, 179] on icon "submit" at bounding box center [1083, 177] width 8 height 8
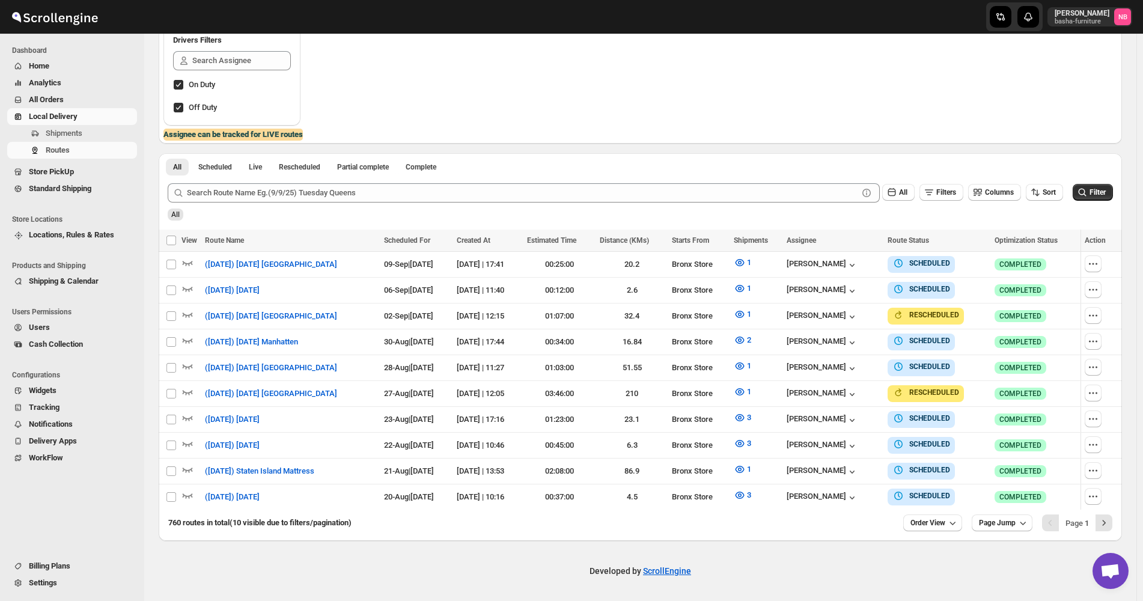
scroll to position [219, 0]
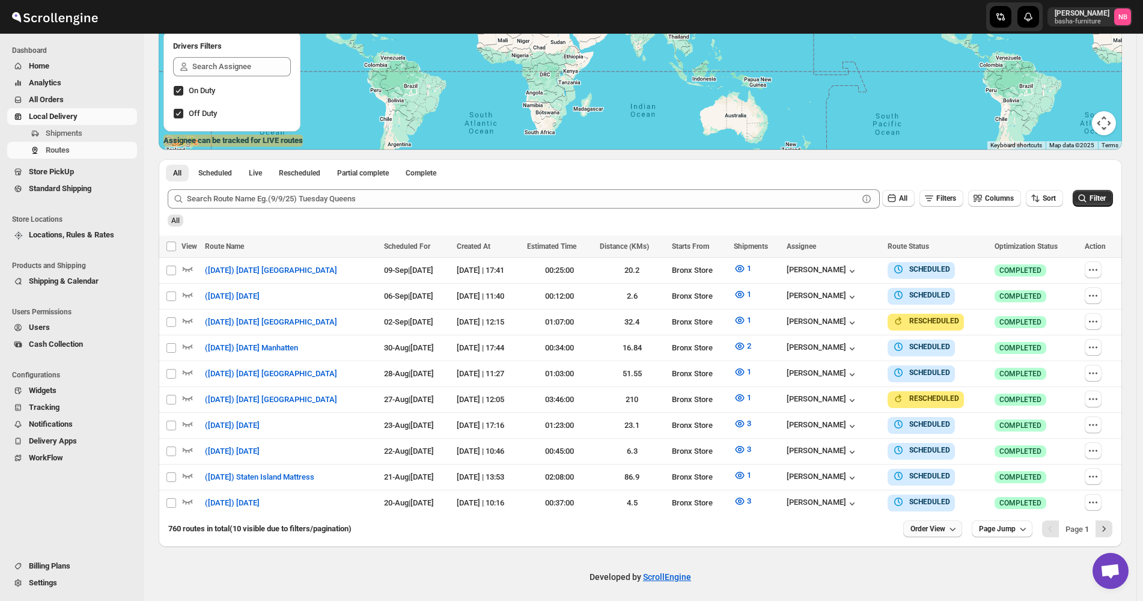
click at [954, 527] on icon "button" at bounding box center [953, 529] width 12 height 12
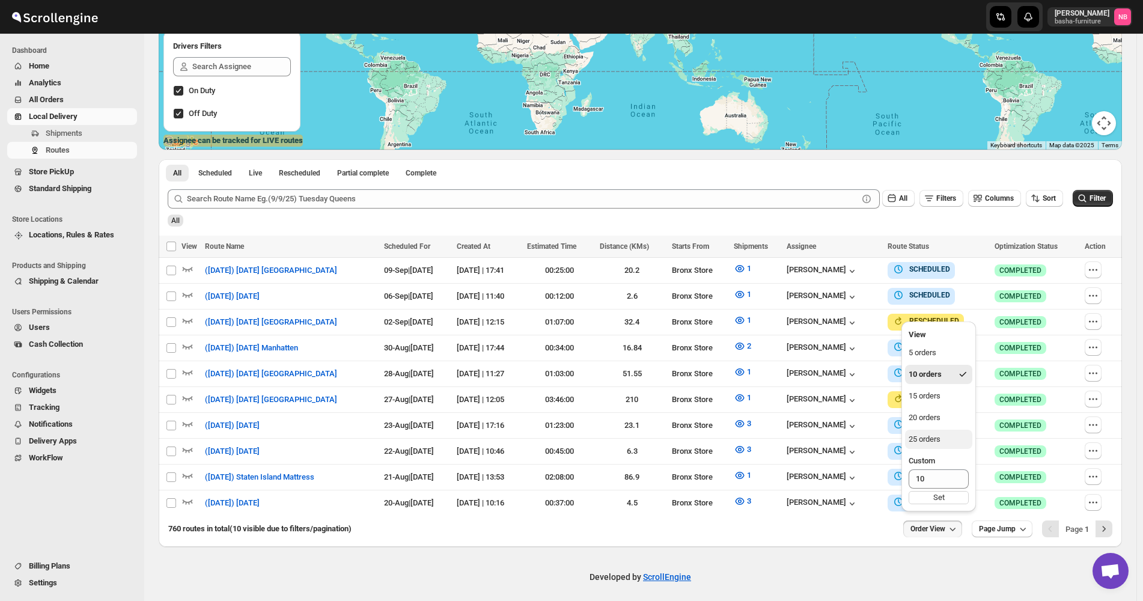
click at [937, 442] on div "25 orders" at bounding box center [925, 439] width 32 height 12
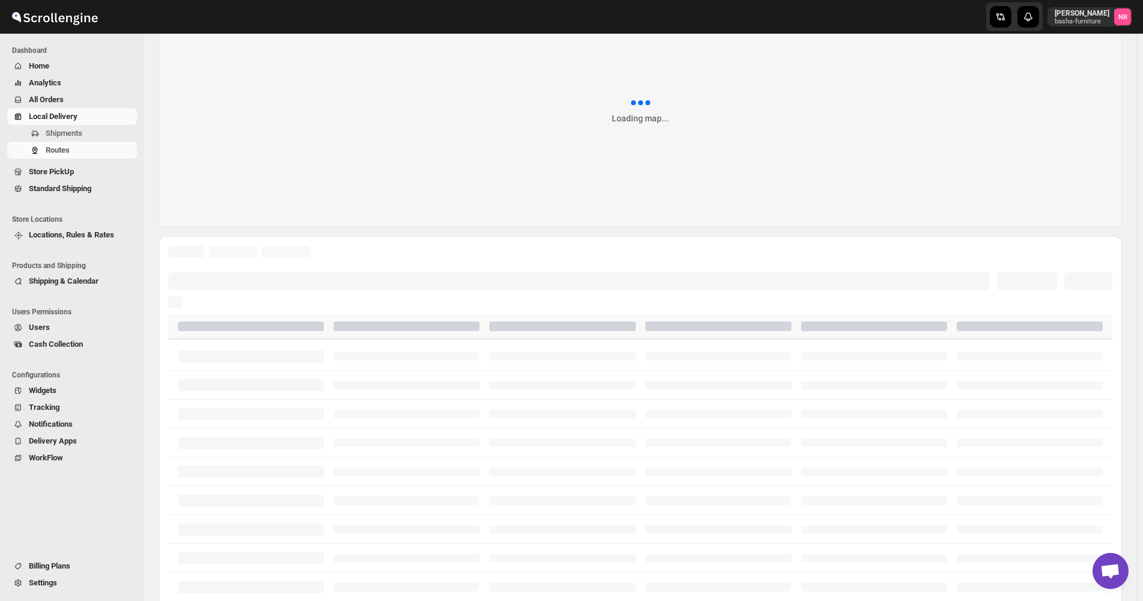
click at [1133, 227] on div "Routes. This page is ready Routes Allows you to create, view and edit routes. L…" at bounding box center [640, 363] width 992 height 900
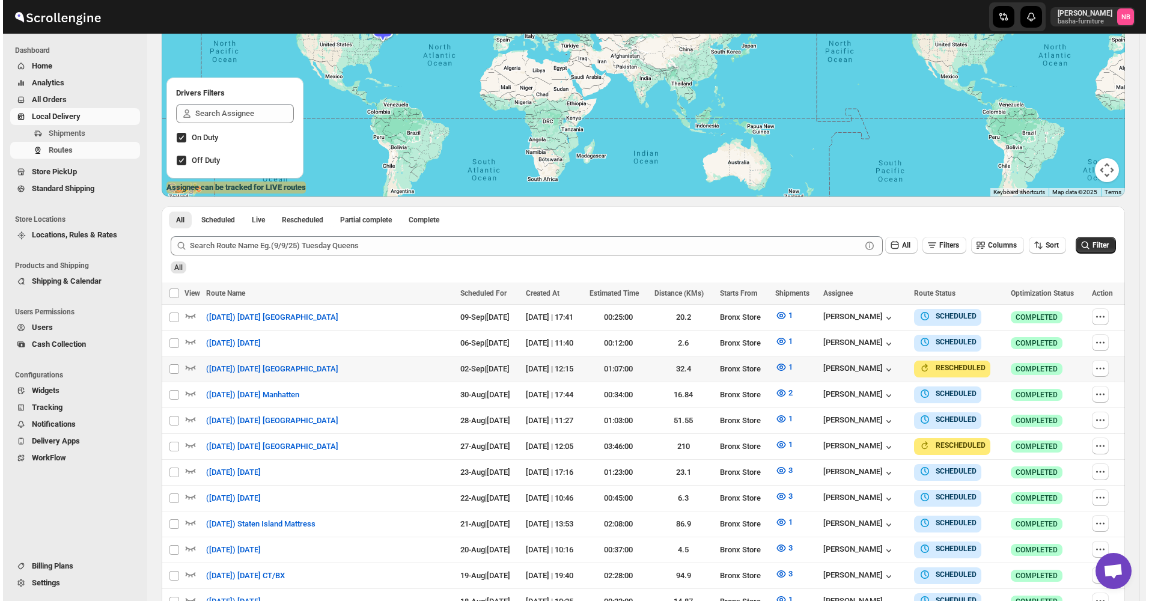
scroll to position [0, 0]
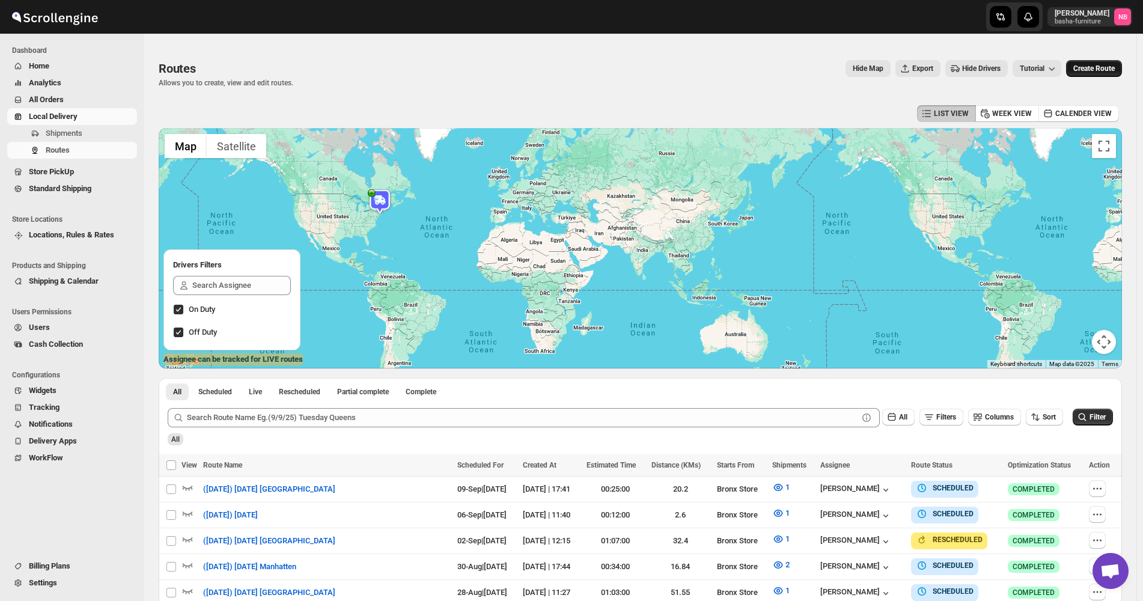
click at [1100, 63] on button "Create Route" at bounding box center [1094, 68] width 56 height 17
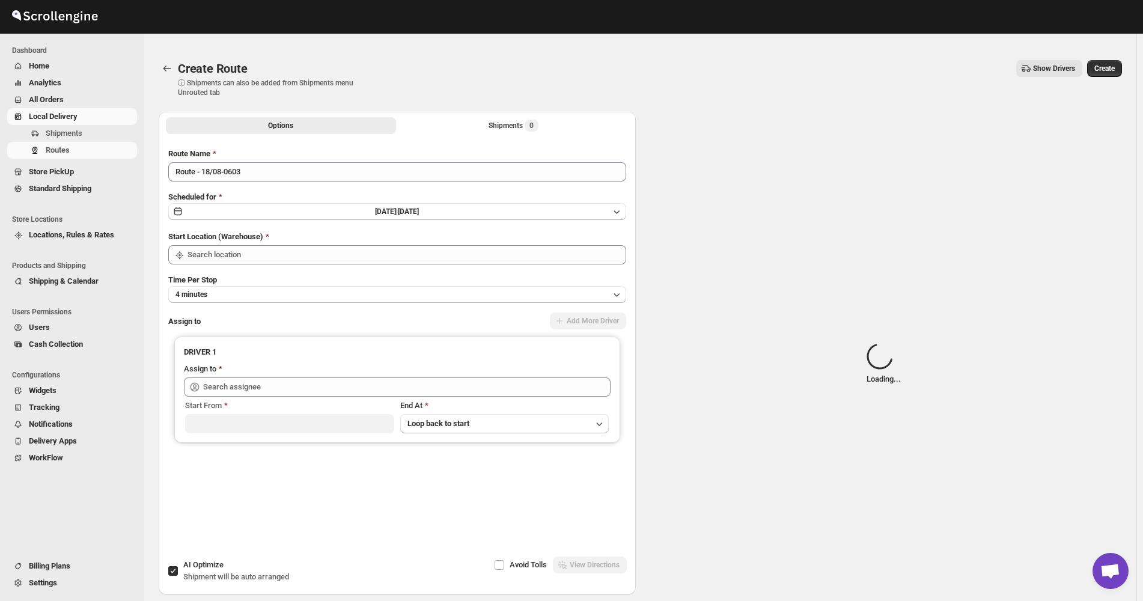
type input "Not Available"
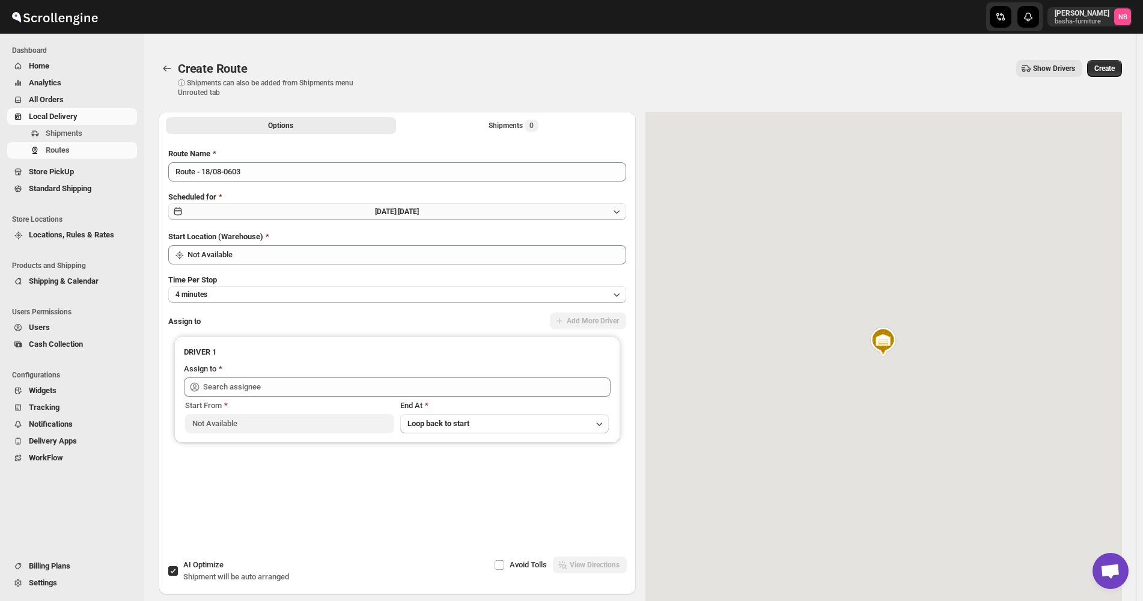
click at [474, 214] on button "[DATE] | [DATE]" at bounding box center [397, 211] width 458 height 17
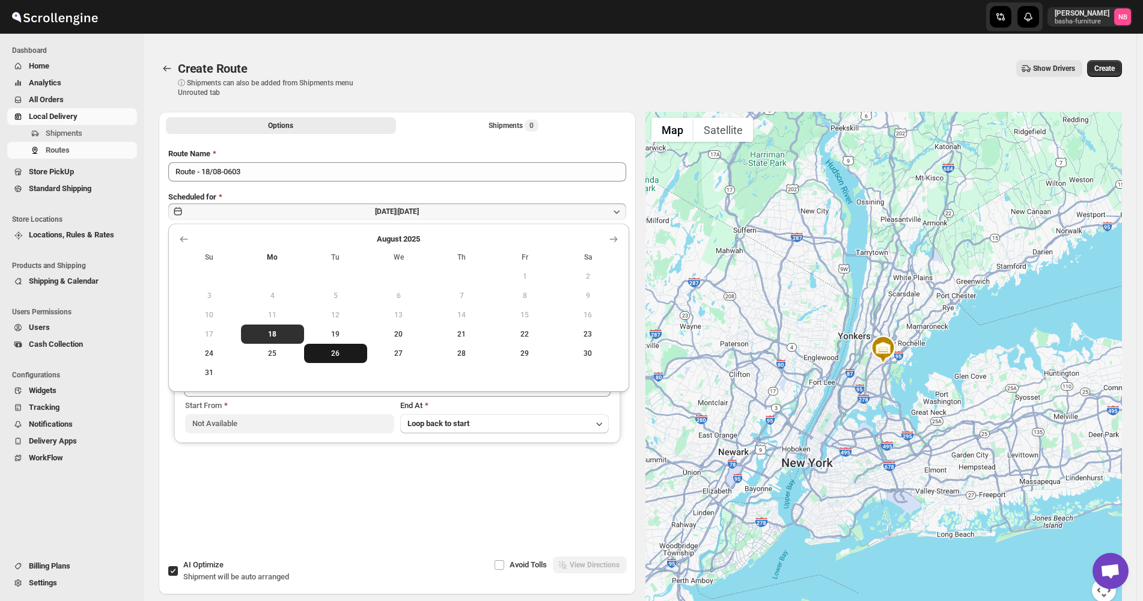
click at [343, 359] on button "26" at bounding box center [335, 353] width 63 height 19
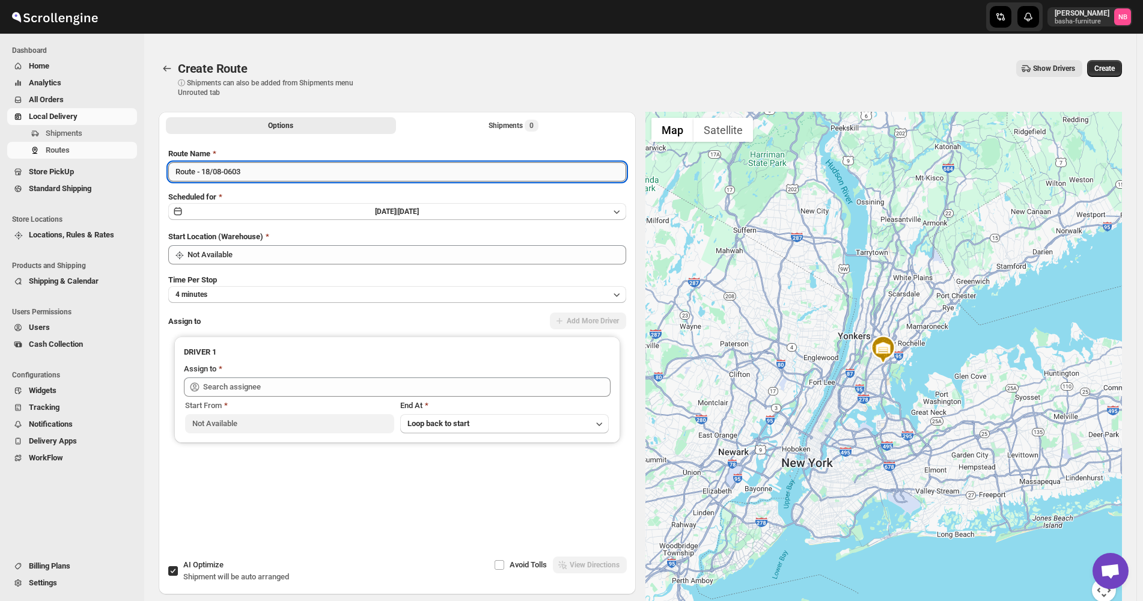
click at [311, 168] on input "Route - 18/08-0603" at bounding box center [397, 171] width 458 height 19
type input "([DATE]) Upstate [GEOGRAPHIC_DATA]"
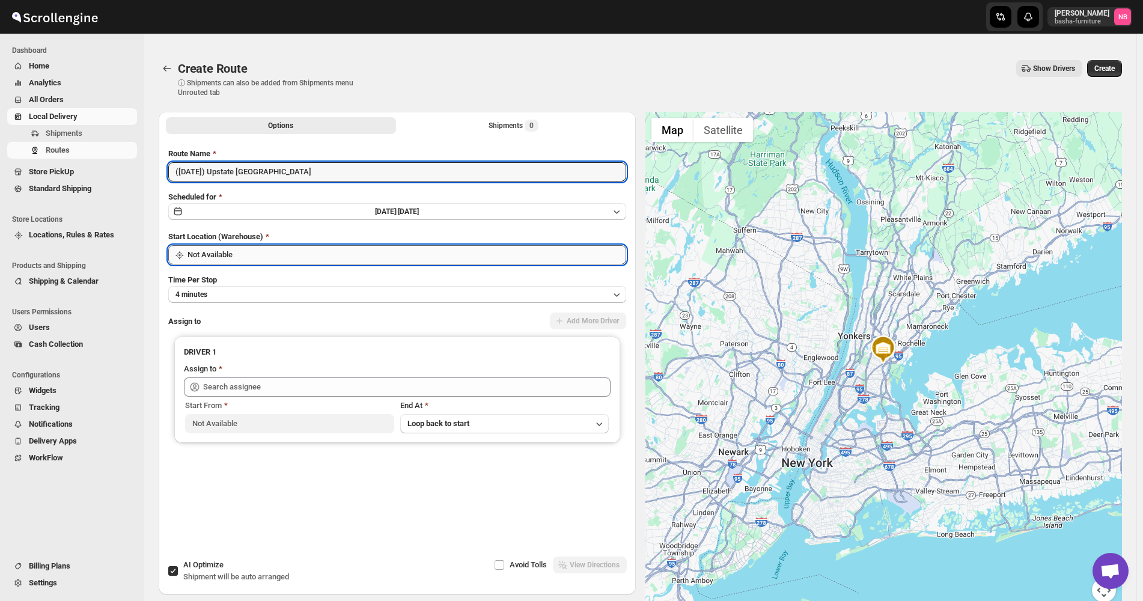
drag, startPoint x: 284, startPoint y: 249, endPoint x: 284, endPoint y: 257, distance: 8.4
click at [284, 251] on input "Not Available" at bounding box center [407, 254] width 439 height 19
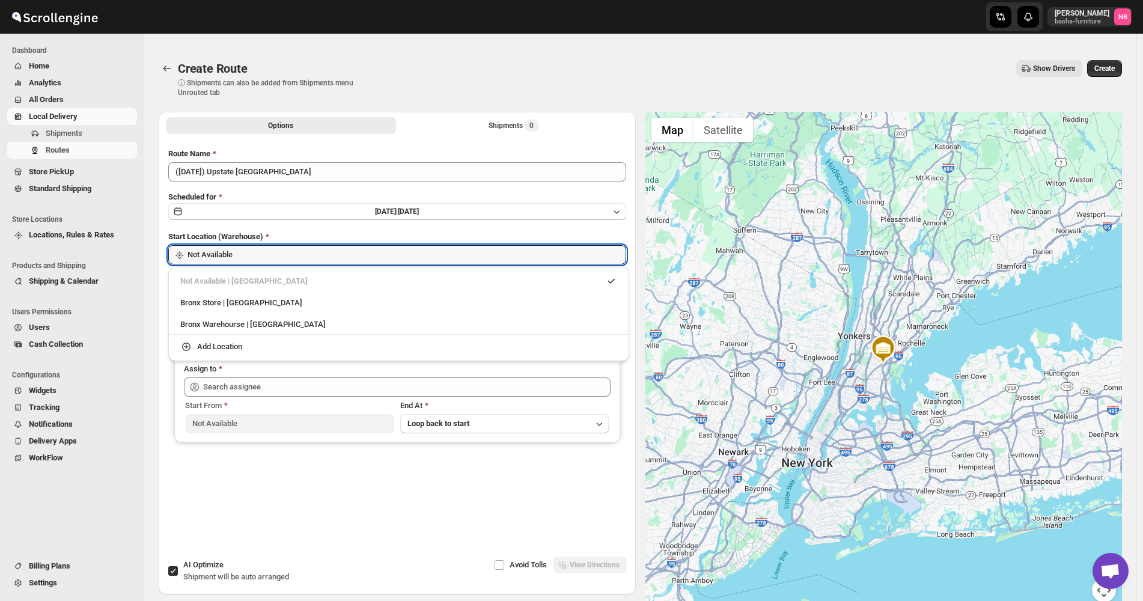
drag, startPoint x: 256, startPoint y: 295, endPoint x: 256, endPoint y: 315, distance: 19.8
click at [256, 299] on div "Bronx Store | [GEOGRAPHIC_DATA]" at bounding box center [398, 302] width 451 height 19
type input "Bronx Store"
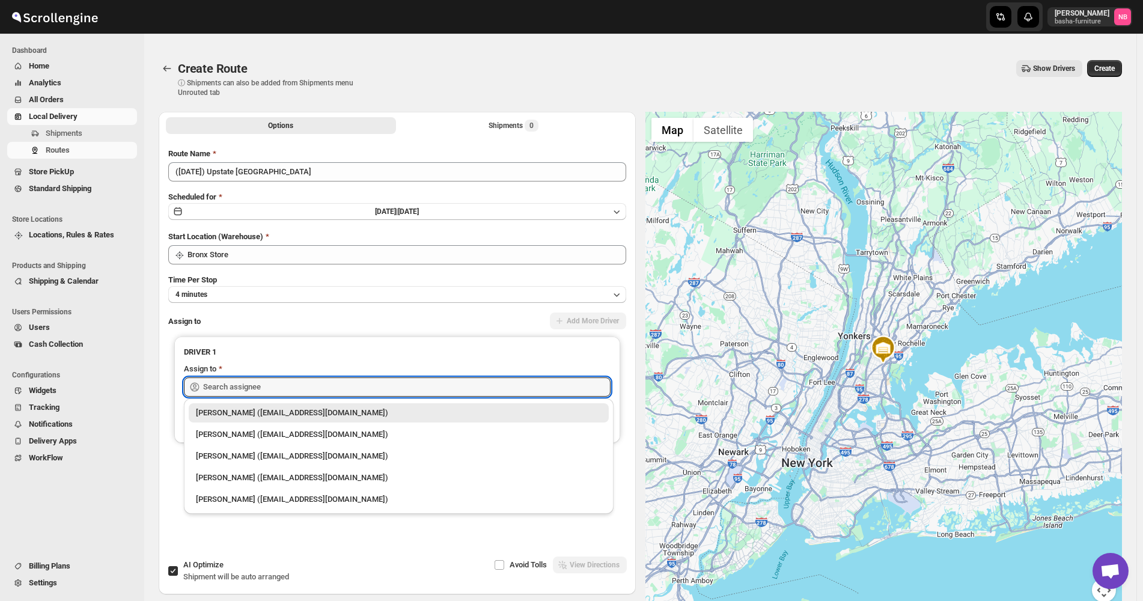
drag, startPoint x: 266, startPoint y: 394, endPoint x: 266, endPoint y: 408, distance: 14.4
click at [266, 394] on input "text" at bounding box center [407, 387] width 408 height 19
click at [262, 433] on div "[PERSON_NAME] ([EMAIL_ADDRESS][DOMAIN_NAME])" at bounding box center [399, 435] width 406 height 12
type input "[PERSON_NAME] ([EMAIL_ADDRESS][DOMAIN_NAME])"
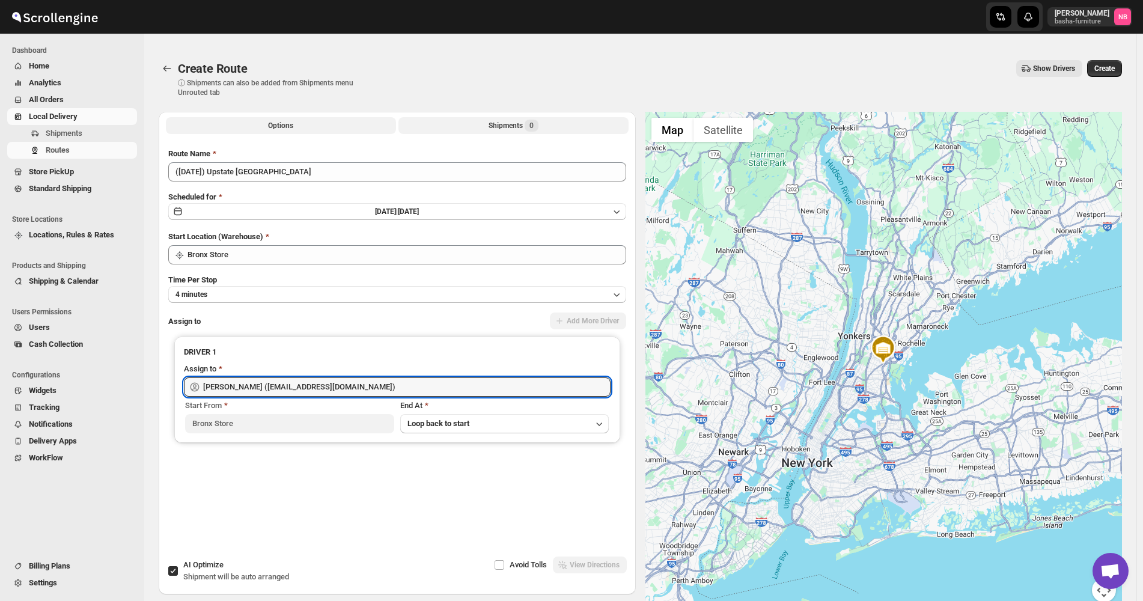
click at [478, 122] on button "Shipments 0" at bounding box center [514, 125] width 230 height 17
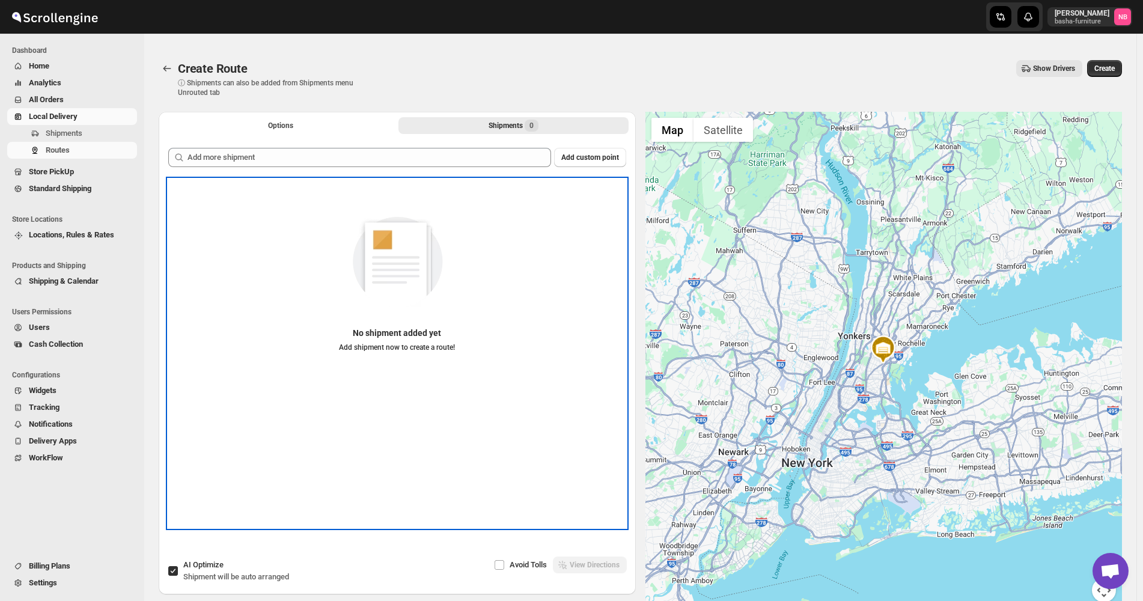
click at [446, 180] on div "No shipment added yet Add shipment now to create a route!" at bounding box center [397, 289] width 458 height 221
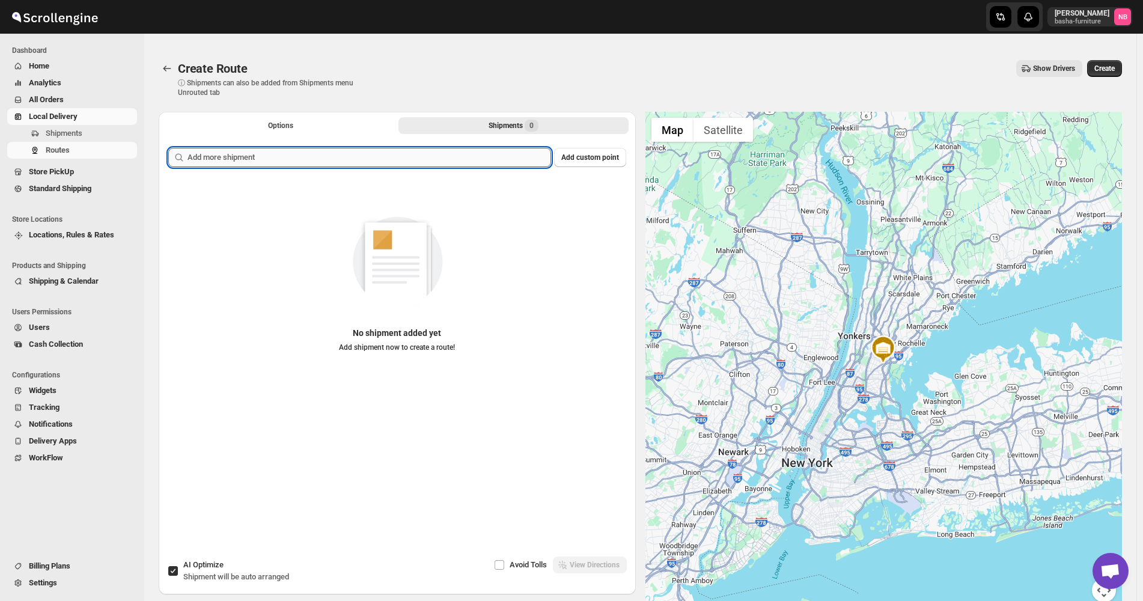
click at [446, 156] on input "text" at bounding box center [370, 157] width 364 height 19
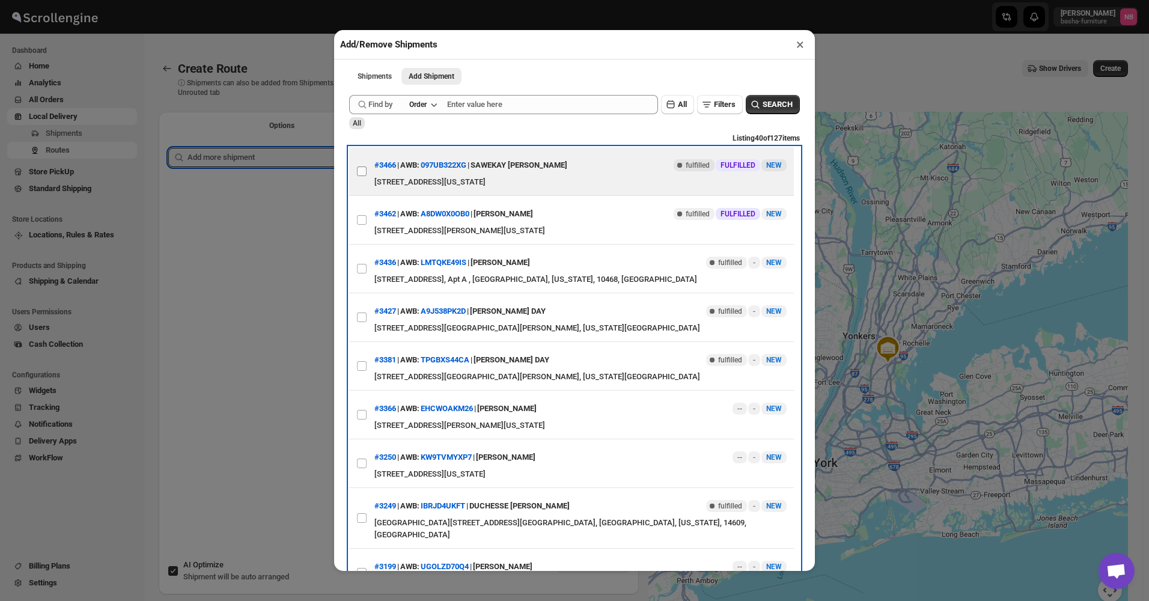
click at [369, 177] on label "View details for 68a3366cfc41024ff29caedf" at bounding box center [361, 171] width 25 height 48
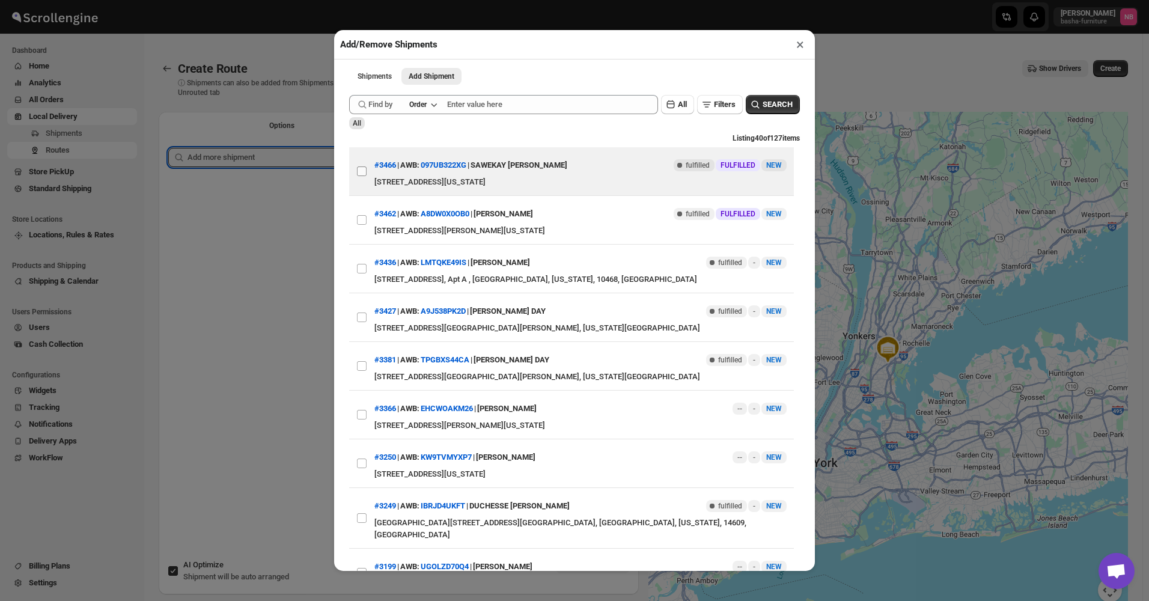
click at [367, 176] on input "View details for 68a3366cfc41024ff29caedf" at bounding box center [362, 172] width 10 height 10
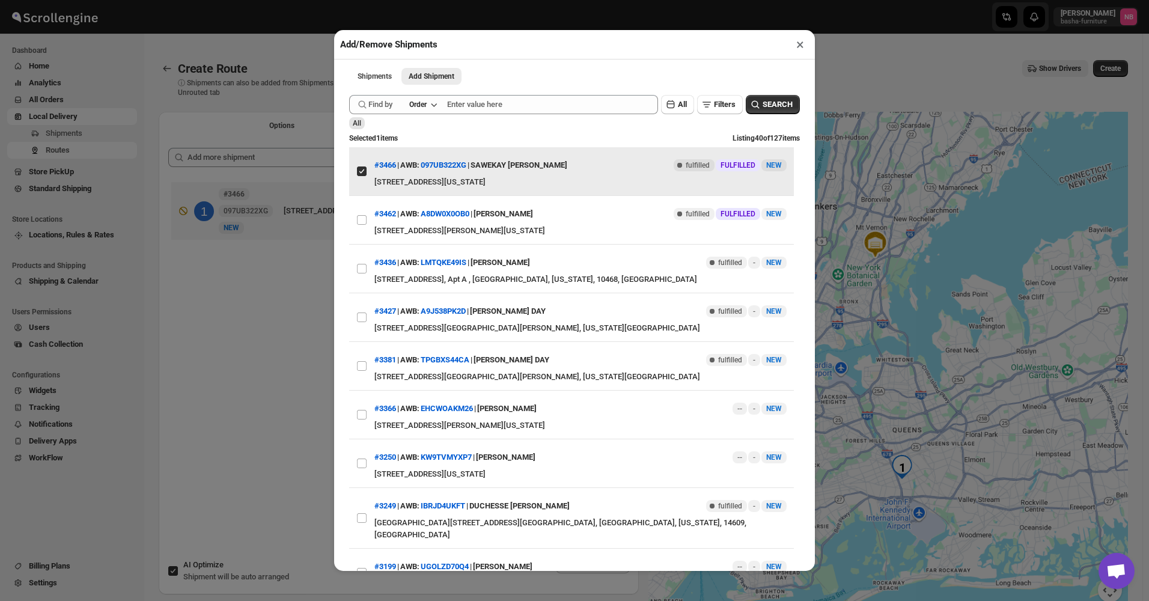
click at [362, 174] on input "View details for 68a3366cfc41024ff29caedf" at bounding box center [362, 172] width 10 height 10
checkbox input "false"
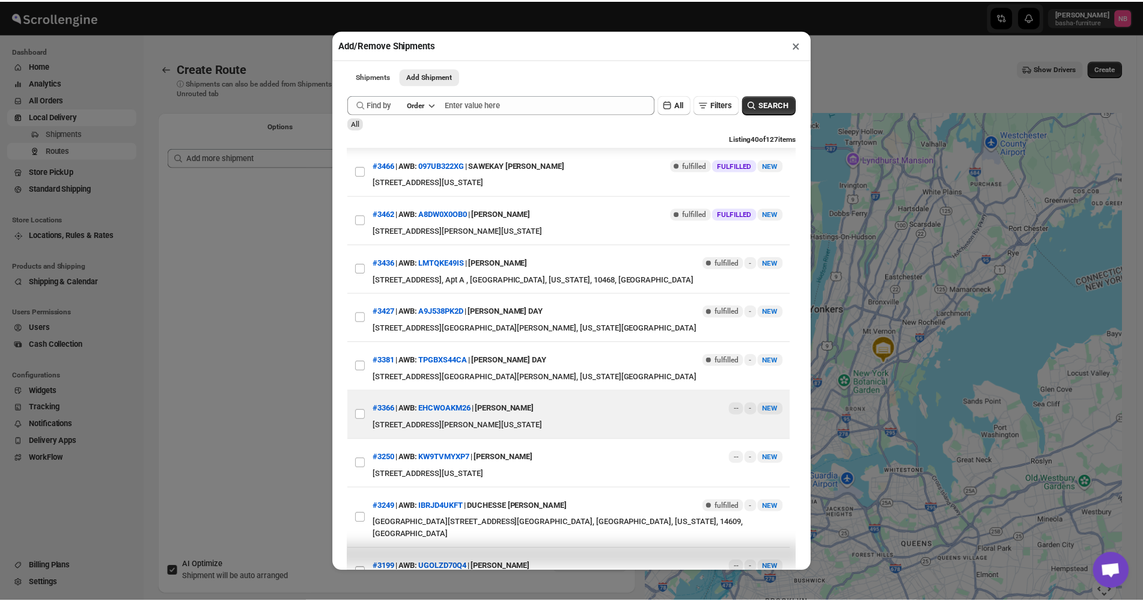
scroll to position [60, 0]
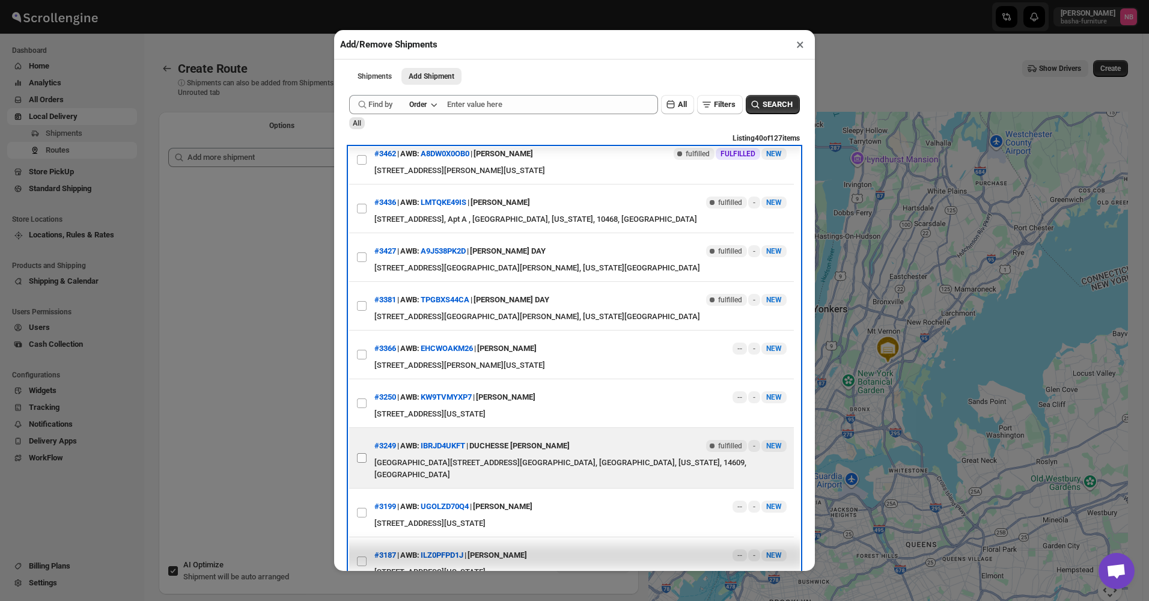
click at [362, 463] on label "View details for 68a3a2b6fc41024ff29cb6af" at bounding box center [361, 458] width 25 height 60
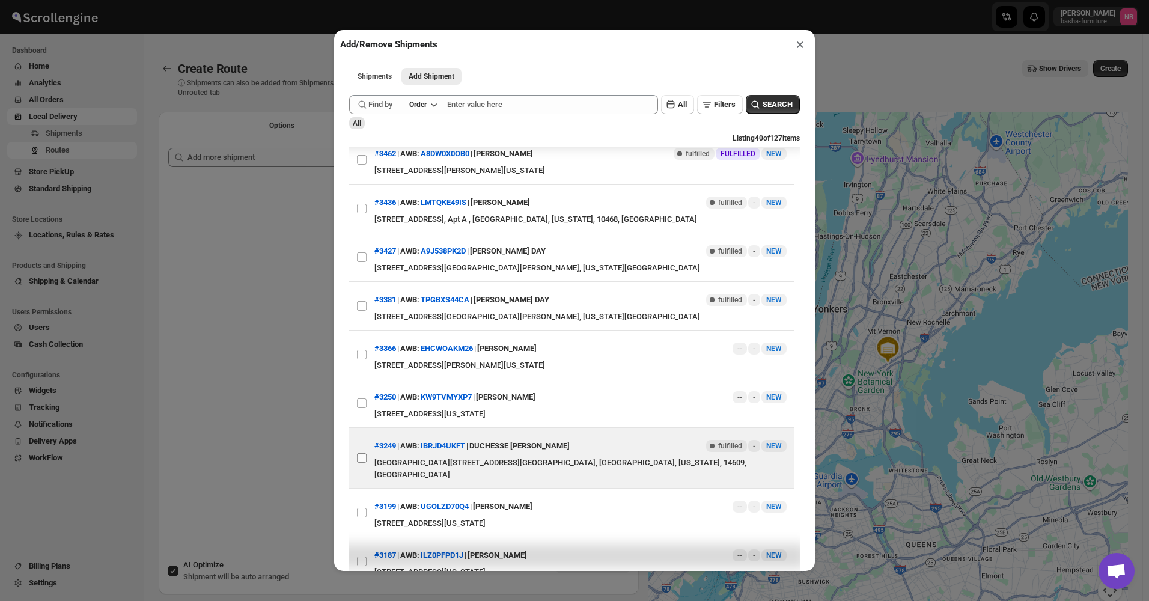
click at [362, 463] on input "View details for 68a3a2b6fc41024ff29cb6af" at bounding box center [362, 458] width 10 height 10
checkbox input "true"
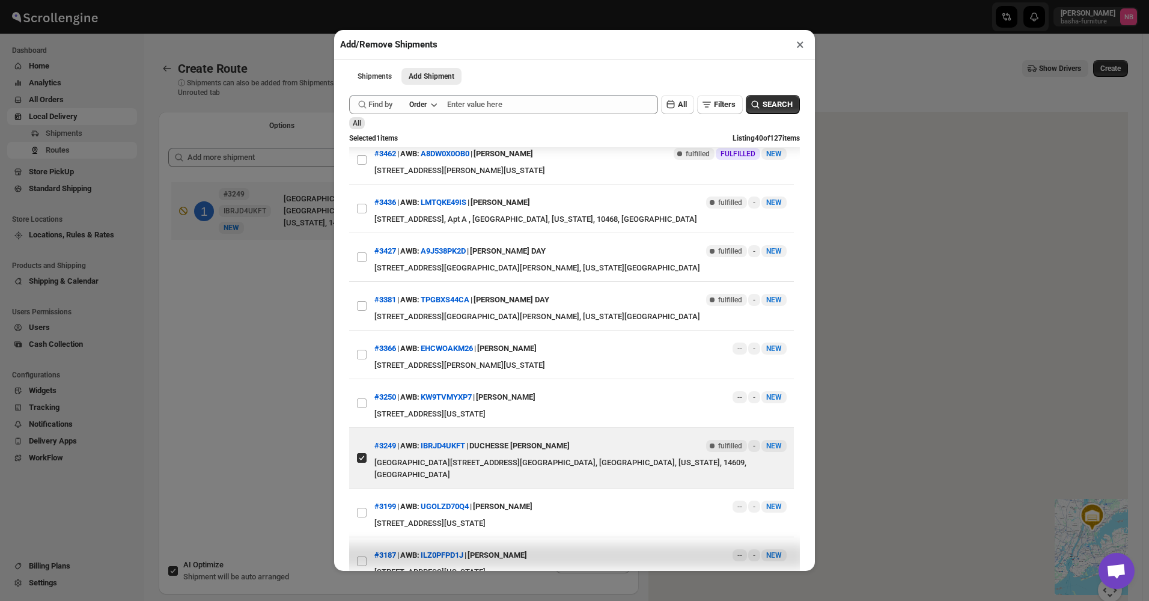
click at [314, 449] on div "Add/Remove Shipments × Shipments Add Shipment More views Shipments Add Shipment…" at bounding box center [574, 300] width 1149 height 601
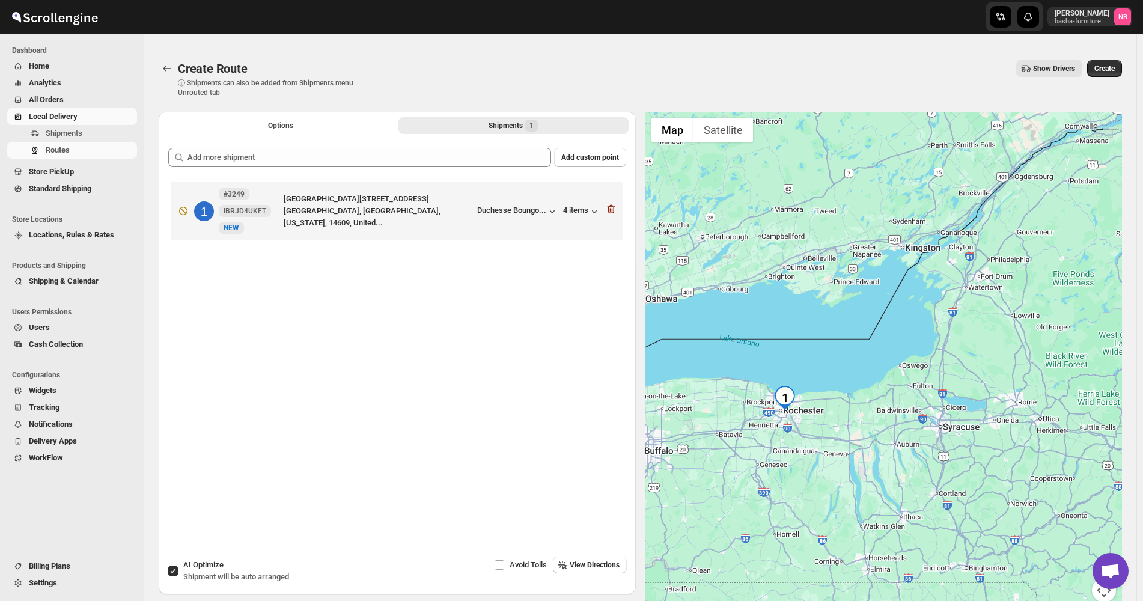
drag, startPoint x: 760, startPoint y: 226, endPoint x: 866, endPoint y: 441, distance: 239.3
click at [866, 441] on div at bounding box center [884, 364] width 477 height 505
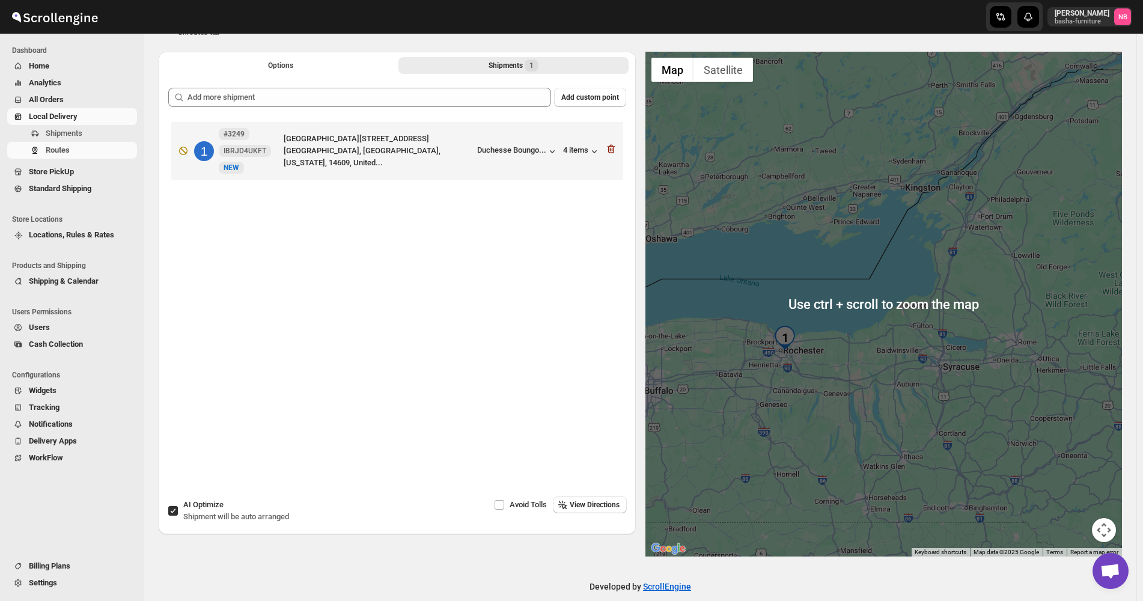
scroll to position [0, 0]
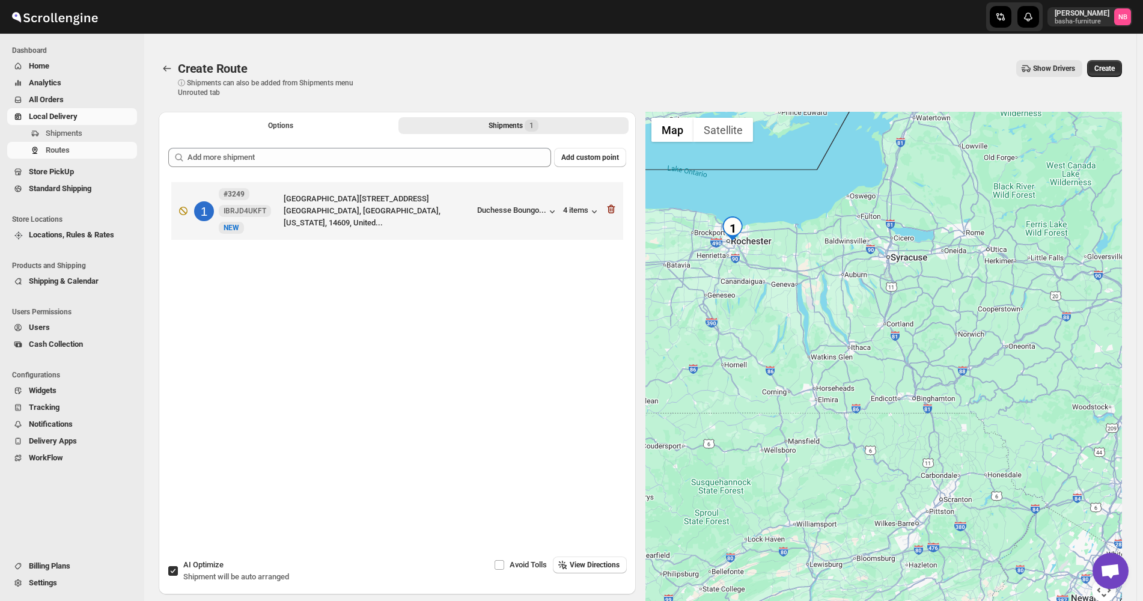
drag, startPoint x: 924, startPoint y: 411, endPoint x: 873, endPoint y: 241, distance: 177.1
click at [873, 241] on div at bounding box center [884, 364] width 477 height 505
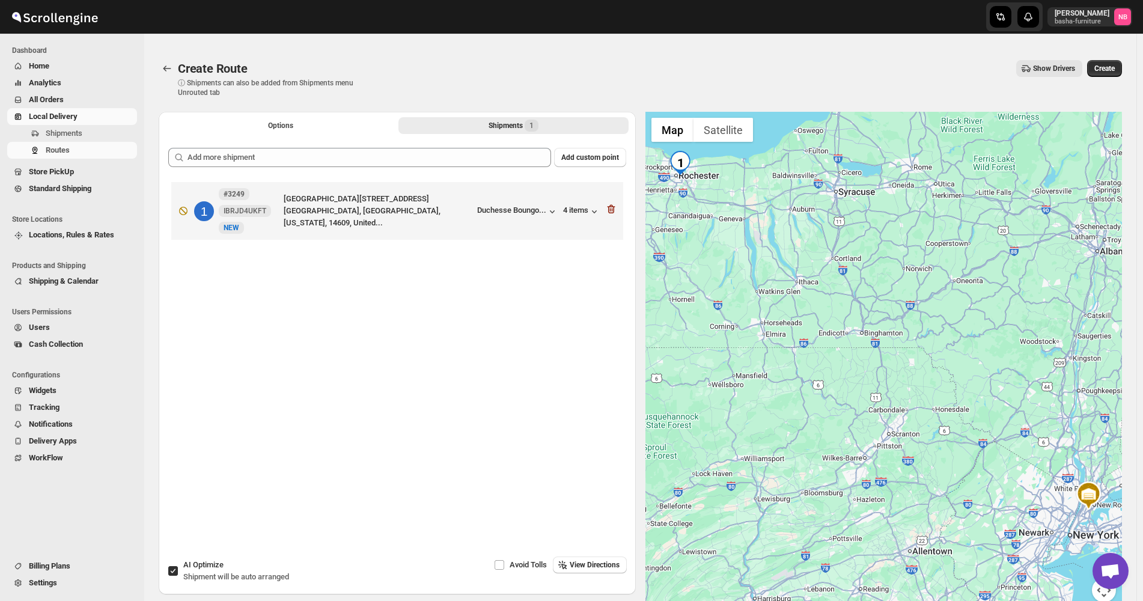
drag, startPoint x: 955, startPoint y: 366, endPoint x: 902, endPoint y: 295, distance: 88.5
click at [902, 295] on div at bounding box center [884, 364] width 477 height 505
click at [1104, 66] on span "Create" at bounding box center [1105, 69] width 20 height 10
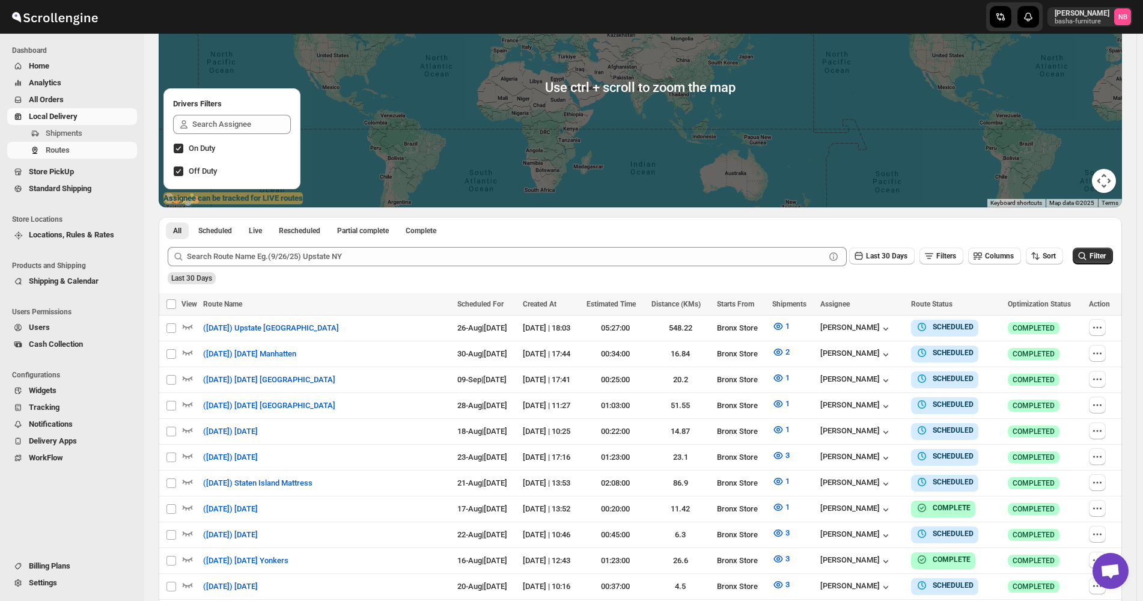
scroll to position [180, 0]
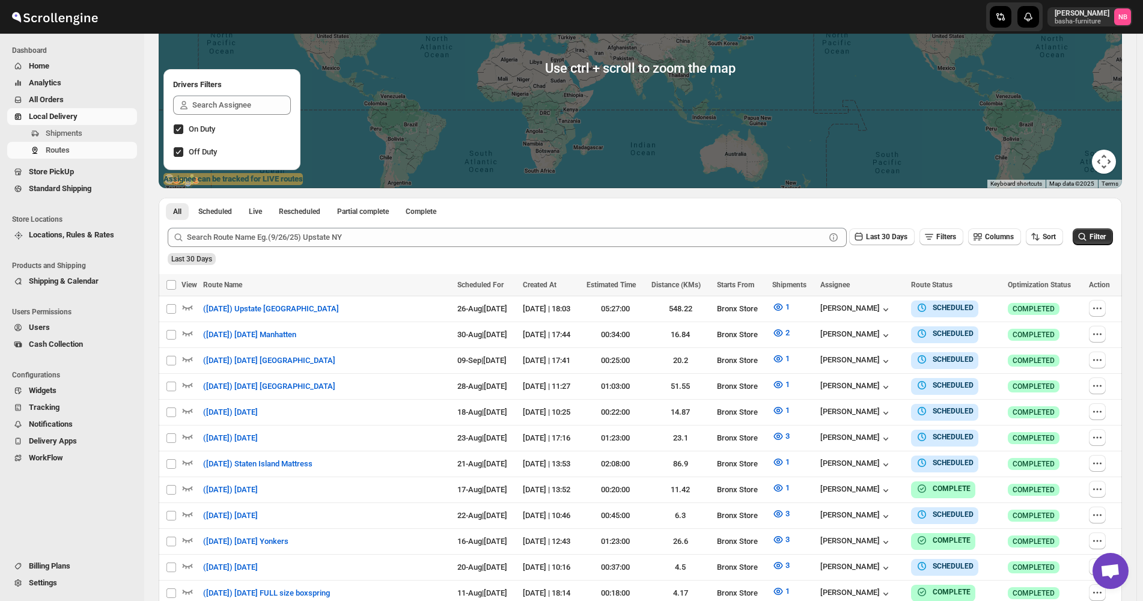
click at [1063, 246] on div "Last 30 Days Filters Columns Sort" at bounding box center [616, 237] width 896 height 19
click at [1042, 232] on icon "button" at bounding box center [1036, 237] width 12 height 12
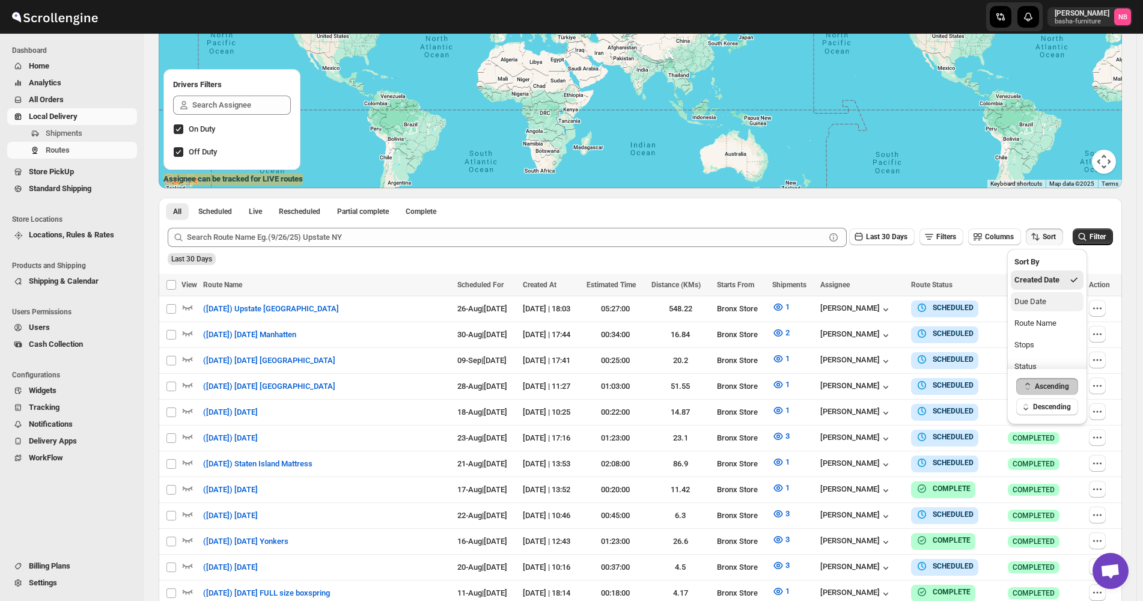
click at [1027, 300] on div "Due Date" at bounding box center [1031, 302] width 32 height 12
click at [911, 231] on button "Last 30 Days" at bounding box center [882, 236] width 66 height 17
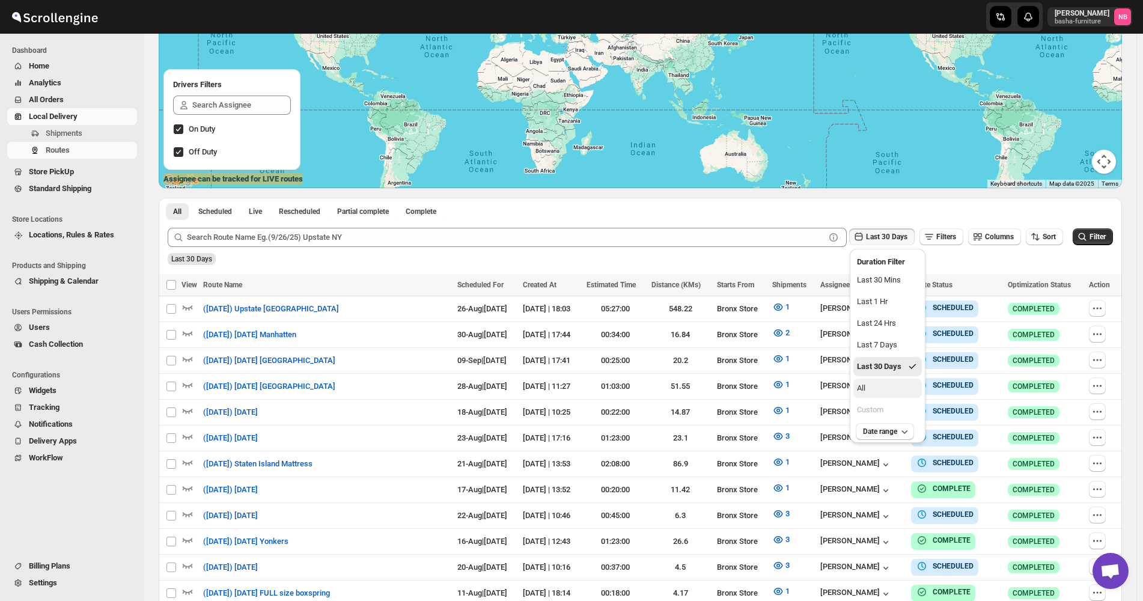
click at [882, 388] on button "All" at bounding box center [888, 388] width 69 height 19
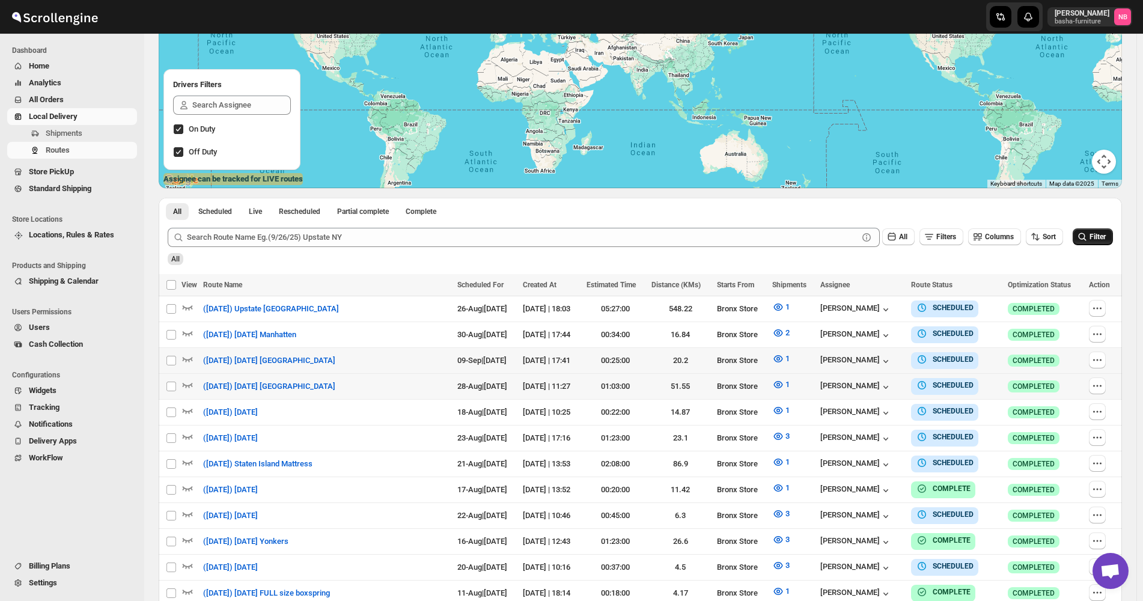
click at [1089, 234] on icon "submit" at bounding box center [1083, 237] width 12 height 12
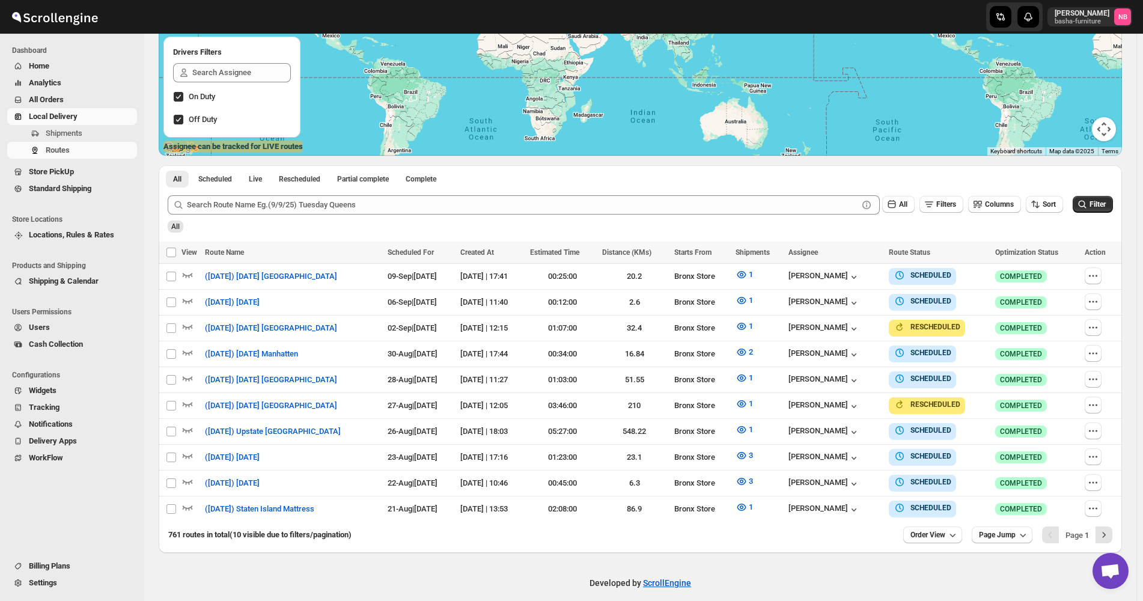
scroll to position [219, 0]
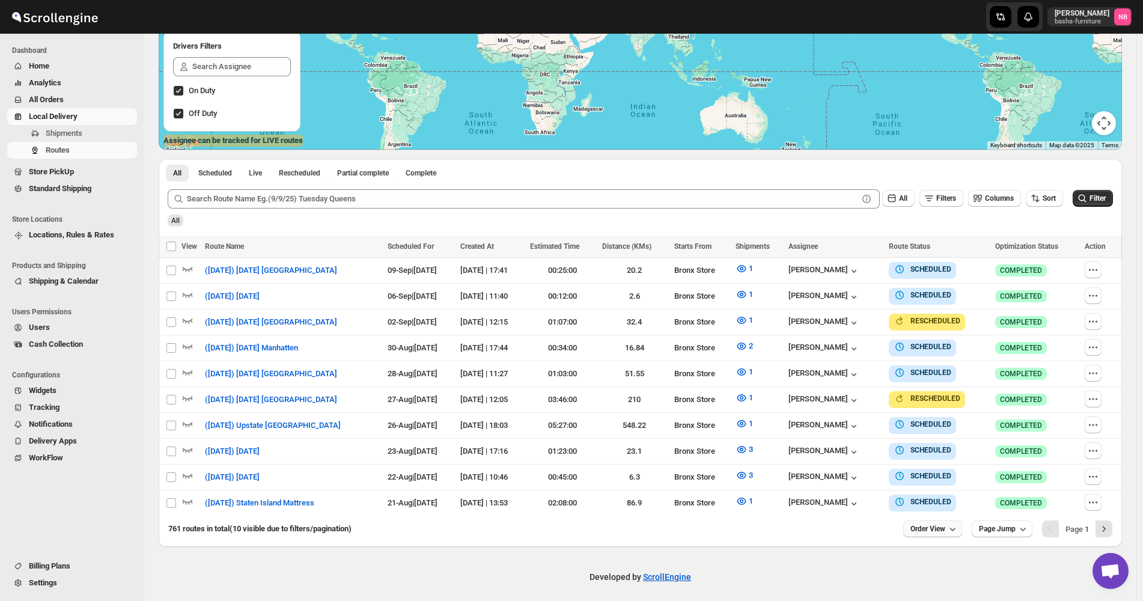
click at [959, 527] on icon "button" at bounding box center [953, 529] width 12 height 12
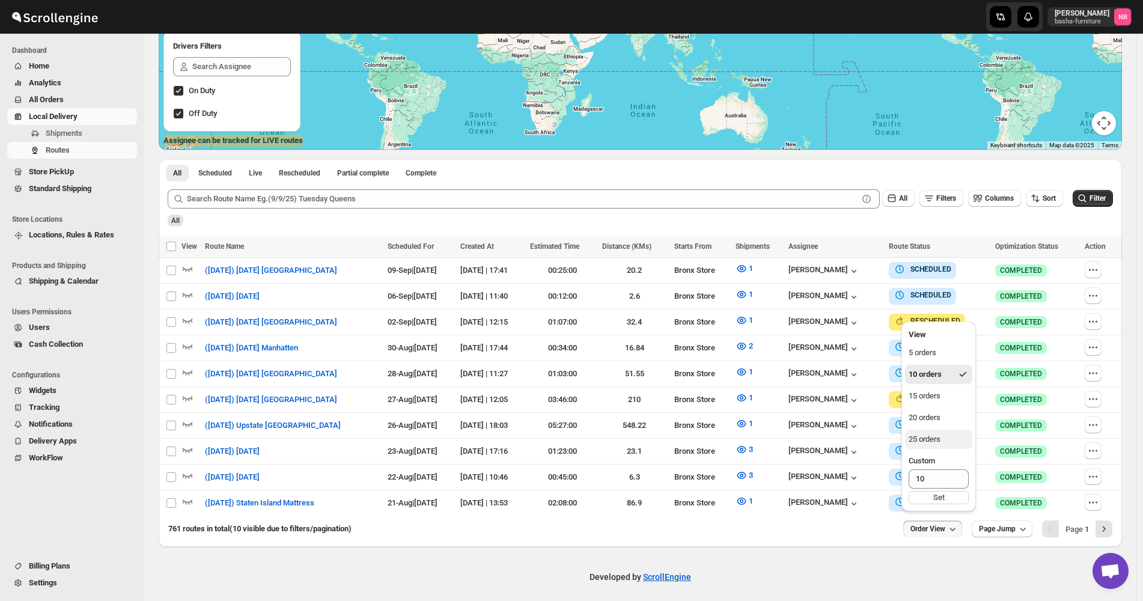
click at [940, 448] on button "25 orders" at bounding box center [938, 439] width 67 height 19
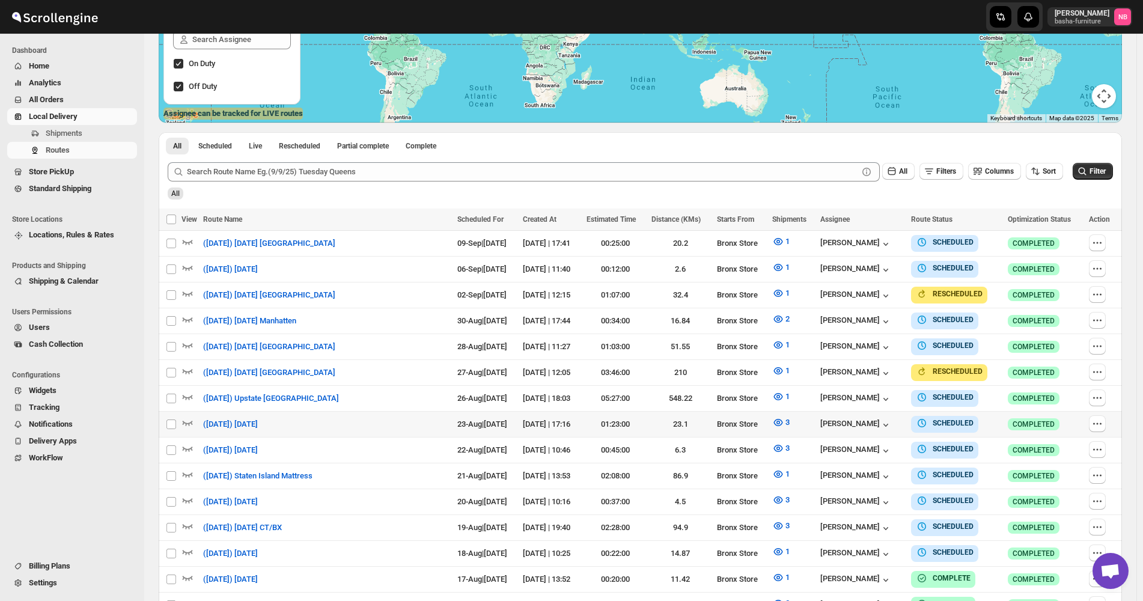
scroll to position [313, 0]
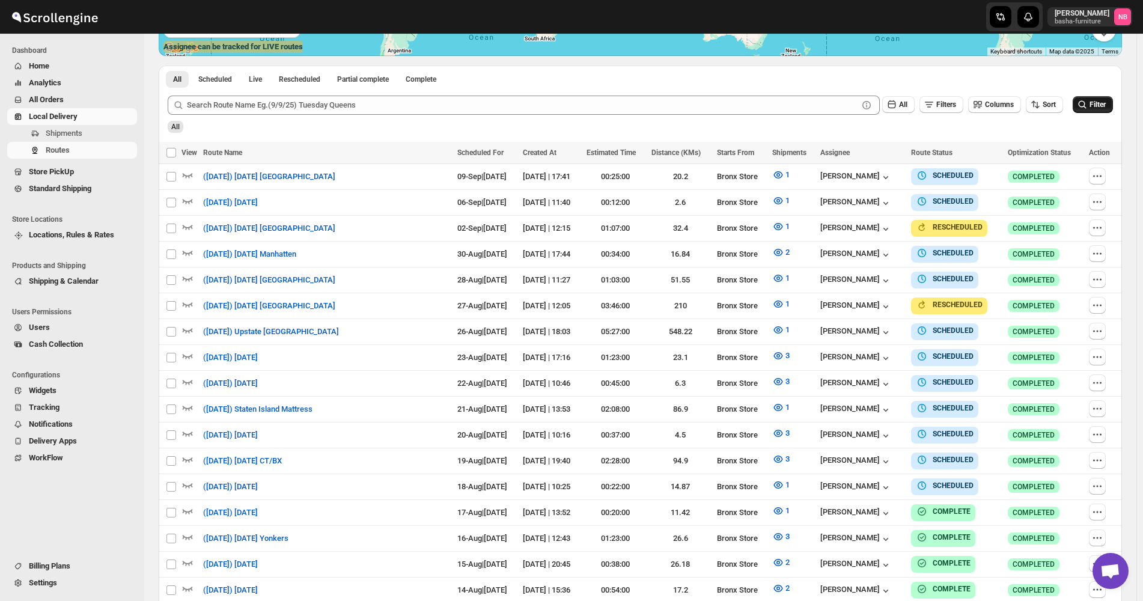
click at [1089, 111] on icon "submit" at bounding box center [1083, 105] width 12 height 12
click at [1099, 333] on icon "button" at bounding box center [1098, 331] width 12 height 12
checkbox input "true"
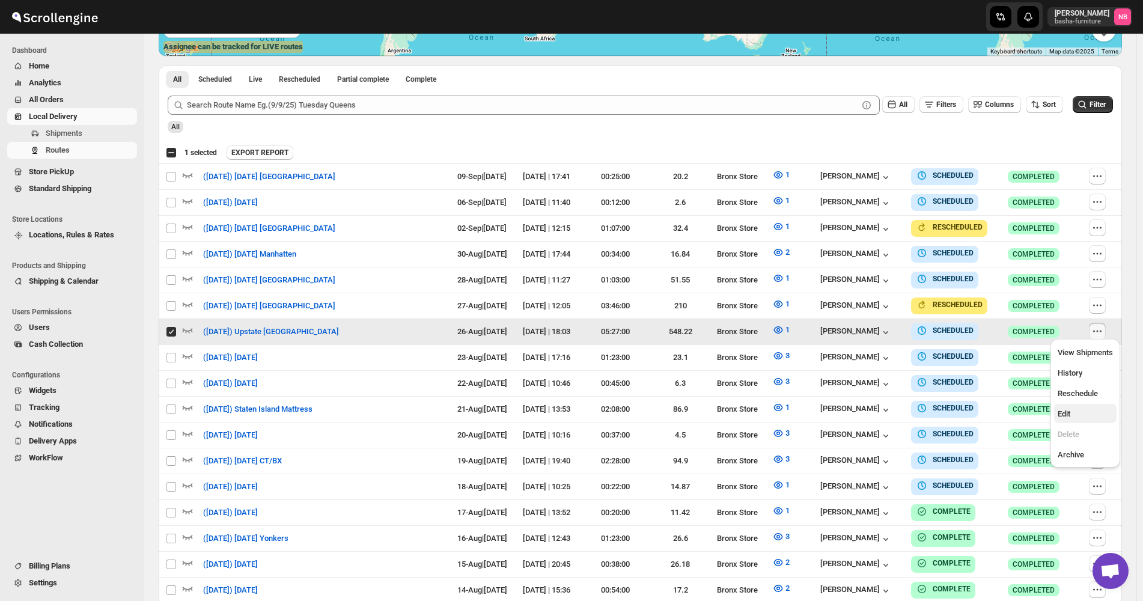
click at [1086, 420] on span "Edit" at bounding box center [1085, 414] width 55 height 12
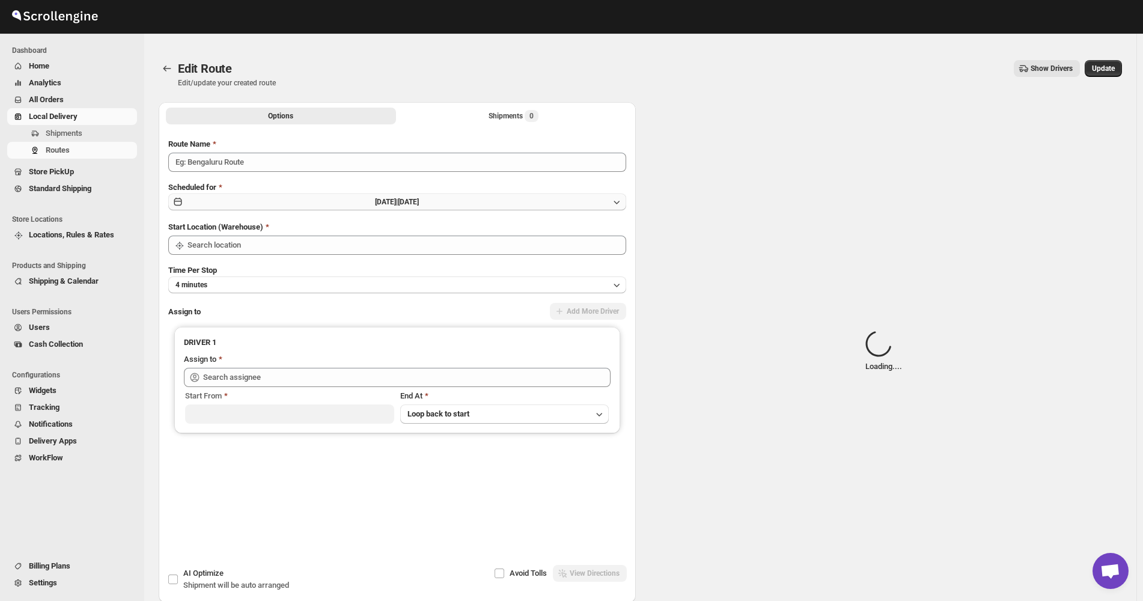
type input "([DATE]) Upstate [GEOGRAPHIC_DATA]"
click at [419, 199] on span "[DATE]" at bounding box center [408, 202] width 21 height 8
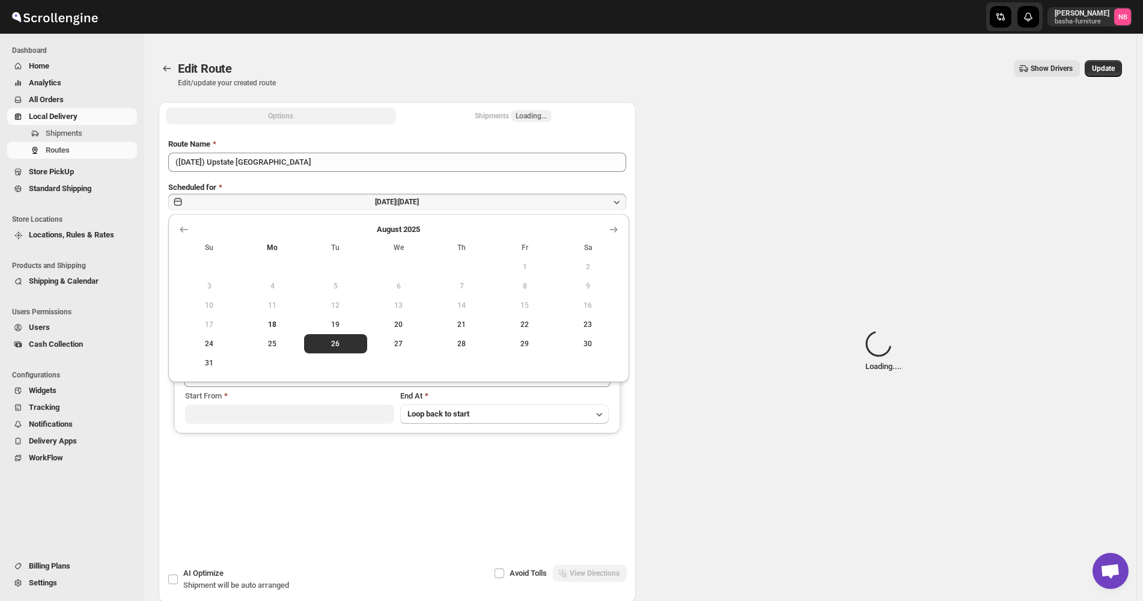
type input "Bronx Store"
type input "[PERSON_NAME] ([EMAIL_ADDRESS][DOMAIN_NAME])"
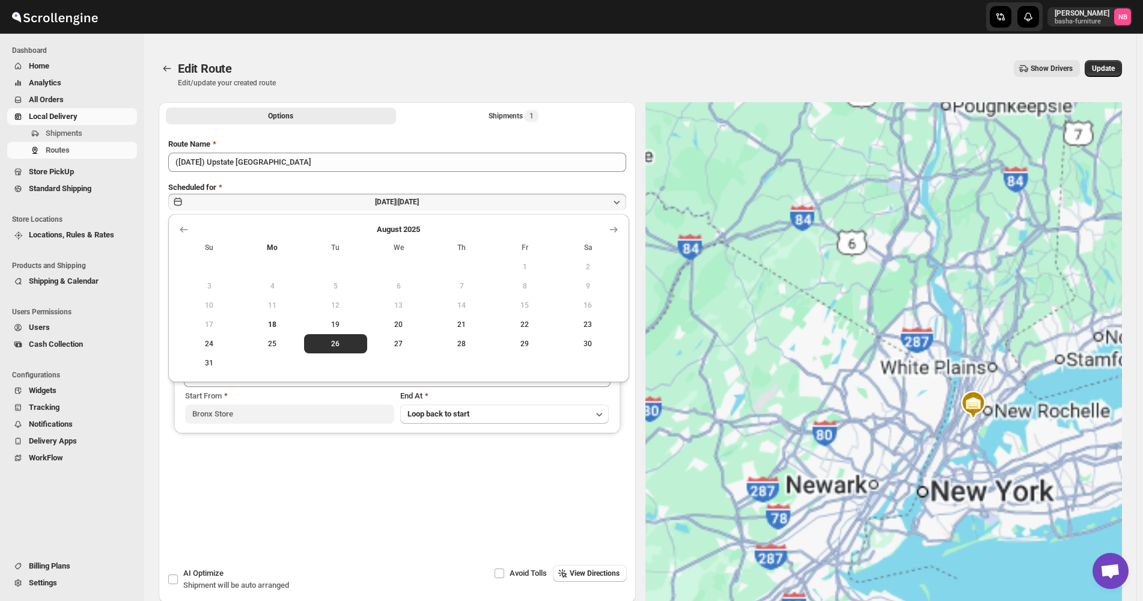
click at [622, 223] on div "[DATE] Su Mo Tu We Th Fr Sa 1 2 3 4 5 6 7 8 9 10 11 12 13 14 15 16 17 18 19 20 …" at bounding box center [398, 298] width 461 height 168
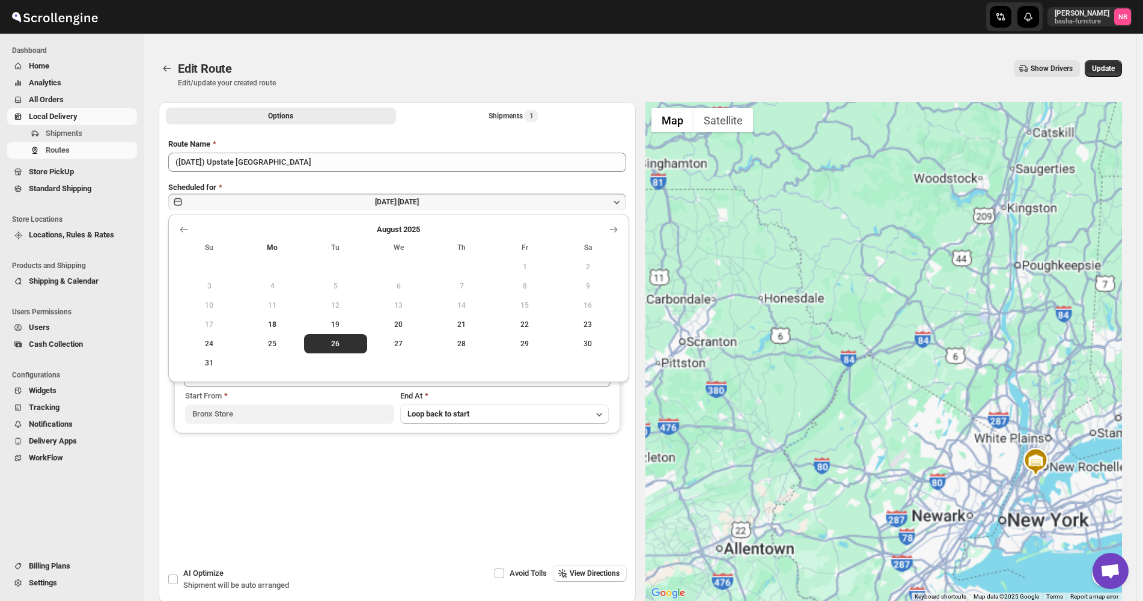
click at [605, 236] on caption "[DATE]" at bounding box center [399, 231] width 442 height 14
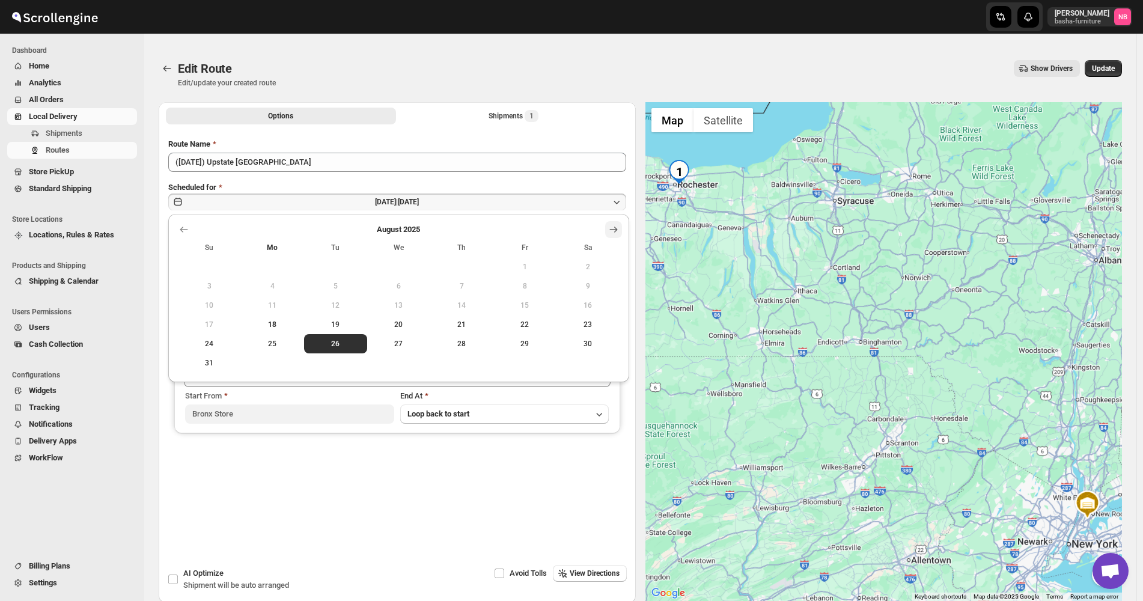
click at [613, 224] on icon "Show next month, September 2025" at bounding box center [614, 230] width 12 height 12
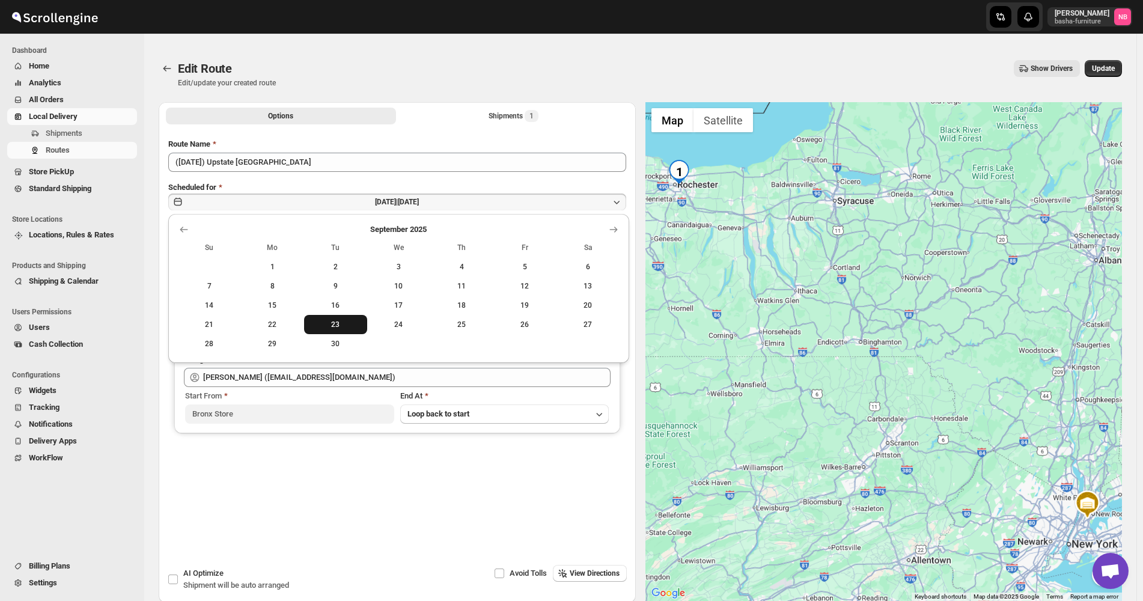
click at [328, 321] on span "23" at bounding box center [336, 325] width 54 height 10
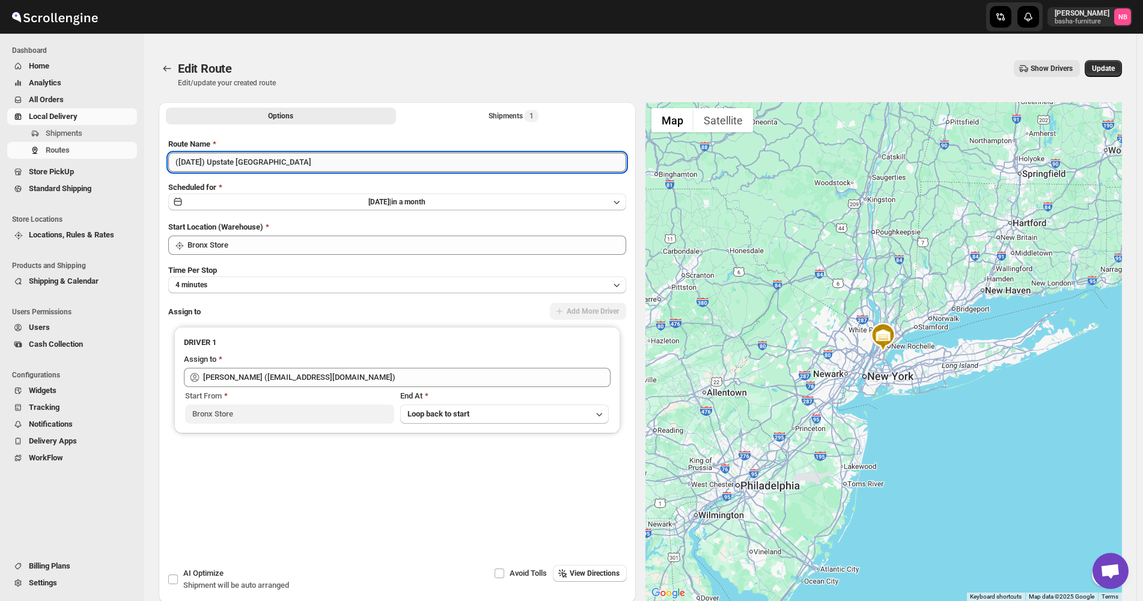
click at [193, 163] on input "([DATE]) Upstate [GEOGRAPHIC_DATA]" at bounding box center [397, 162] width 458 height 19
type input "([DATE]) Upstate [GEOGRAPHIC_DATA]"
click at [529, 118] on span "1" at bounding box center [532, 116] width 14 height 12
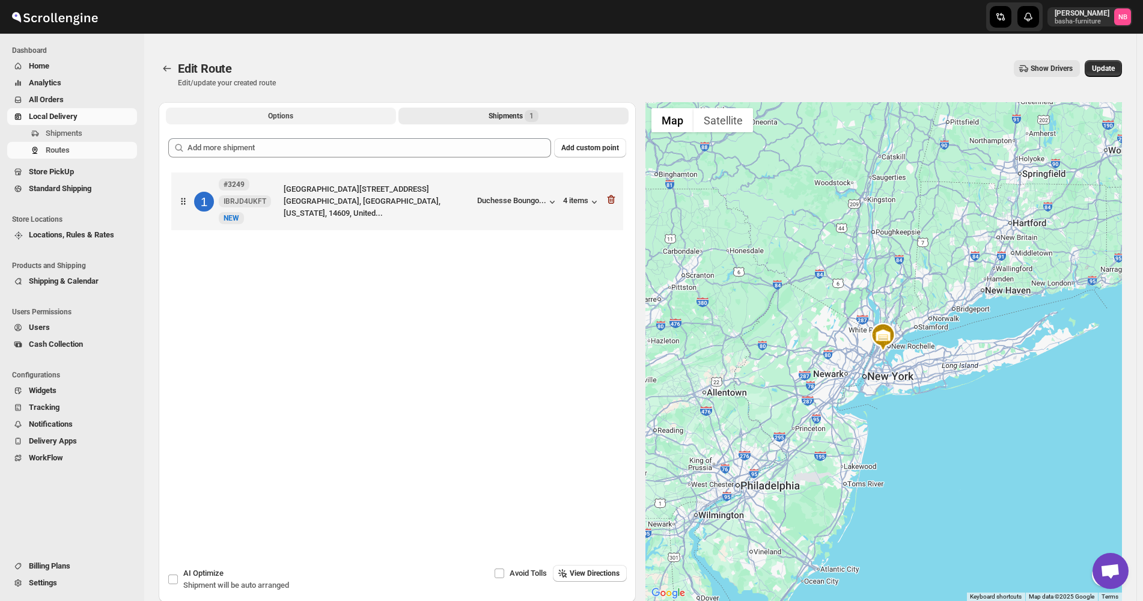
click at [267, 115] on button "Options" at bounding box center [281, 116] width 230 height 17
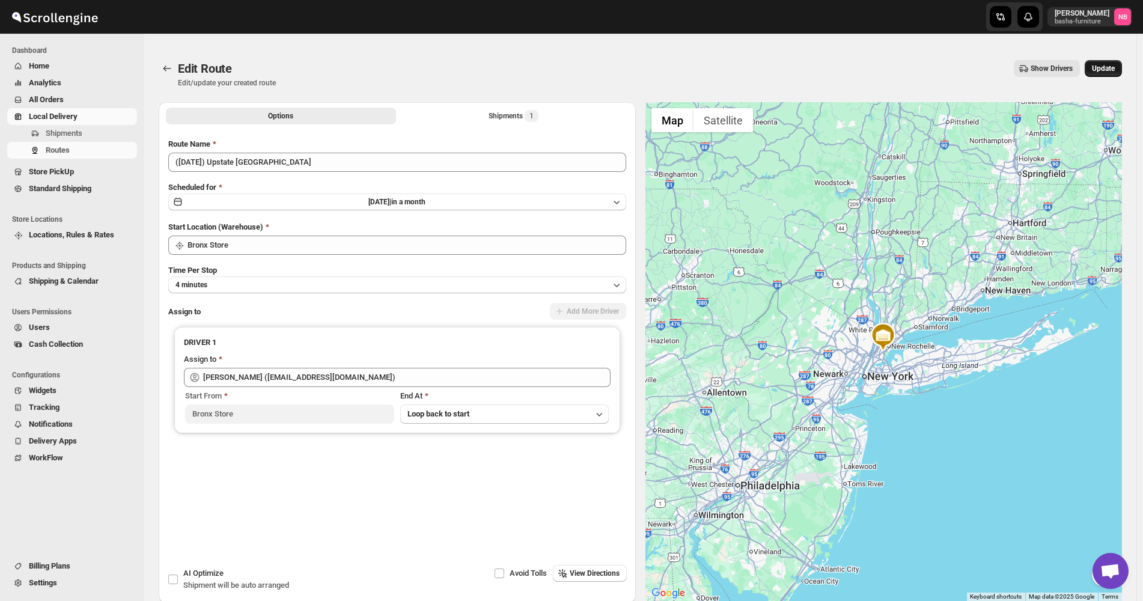
click at [1114, 63] on button "Update" at bounding box center [1103, 68] width 37 height 17
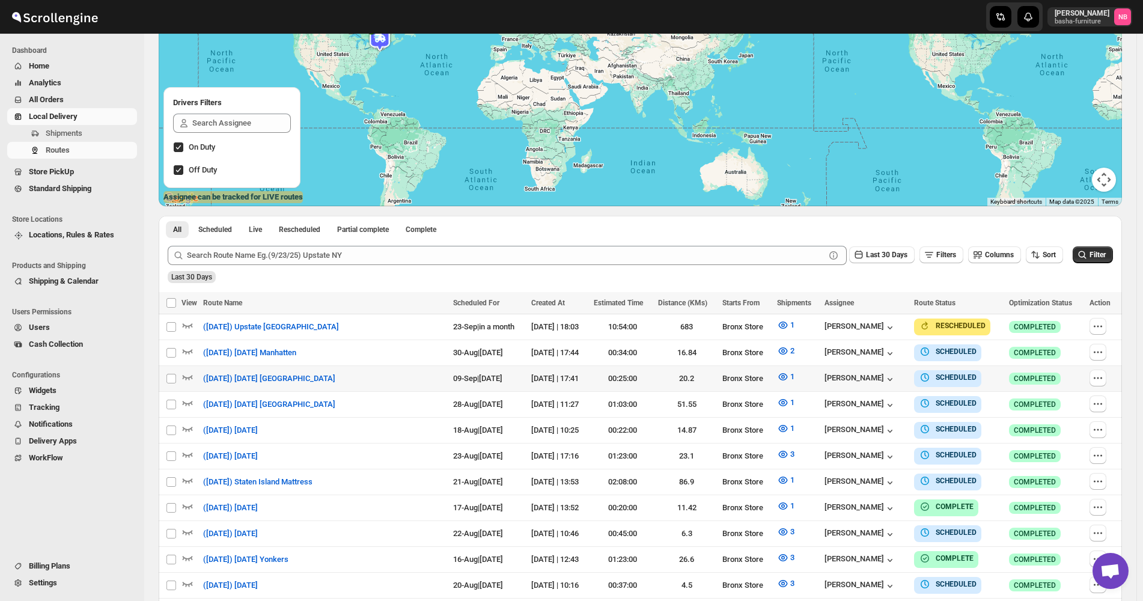
scroll to position [180, 0]
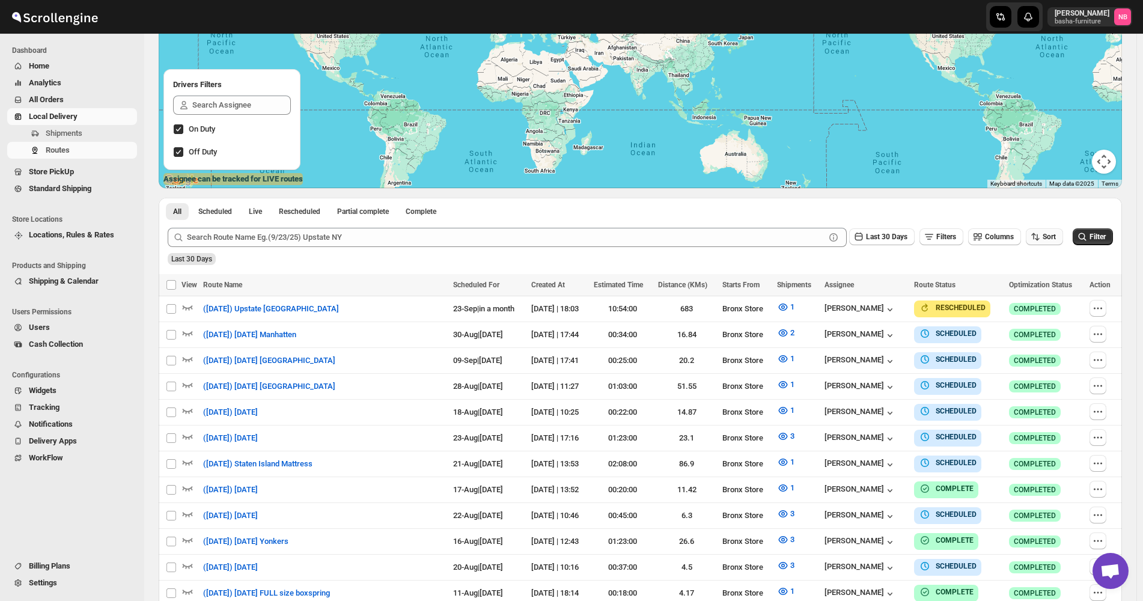
click at [1056, 234] on span "Sort" at bounding box center [1049, 237] width 13 height 8
click at [1041, 290] on ul "Created Date Due Date Route Name Stops Status" at bounding box center [1047, 324] width 73 height 106
click at [1032, 308] on button "Due Date" at bounding box center [1047, 301] width 73 height 19
click at [879, 229] on button "Last 30 Days" at bounding box center [882, 236] width 66 height 17
click at [893, 385] on button "All" at bounding box center [888, 388] width 69 height 19
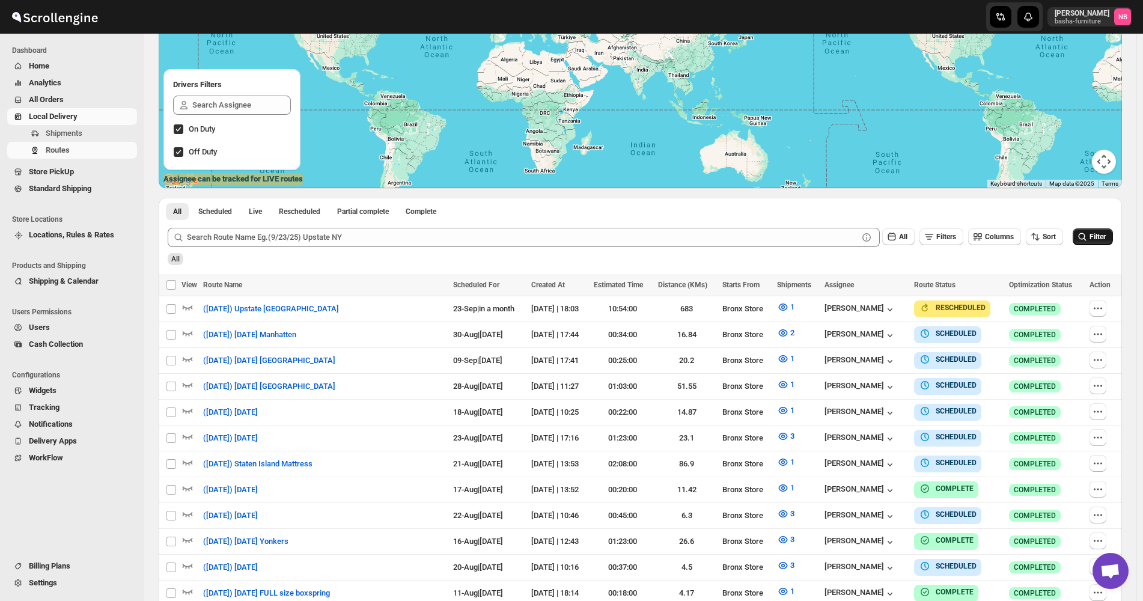
click at [1106, 237] on span "Filter" at bounding box center [1098, 237] width 16 height 8
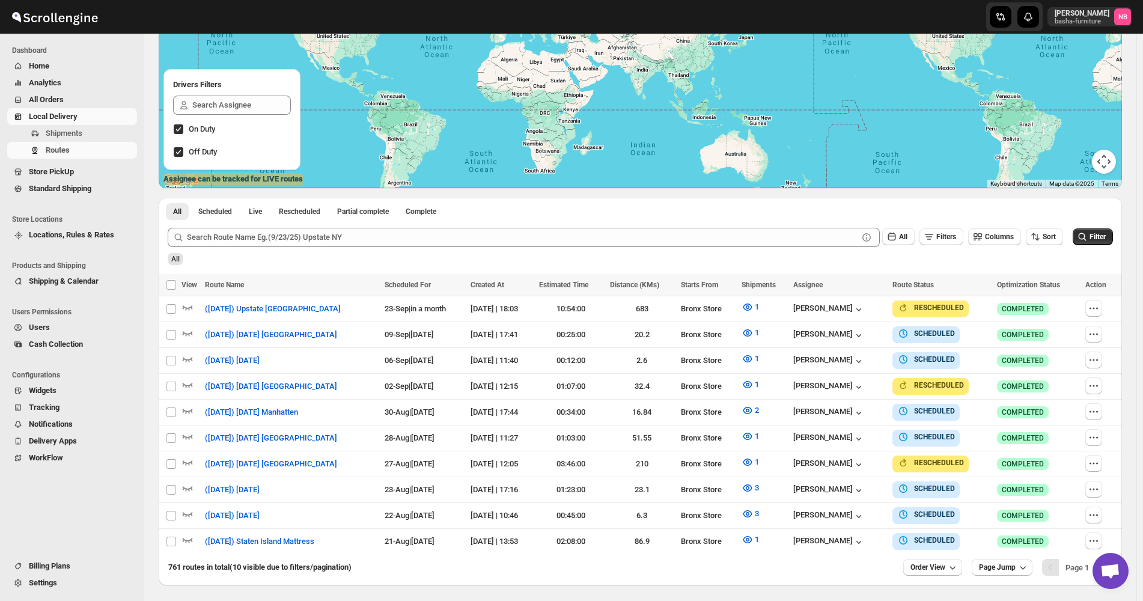
click at [952, 579] on div "761 routes in total (10 visible due to filters/pagination) Order View Page Jump…" at bounding box center [641, 569] width 964 height 31
click at [952, 567] on button "Order View" at bounding box center [932, 567] width 59 height 17
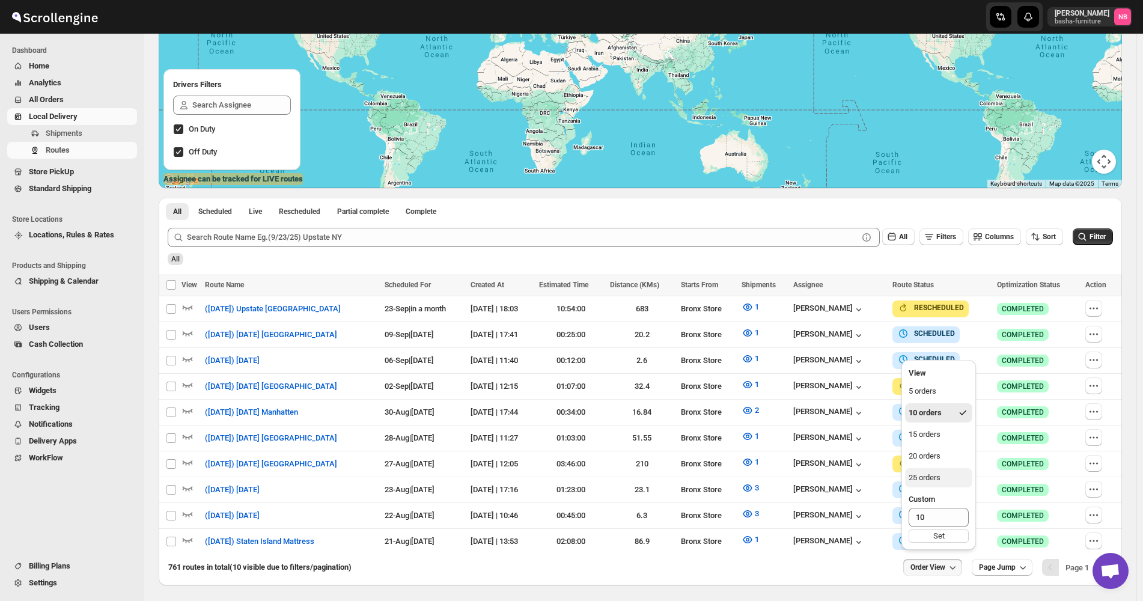
click at [932, 485] on button "25 orders" at bounding box center [938, 477] width 67 height 19
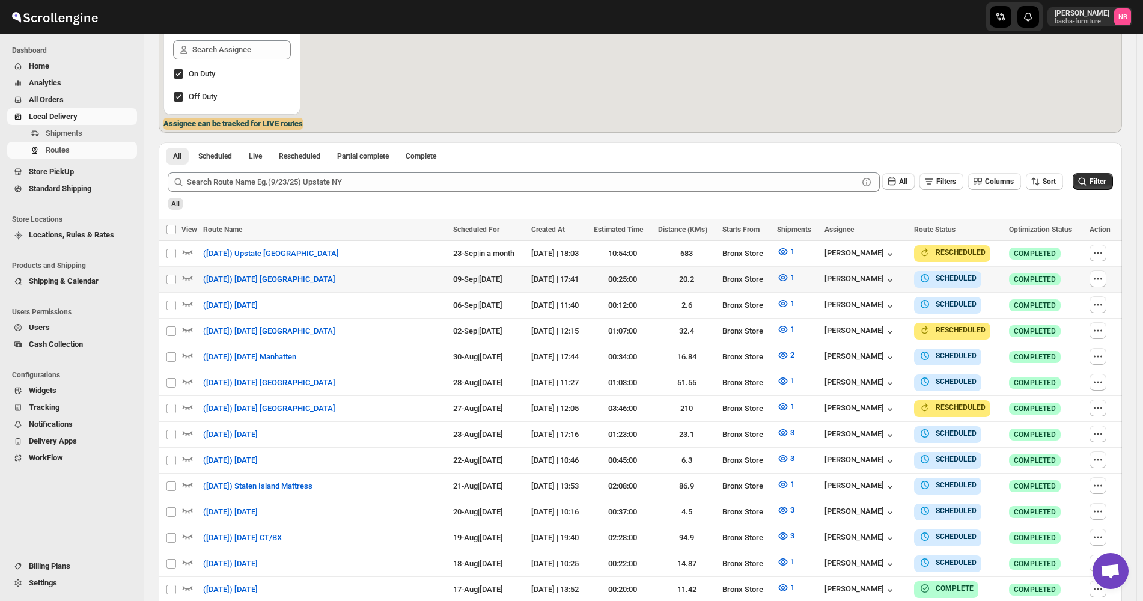
scroll to position [252, 0]
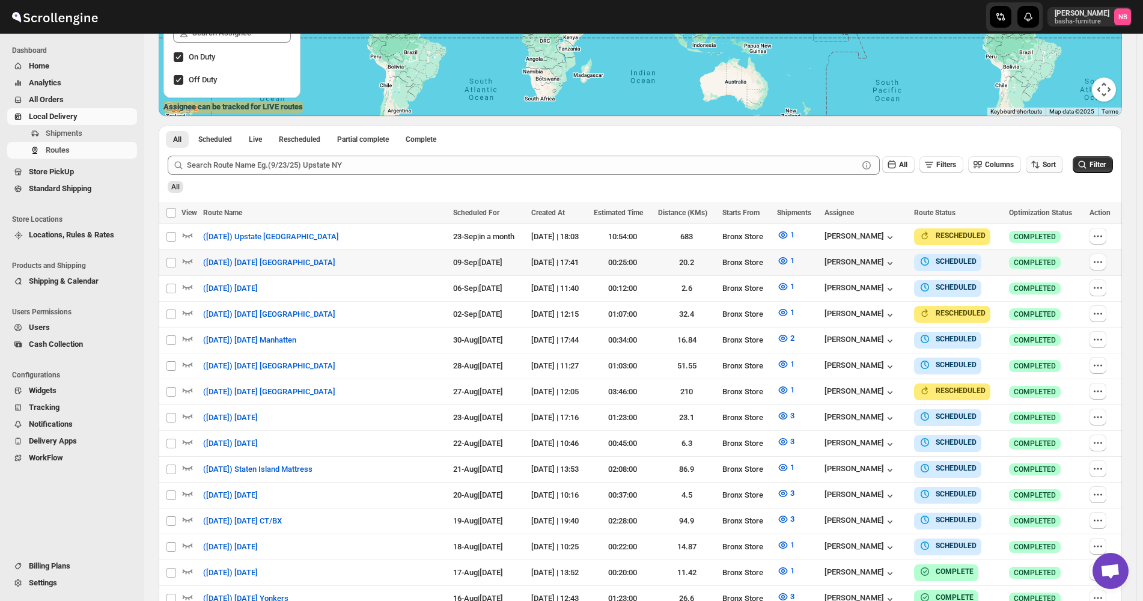
click at [1038, 169] on icon "button" at bounding box center [1036, 165] width 12 height 12
click at [941, 191] on div "All" at bounding box center [639, 183] width 948 height 20
click at [871, 188] on div "All" at bounding box center [639, 183] width 948 height 20
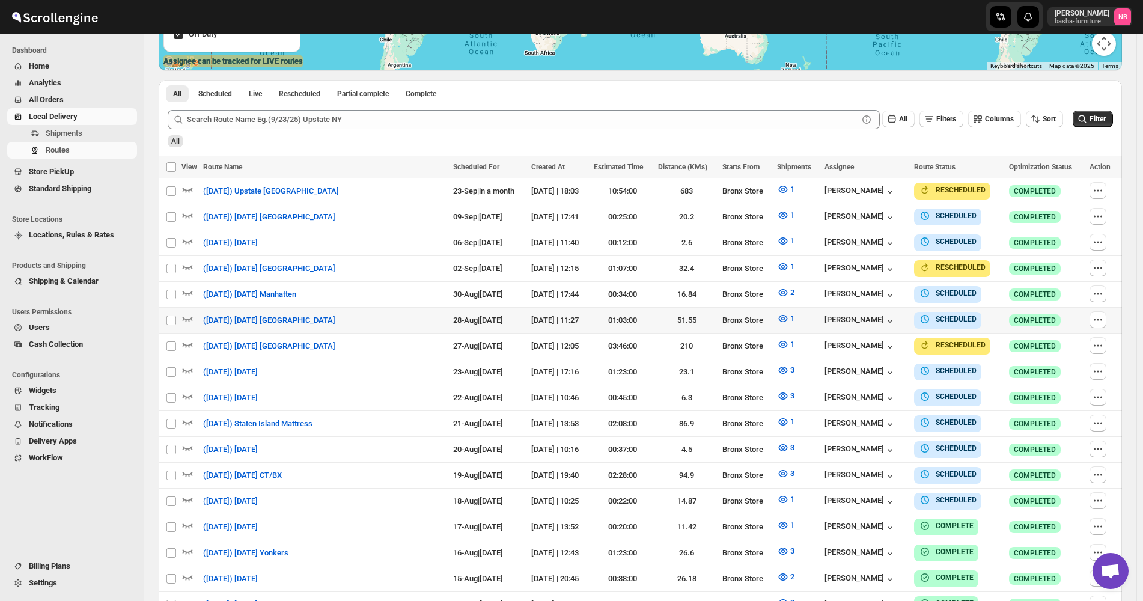
scroll to position [297, 0]
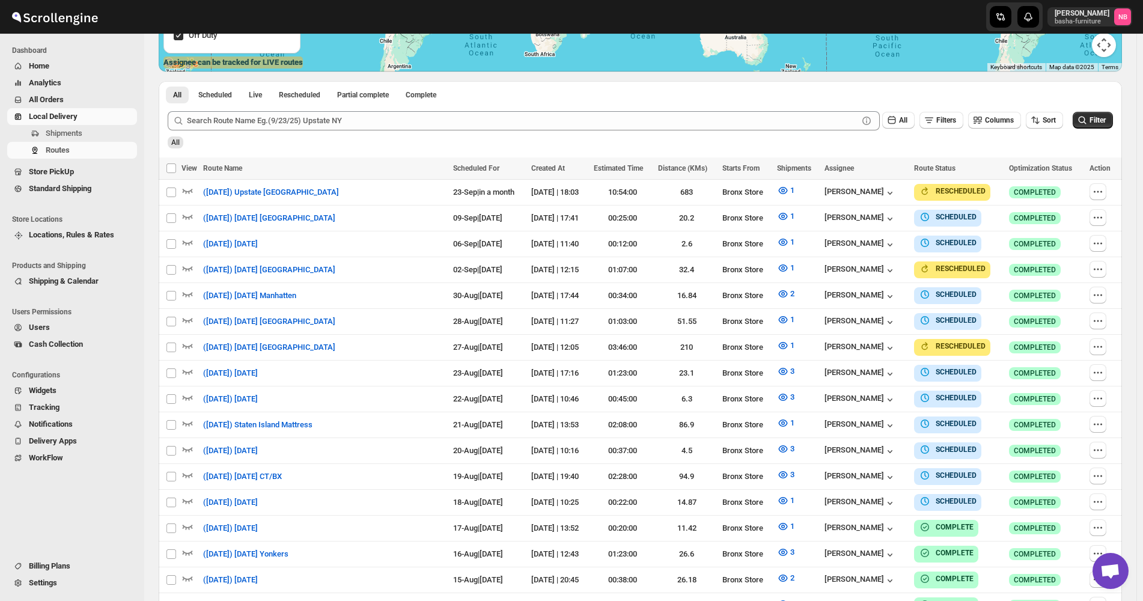
click at [1010, 142] on div "All" at bounding box center [639, 138] width 948 height 20
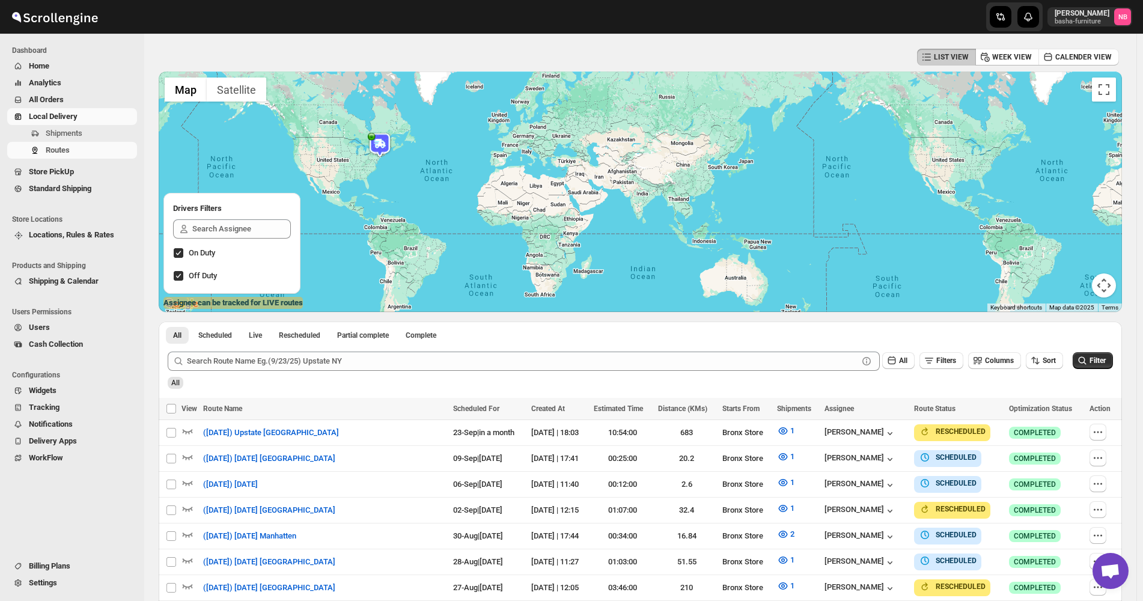
scroll to position [0, 0]
